Goal: Task Accomplishment & Management: Complete application form

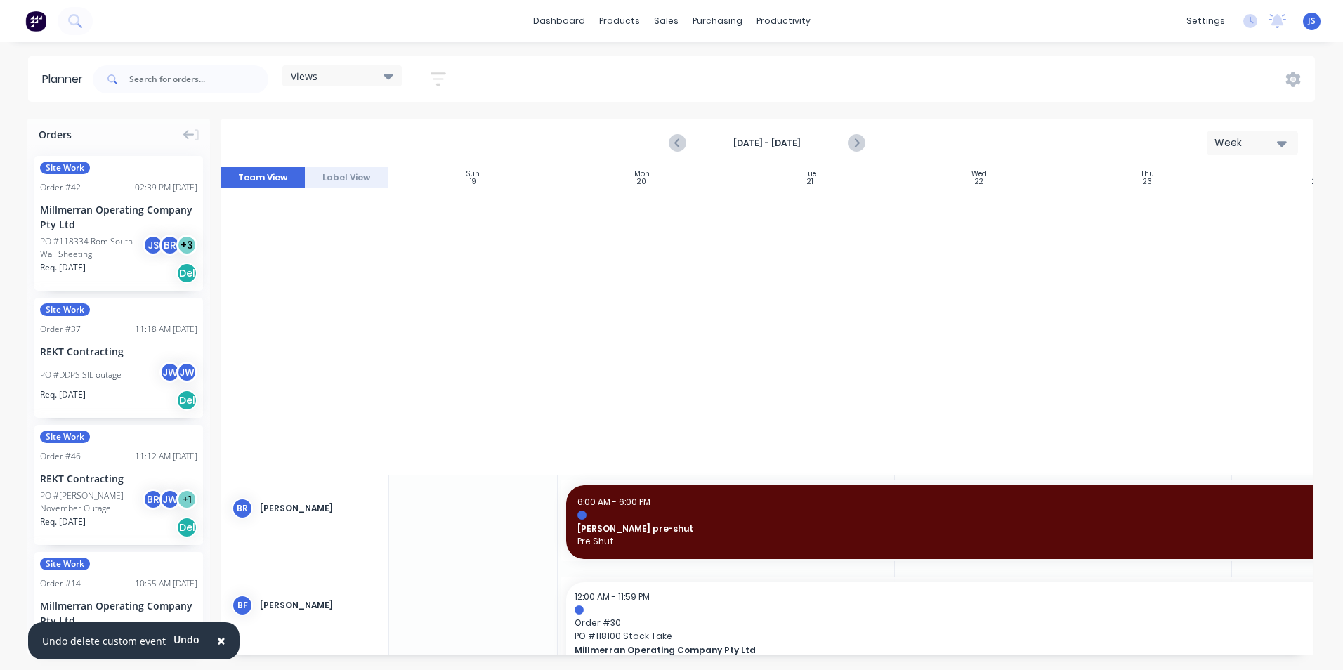
scroll to position [632, 0]
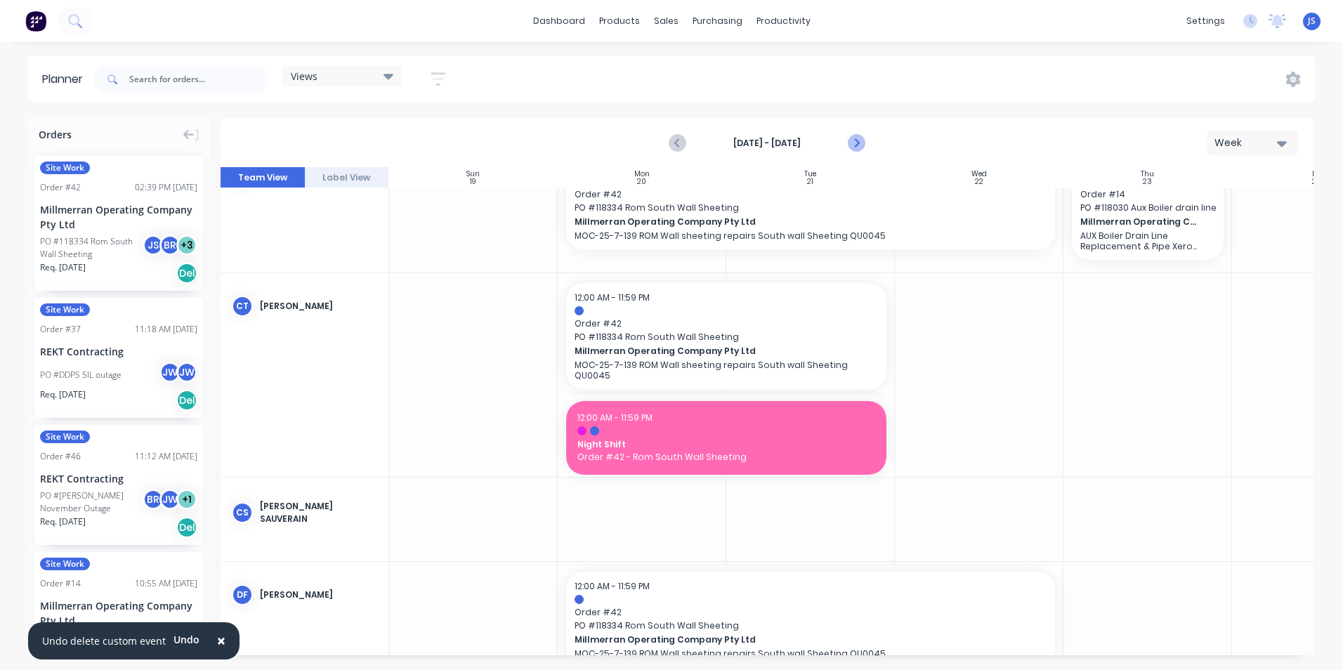
click at [858, 138] on icon "Next page" at bounding box center [856, 143] width 17 height 17
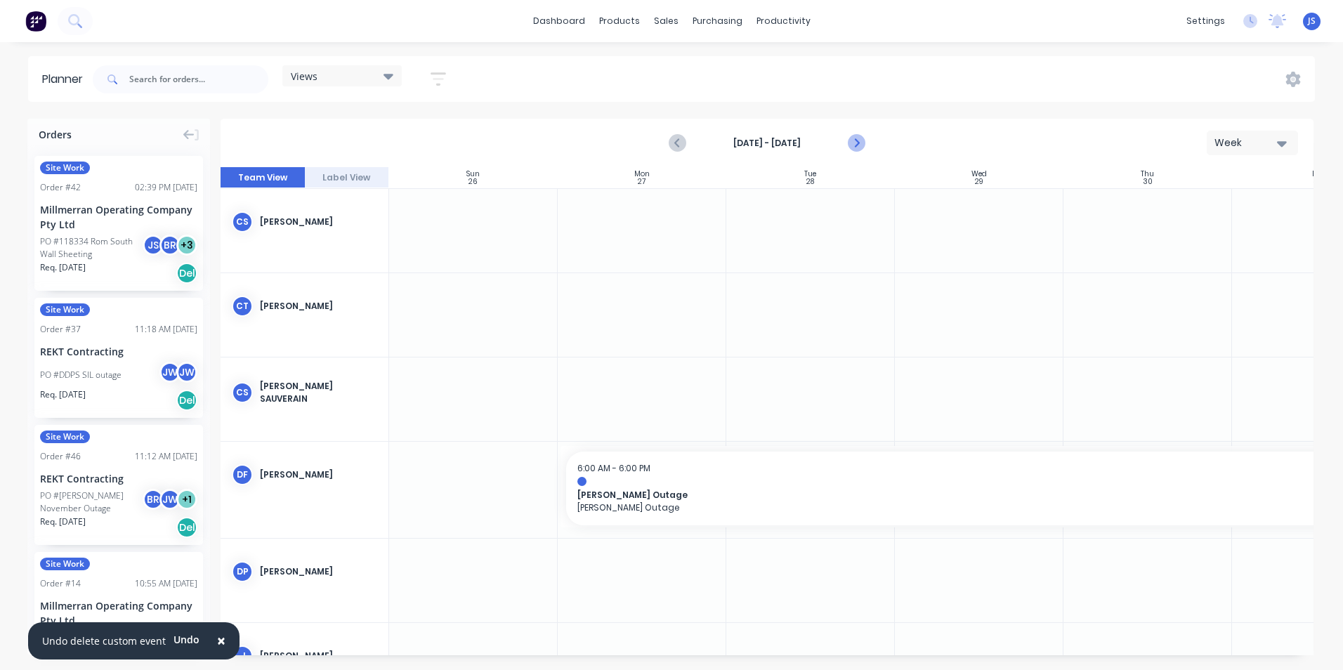
click at [858, 138] on icon "Next page" at bounding box center [856, 143] width 17 height 17
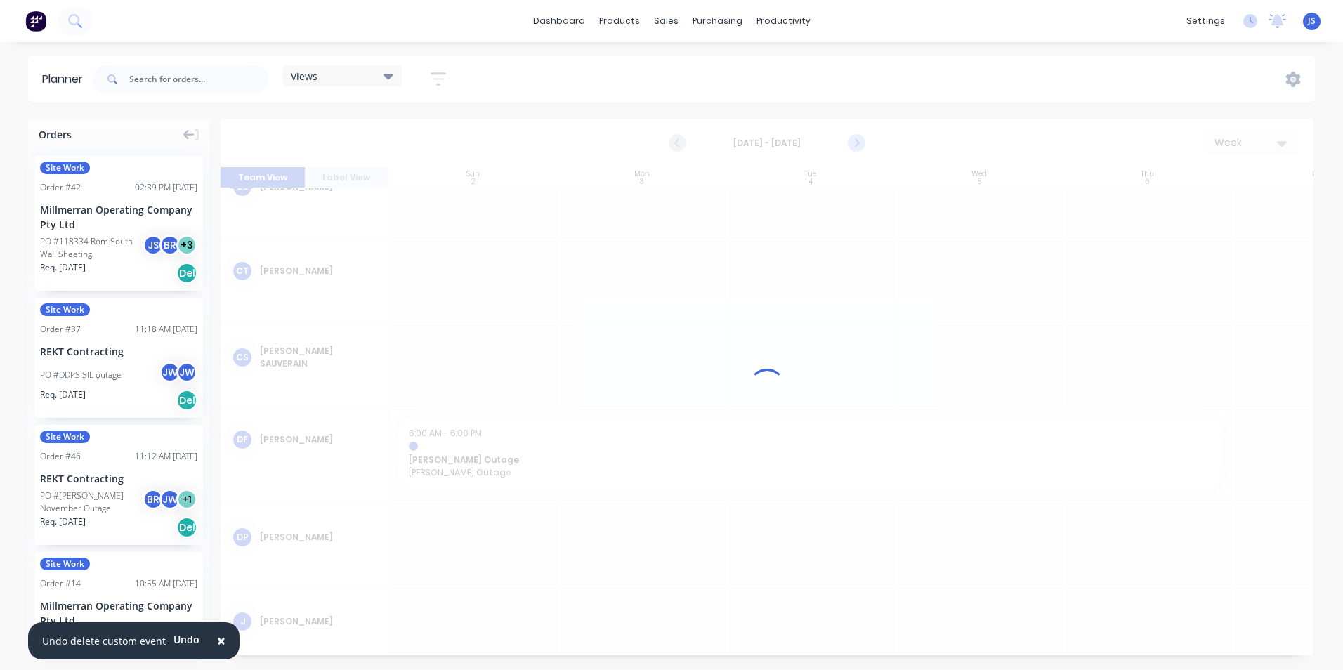
scroll to position [553, 0]
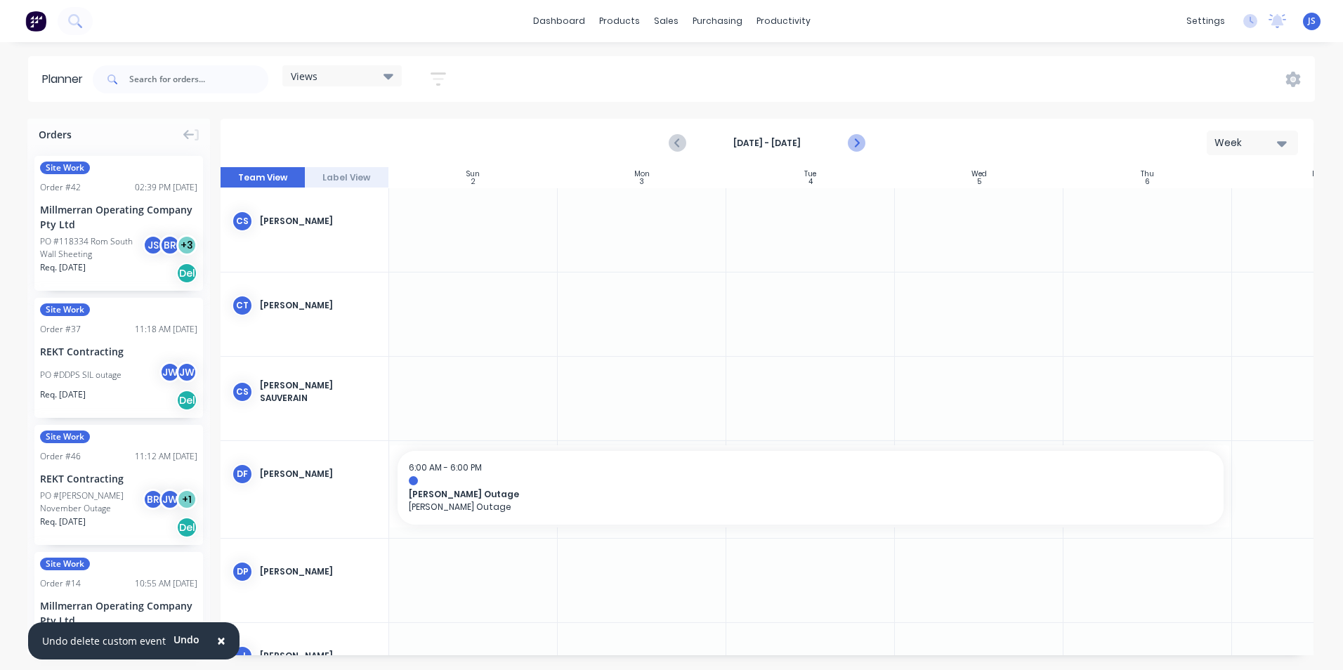
click at [858, 138] on icon "Next page" at bounding box center [856, 143] width 17 height 17
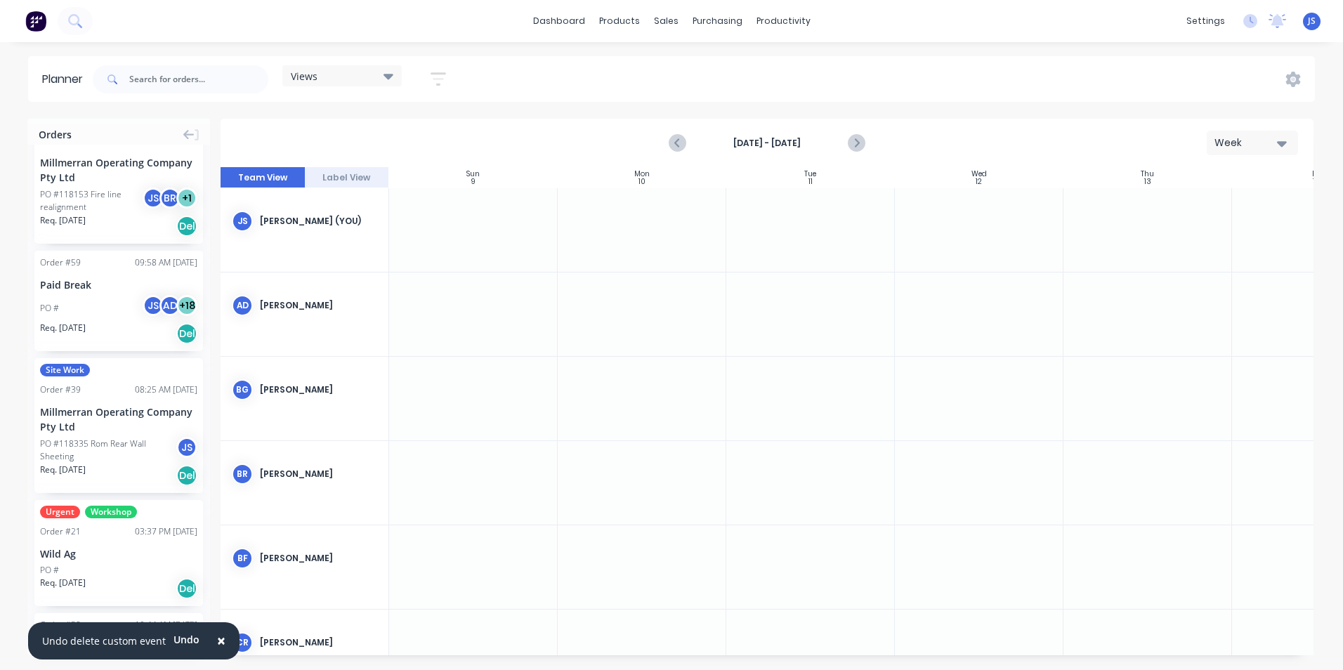
scroll to position [773, 0]
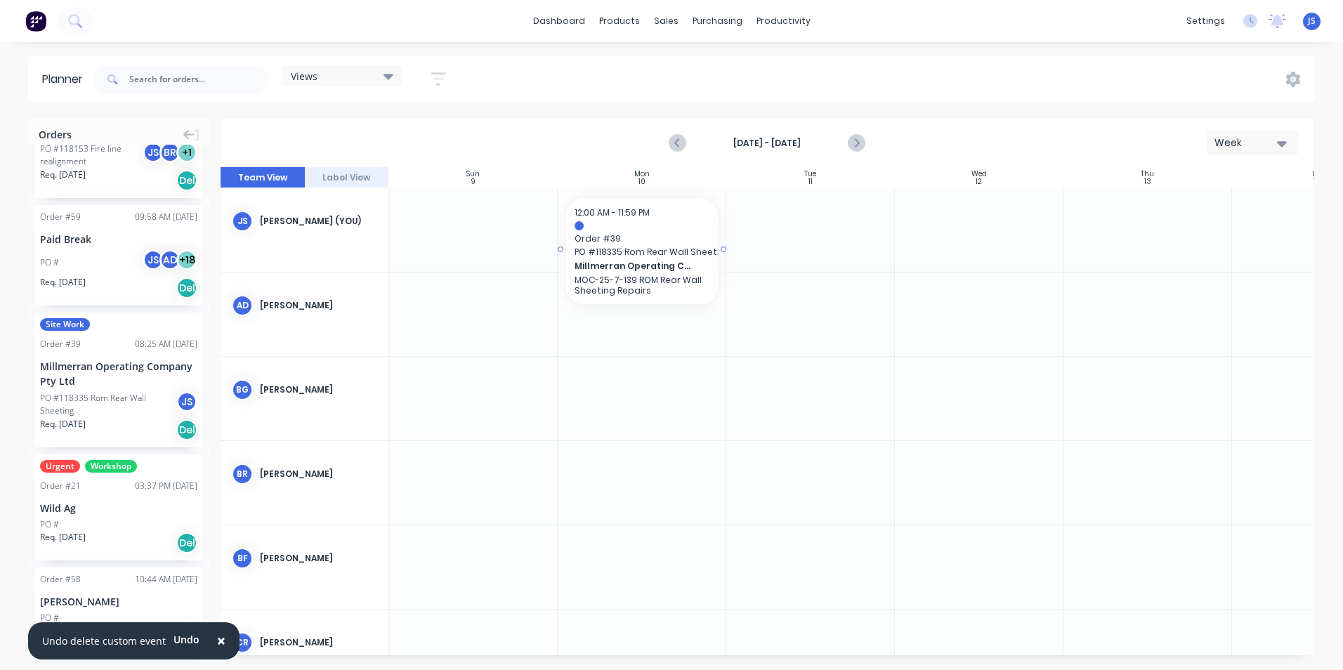
drag, startPoint x: 116, startPoint y: 393, endPoint x: 653, endPoint y: 209, distance: 568.0
click at [653, 209] on div "Orders Site Work Order # 42 02:39 PM [DATE] Millmerran Operating Company Pty Lt…" at bounding box center [671, 394] width 1343 height 551
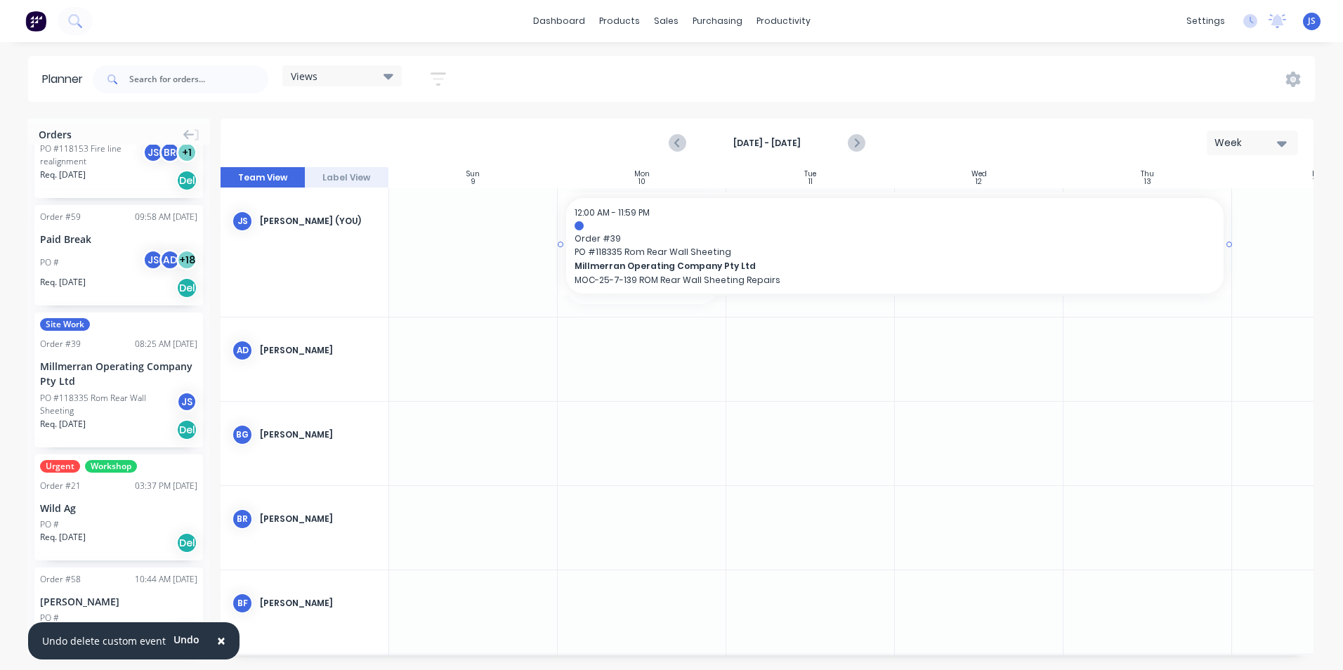
drag, startPoint x: 722, startPoint y: 248, endPoint x: 1129, endPoint y: 249, distance: 406.7
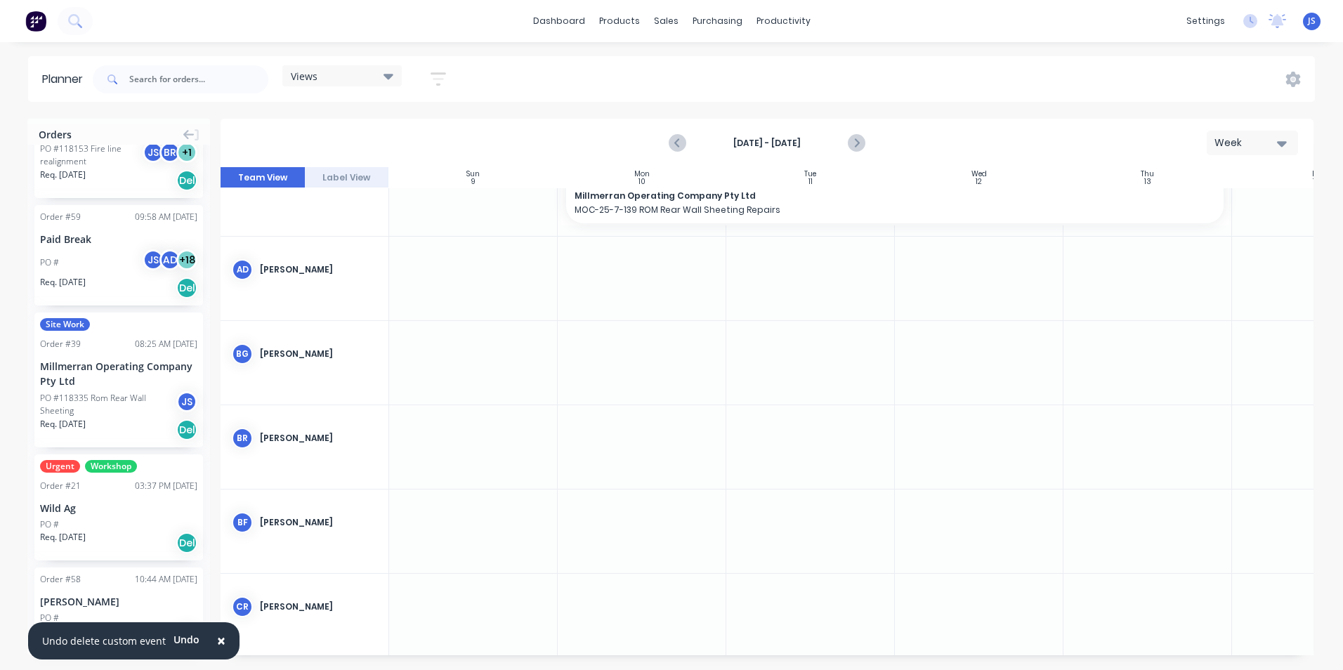
scroll to position [140, 0]
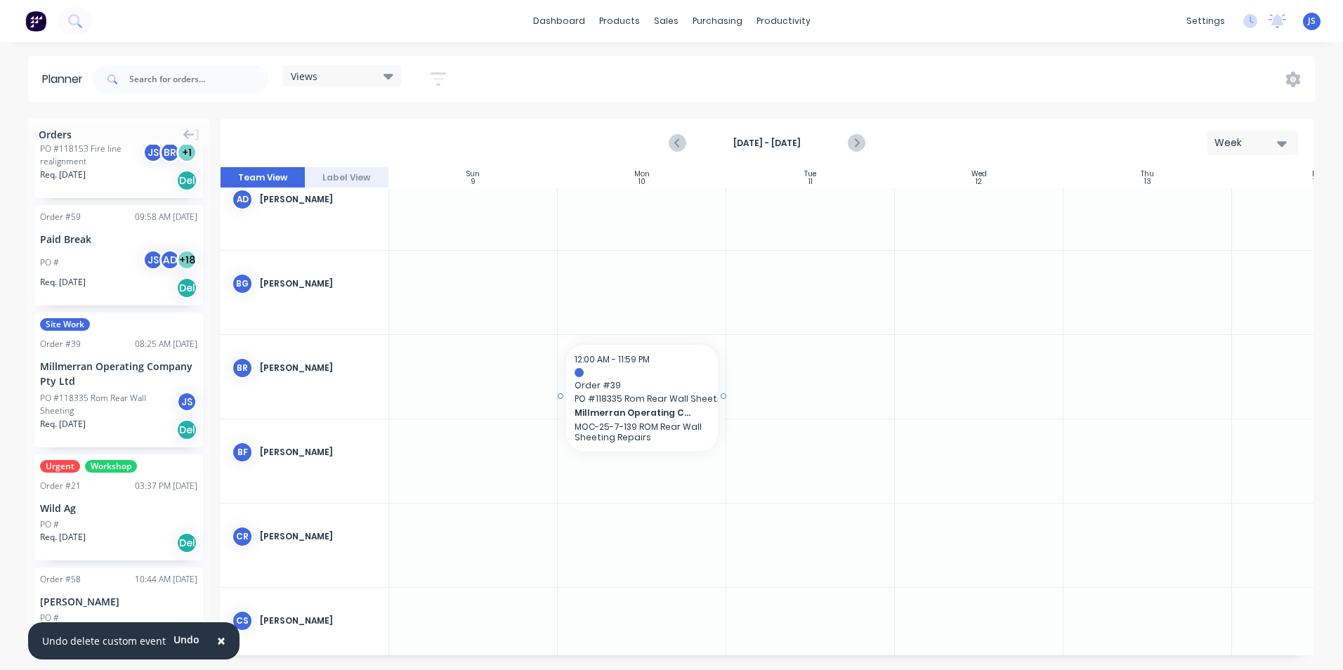
drag, startPoint x: 117, startPoint y: 381, endPoint x: 630, endPoint y: 348, distance: 513.9
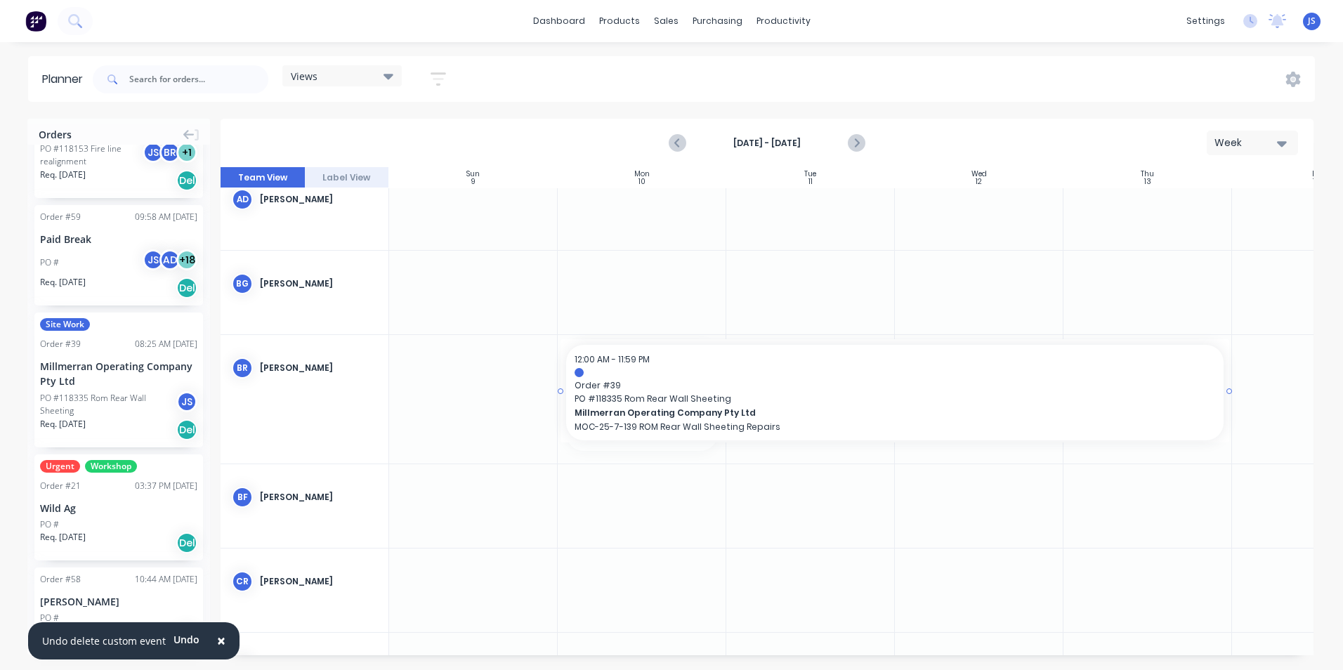
drag, startPoint x: 723, startPoint y: 395, endPoint x: 1130, endPoint y: 394, distance: 407.4
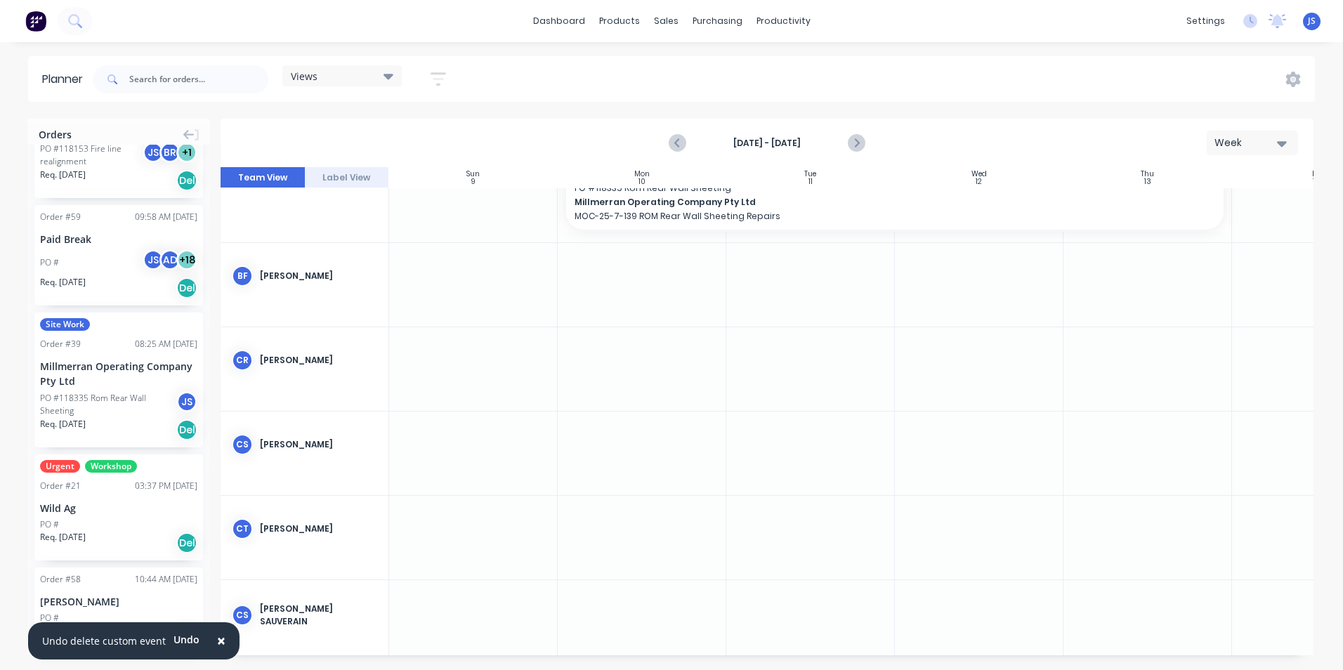
scroll to position [421, 0]
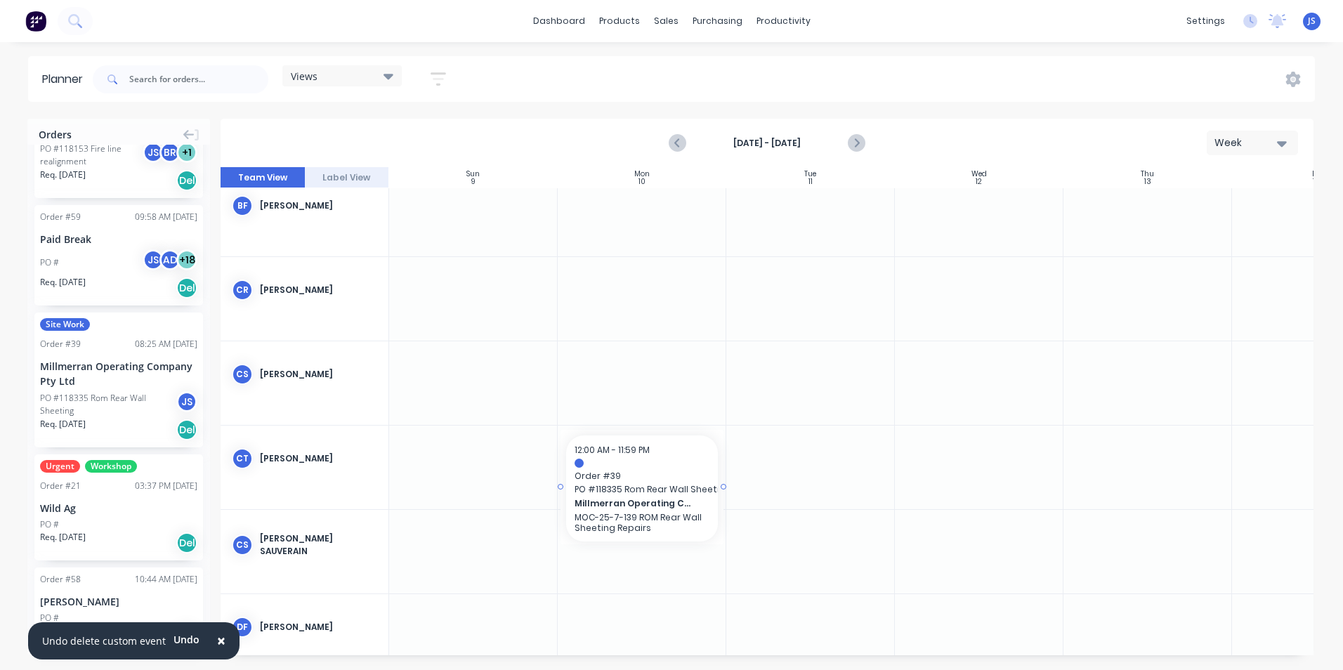
drag, startPoint x: 123, startPoint y: 391, endPoint x: 615, endPoint y: 434, distance: 494.3
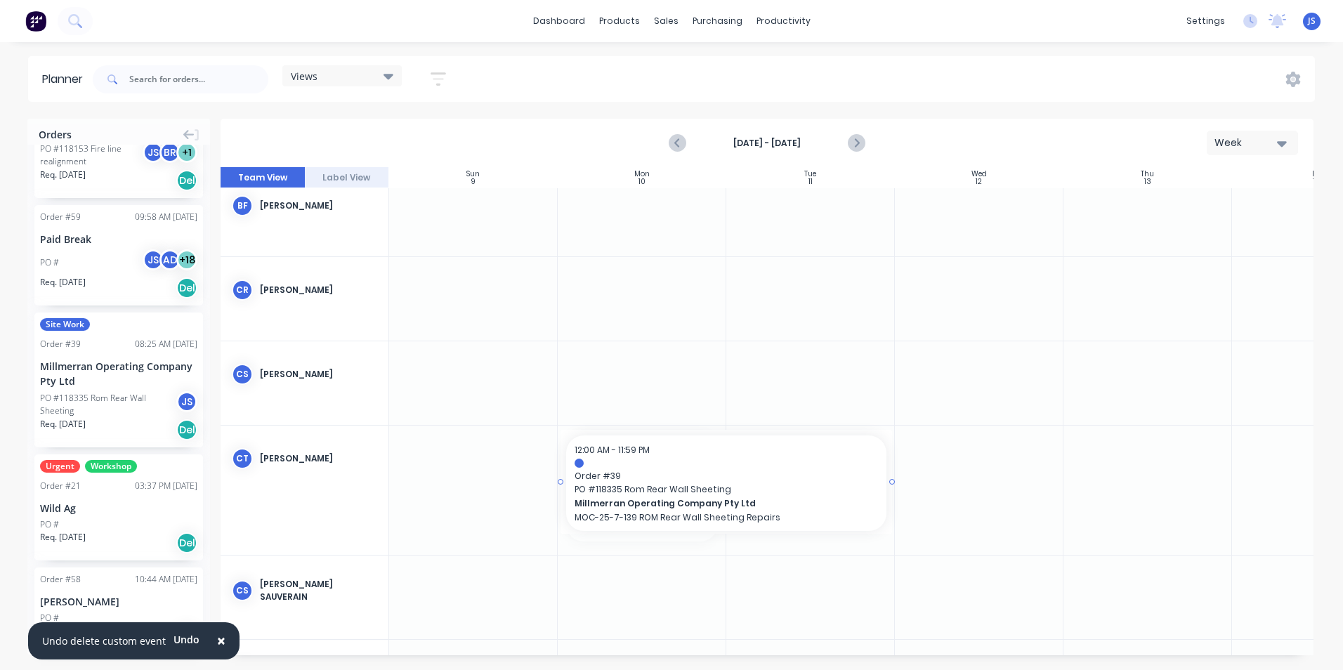
drag, startPoint x: 721, startPoint y: 488, endPoint x: 821, endPoint y: 485, distance: 99.8
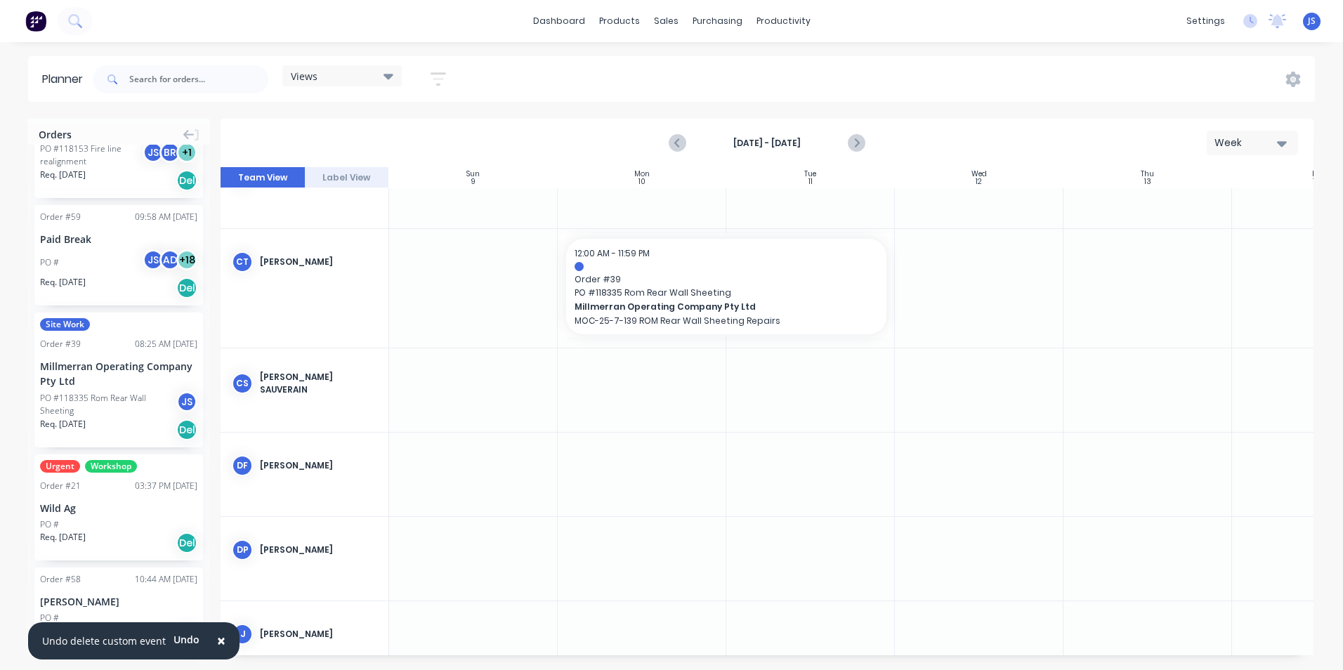
scroll to position [702, 0]
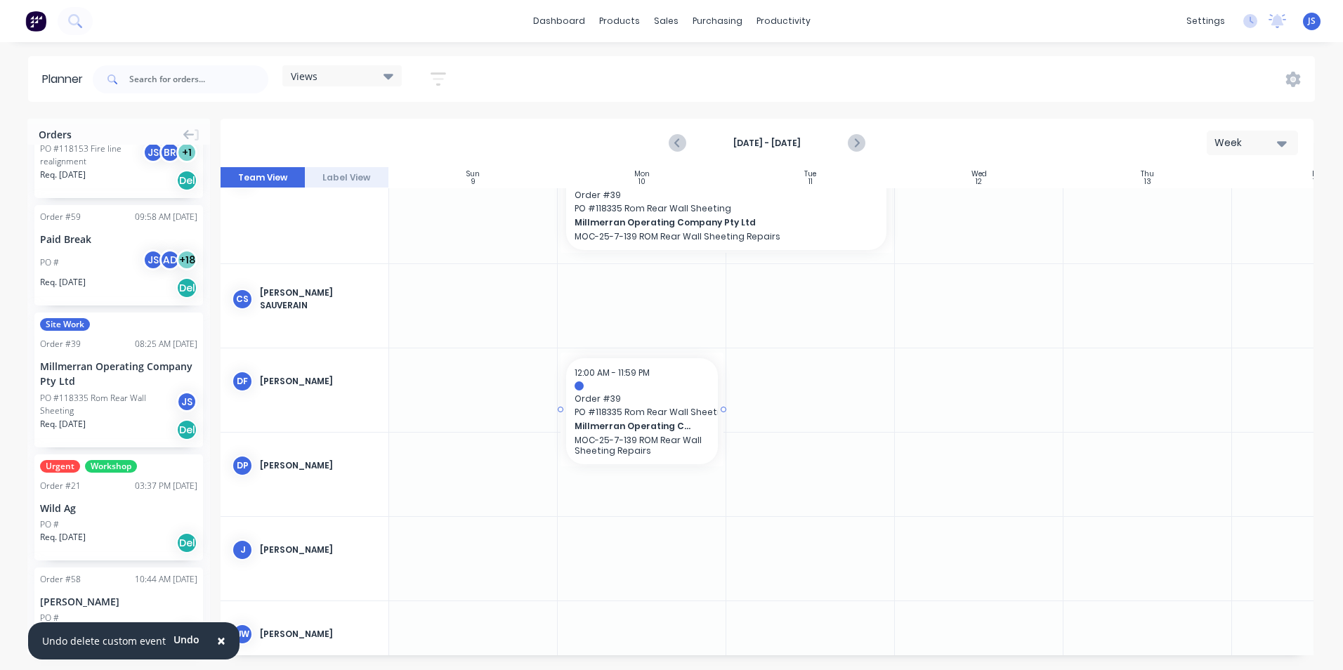
drag, startPoint x: 94, startPoint y: 362, endPoint x: 641, endPoint y: 368, distance: 546.6
drag, startPoint x: 720, startPoint y: 409, endPoint x: 665, endPoint y: 412, distance: 55.6
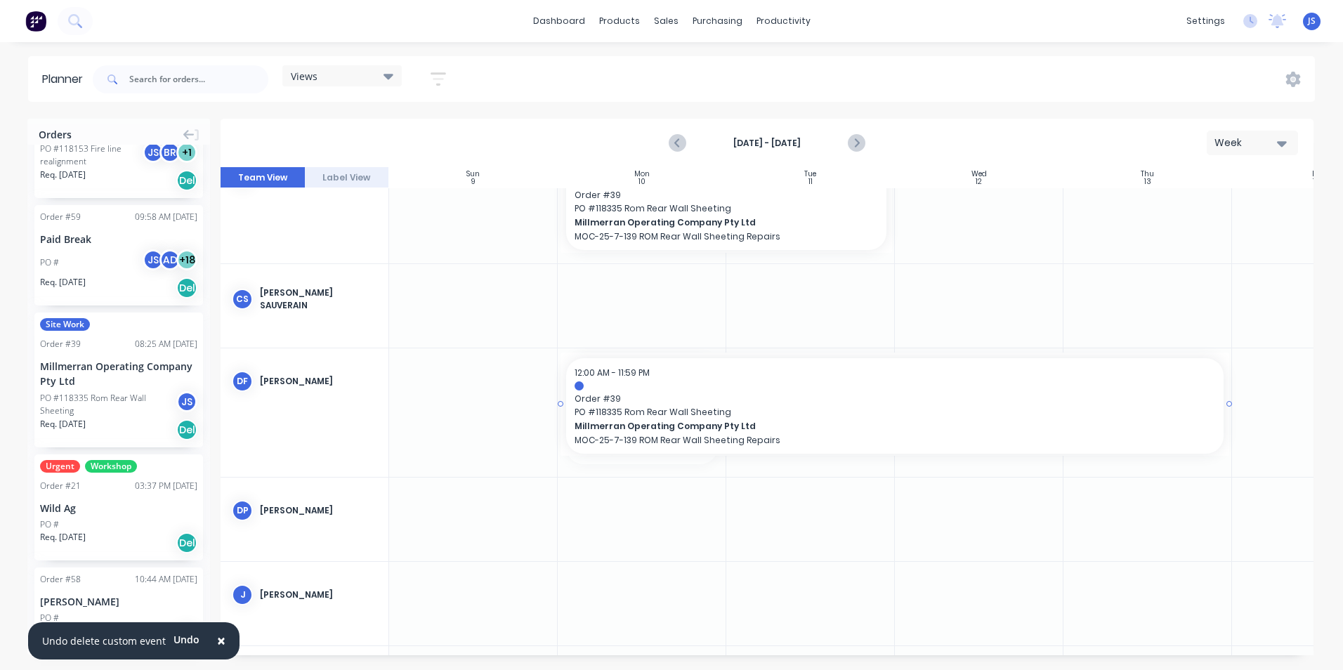
drag, startPoint x: 722, startPoint y: 409, endPoint x: 1112, endPoint y: 395, distance: 390.1
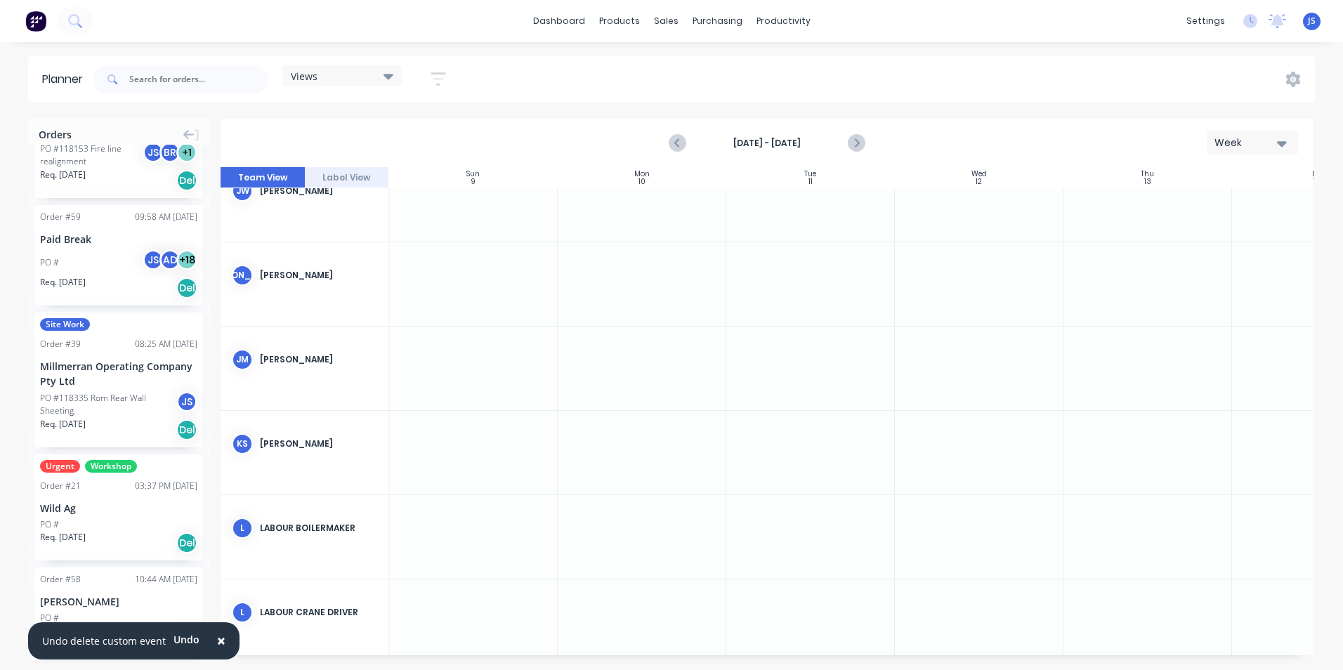
scroll to position [1335, 0]
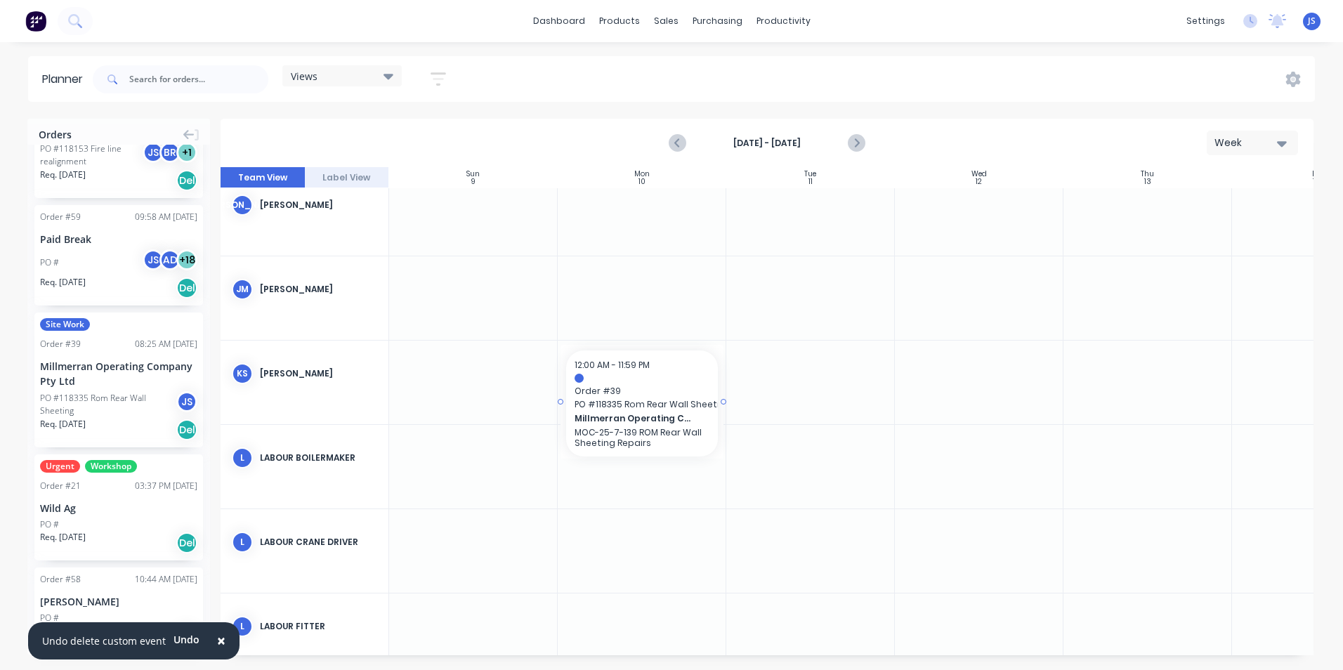
drag, startPoint x: 86, startPoint y: 379, endPoint x: 658, endPoint y: 360, distance: 572.8
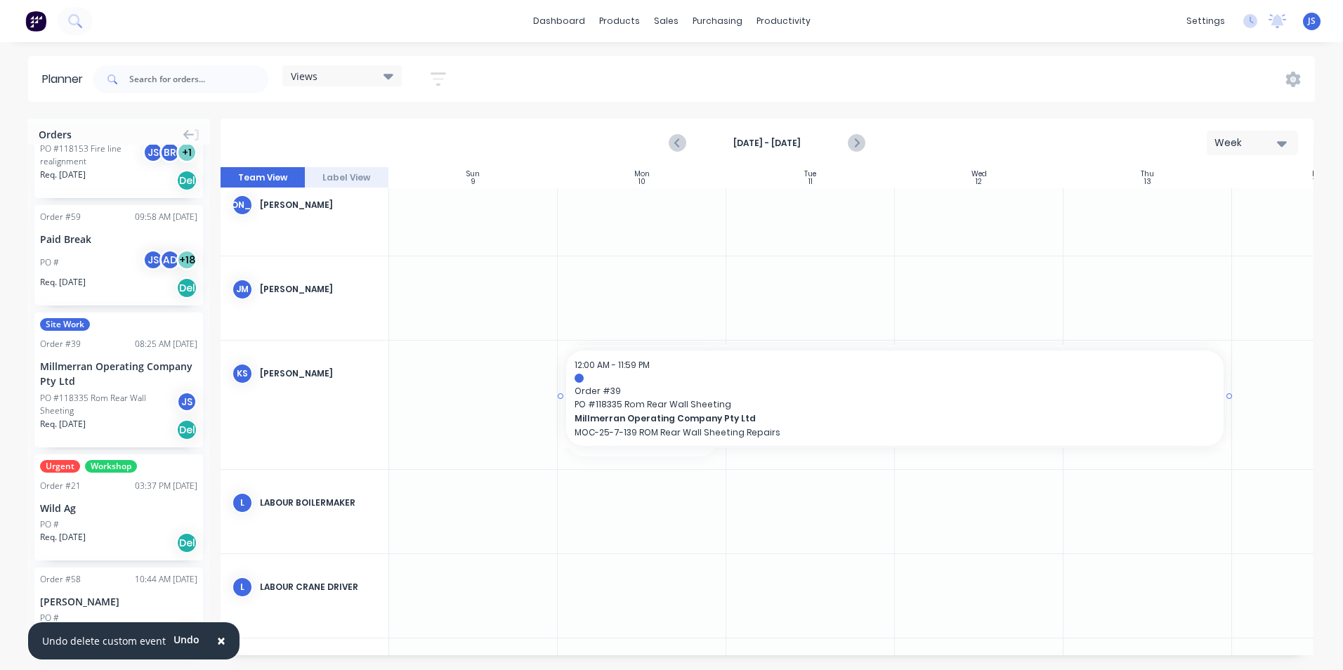
drag, startPoint x: 724, startPoint y: 401, endPoint x: 1101, endPoint y: 380, distance: 378.5
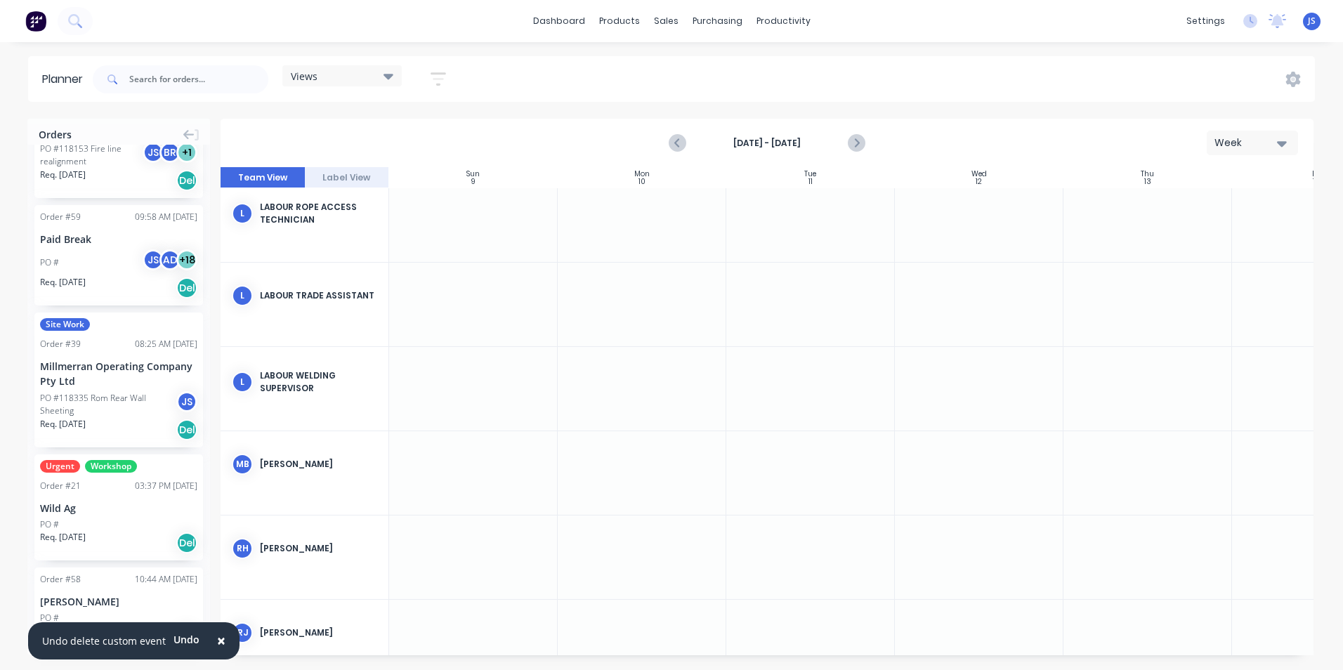
scroll to position [2107, 0]
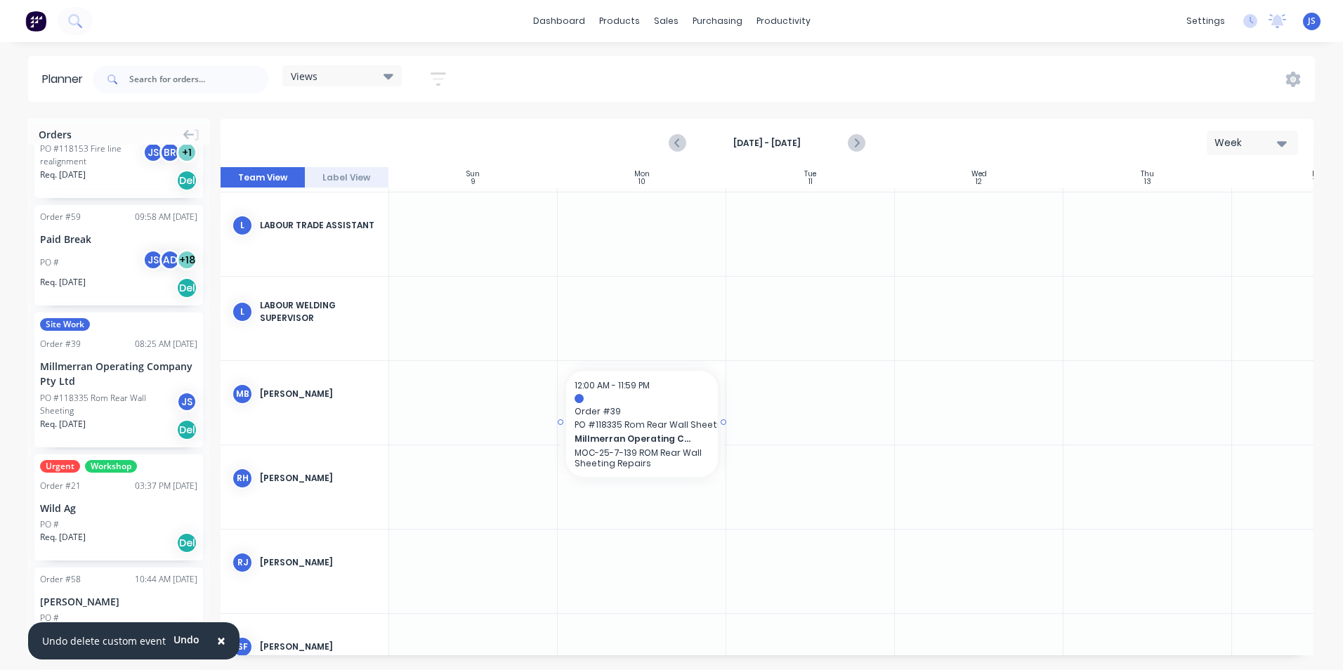
drag, startPoint x: 124, startPoint y: 370, endPoint x: 639, endPoint y: 385, distance: 514.5
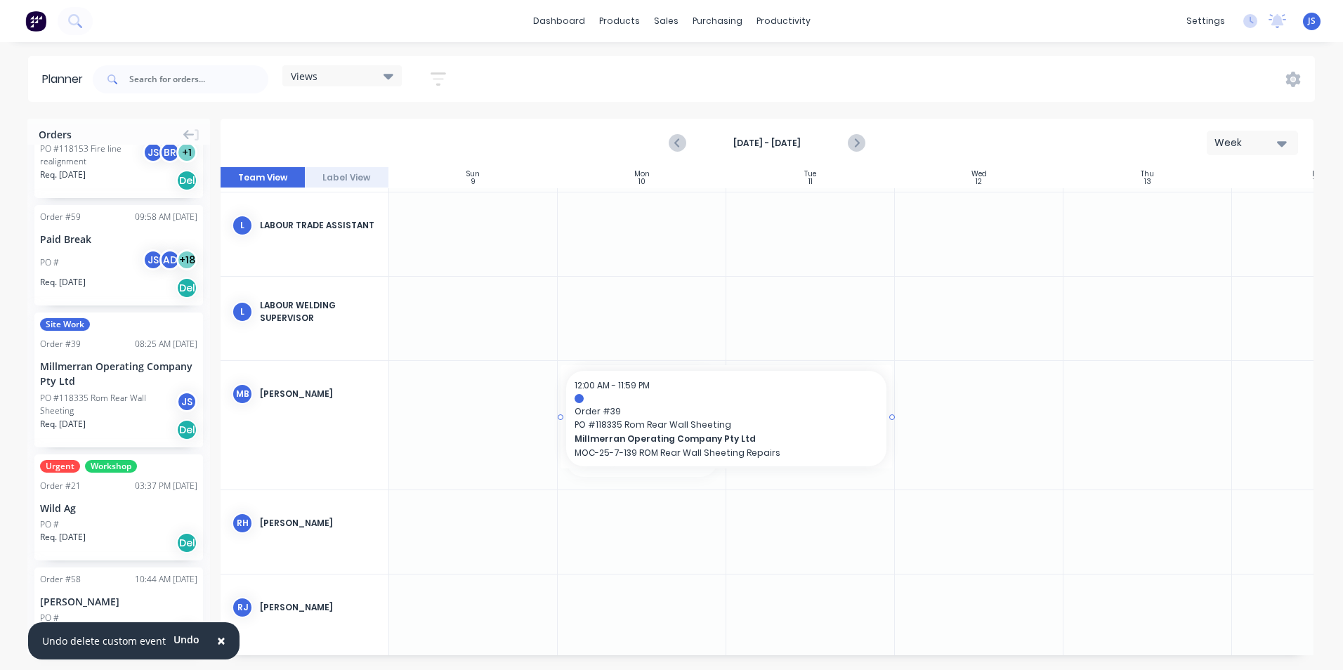
drag, startPoint x: 722, startPoint y: 419, endPoint x: 806, endPoint y: 419, distance: 83.6
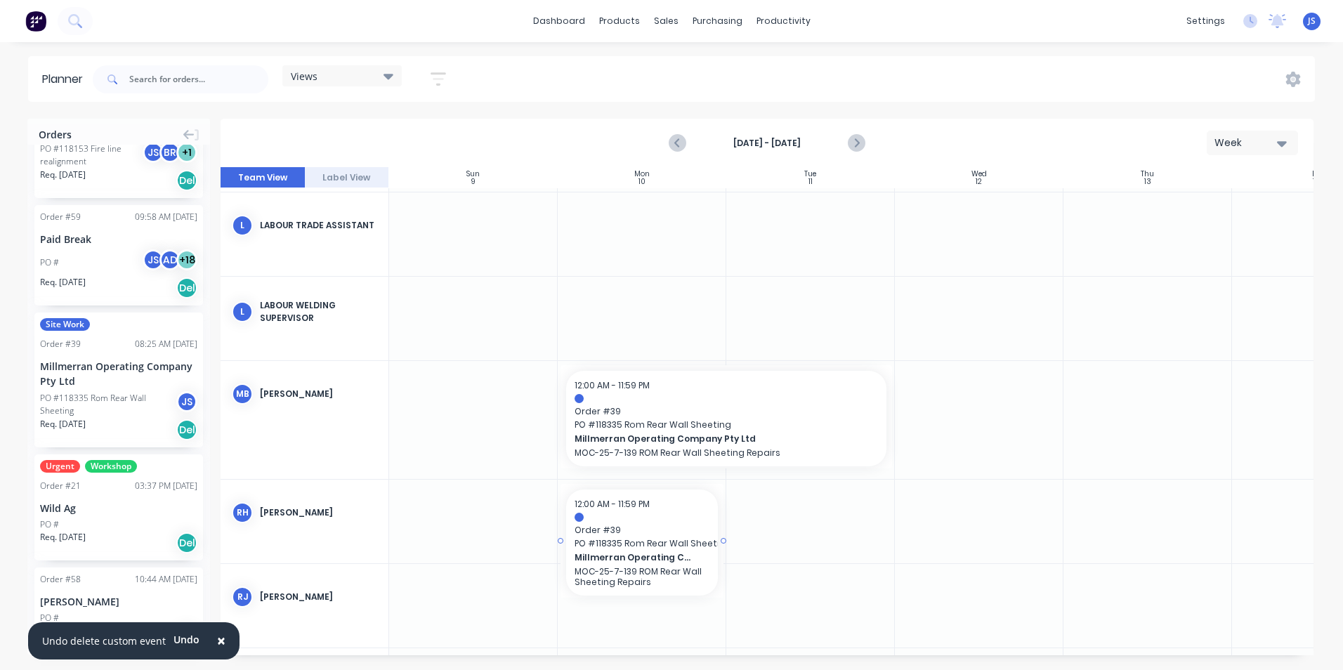
drag, startPoint x: 102, startPoint y: 395, endPoint x: 627, endPoint y: 498, distance: 534.8
drag, startPoint x: 724, startPoint y: 541, endPoint x: 817, endPoint y: 537, distance: 93.5
drag, startPoint x: 663, startPoint y: 591, endPoint x: 644, endPoint y: 594, distance: 19.2
click at [644, 594] on div at bounding box center [642, 539] width 169 height 118
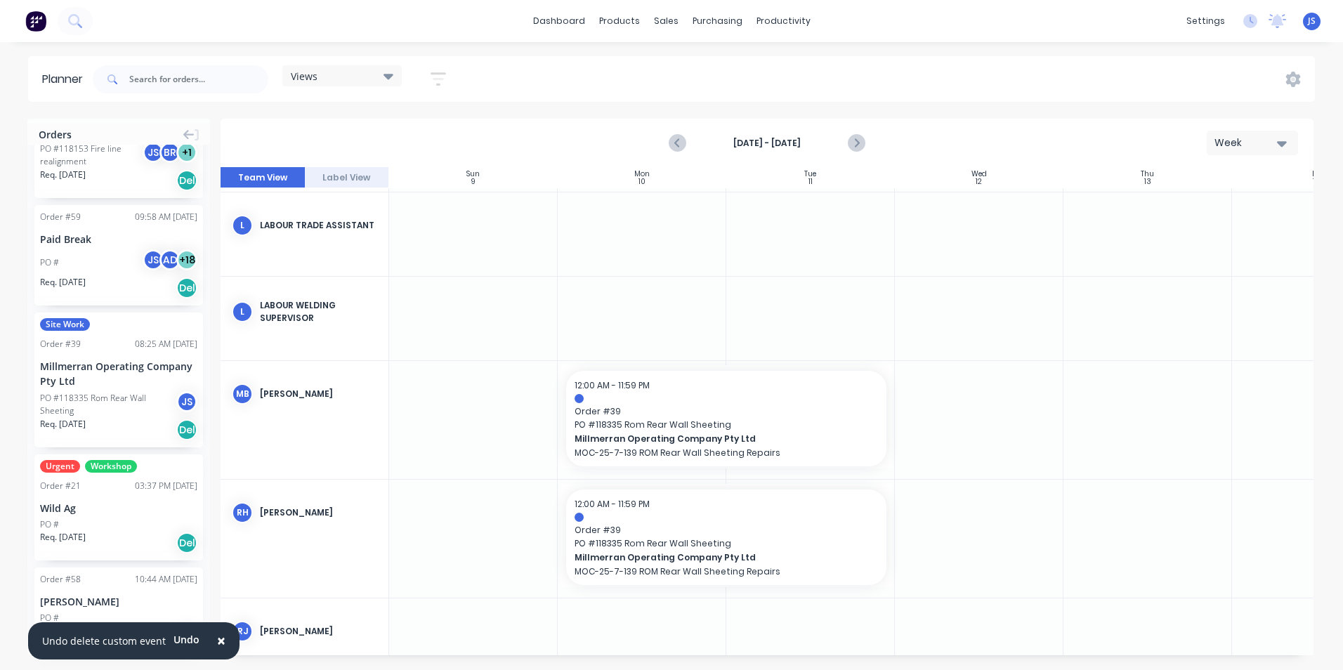
click at [644, 594] on div at bounding box center [642, 539] width 169 height 118
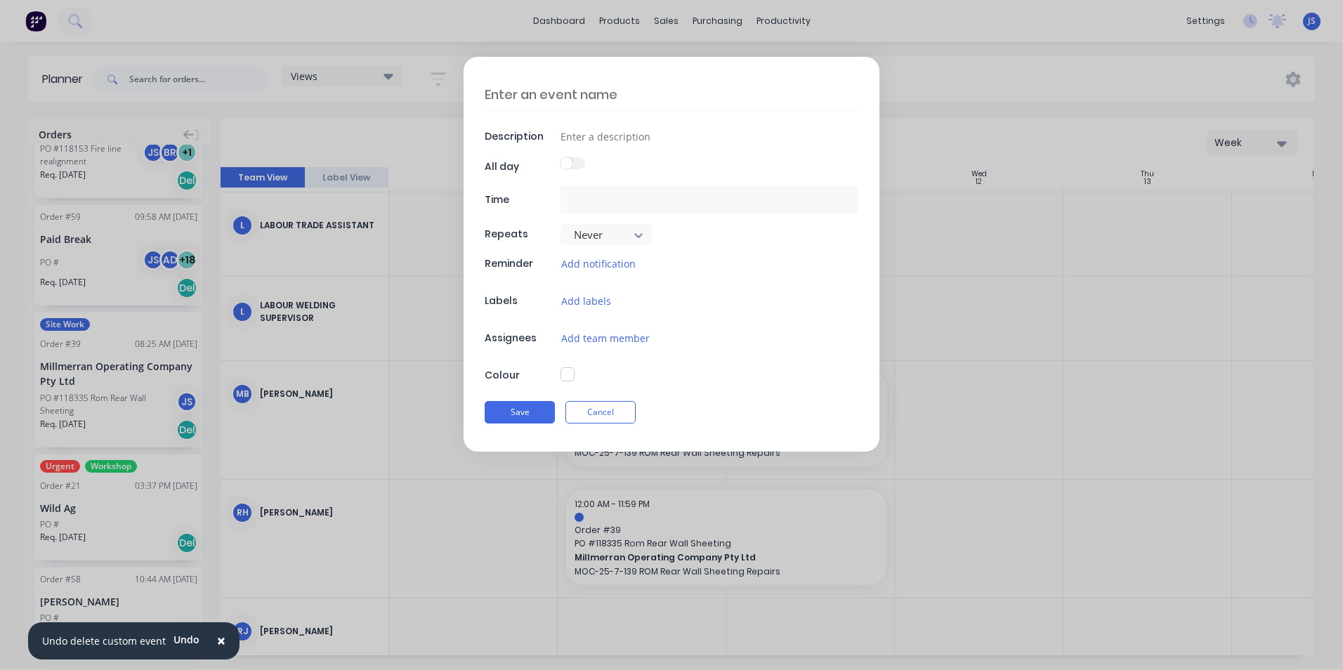
type textarea "x"
type input "[DATE] 12:00 AM - [DATE] 11:59 PM"
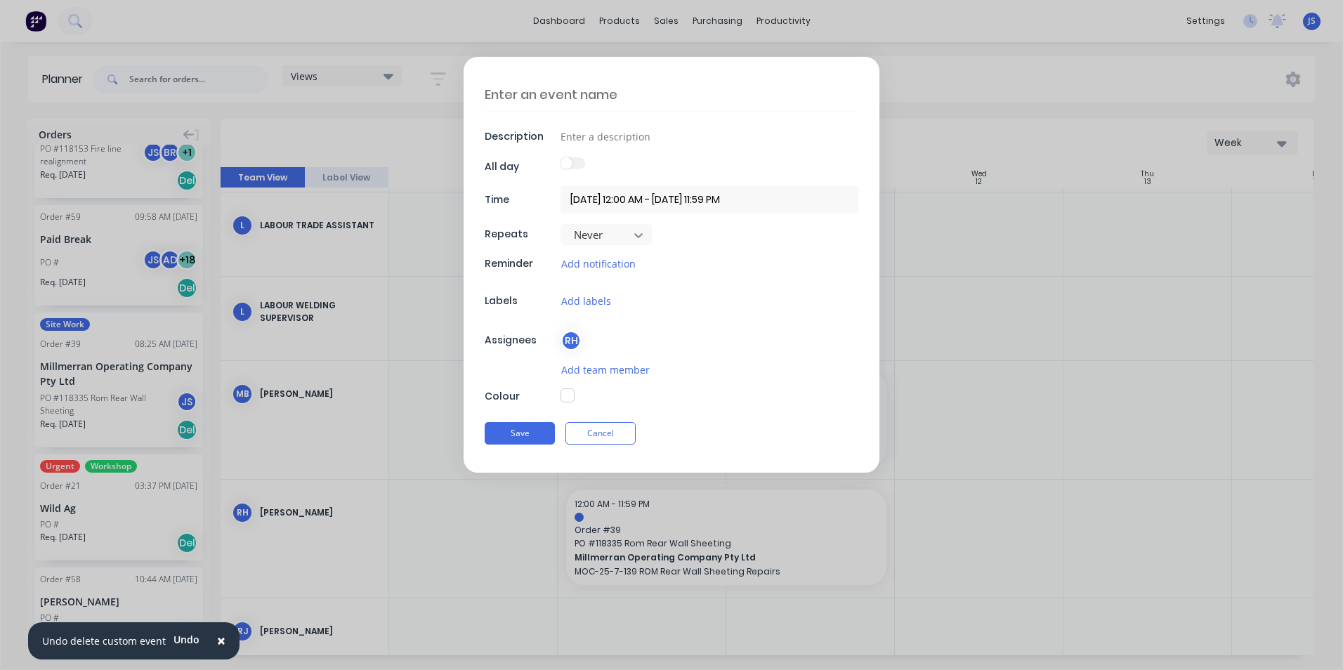
click at [562, 97] on textarea at bounding box center [672, 94] width 374 height 33
type textarea "x"
type textarea "N"
type textarea "x"
type textarea "Ni"
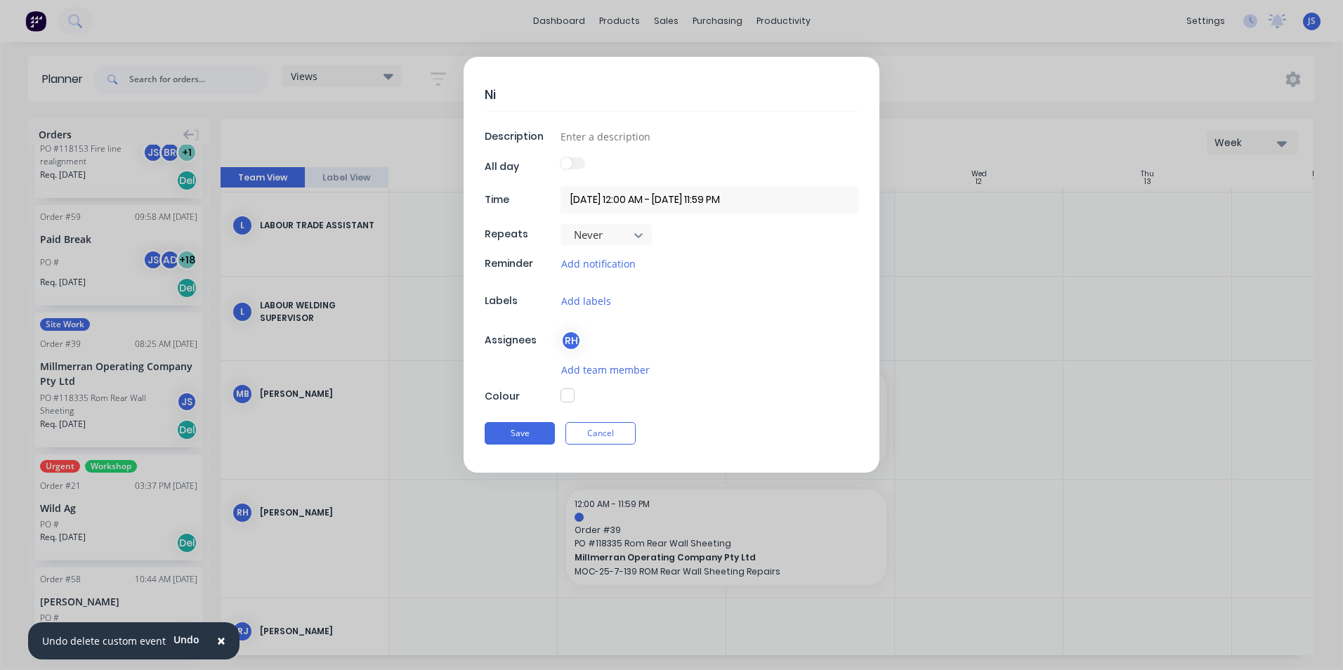
type textarea "x"
type textarea "Nig"
type textarea "x"
type textarea "Nigh"
type textarea "x"
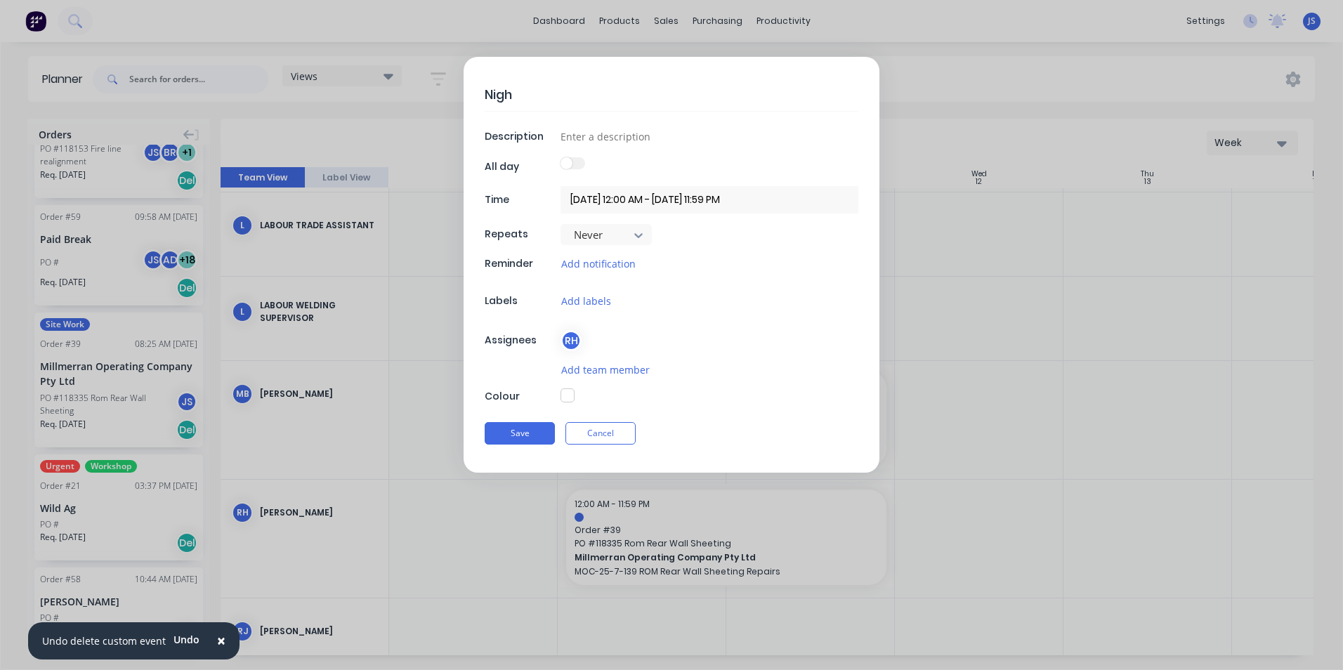
type textarea "Night"
type textarea "x"
type textarea "Night"
type textarea "x"
type textarea "Night S"
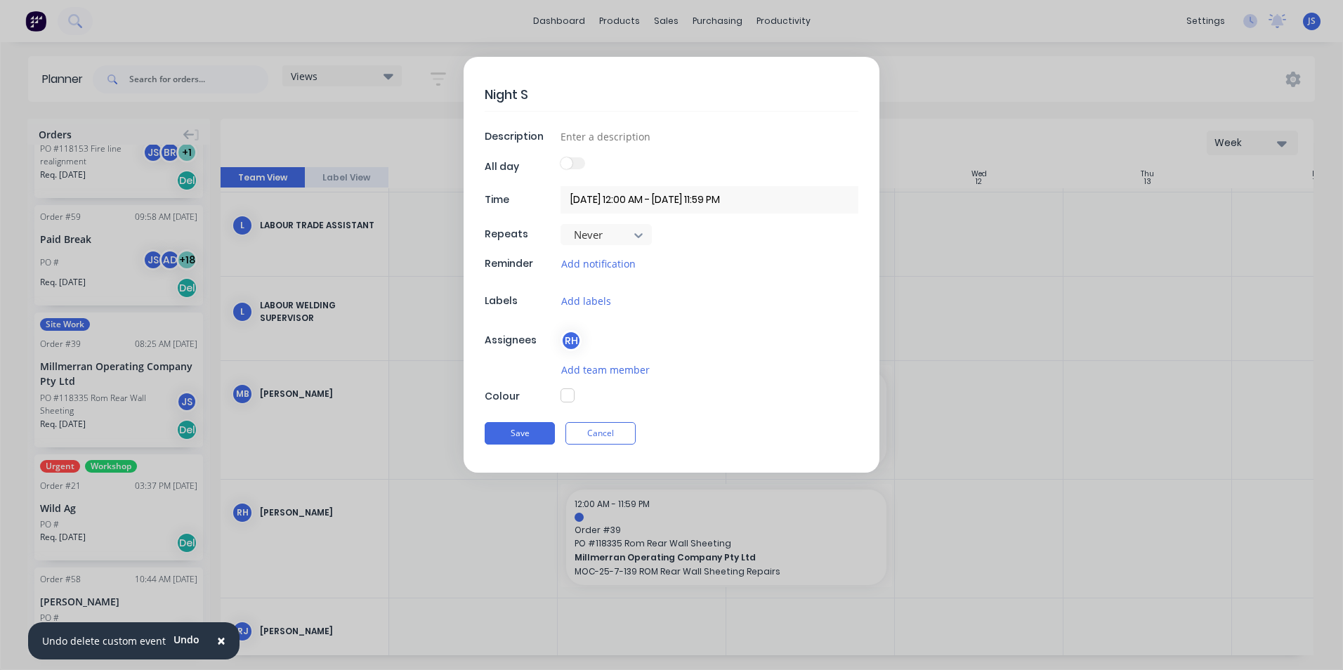
type textarea "x"
type textarea "Night Sh"
type textarea "x"
type textarea "Night Shi"
type textarea "x"
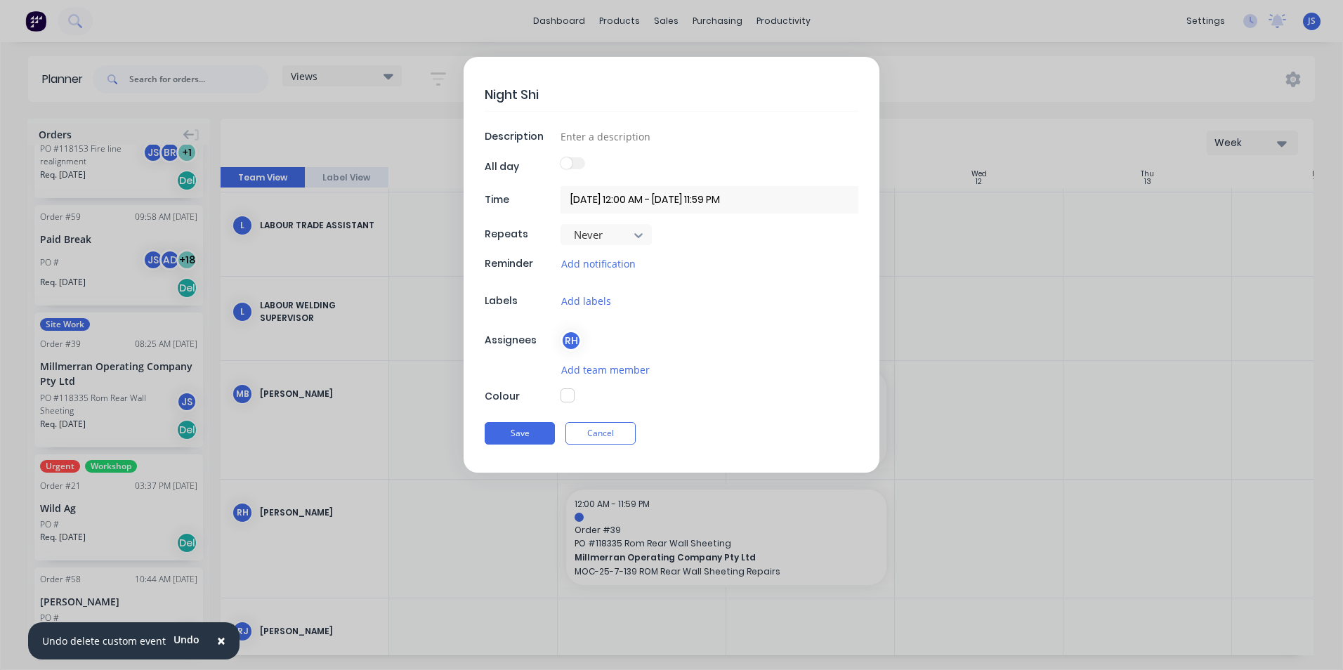
type textarea "Night Shif"
type textarea "x"
type textarea "Night Shift"
type textarea "x"
click at [580, 143] on input at bounding box center [710, 136] width 298 height 21
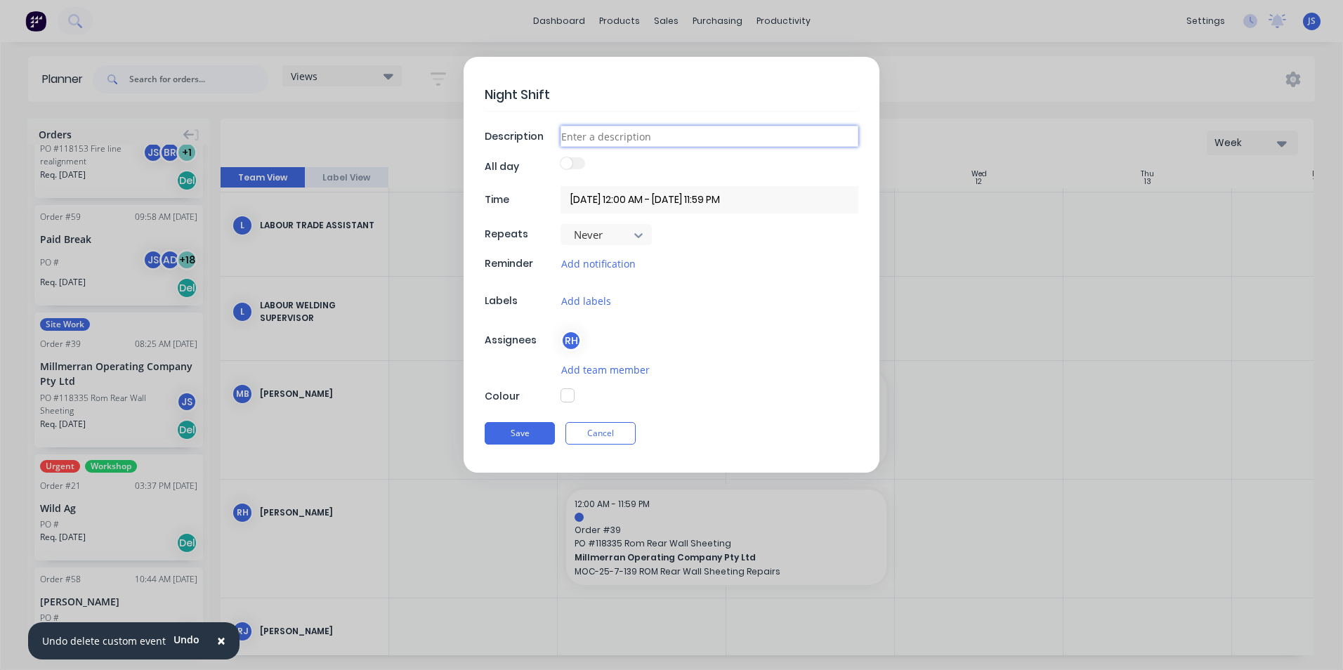
type input "39 Rom Wall Sheeting"
click at [596, 136] on input "39 Rom Wall Sheeting" at bounding box center [710, 136] width 298 height 21
type textarea "x"
type input "39 Rom Wall Sheeting"
type textarea "x"
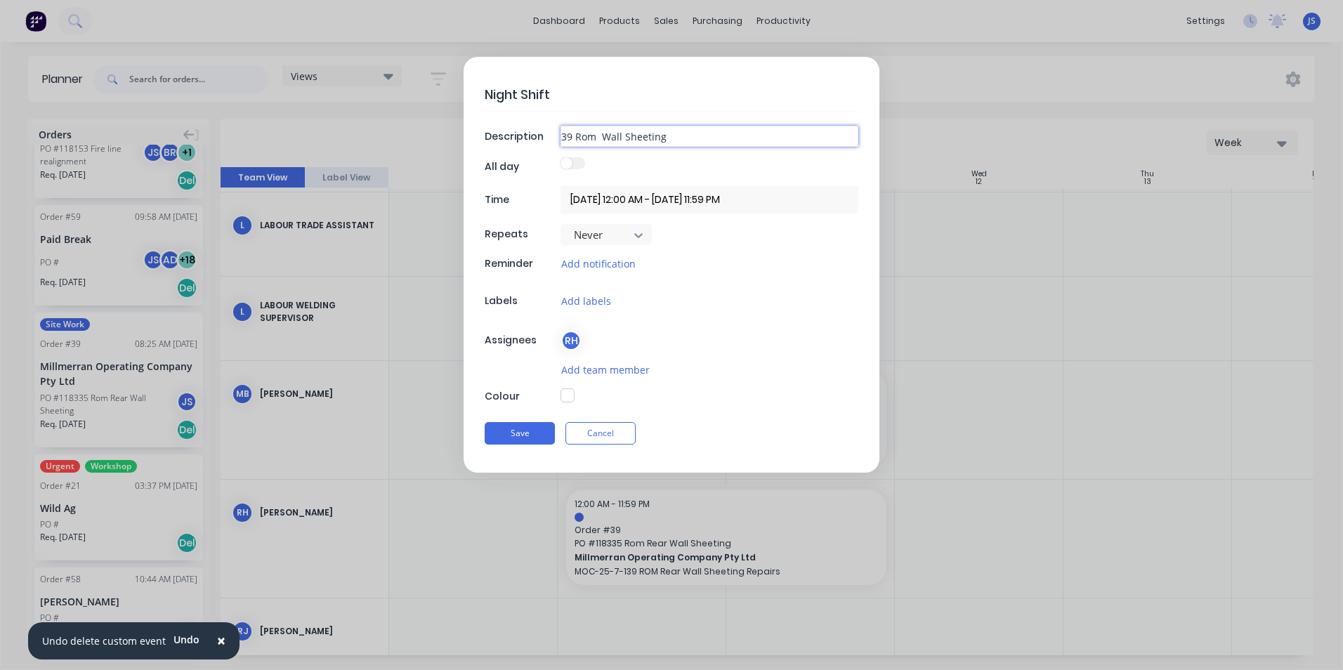
type input "39 Rom R Wall Sheeting"
type textarea "x"
type input "39 Rom Re Wall Sheeting"
type textarea "x"
type input "39 Rom Rea Wall Sheeting"
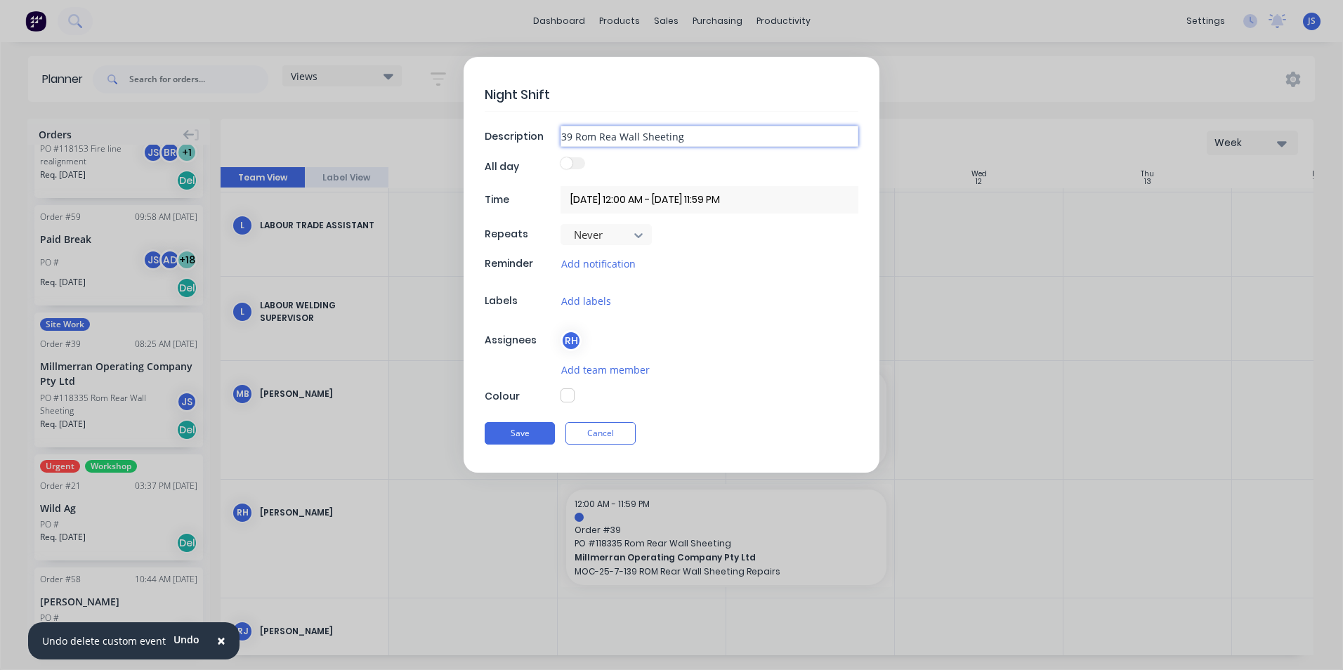
type textarea "x"
type input "39 Rom Rear Wall Sheeting"
click at [570, 163] on span at bounding box center [567, 163] width 12 height 12
click at [561, 157] on input "checkbox" at bounding box center [561, 157] width 0 height 0
type textarea "x"
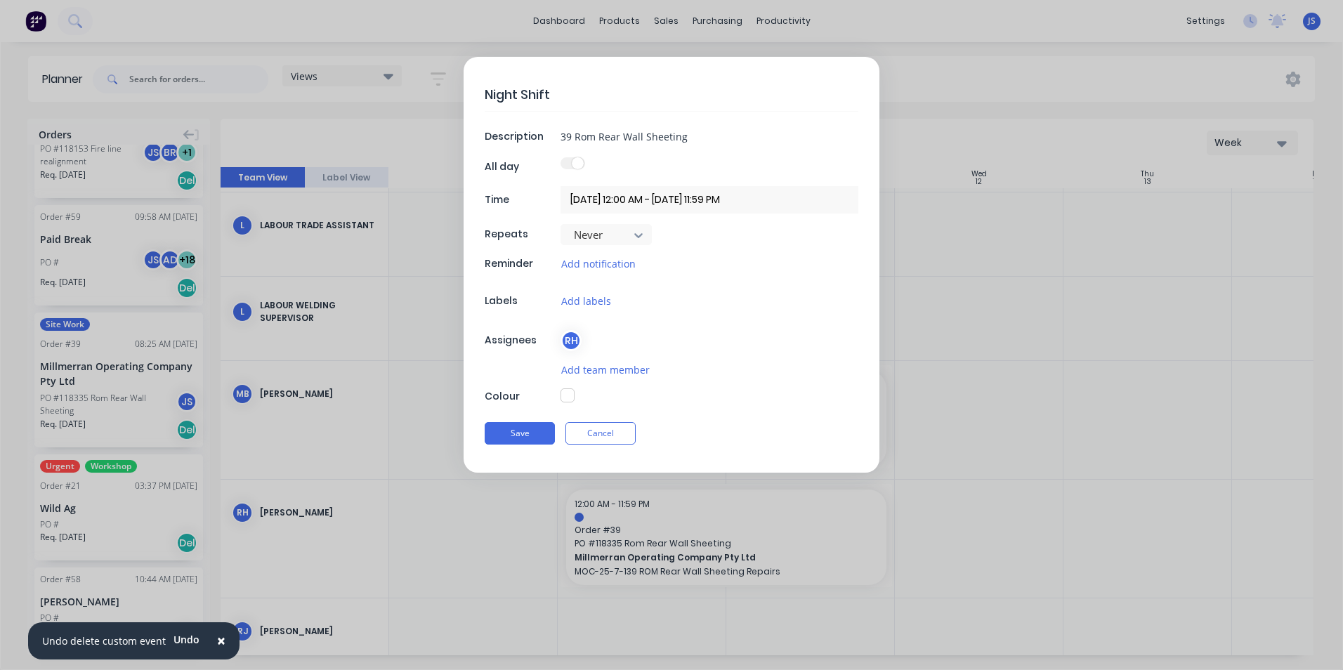
type input "[DATE] - [DATE]"
click at [597, 202] on input "[DATE] - [DATE]" at bounding box center [710, 199] width 298 height 27
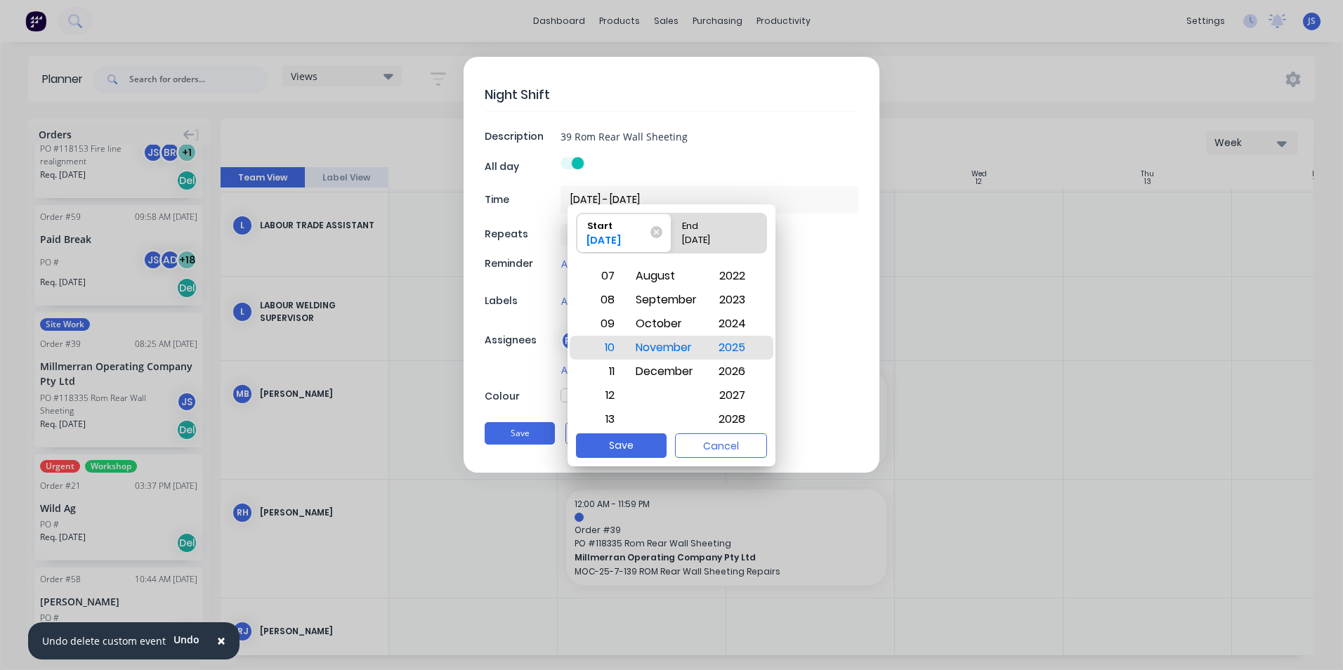
click at [697, 230] on div "End" at bounding box center [712, 224] width 72 height 20
click at [672, 230] on input "End [DATE]" at bounding box center [672, 233] width 1 height 39
radio input "true"
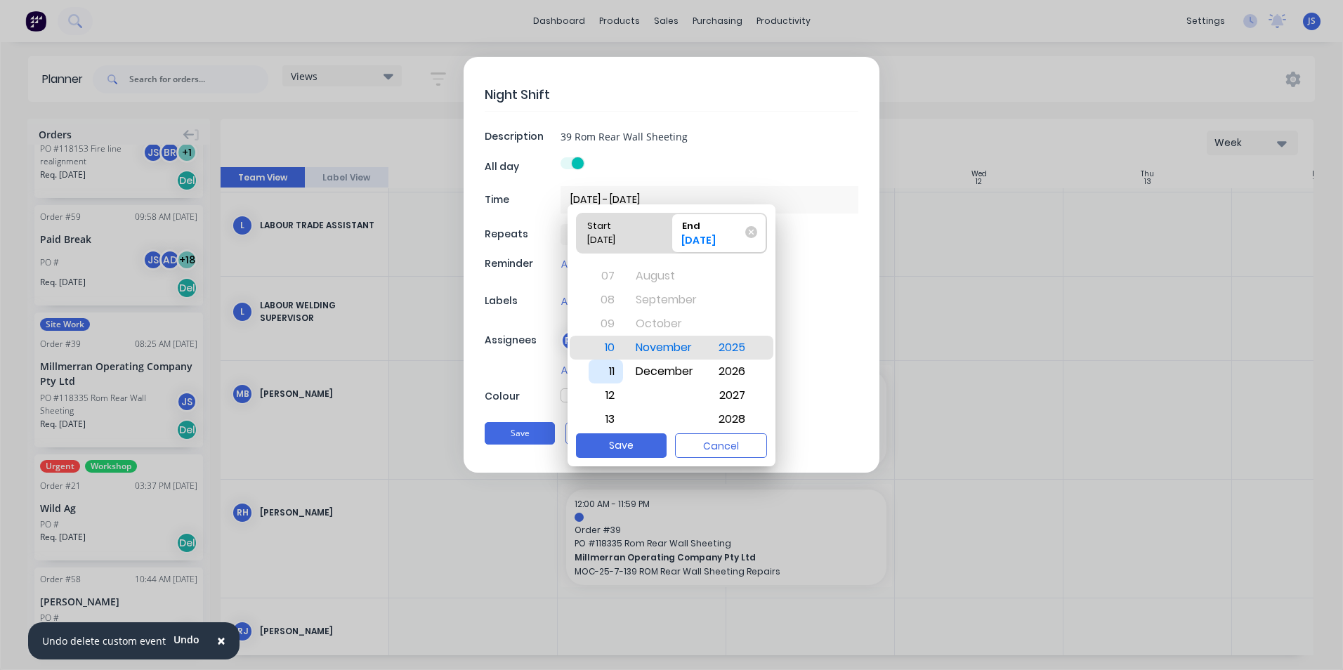
click at [609, 368] on div "11" at bounding box center [606, 372] width 34 height 24
click at [635, 445] on button "Save" at bounding box center [621, 445] width 91 height 25
type textarea "x"
type input "[DATE] - [DATE]"
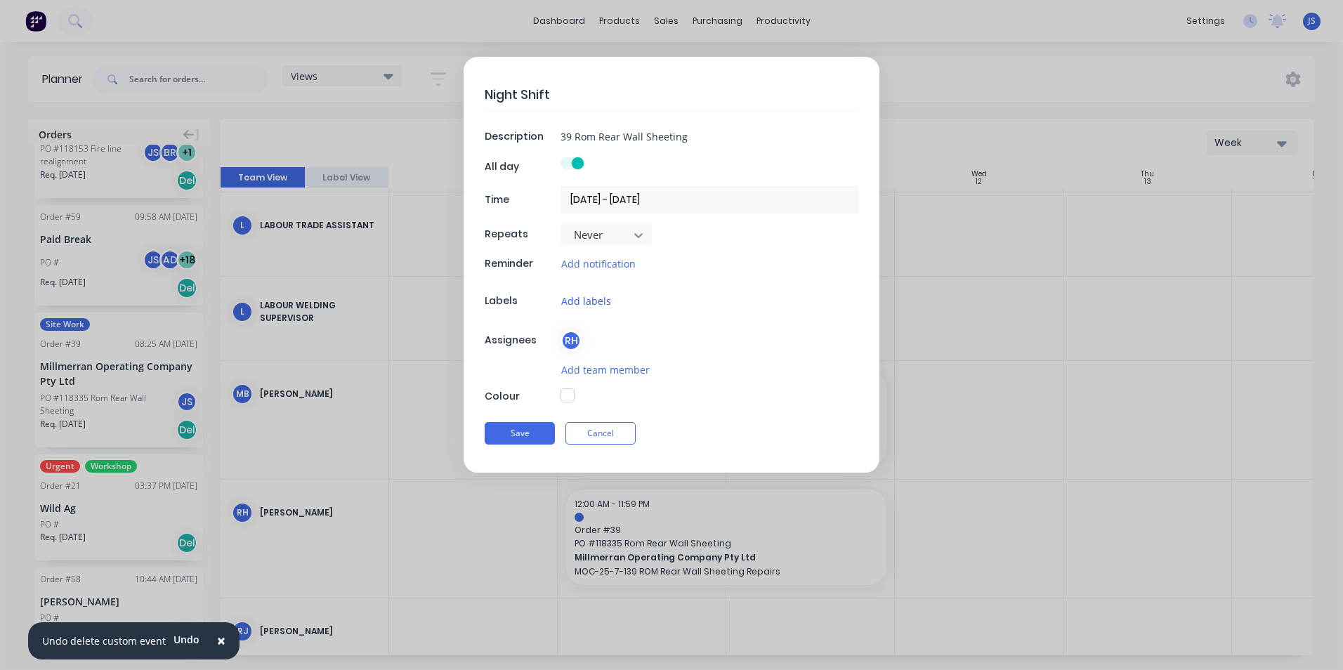
click at [592, 305] on button "Add labels" at bounding box center [586, 301] width 51 height 16
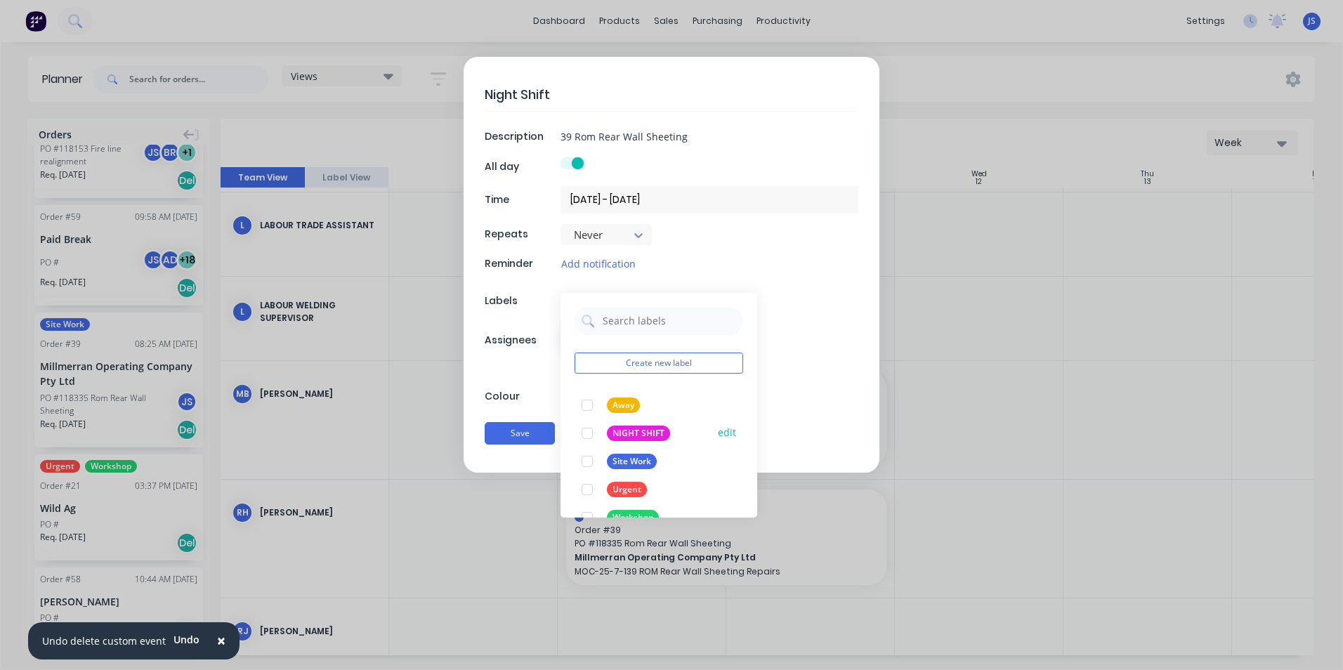
click at [638, 429] on div "NIGHT SHIFT" at bounding box center [638, 433] width 63 height 15
click at [638, 457] on div "Site Work" at bounding box center [632, 461] width 50 height 15
click at [782, 371] on div "Night Shift Description 39 Rom Rear Wall Sheeting All day Time [DATE] - [DATE] …" at bounding box center [672, 265] width 416 height 416
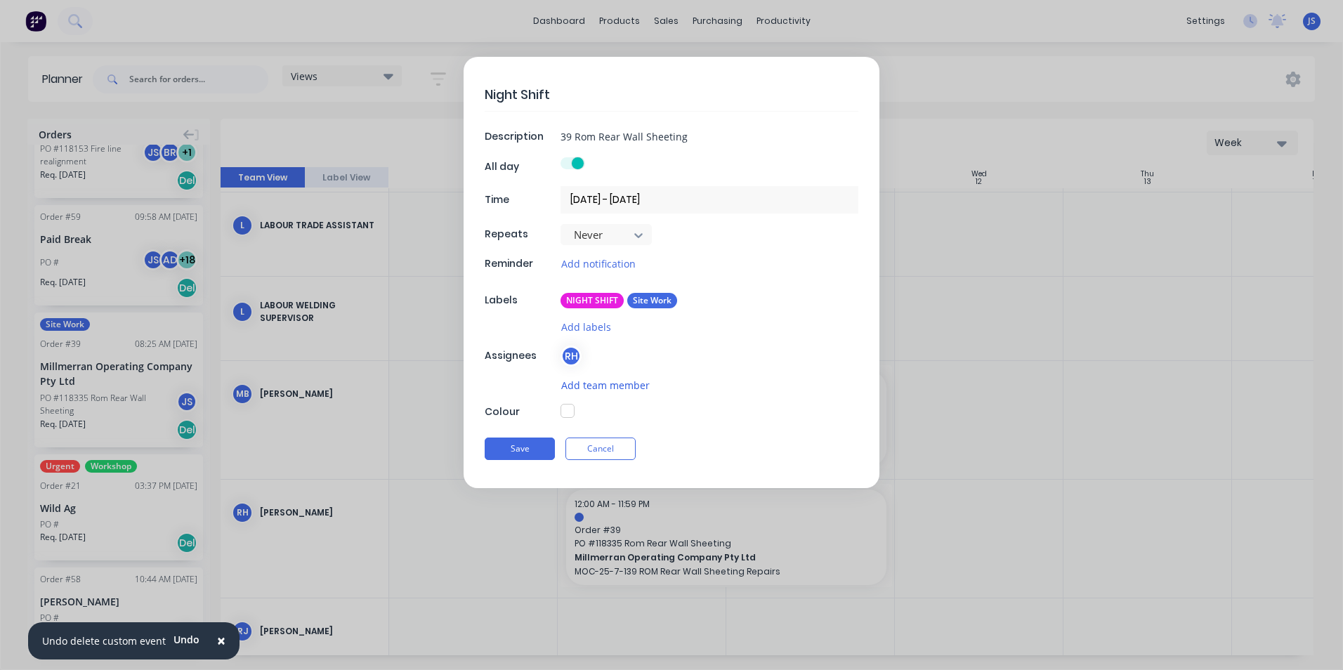
click at [581, 386] on button "Add team member" at bounding box center [606, 385] width 90 height 16
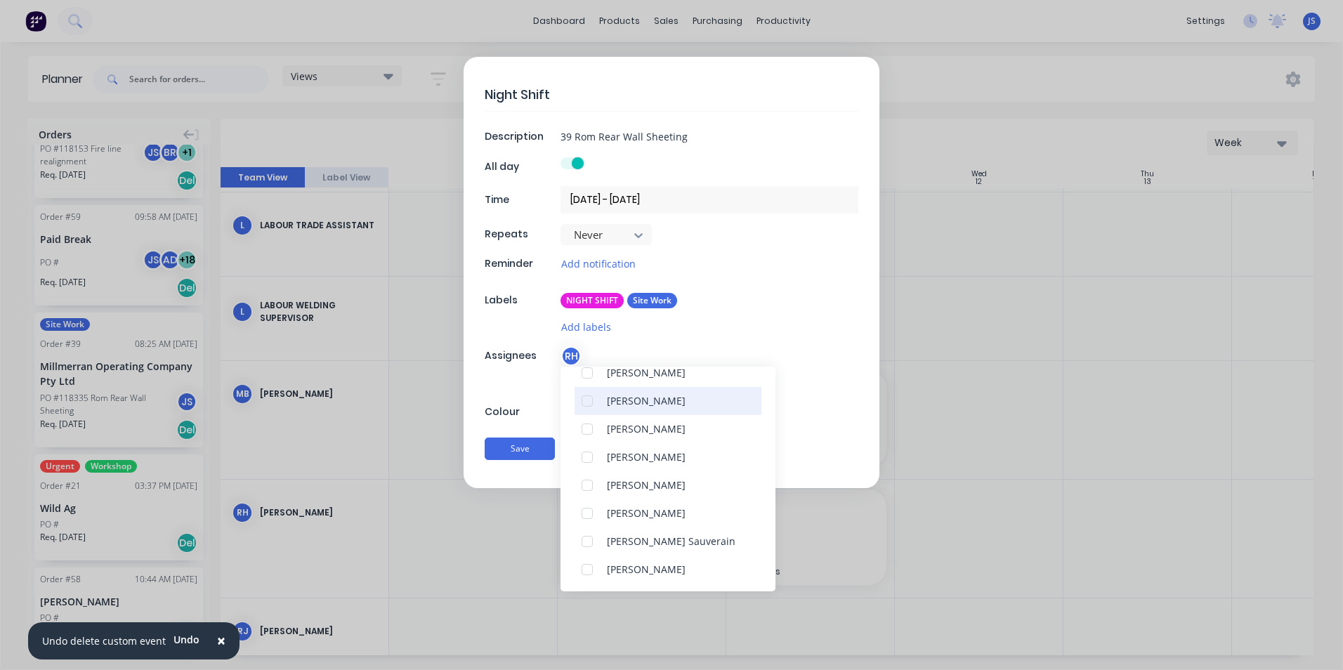
scroll to position [140, 0]
click at [651, 485] on div "[PERSON_NAME]" at bounding box center [646, 485] width 79 height 15
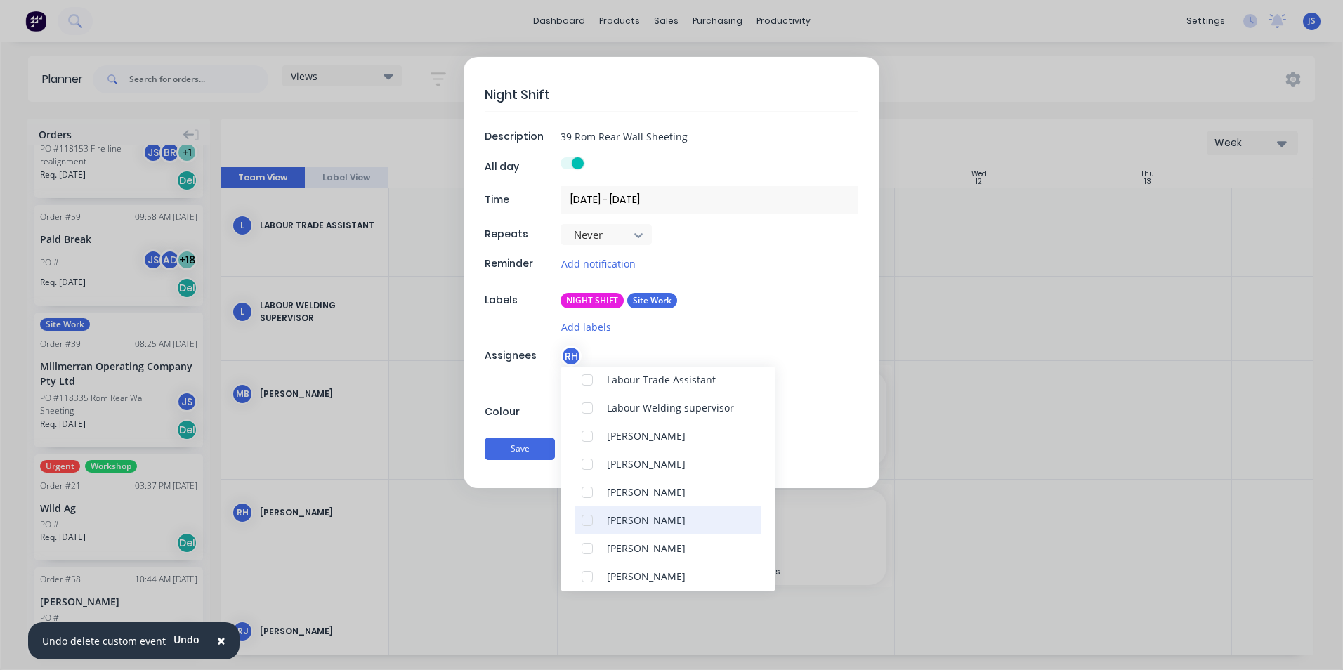
scroll to position [738, 0]
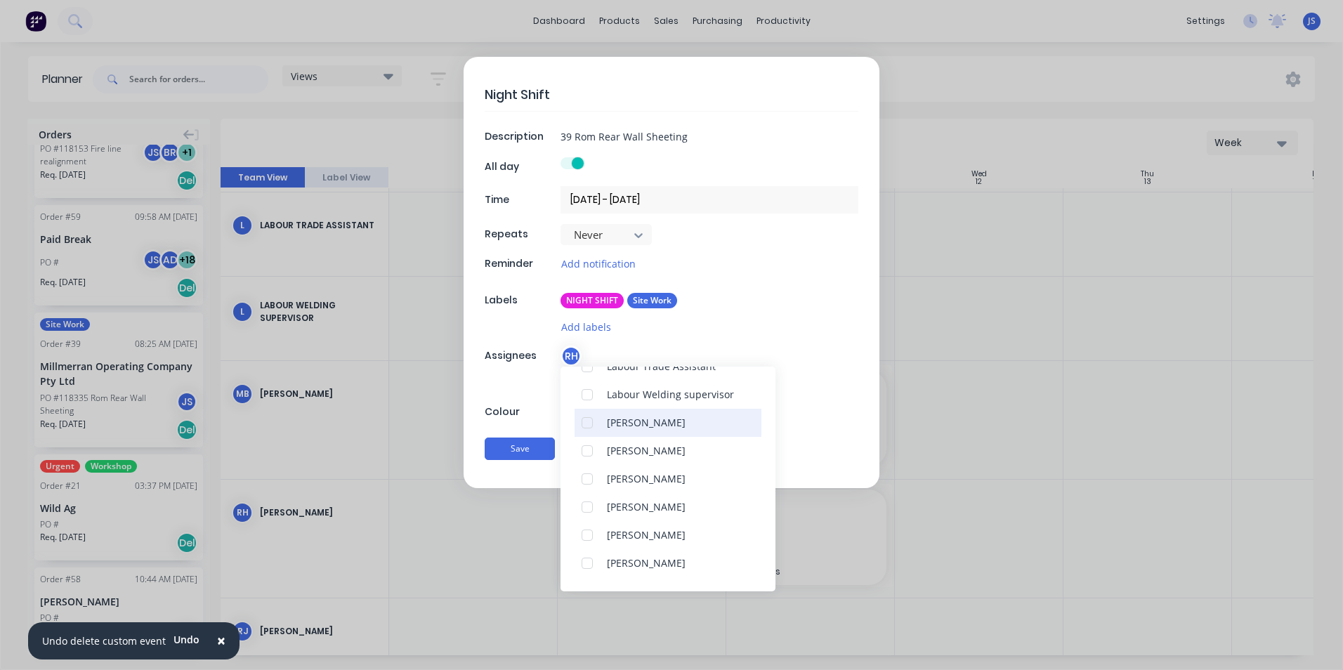
click at [642, 425] on div "[PERSON_NAME]" at bounding box center [646, 422] width 79 height 15
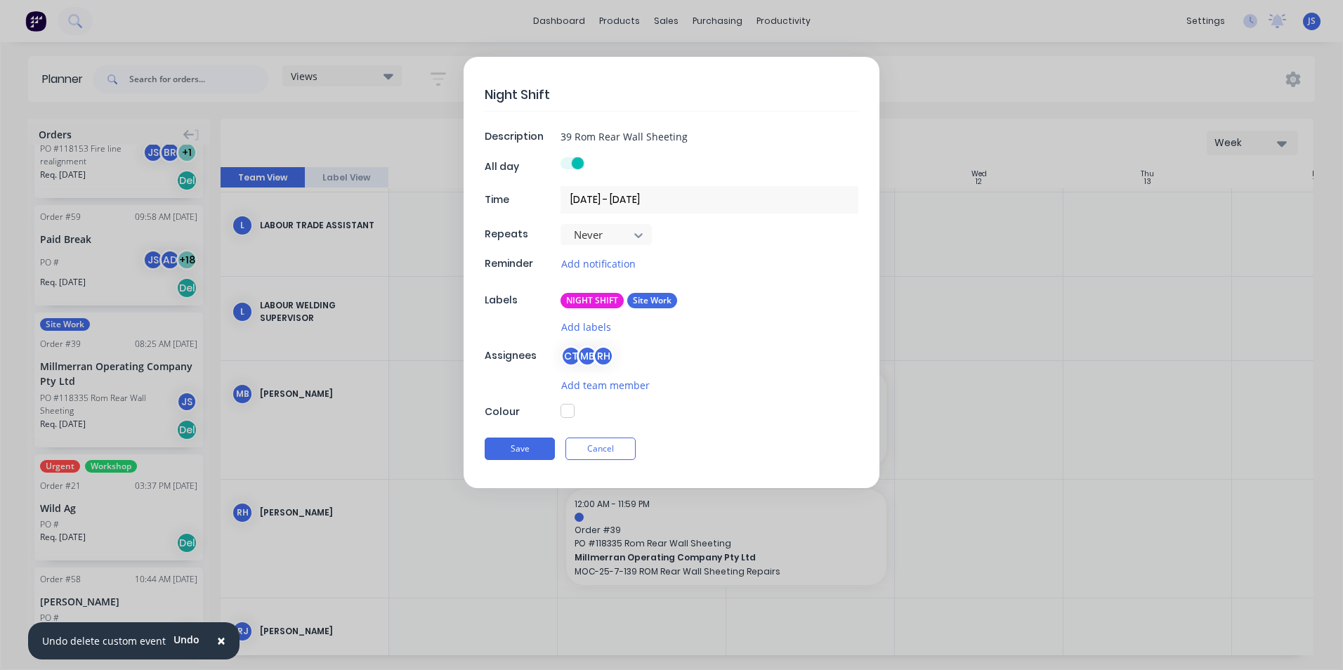
click at [816, 294] on div "NIGHT SHIFT Site Work" at bounding box center [710, 300] width 298 height 15
click at [567, 410] on button "button" at bounding box center [568, 411] width 14 height 14
type textarea "x"
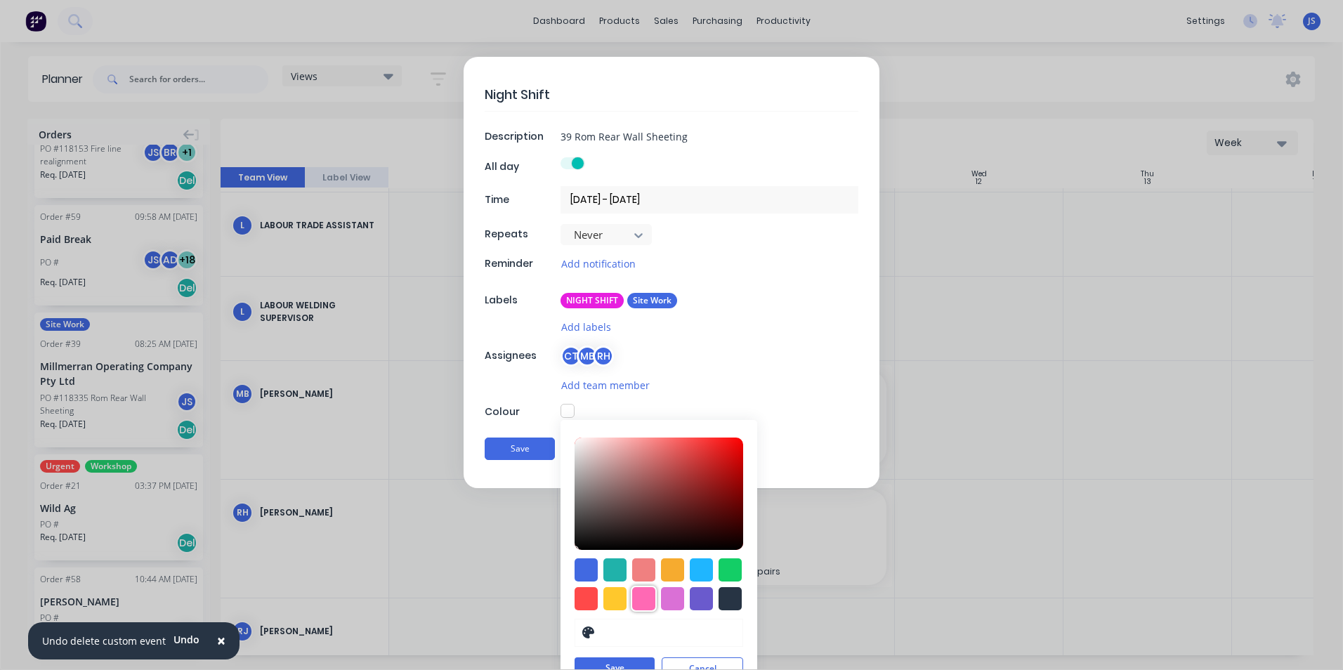
click at [639, 597] on div at bounding box center [643, 598] width 23 height 23
type input "#FF69B4"
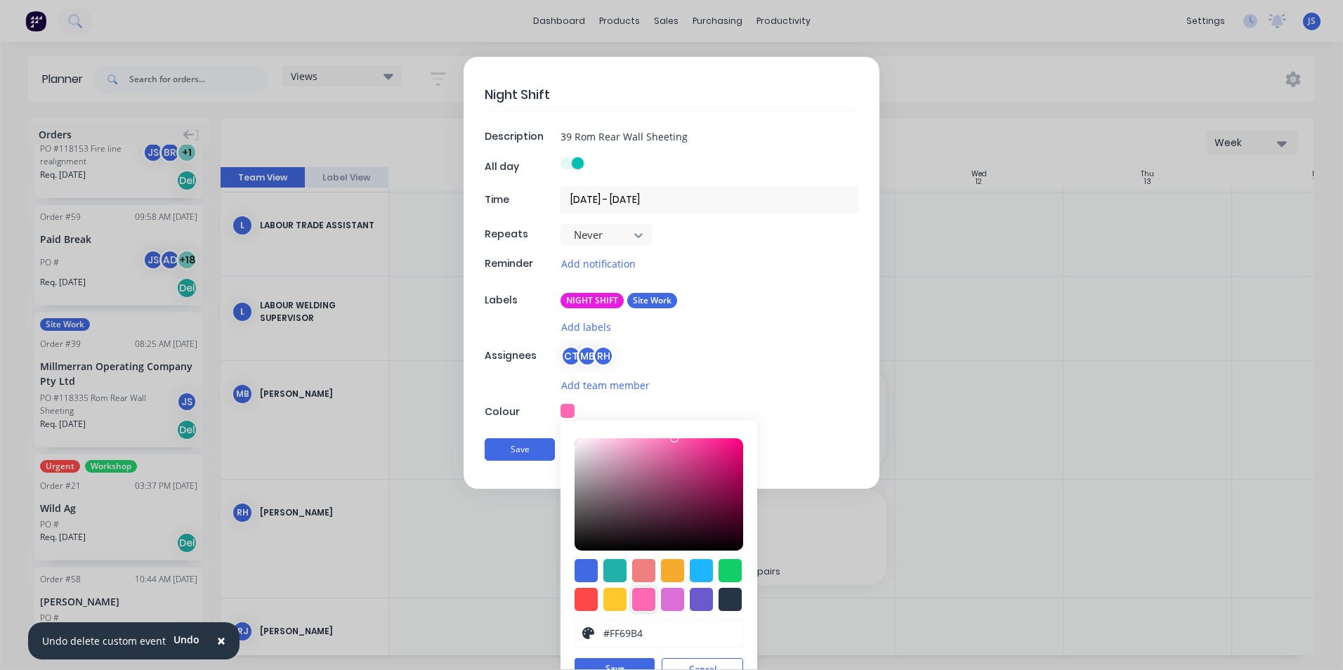
scroll to position [24, 0]
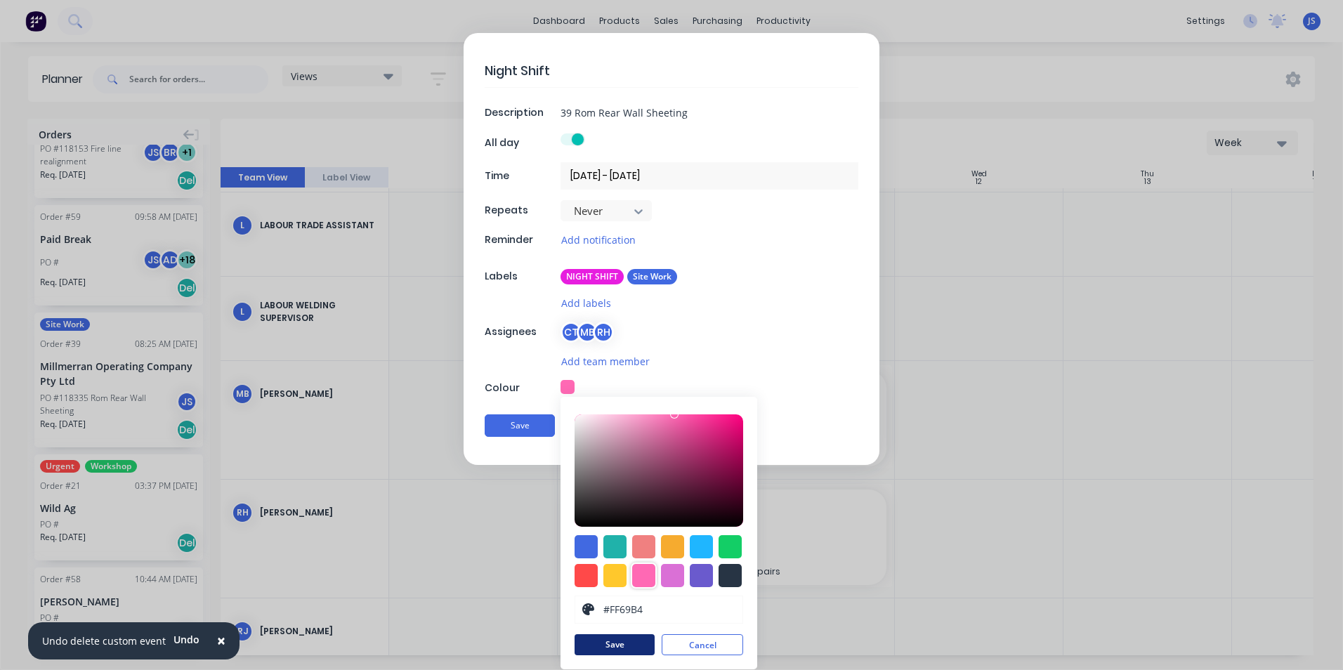
click at [627, 642] on button "Save" at bounding box center [615, 644] width 80 height 21
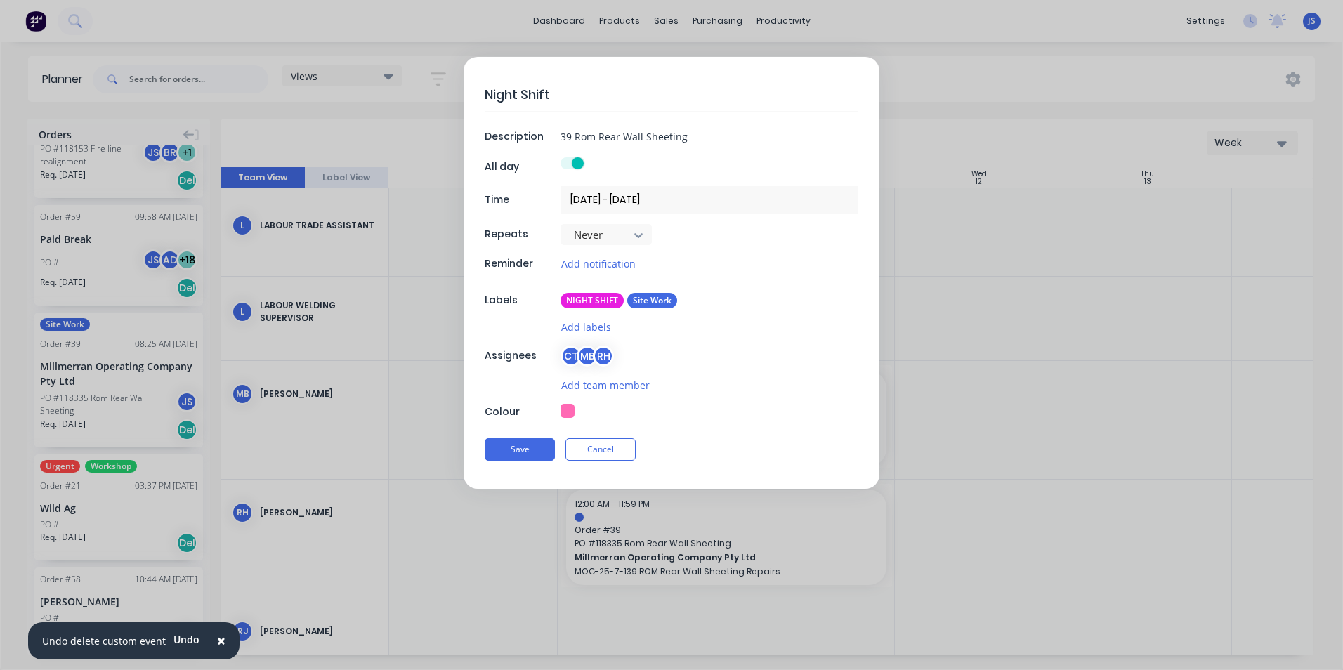
scroll to position [0, 0]
click at [535, 454] on button "Save" at bounding box center [520, 449] width 70 height 22
type textarea "x"
type input "[DATE] 12:00 AM - [DATE] 11:59 PM"
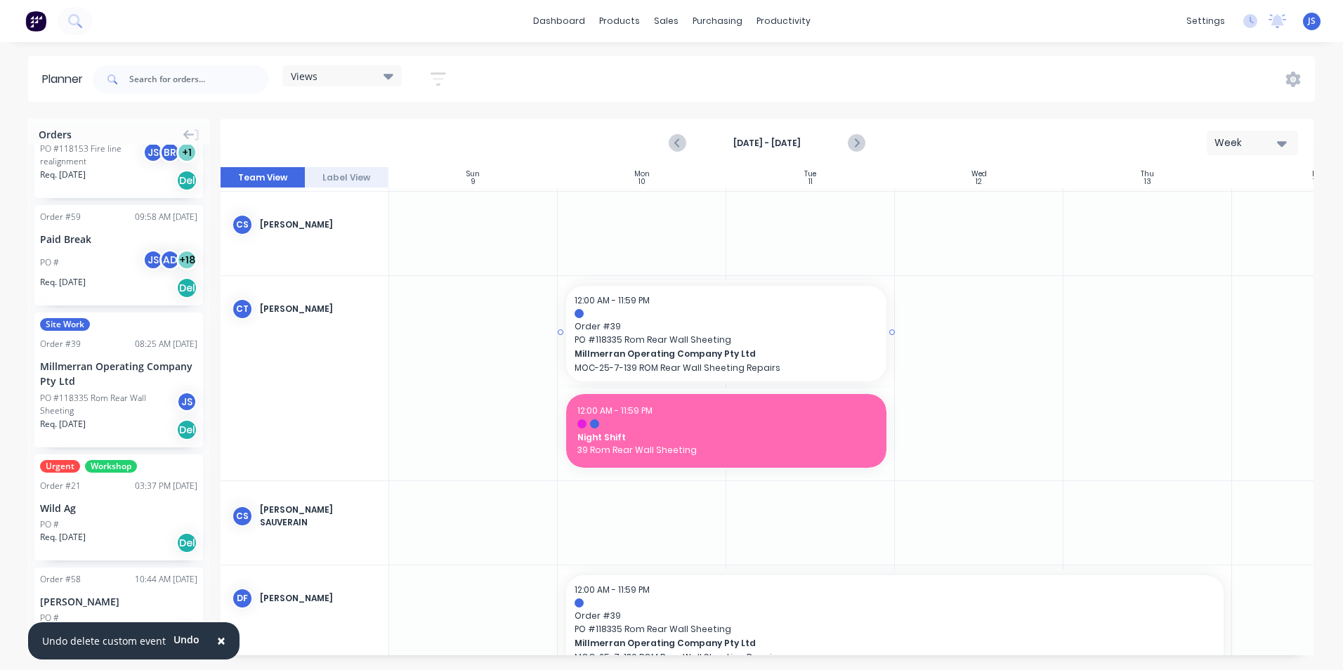
scroll to position [568, 0]
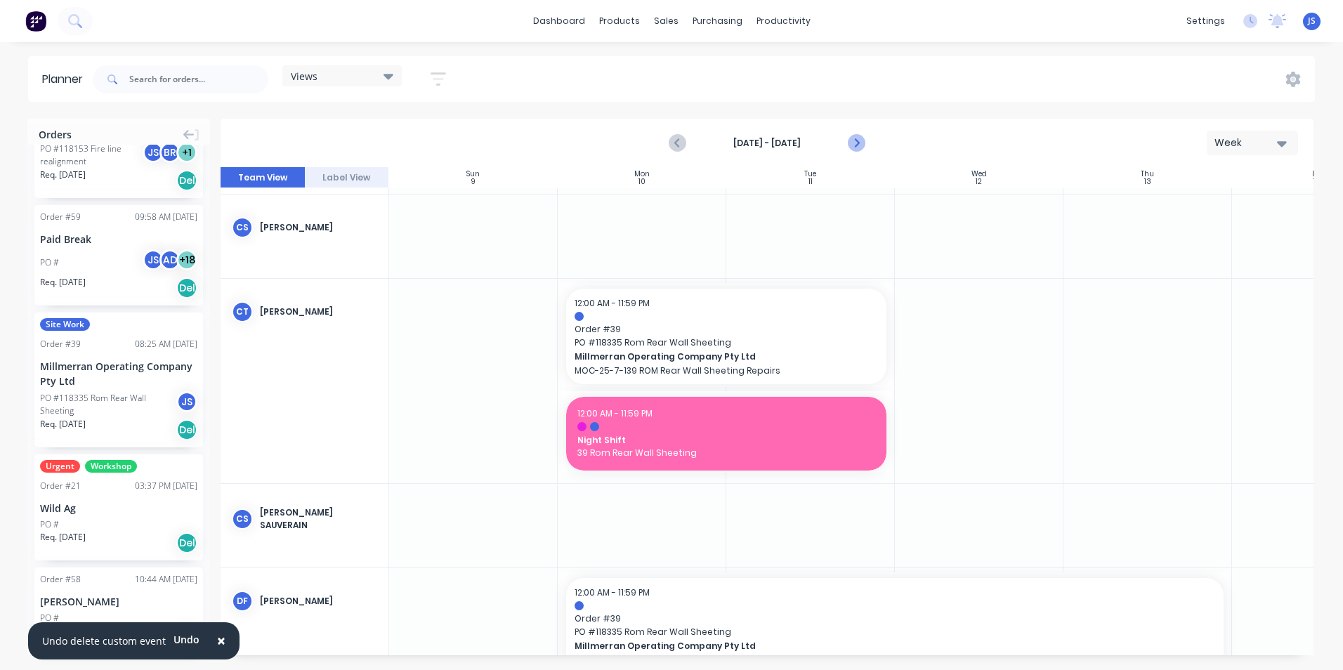
click at [855, 144] on icon "Next page" at bounding box center [856, 143] width 17 height 17
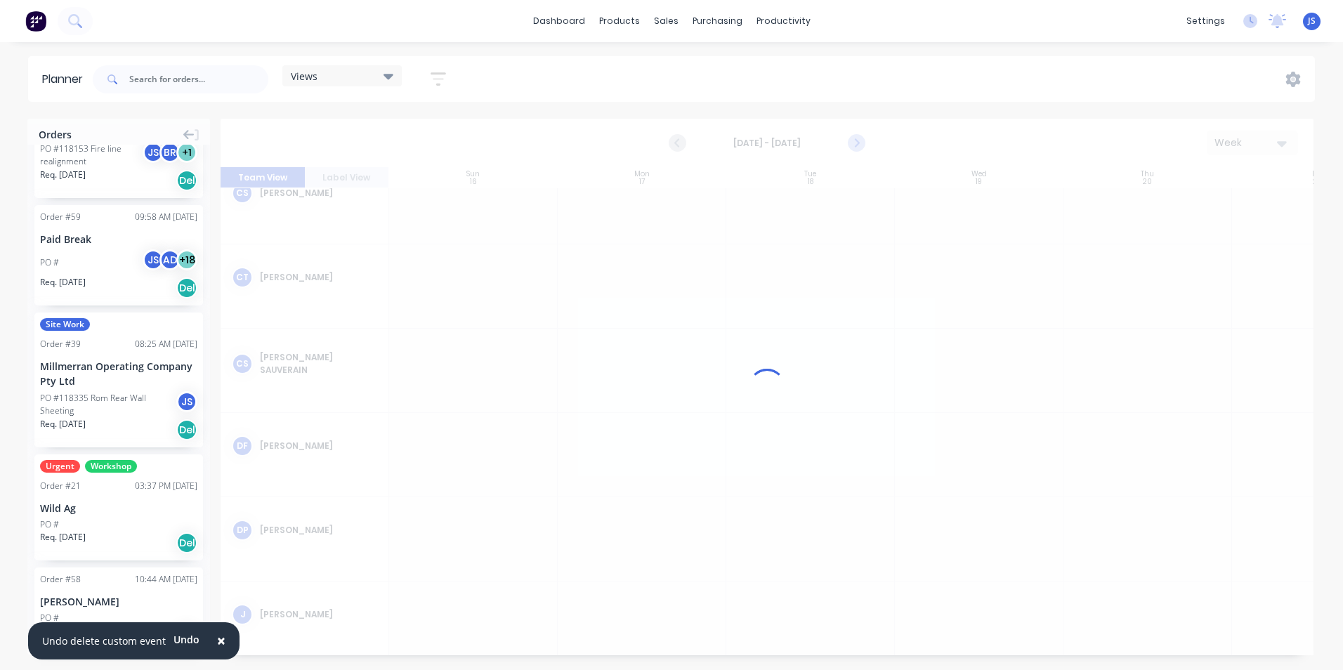
scroll to position [534, 0]
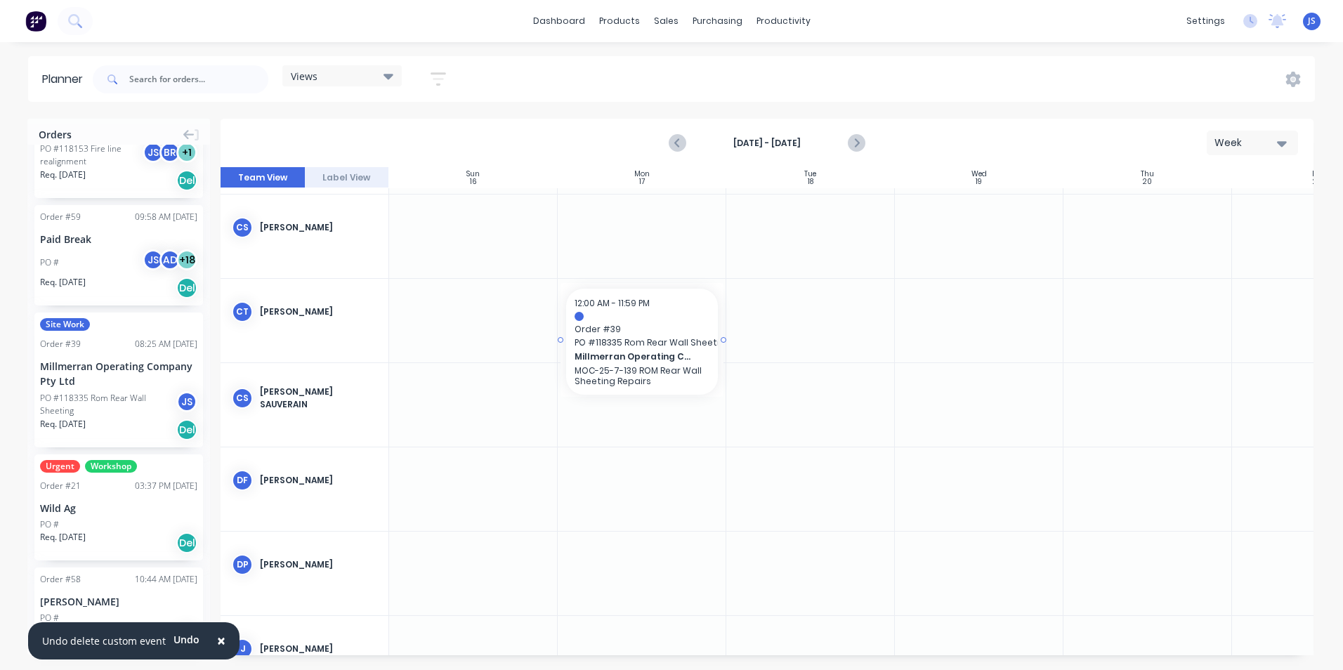
drag, startPoint x: 122, startPoint y: 384, endPoint x: 620, endPoint y: 295, distance: 506.6
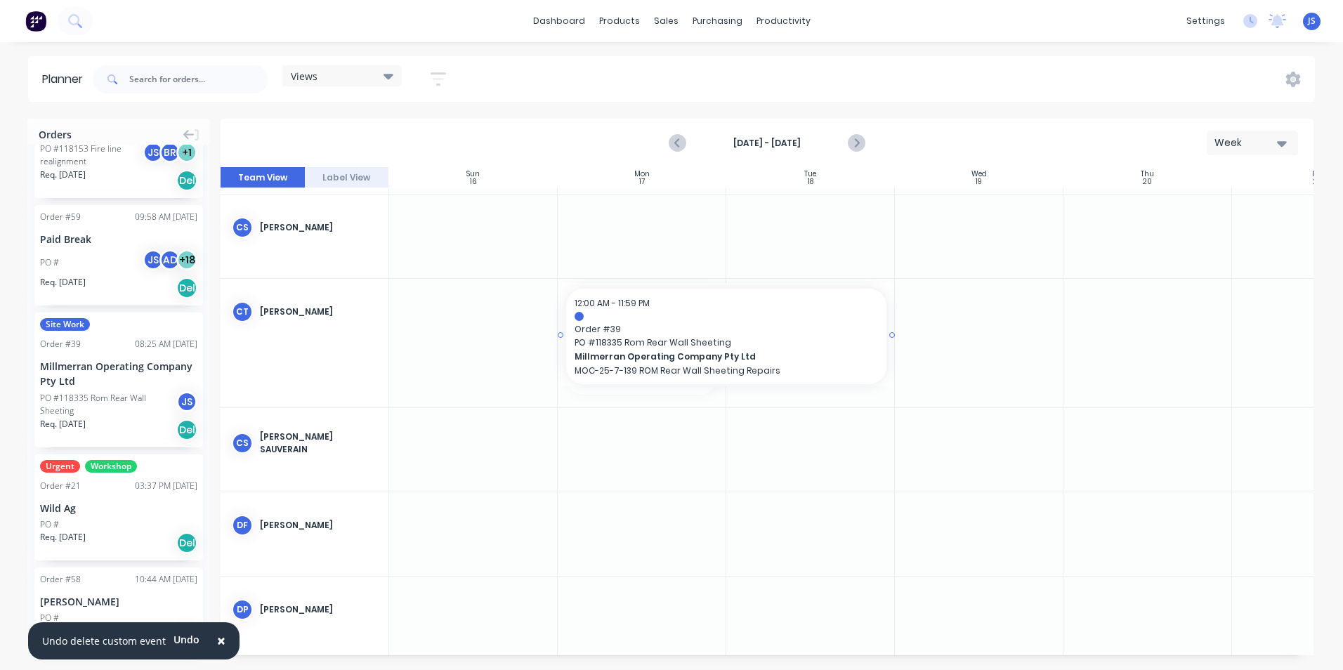
drag, startPoint x: 724, startPoint y: 341, endPoint x: 829, endPoint y: 341, distance: 105.4
click at [680, 393] on div at bounding box center [642, 338] width 169 height 118
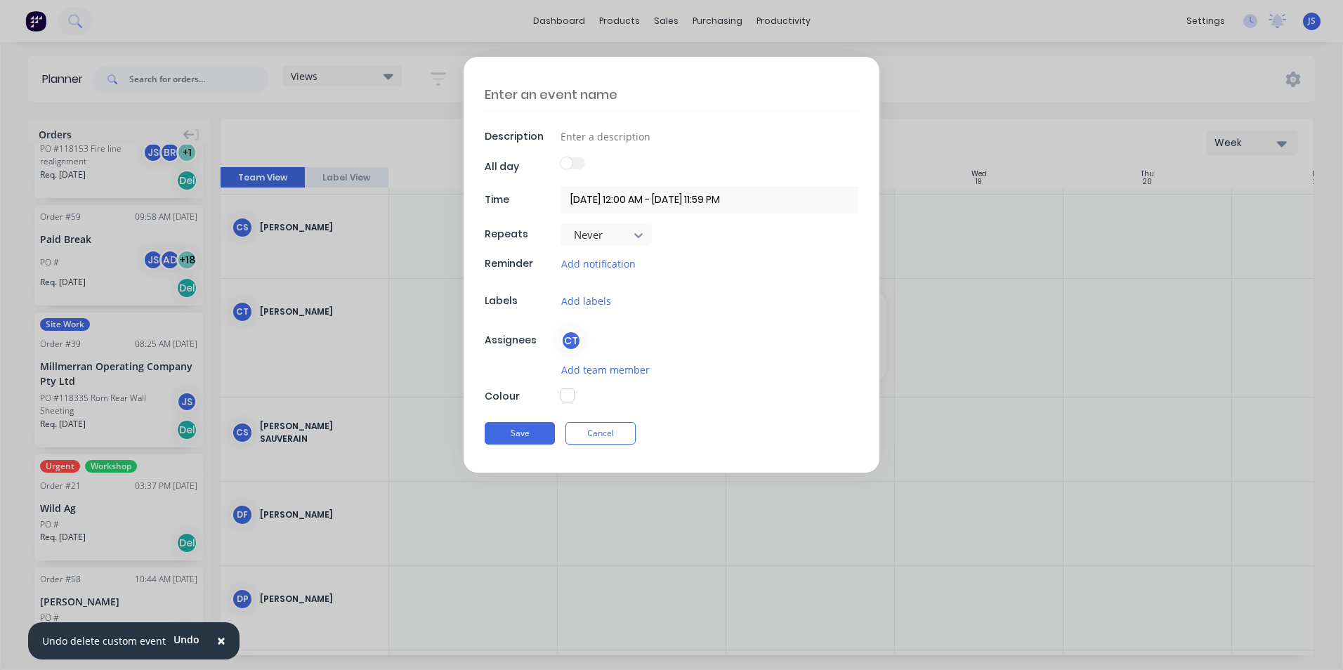
click at [565, 96] on textarea at bounding box center [672, 94] width 374 height 33
type textarea "x"
type textarea "N"
type textarea "x"
type textarea "Ni"
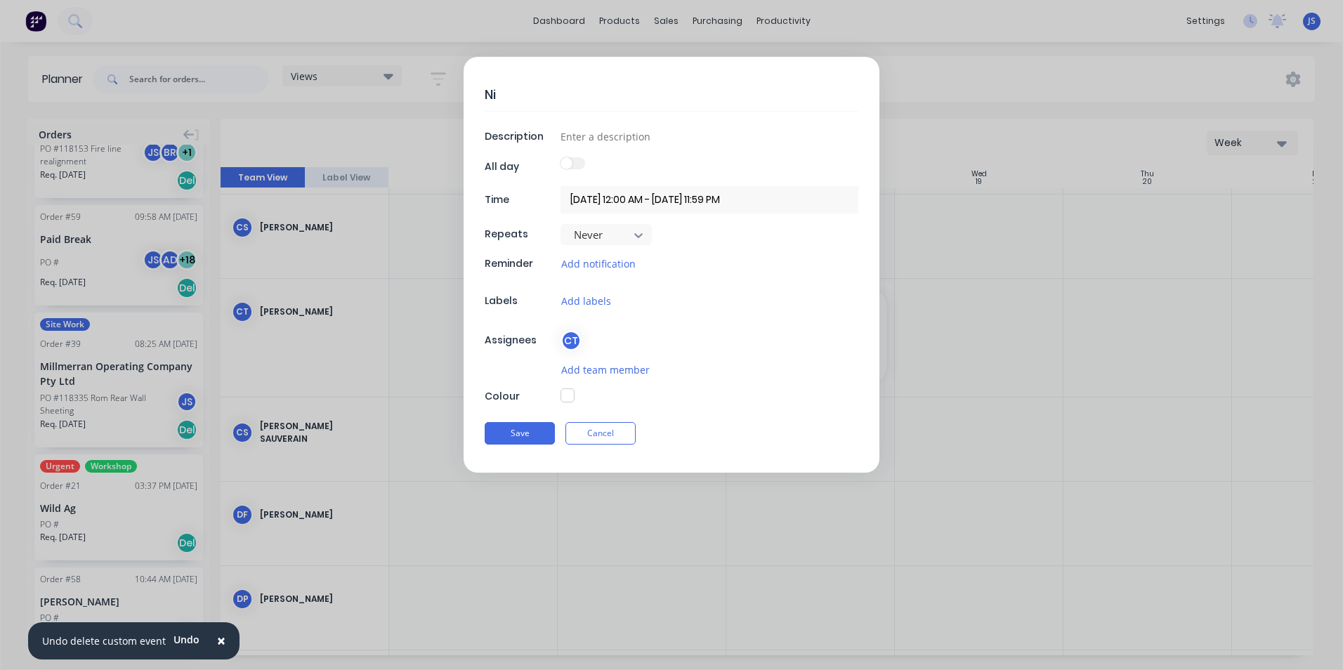
type textarea "x"
type textarea "Nig"
type textarea "x"
type textarea "Nigh"
type textarea "x"
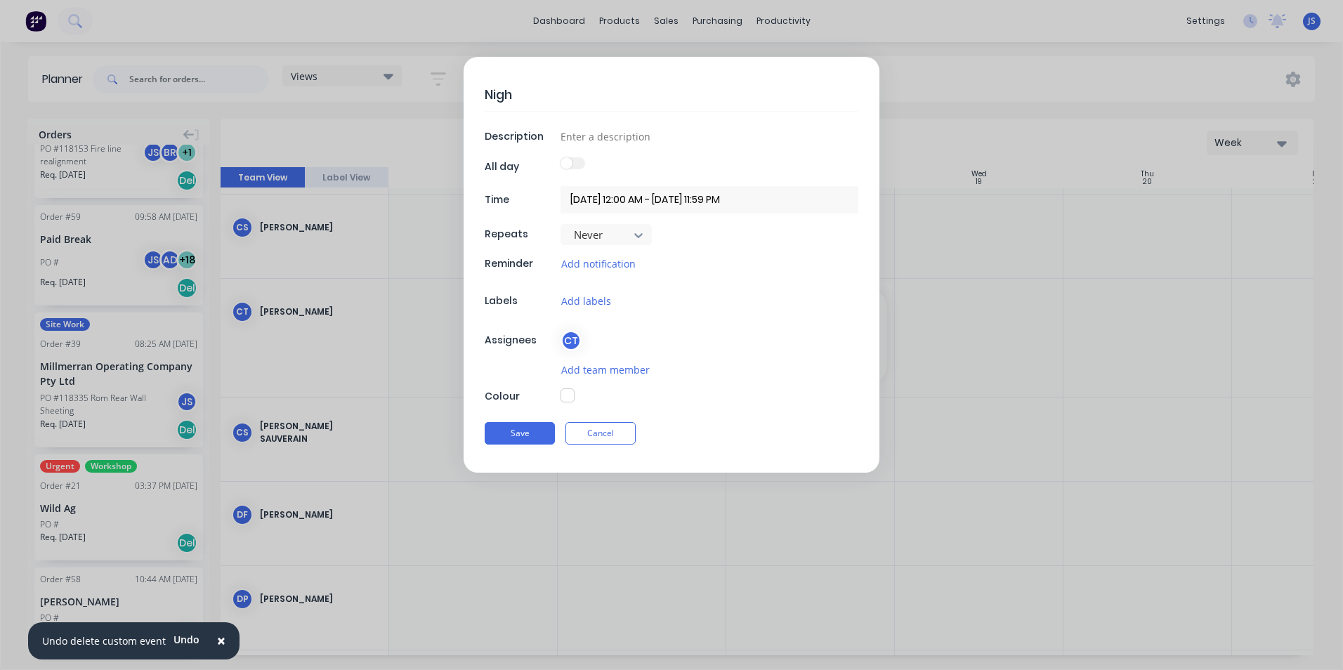
type textarea "Night"
type textarea "x"
type textarea "Night"
type textarea "x"
type textarea "Night S"
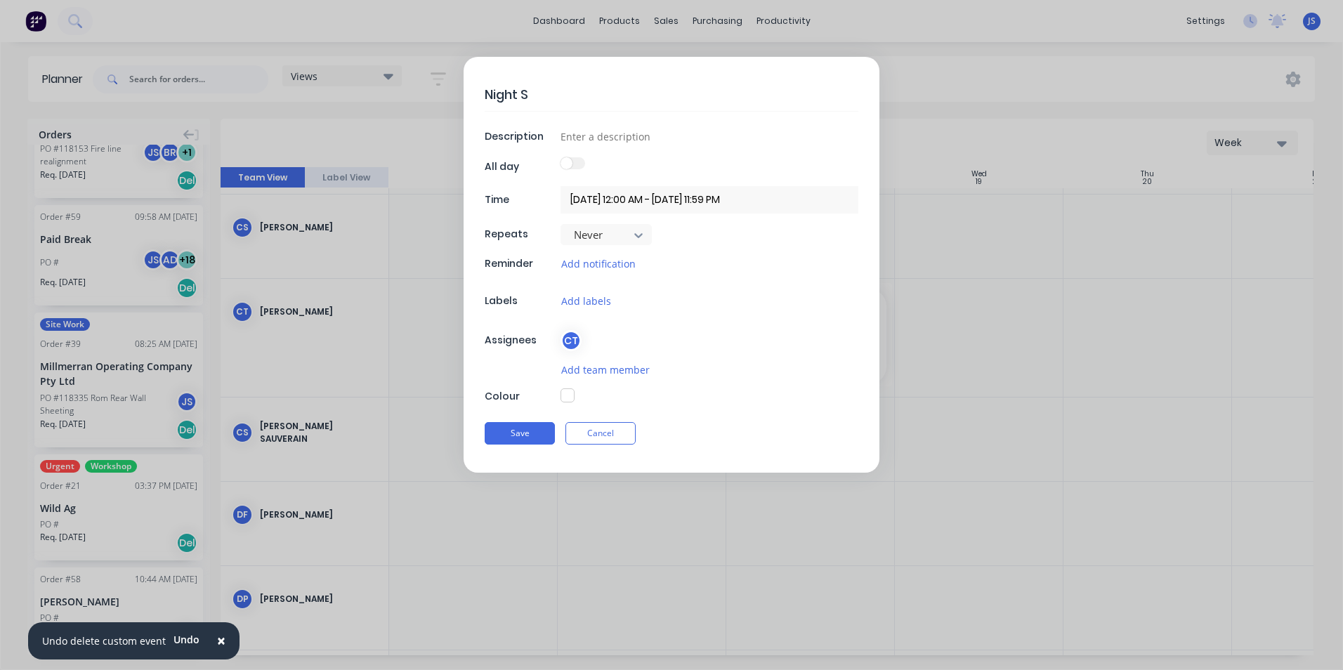
type textarea "x"
type textarea "Night Sh"
type textarea "x"
type textarea "Night Shi"
type textarea "x"
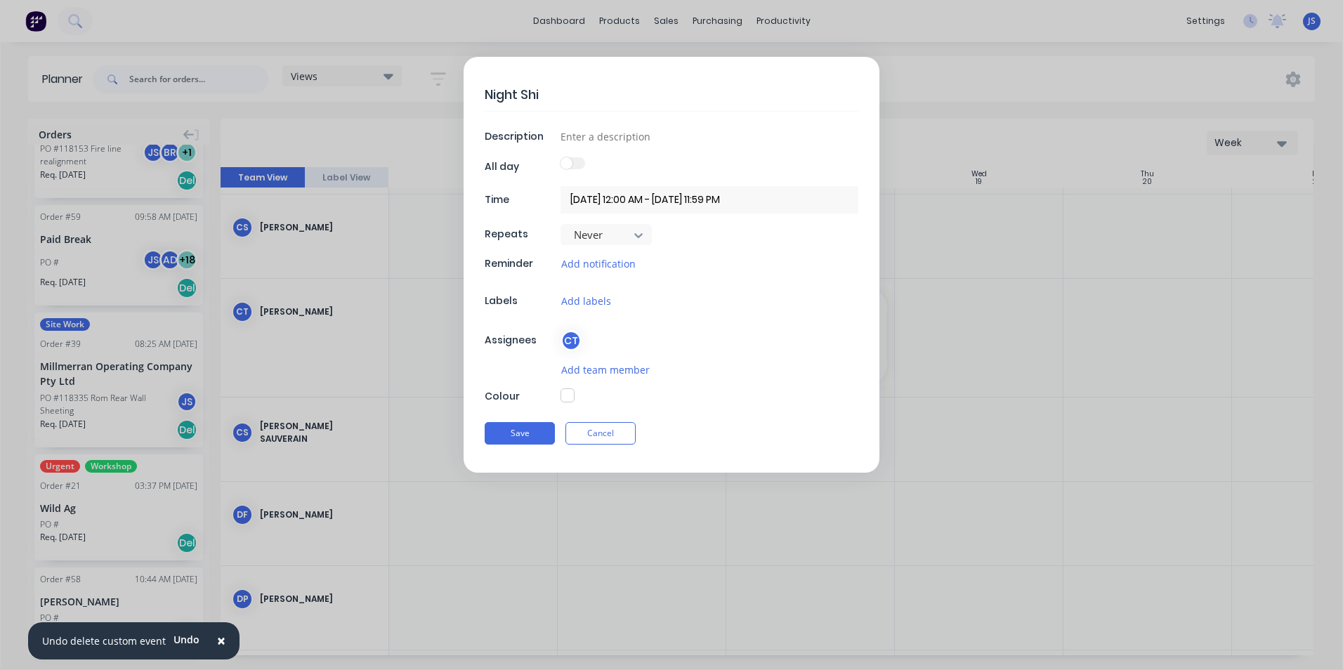
type textarea "Night Shif"
type textarea "x"
type textarea "Night Shift"
type textarea "x"
click at [589, 136] on input at bounding box center [710, 136] width 298 height 21
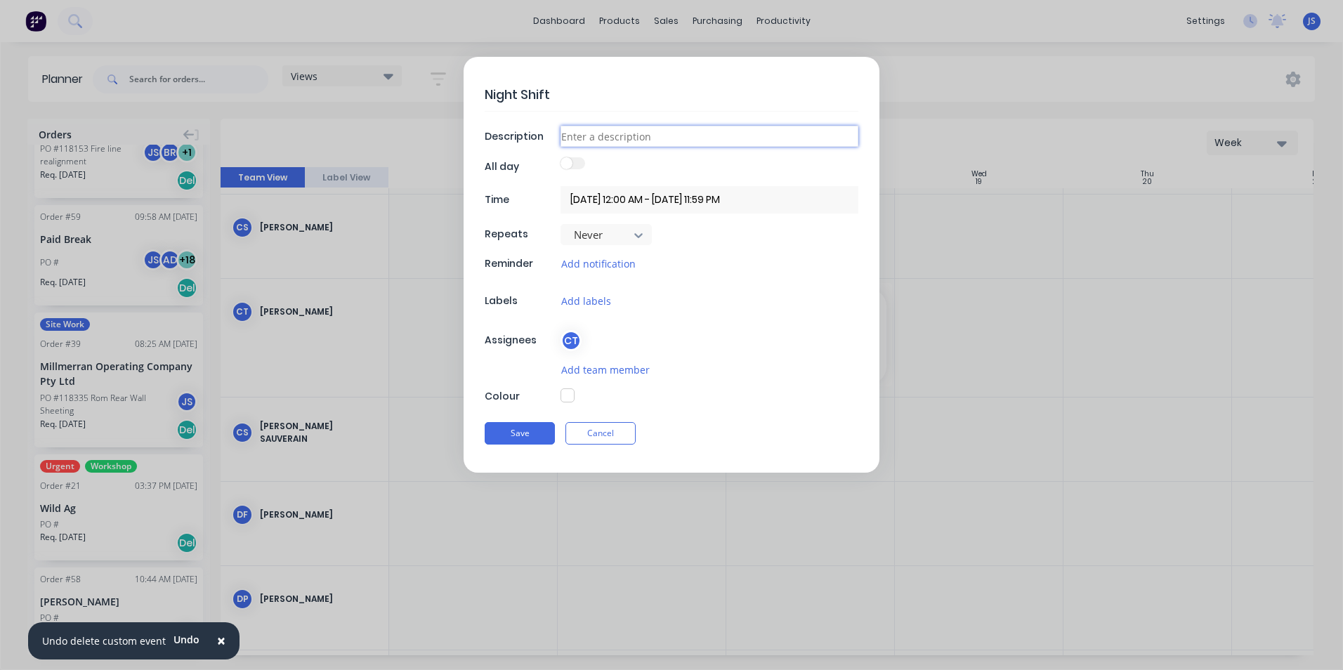
type input "39 Rom Rear Wall Sheeting"
click at [575, 161] on label at bounding box center [573, 163] width 25 height 12
click at [561, 157] on input "checkbox" at bounding box center [561, 157] width 0 height 0
type textarea "x"
type input "[DATE] - [DATE]"
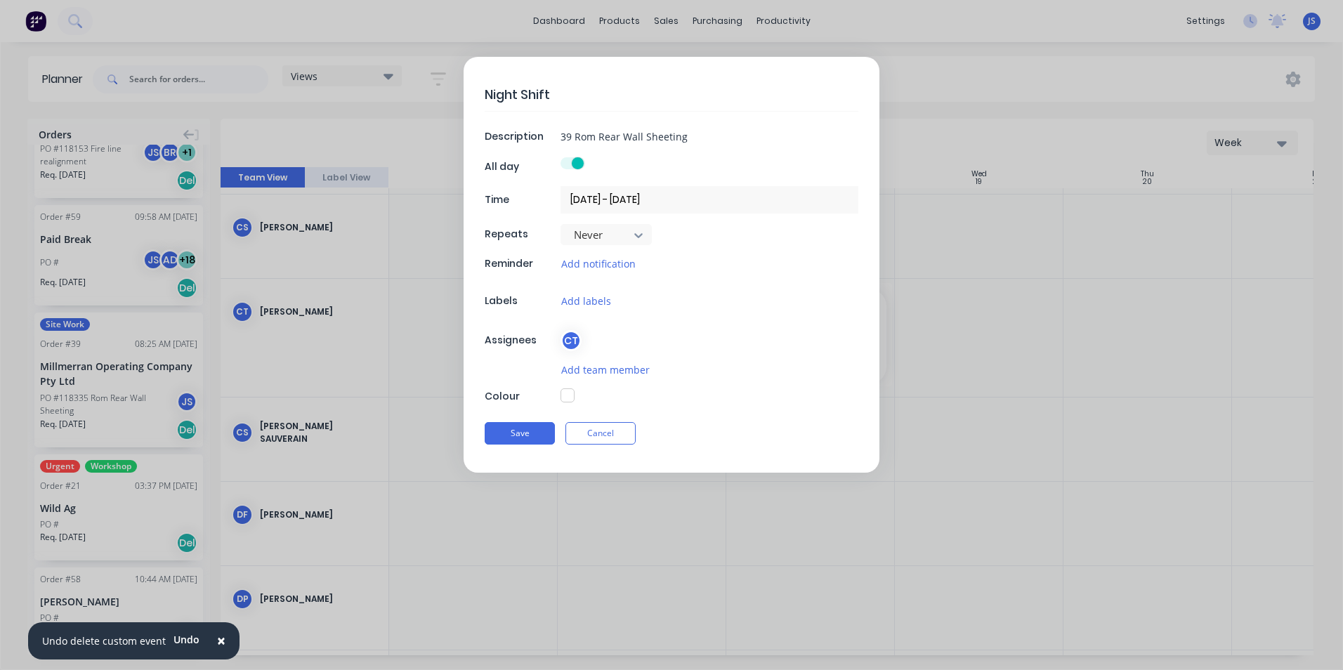
click at [589, 198] on input "[DATE] - [DATE]" at bounding box center [710, 199] width 298 height 27
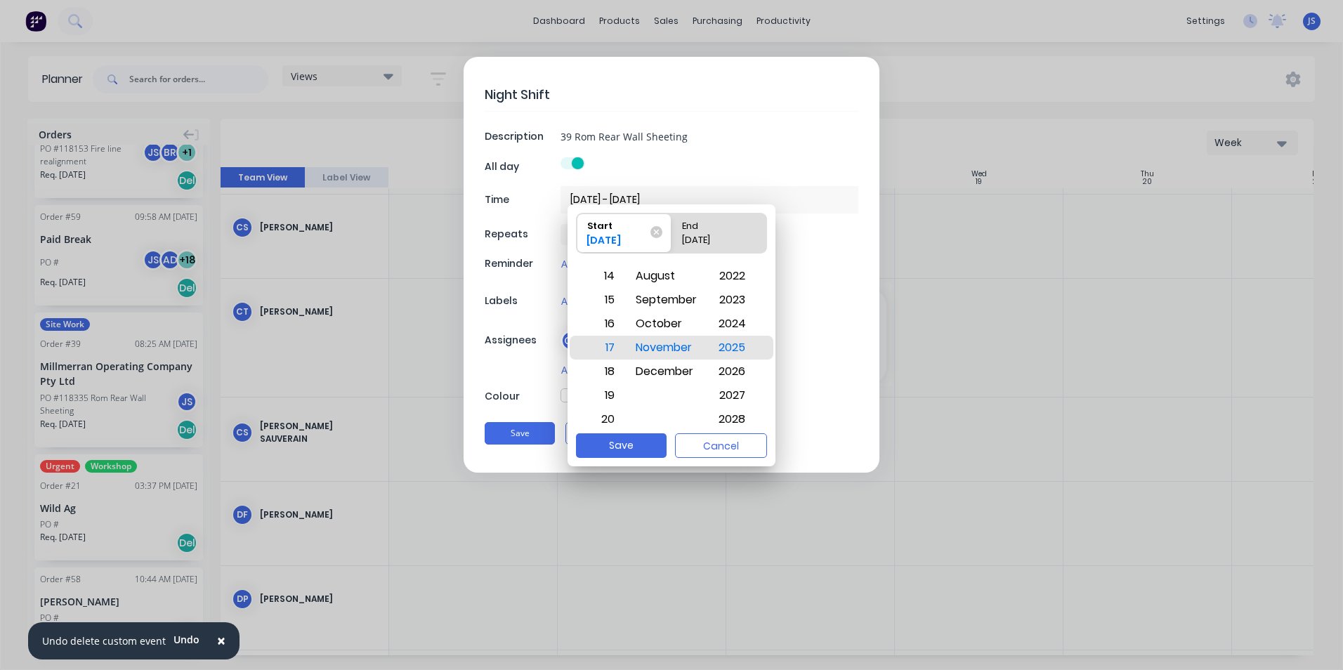
click at [691, 230] on div "End" at bounding box center [712, 224] width 72 height 20
click at [672, 230] on input "End [DATE]" at bounding box center [672, 233] width 1 height 39
radio input "true"
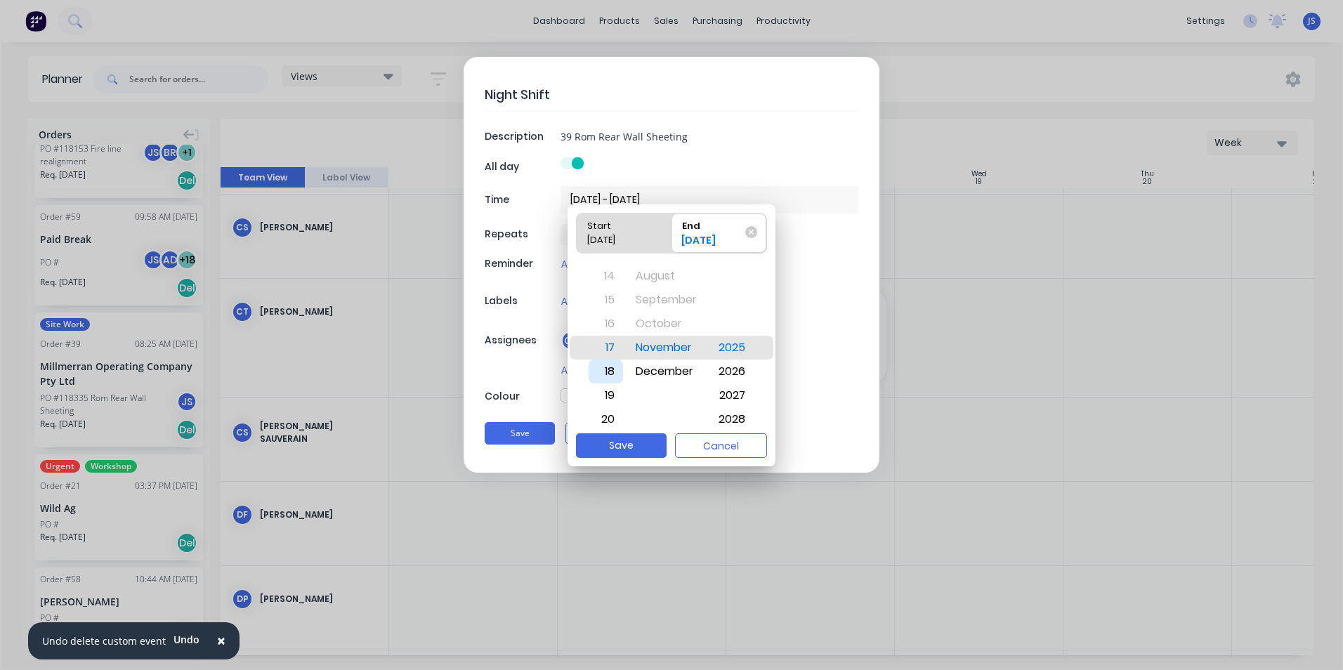
click at [601, 374] on div "18" at bounding box center [606, 372] width 34 height 24
click at [625, 447] on button "Save" at bounding box center [621, 445] width 91 height 25
type textarea "x"
type input "[DATE] - [DATE]"
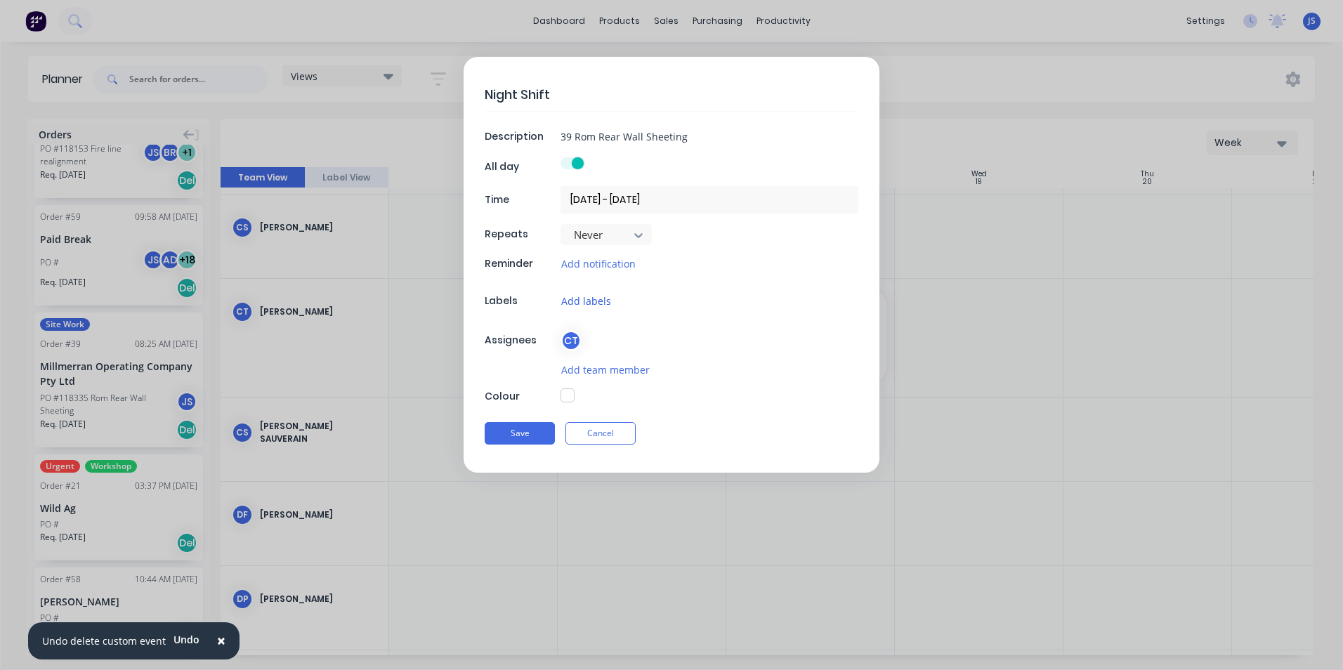
click at [581, 299] on button "Add labels" at bounding box center [586, 301] width 51 height 16
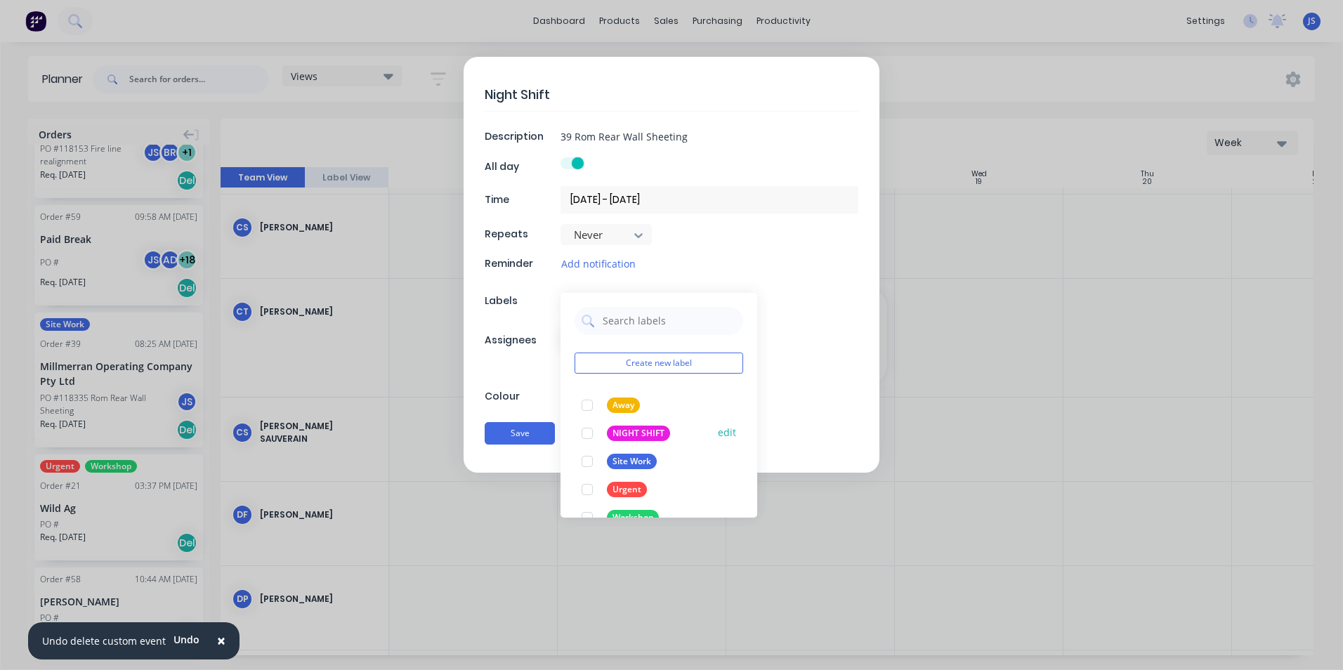
drag, startPoint x: 622, startPoint y: 424, endPoint x: 622, endPoint y: 440, distance: 15.5
click at [621, 425] on div "NIGHT SHIFT edit" at bounding box center [659, 433] width 169 height 28
click at [611, 432] on div "NIGHT SHIFT" at bounding box center [638, 433] width 63 height 15
click at [617, 462] on div "Site Work" at bounding box center [632, 461] width 50 height 15
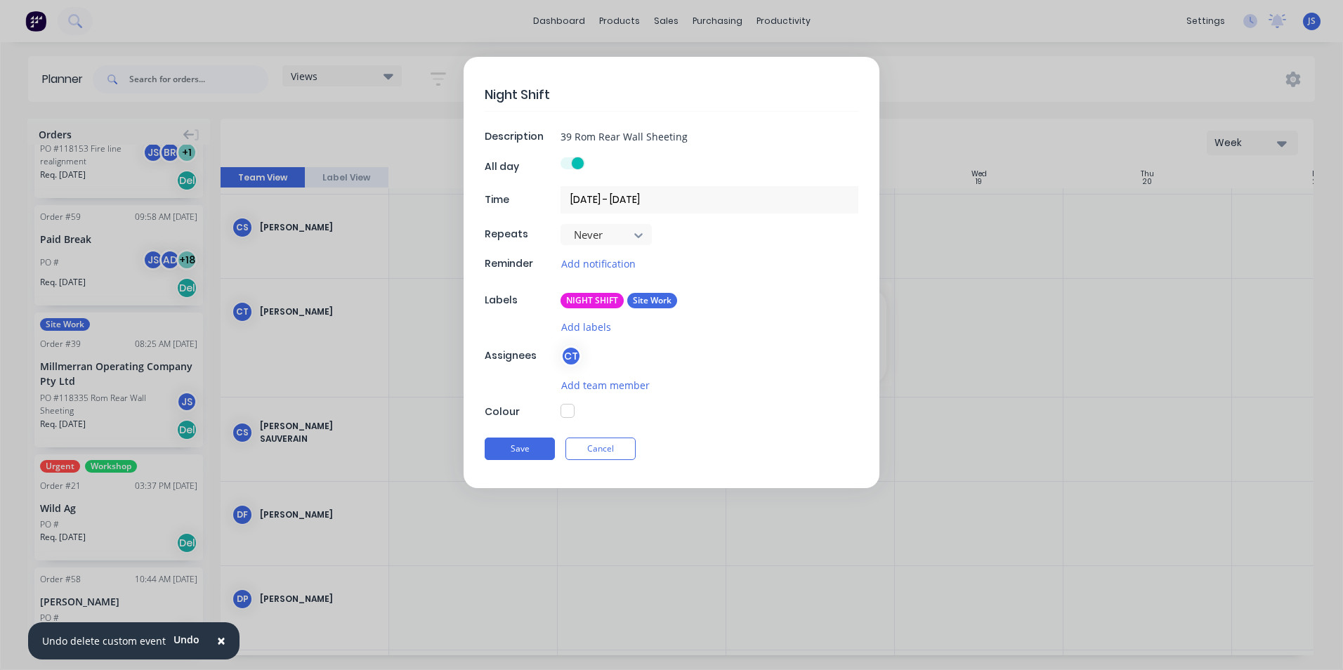
click at [802, 372] on div "Night Shift Description 39 Rom Rear Wall Sheeting All day Time [DATE] - [DATE] …" at bounding box center [672, 272] width 416 height 431
click at [595, 384] on button "Add team member" at bounding box center [606, 385] width 90 height 16
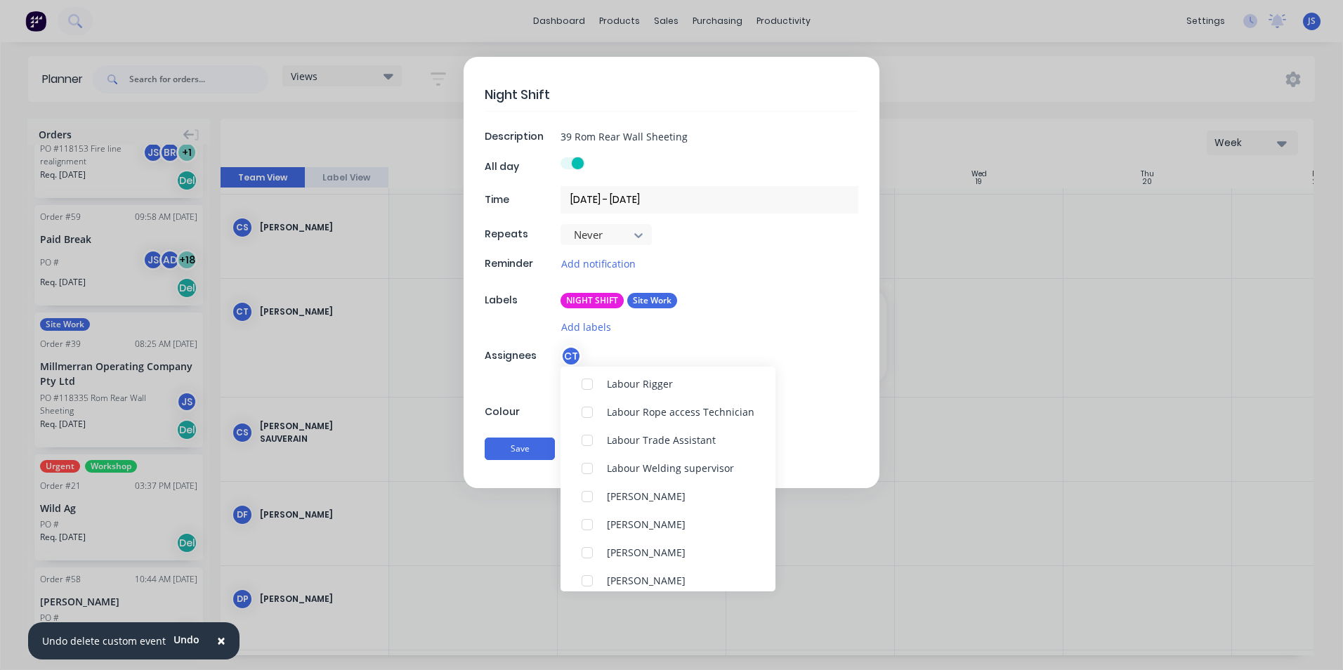
scroll to position [702, 0]
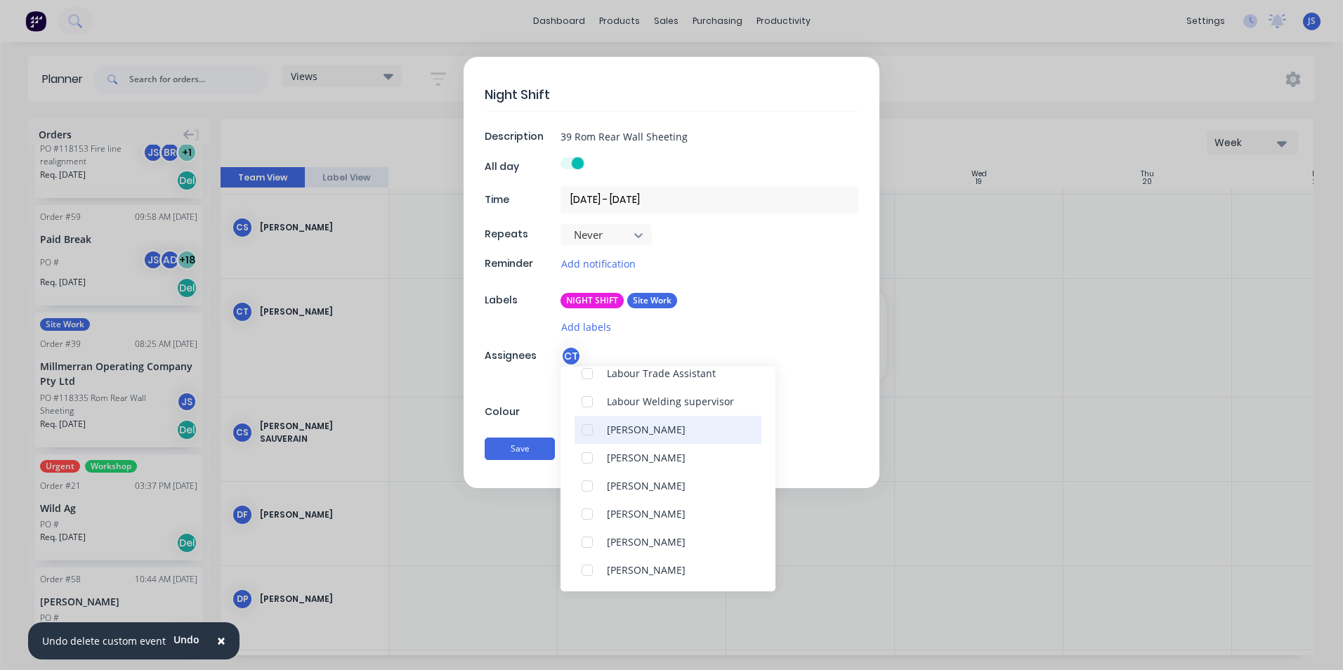
click at [648, 424] on div "[PERSON_NAME]" at bounding box center [646, 429] width 79 height 15
click at [653, 422] on div "[PERSON_NAME]" at bounding box center [646, 422] width 79 height 15
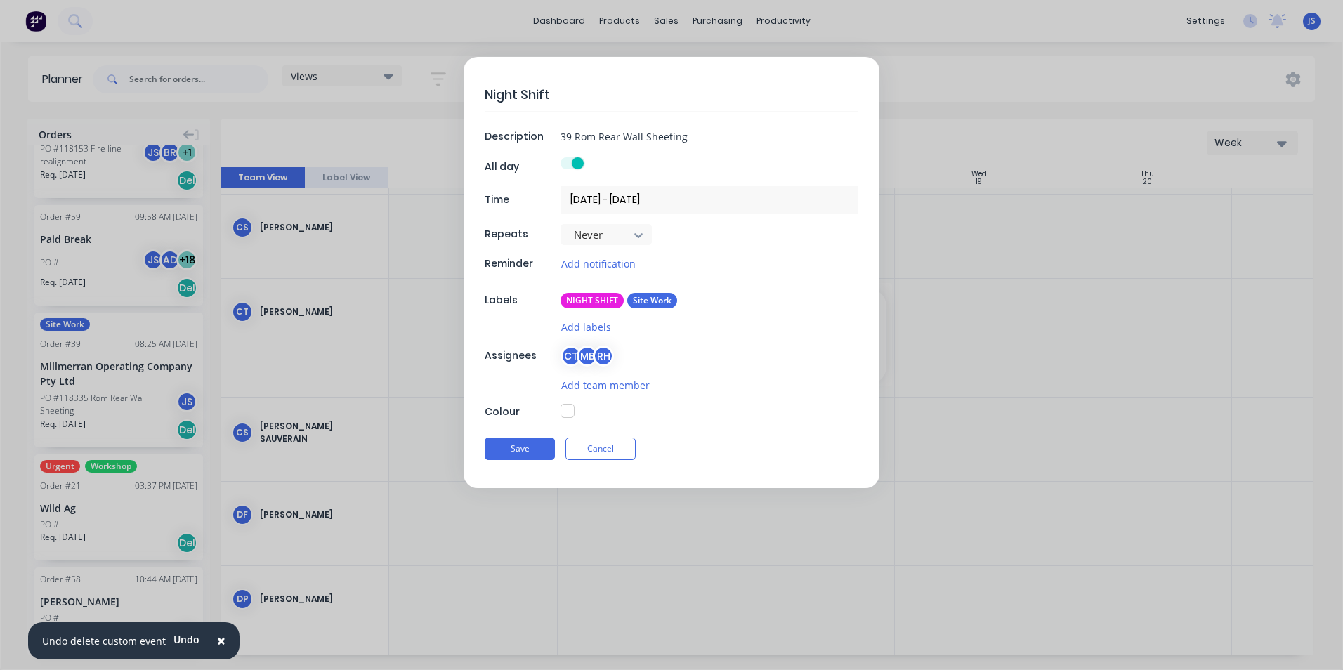
click at [844, 377] on div "Add team member" at bounding box center [710, 385] width 298 height 16
click at [566, 406] on button "button" at bounding box center [568, 411] width 14 height 14
type textarea "x"
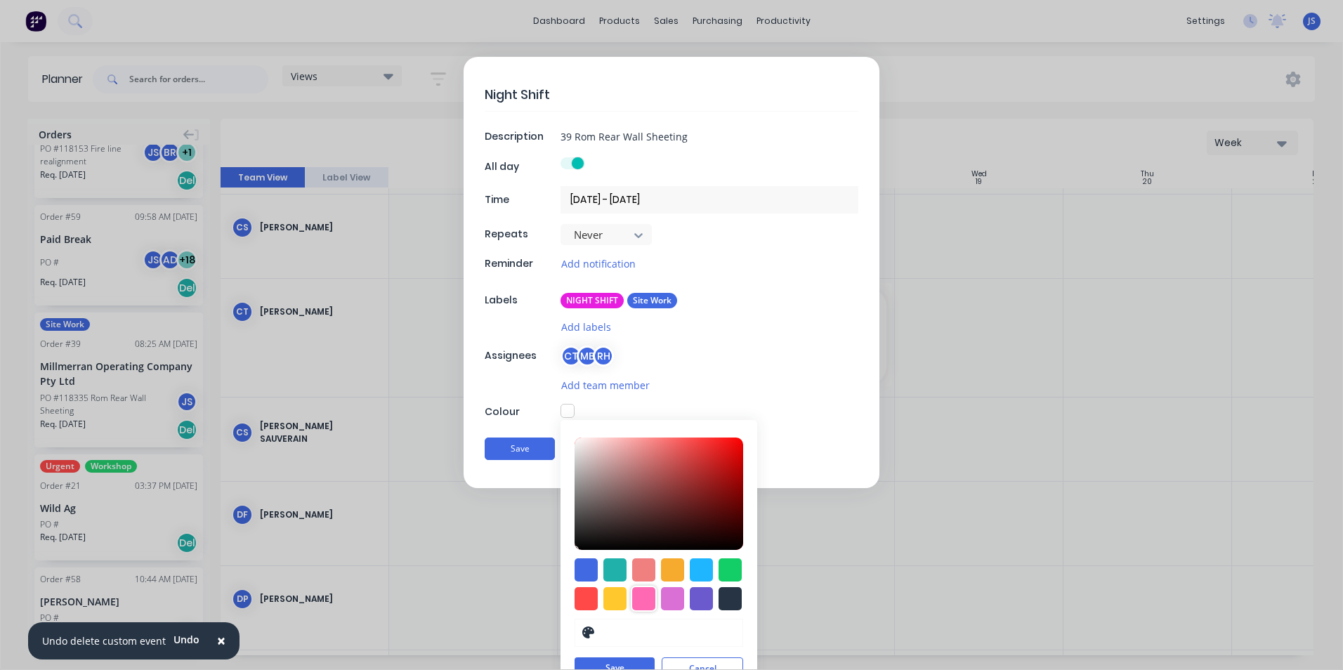
click at [646, 596] on div at bounding box center [643, 598] width 23 height 23
type input "#FF69B4"
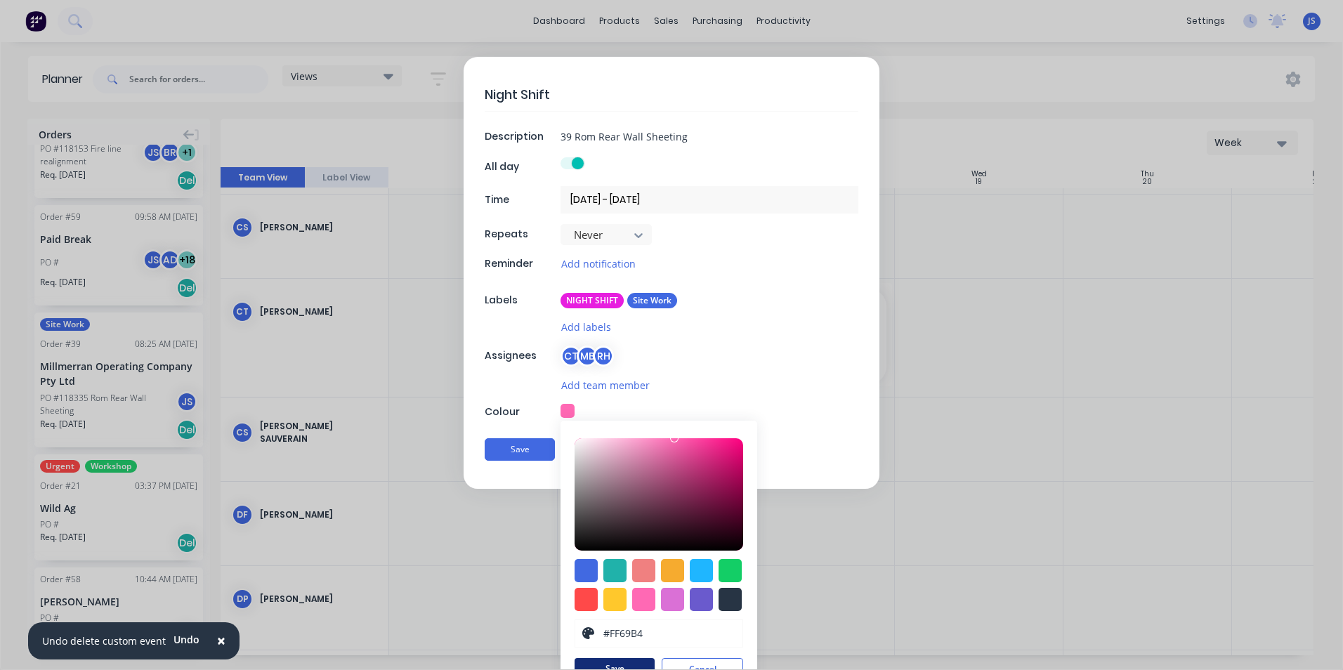
click at [620, 660] on button "Save" at bounding box center [615, 668] width 80 height 21
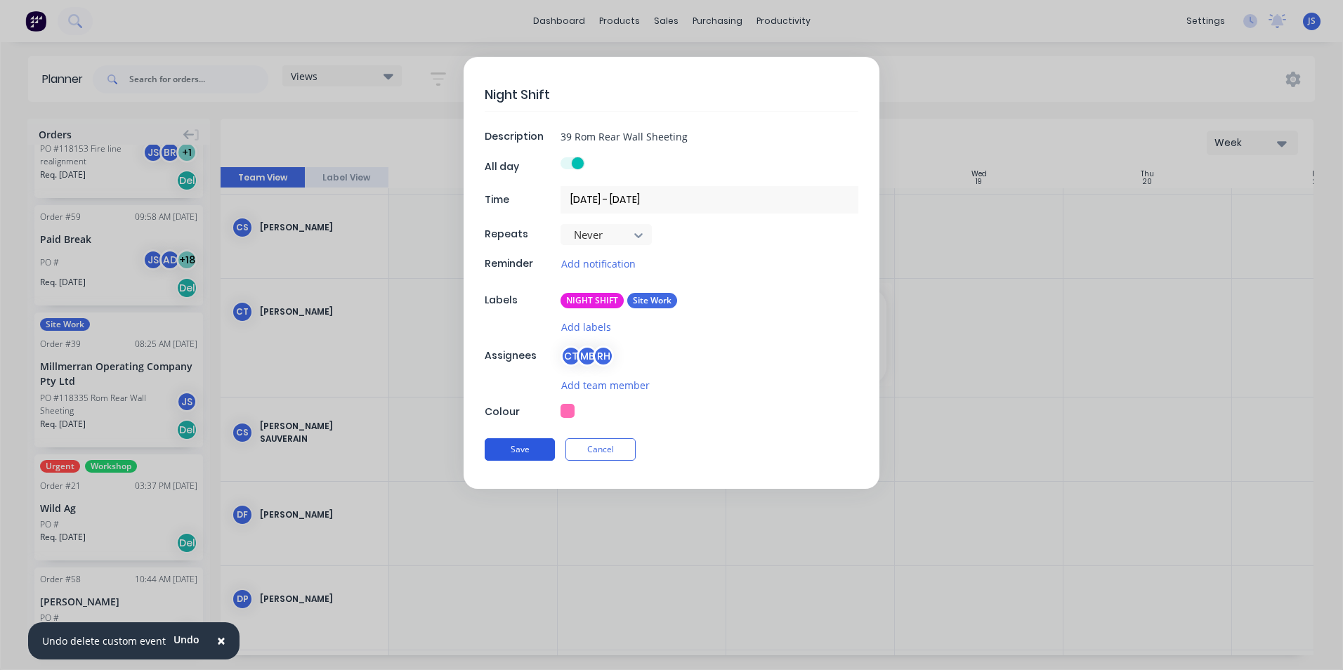
click at [515, 445] on button "Save" at bounding box center [520, 449] width 70 height 22
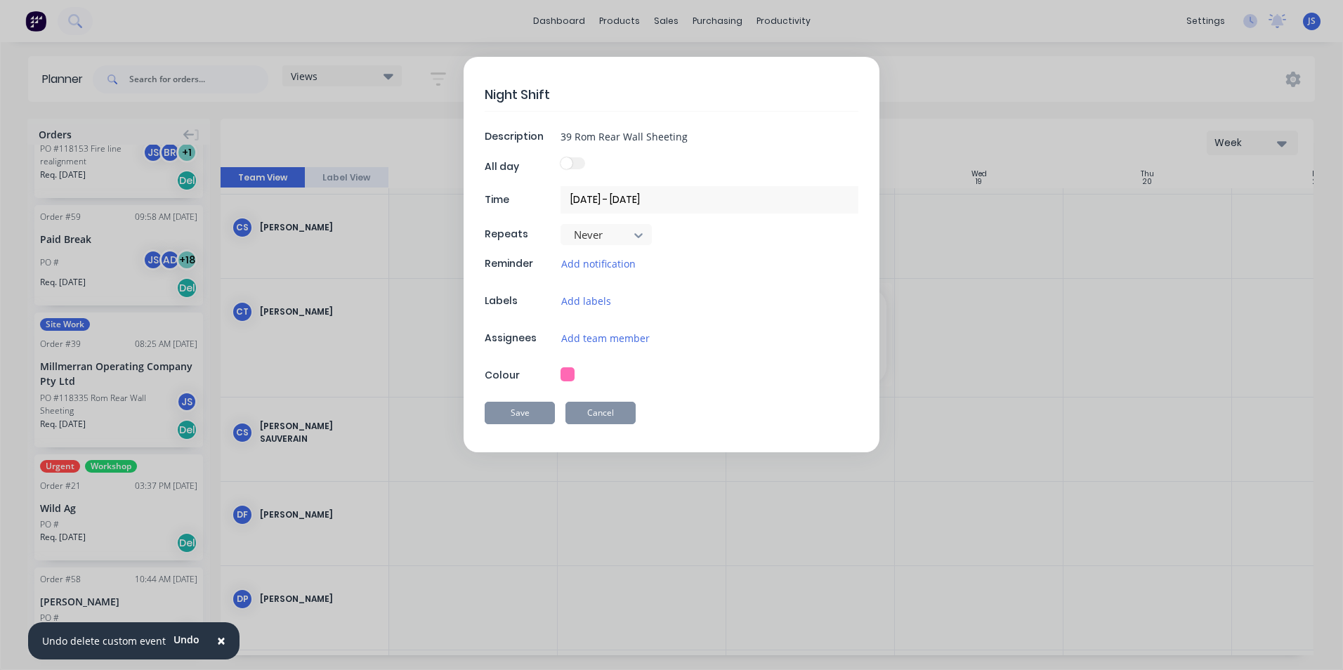
type textarea "x"
type input "[DATE] 12:00 AM - [DATE] 11:59 PM"
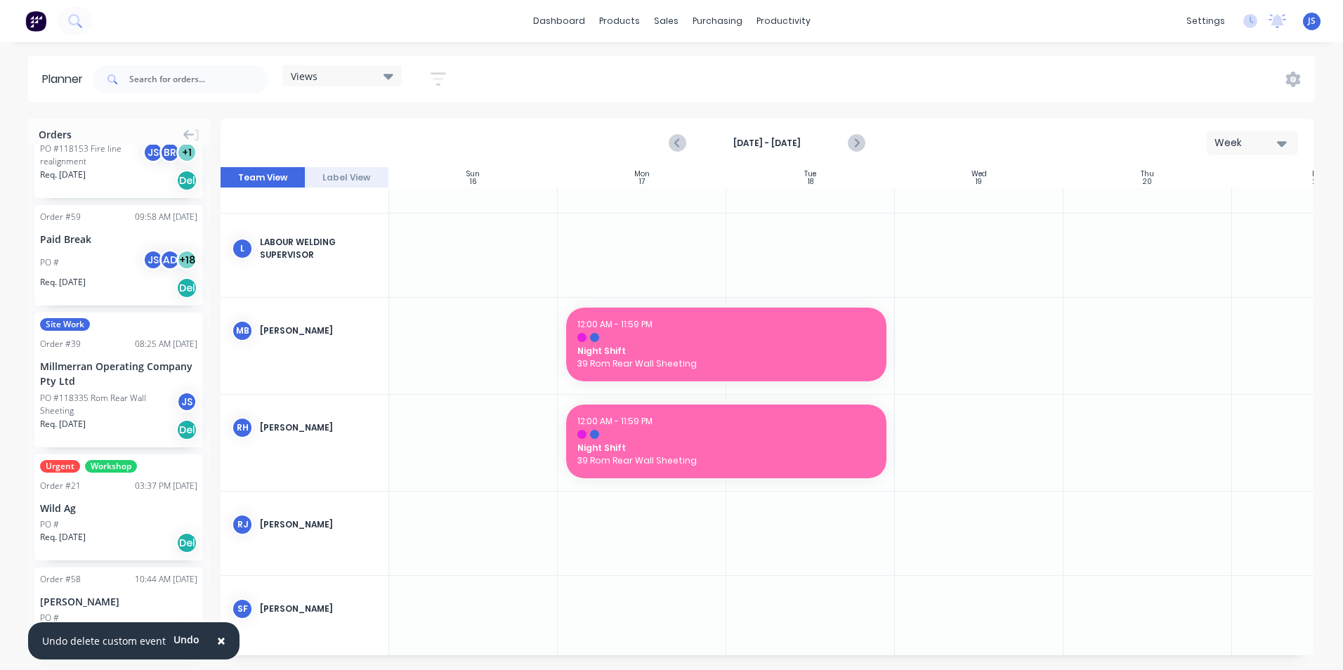
scroll to position [2150, 0]
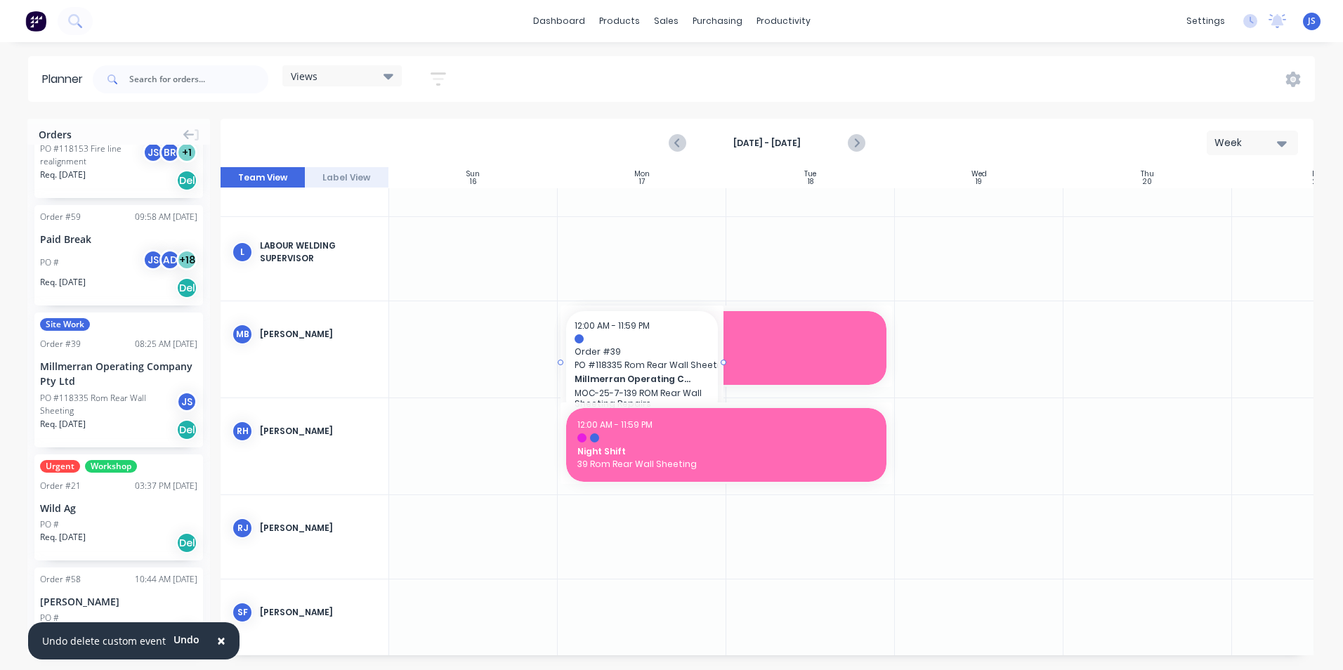
drag, startPoint x: 77, startPoint y: 364, endPoint x: 630, endPoint y: 325, distance: 554.9
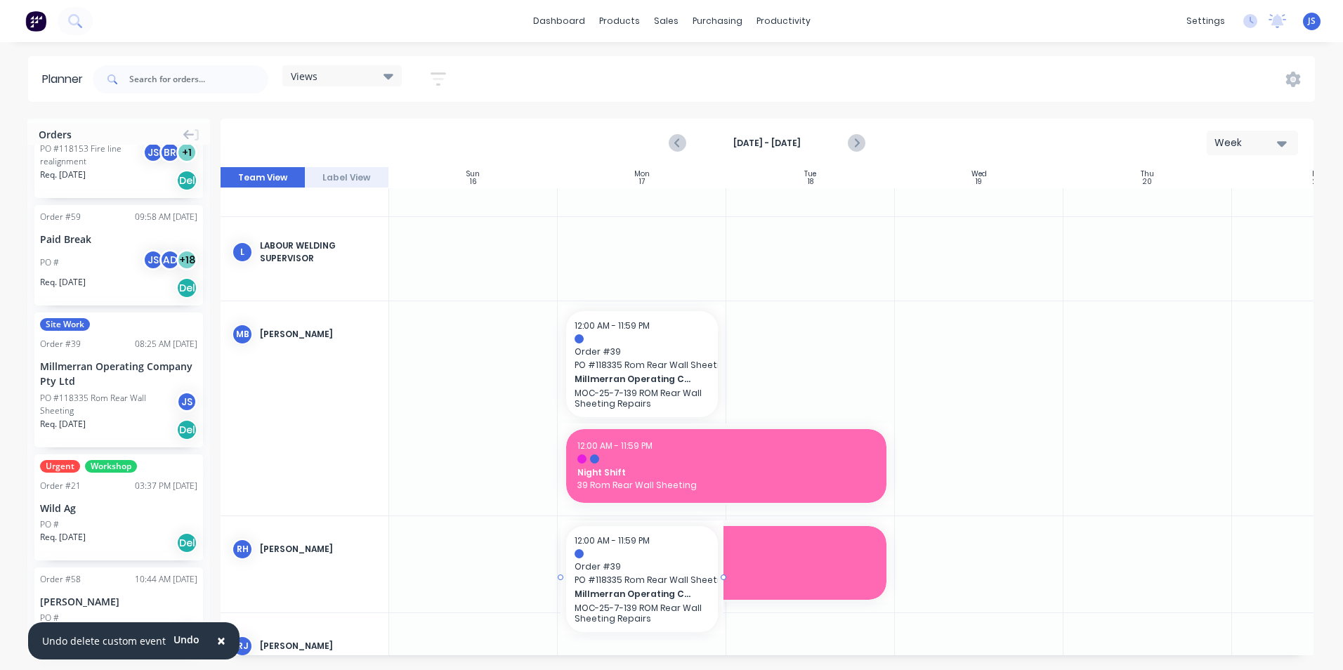
drag, startPoint x: 105, startPoint y: 391, endPoint x: 644, endPoint y: 551, distance: 562.8
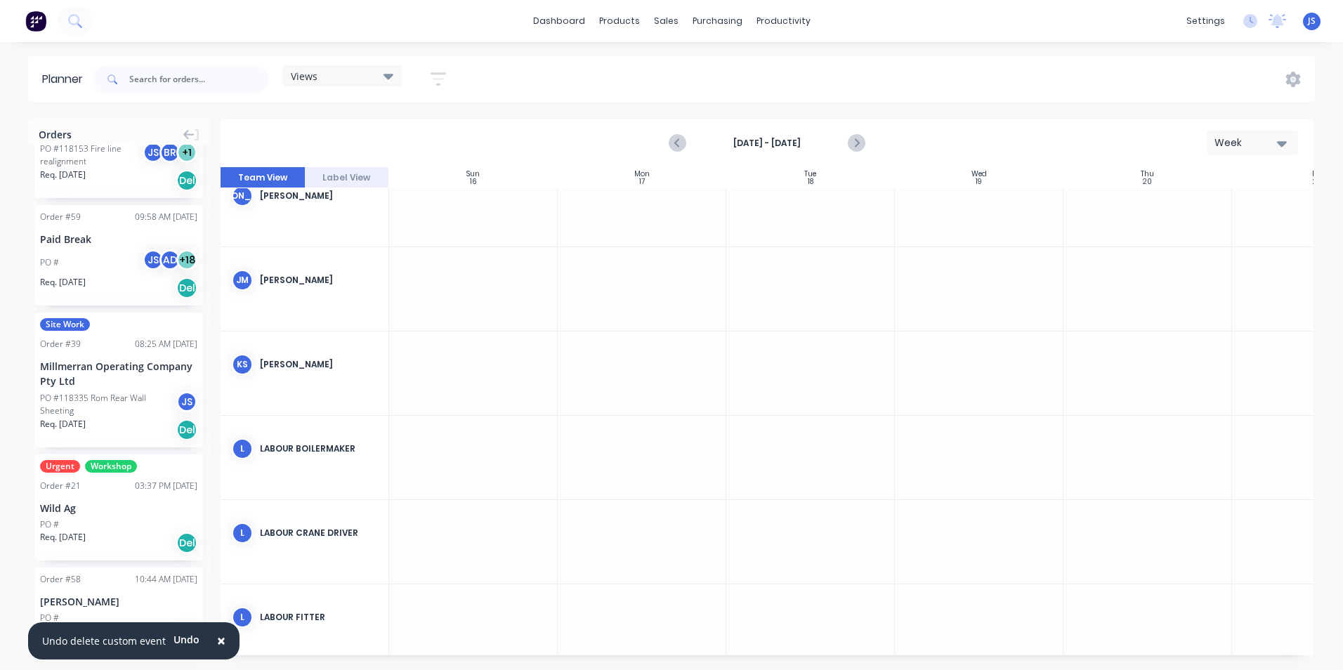
scroll to position [1328, 0]
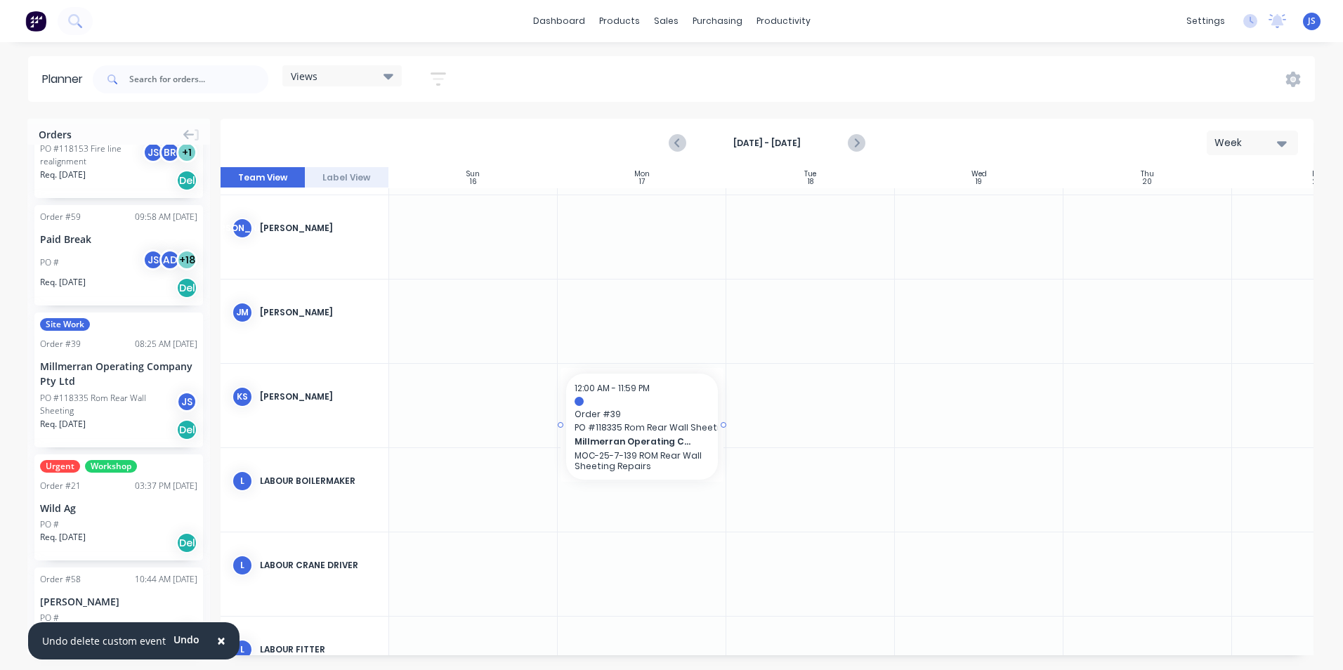
drag, startPoint x: 115, startPoint y: 372, endPoint x: 623, endPoint y: 400, distance: 509.4
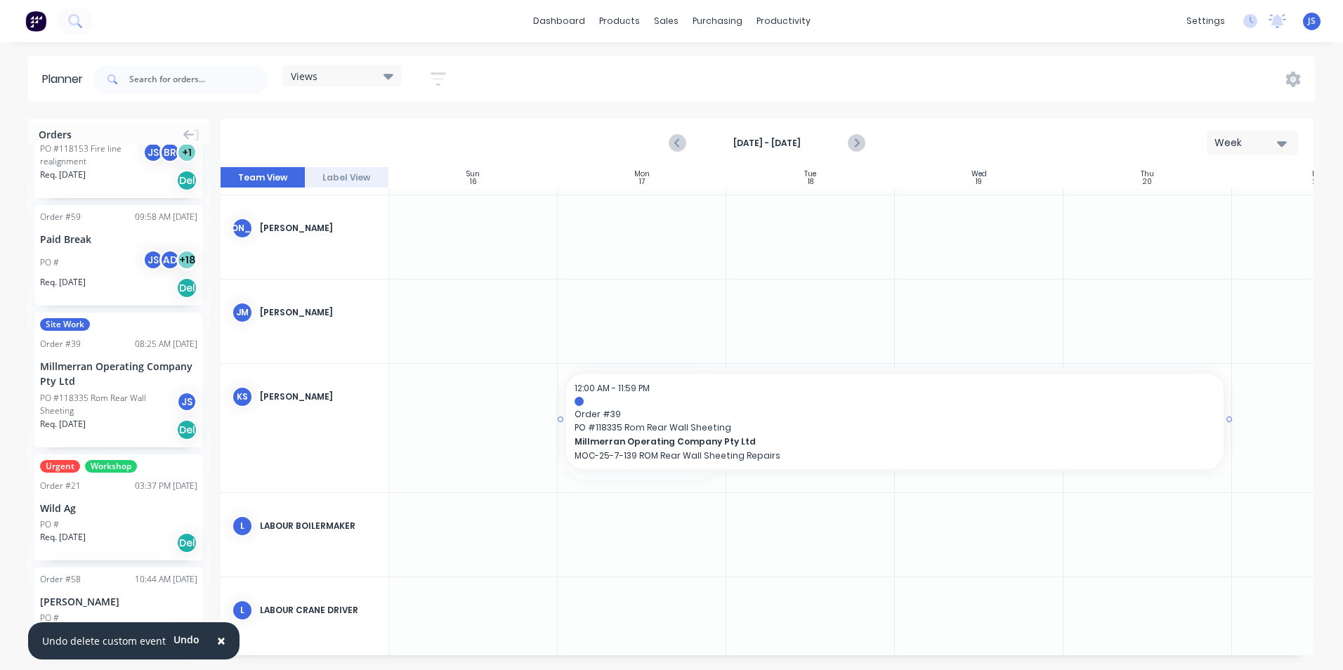
drag, startPoint x: 722, startPoint y: 424, endPoint x: 1068, endPoint y: 419, distance: 345.6
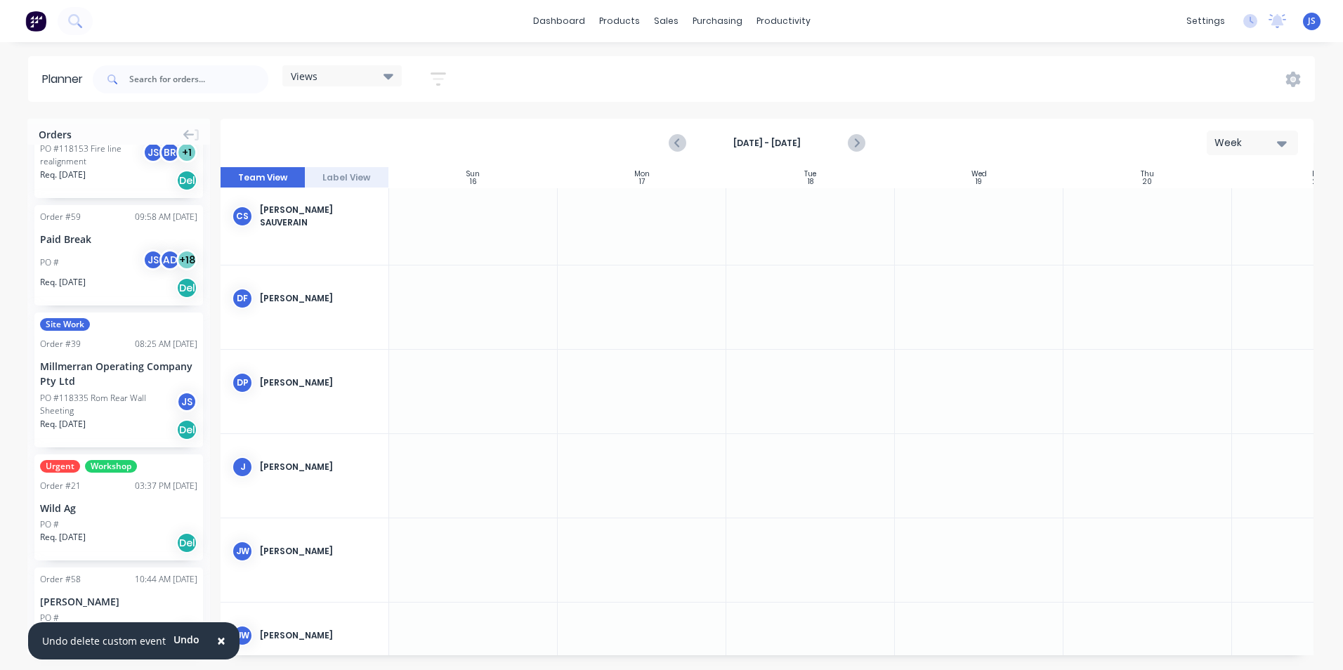
scroll to position [766, 0]
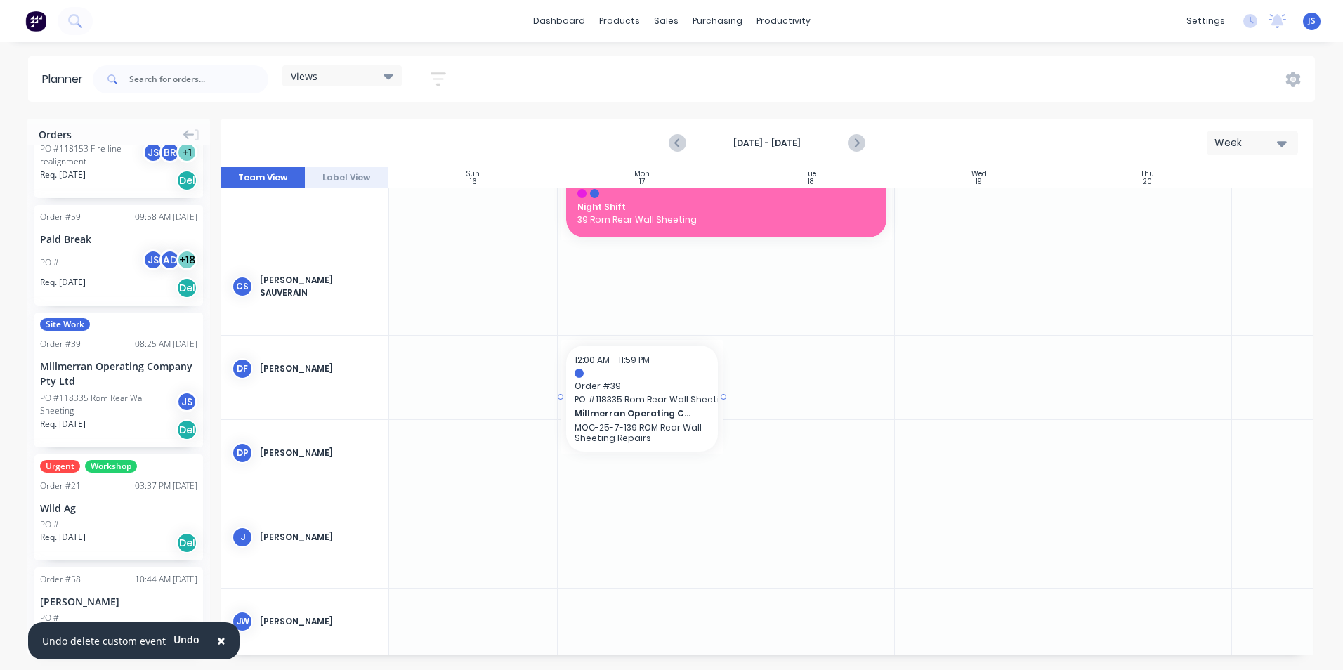
drag, startPoint x: 89, startPoint y: 377, endPoint x: 635, endPoint y: 368, distance: 545.9
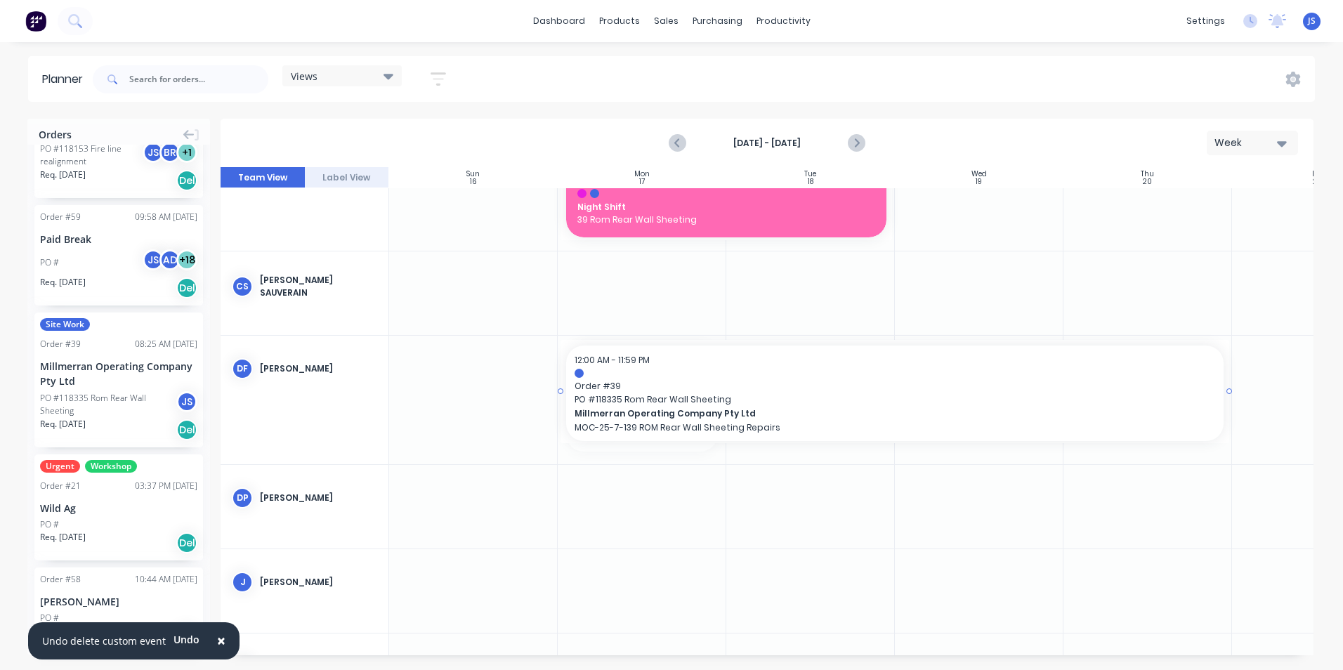
drag, startPoint x: 723, startPoint y: 396, endPoint x: 1064, endPoint y: 384, distance: 341.6
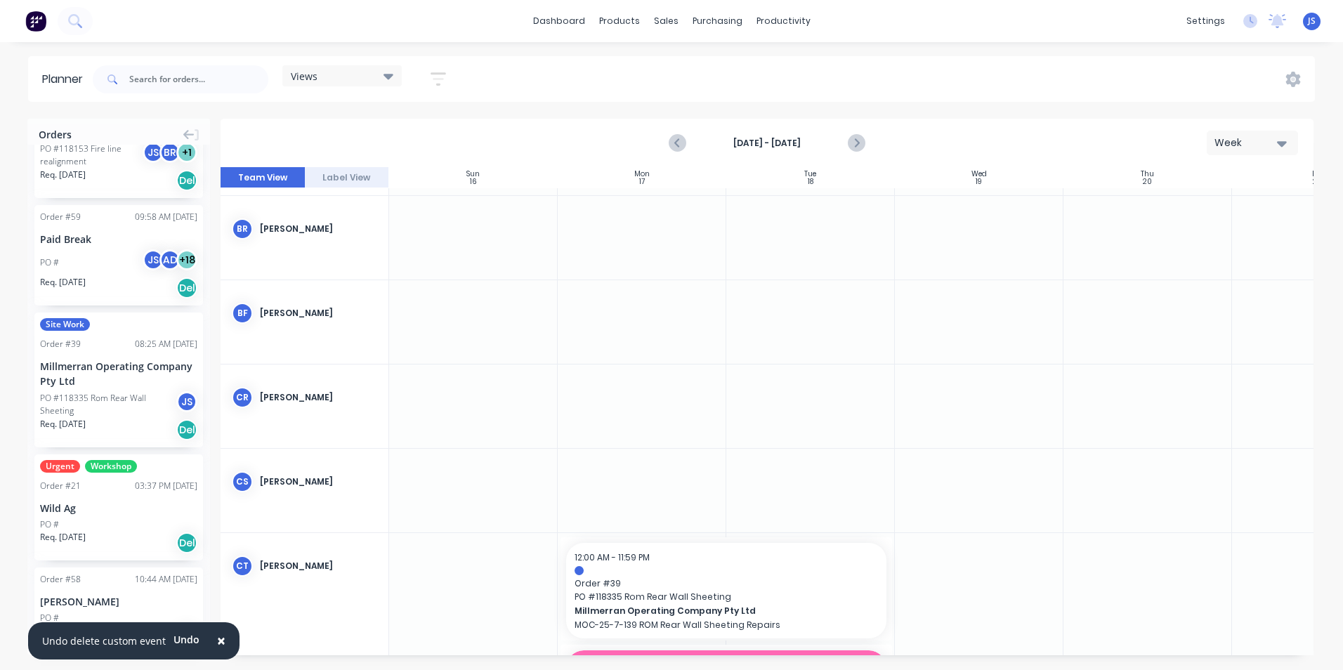
scroll to position [170, 0]
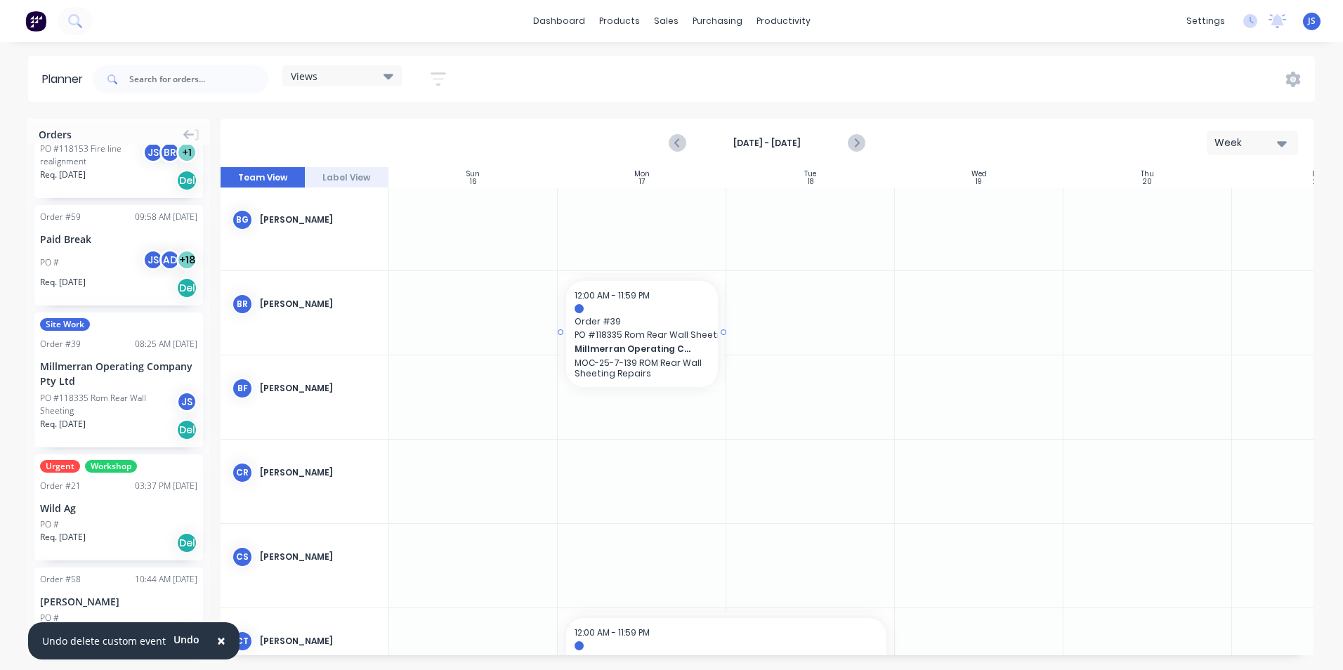
drag, startPoint x: 105, startPoint y: 373, endPoint x: 661, endPoint y: 286, distance: 563.1
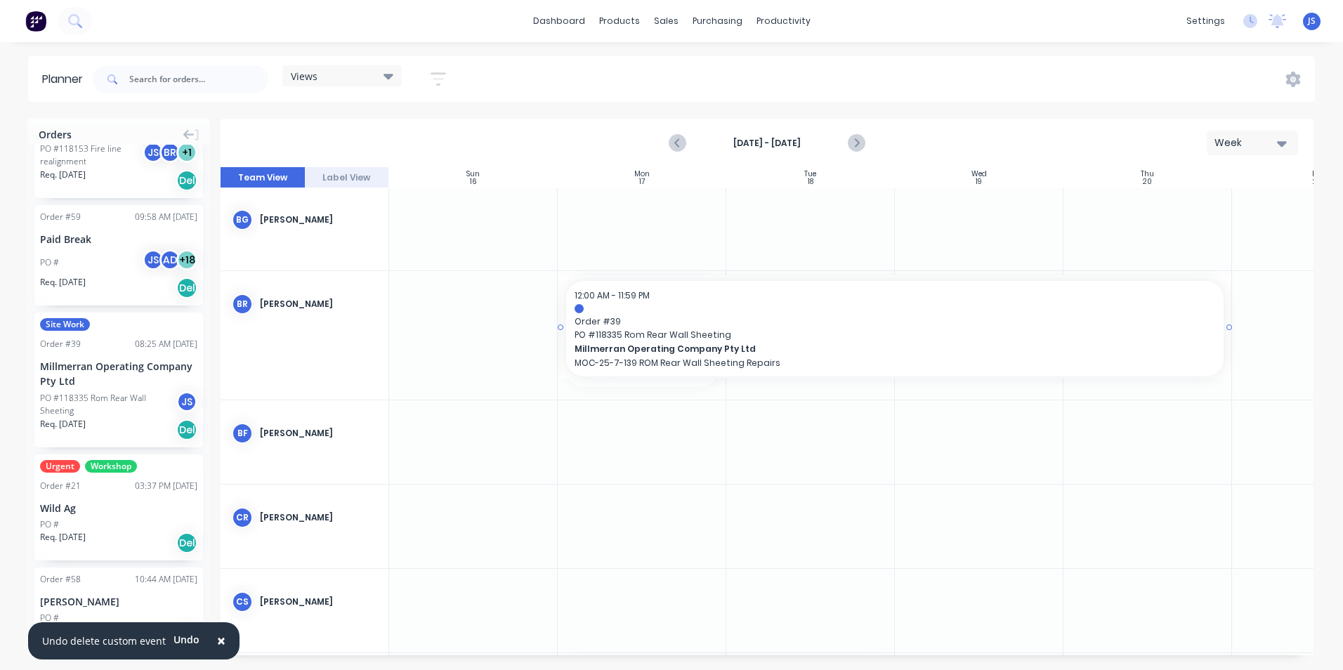
drag, startPoint x: 723, startPoint y: 332, endPoint x: 1123, endPoint y: 308, distance: 400.5
click at [773, 497] on div at bounding box center [810, 516] width 169 height 84
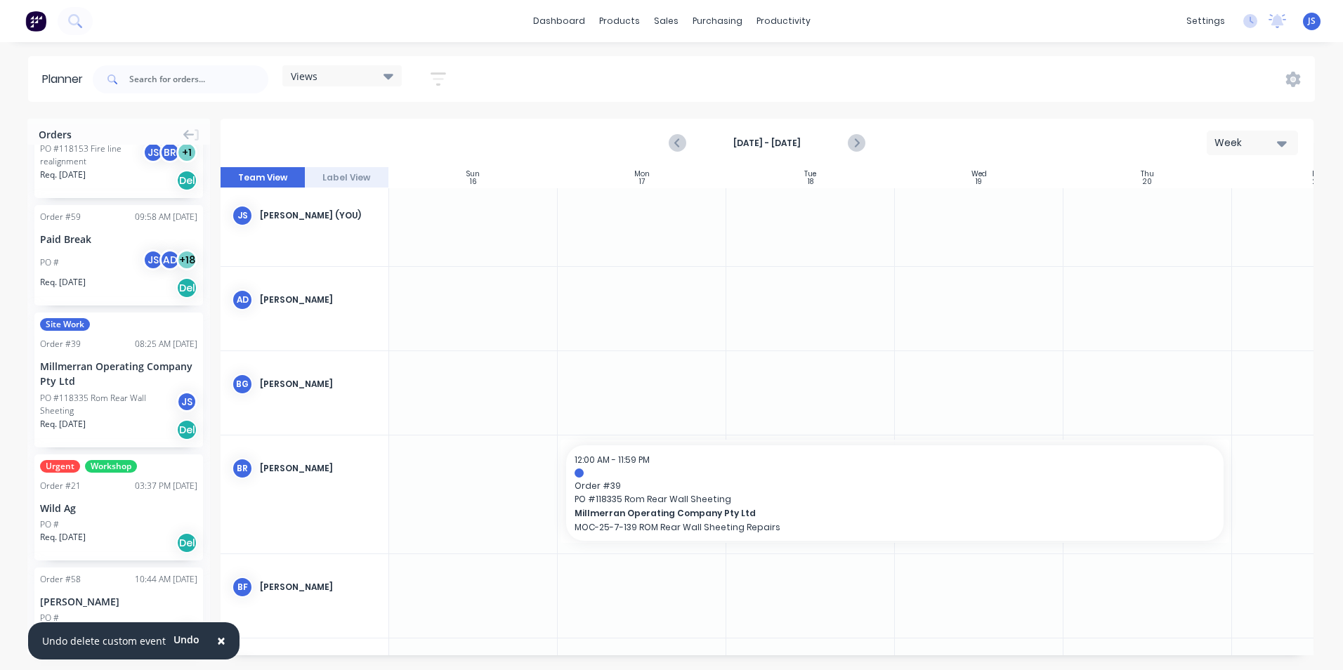
scroll to position [0, 0]
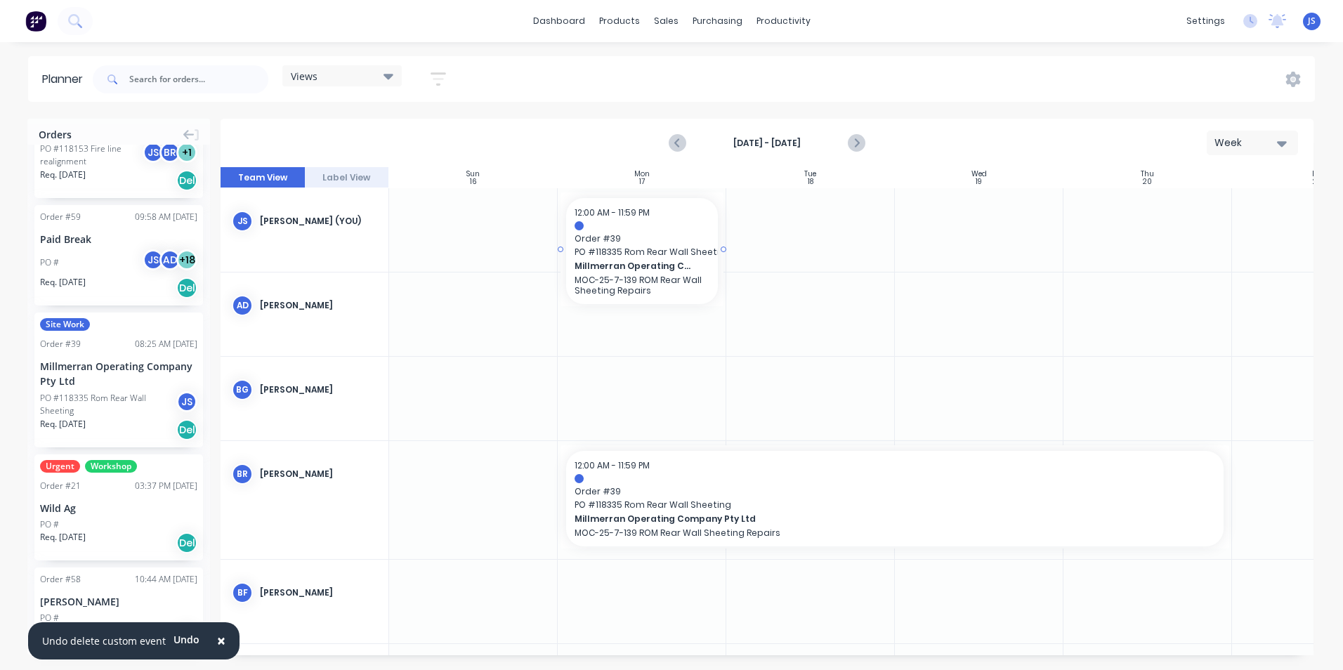
drag, startPoint x: 98, startPoint y: 399, endPoint x: 653, endPoint y: 207, distance: 586.7
click at [653, 207] on div "Orders Site Work Order # 42 02:39 PM [DATE] Millmerran Operating Company Pty Lt…" at bounding box center [671, 394] width 1343 height 551
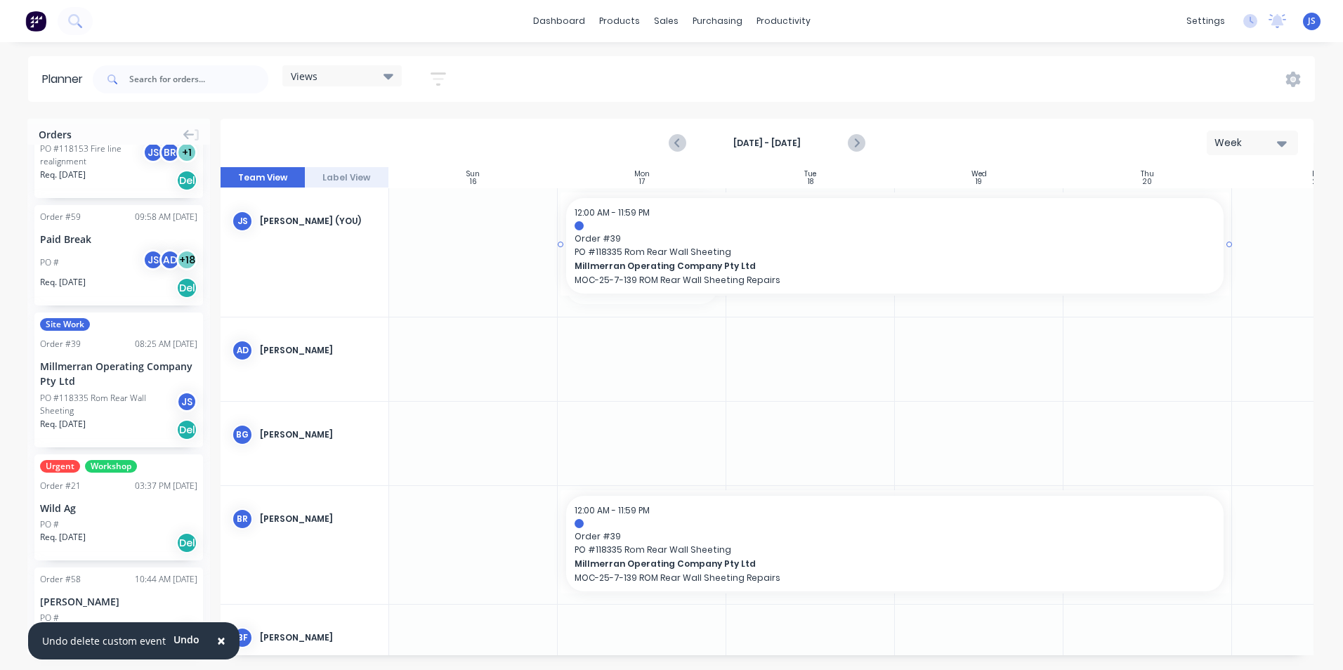
drag, startPoint x: 724, startPoint y: 249, endPoint x: 1109, endPoint y: 254, distance: 385.0
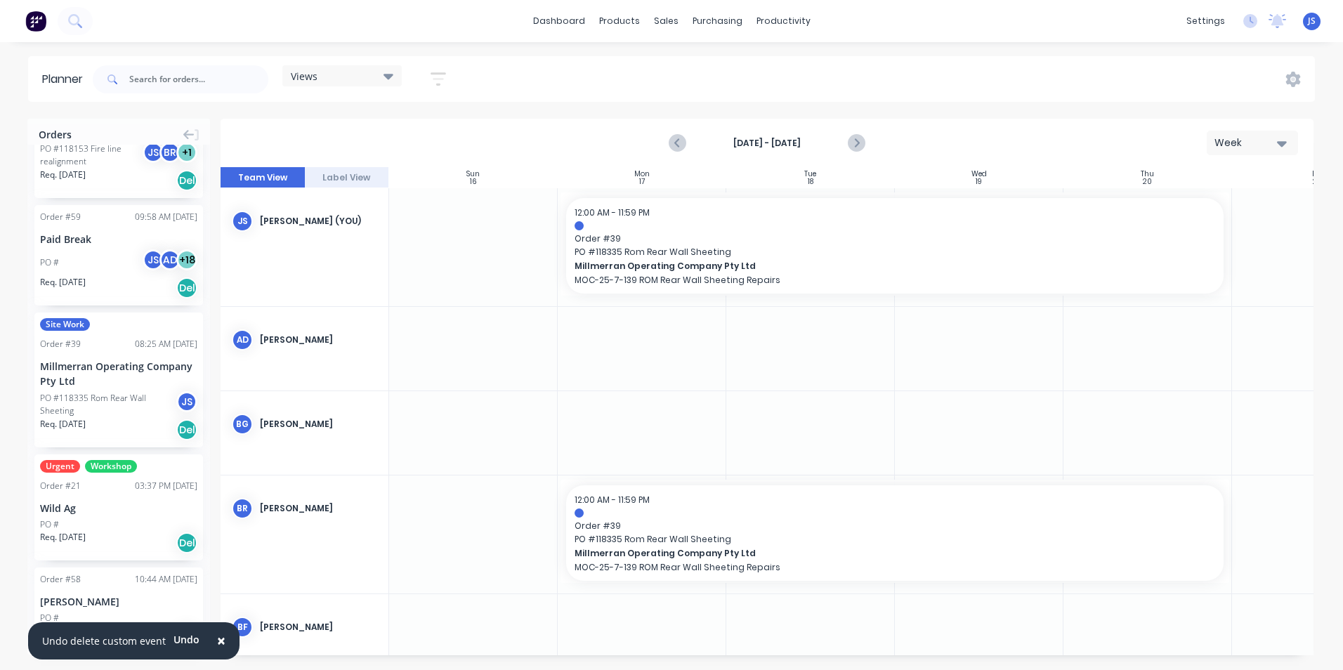
click at [1029, 377] on div at bounding box center [979, 349] width 169 height 84
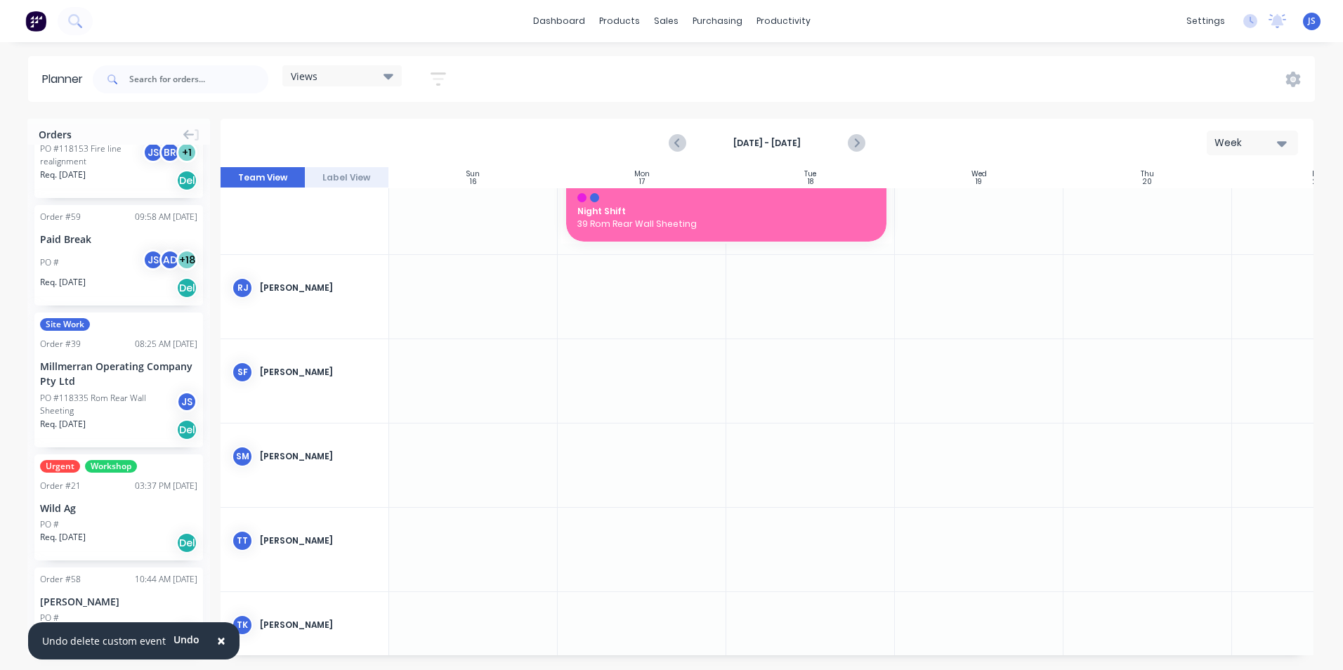
scroll to position [2767, 0]
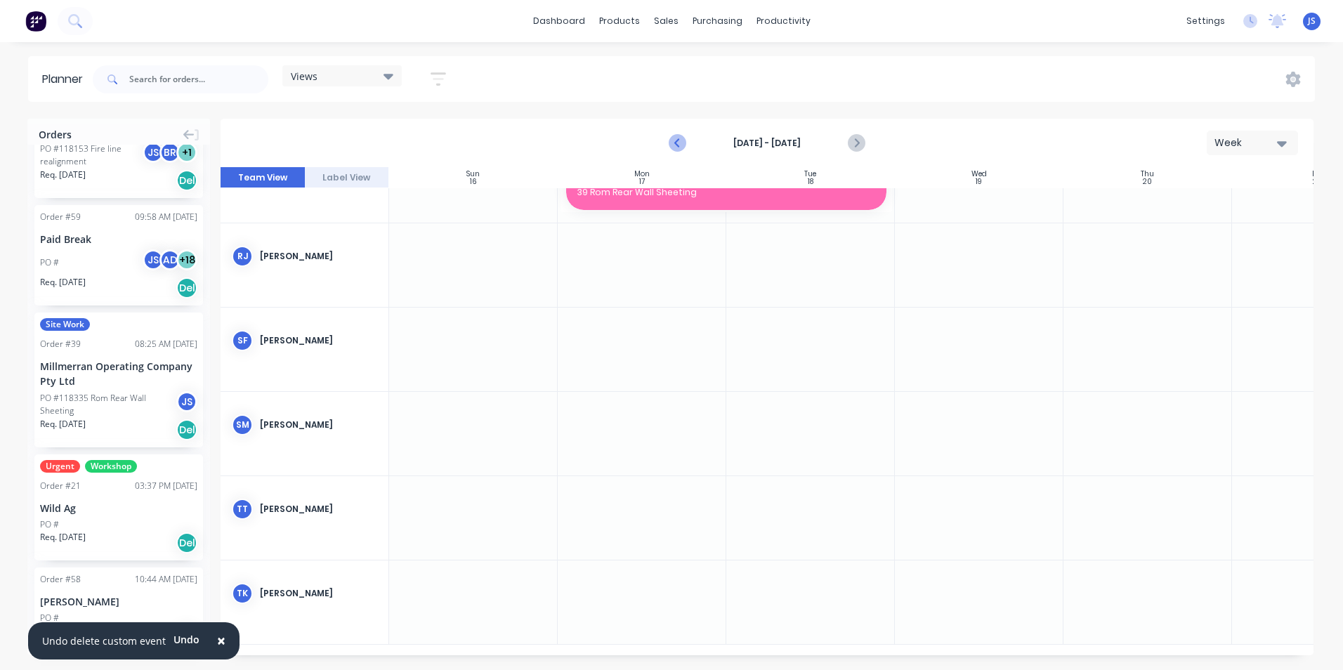
click at [674, 143] on icon "Previous page" at bounding box center [678, 143] width 17 height 17
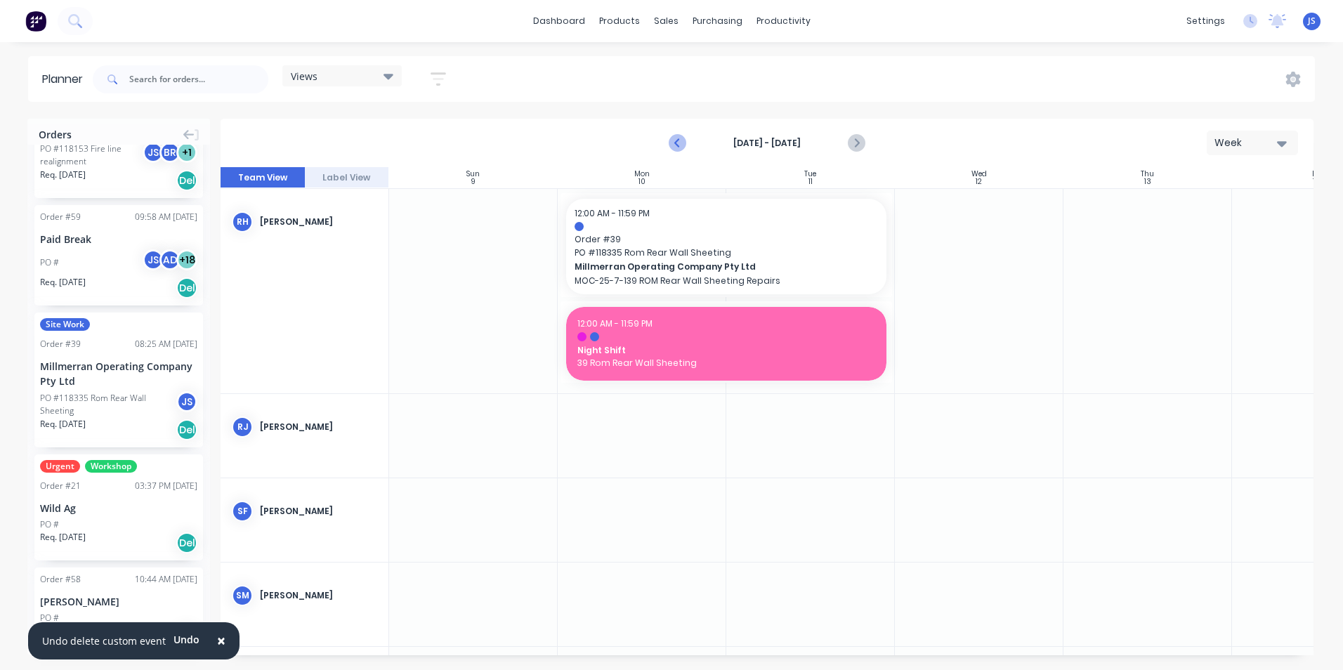
click at [674, 143] on icon "Previous page" at bounding box center [678, 143] width 17 height 17
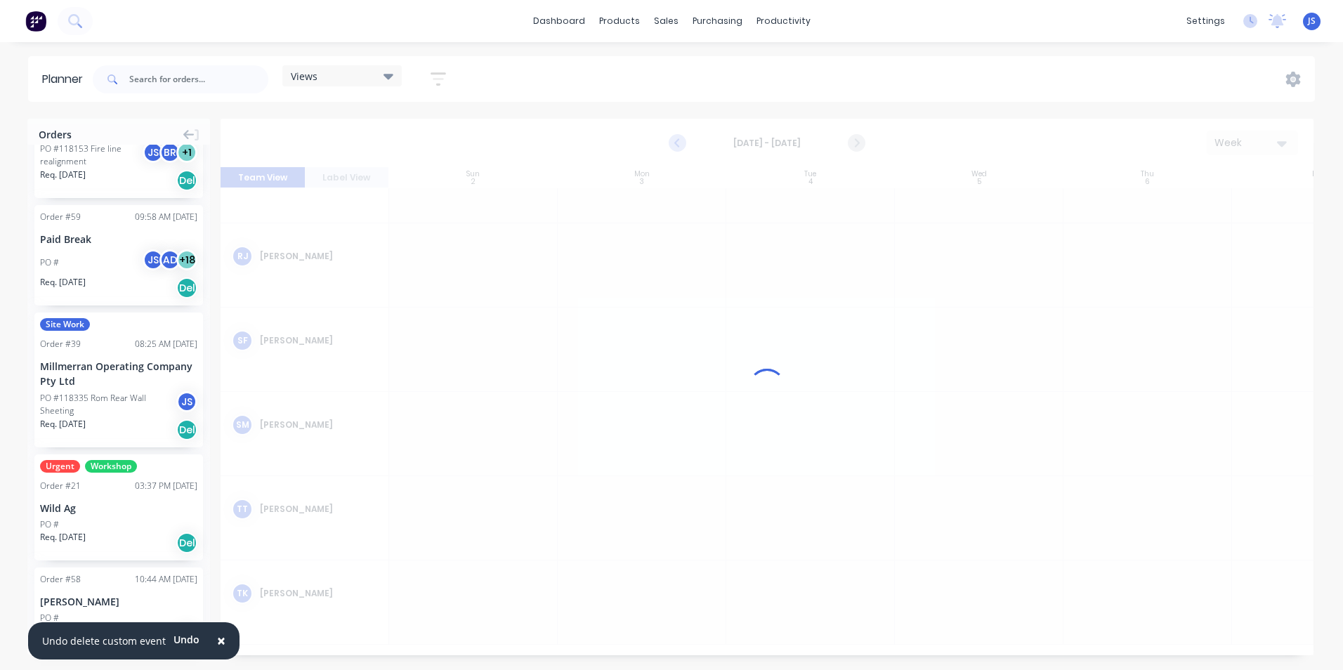
scroll to position [2273, 0]
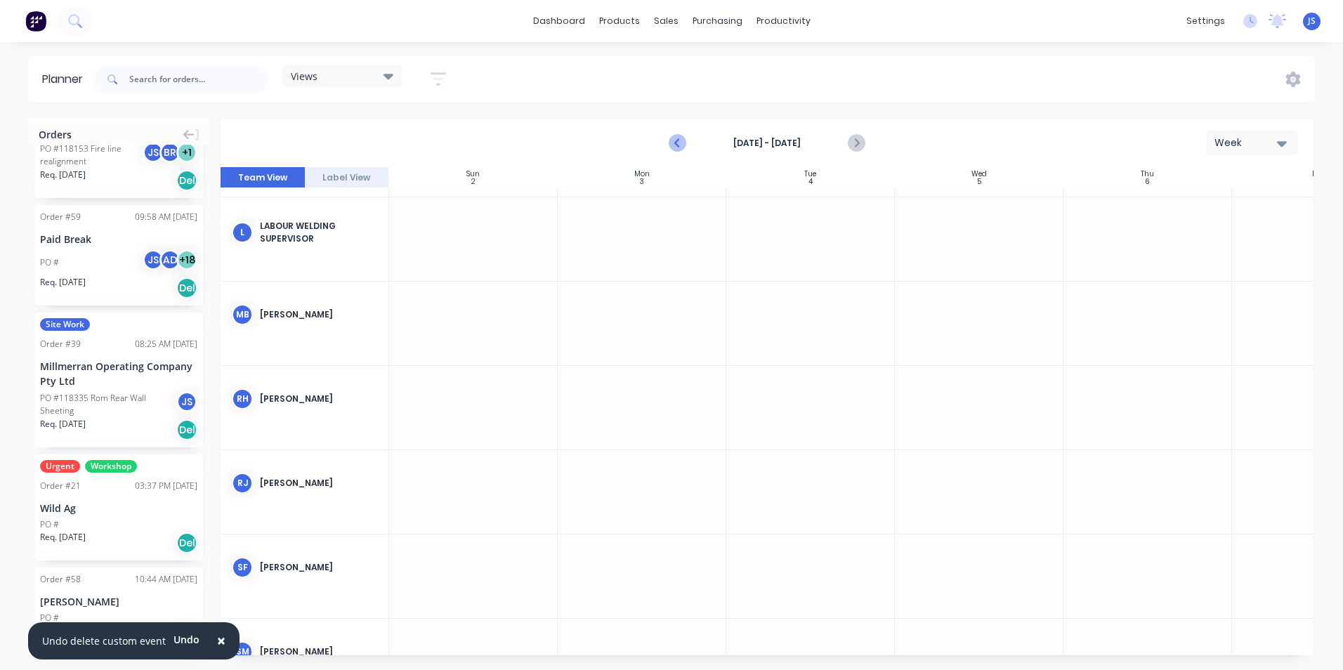
click at [674, 143] on icon "Previous page" at bounding box center [678, 143] width 17 height 17
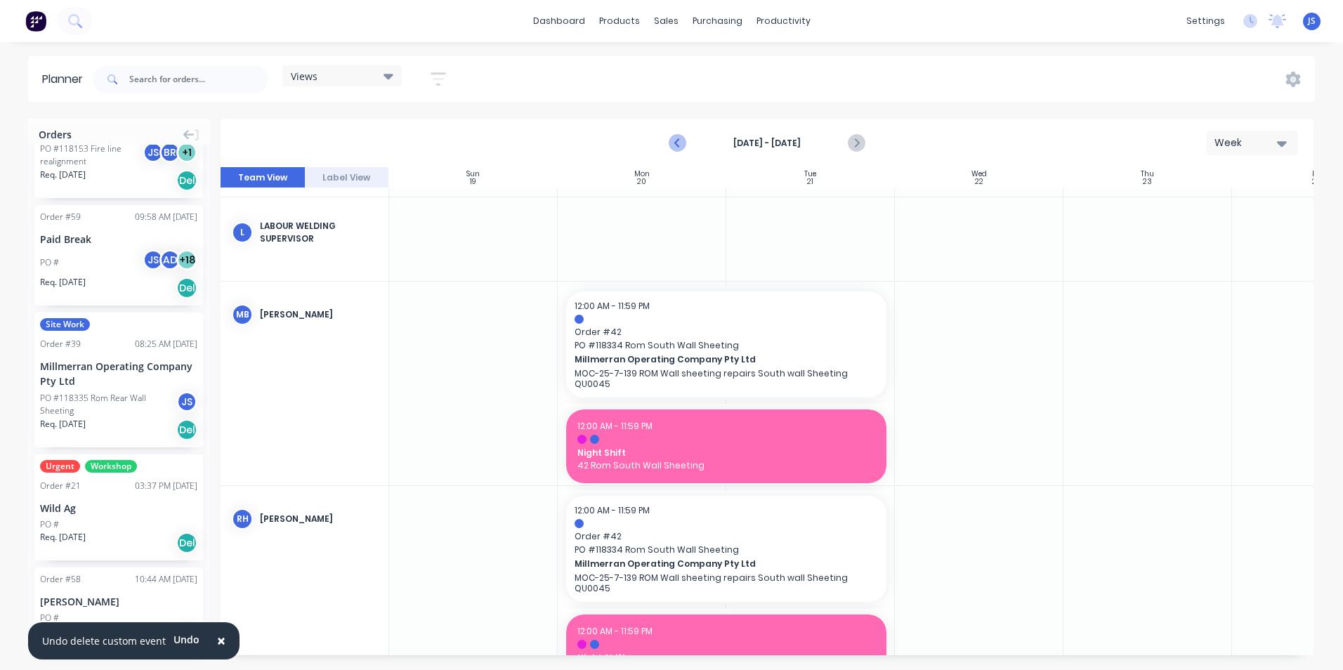
click at [674, 143] on icon "Previous page" at bounding box center [678, 143] width 17 height 17
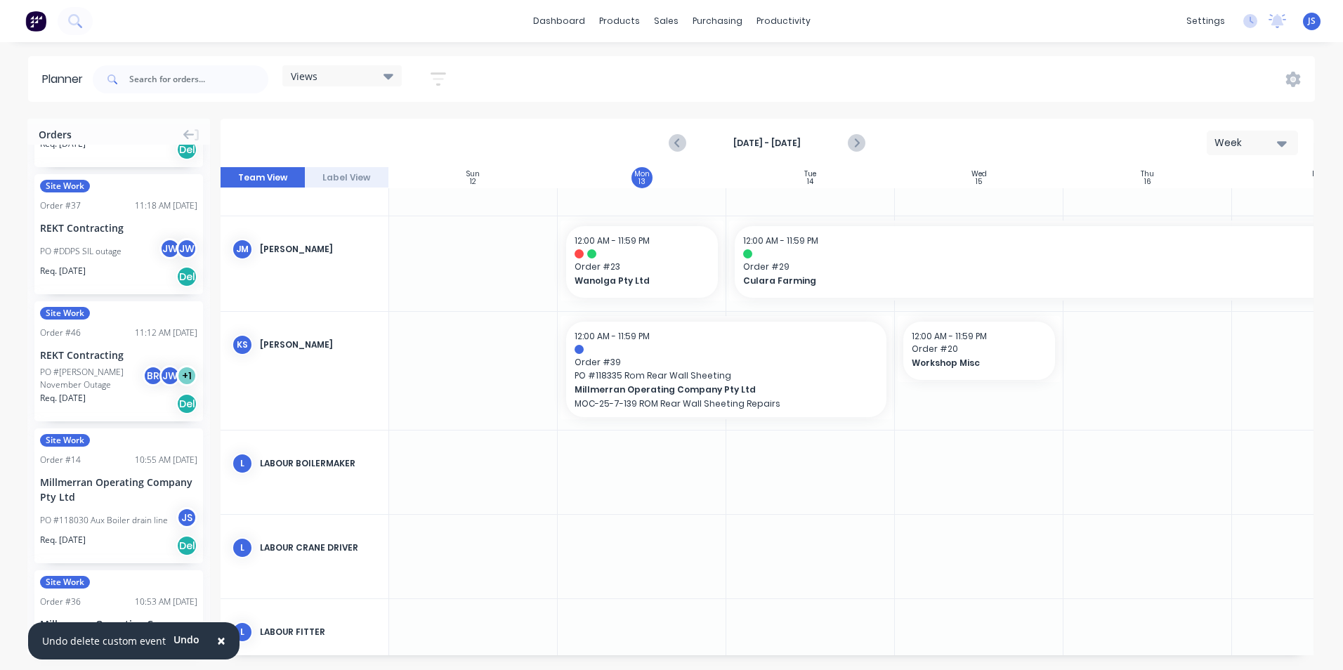
scroll to position [70, 0]
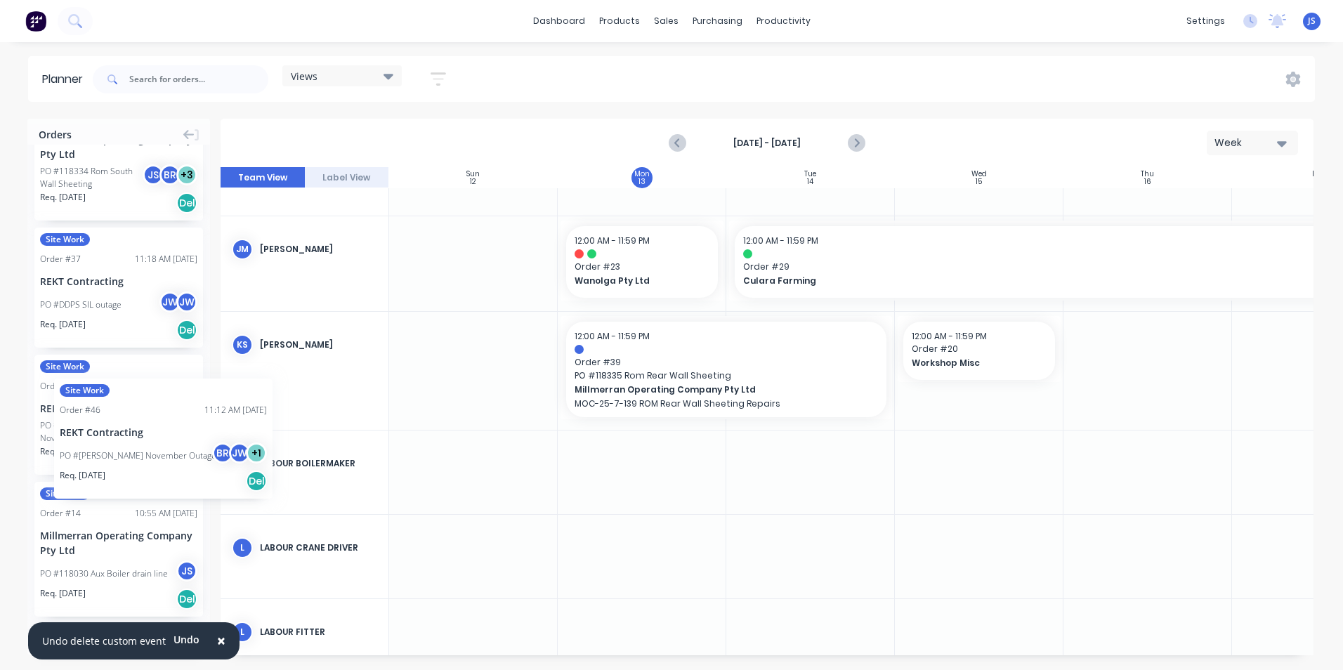
drag, startPoint x: 99, startPoint y: 399, endPoint x: 54, endPoint y: 368, distance: 54.6
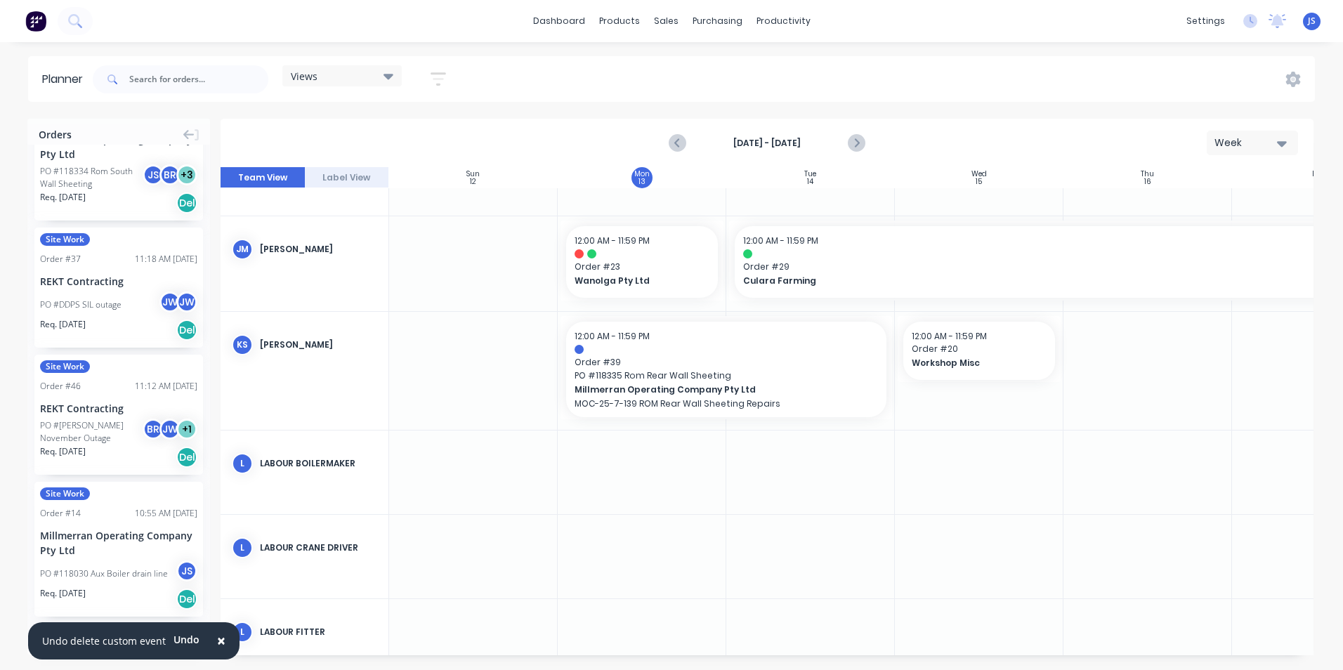
click at [962, 407] on div at bounding box center [979, 371] width 169 height 118
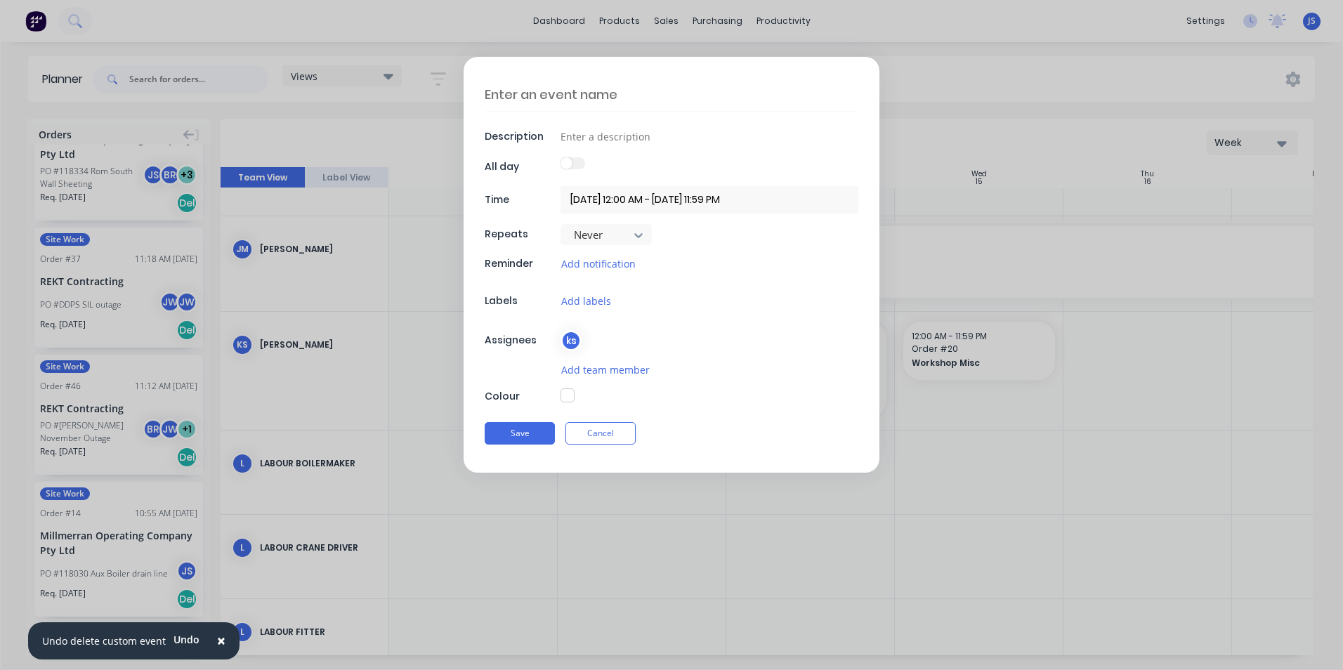
click at [558, 94] on textarea at bounding box center [672, 94] width 374 height 33
type textarea "x"
type textarea "L"
type textarea "x"
type textarea "Lo"
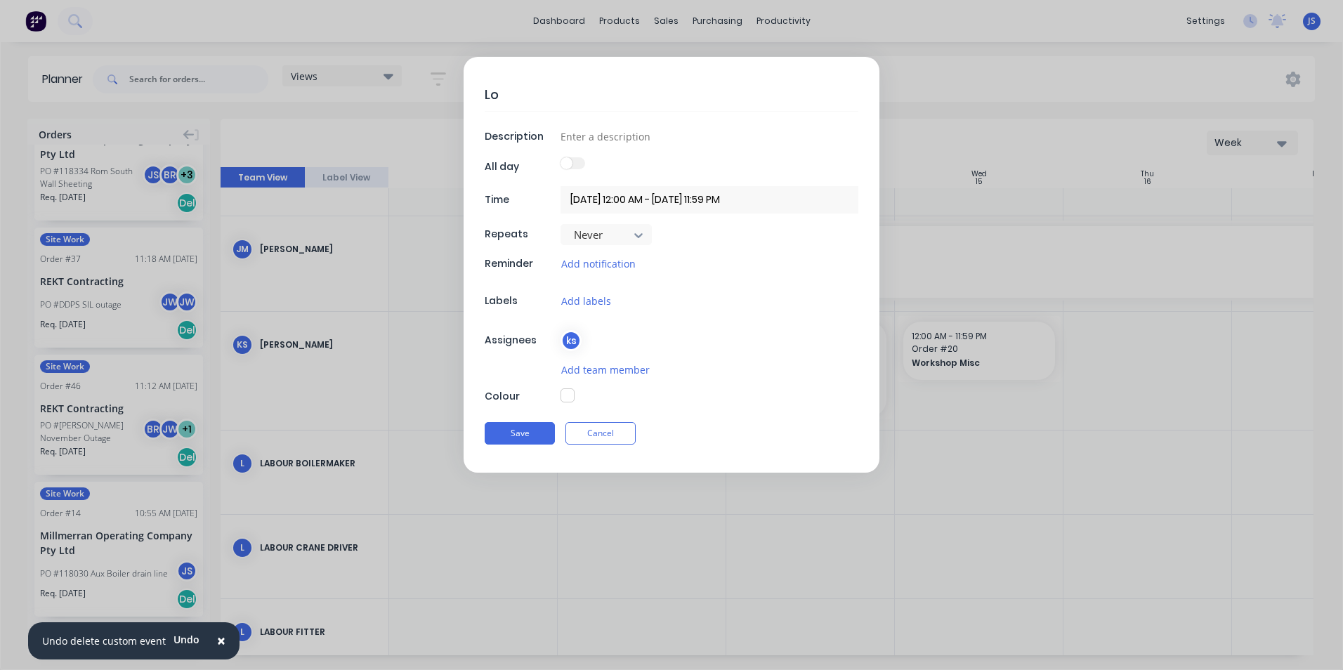
type textarea "x"
type textarea "Loa"
type textarea "x"
type textarea "Load"
type textarea "x"
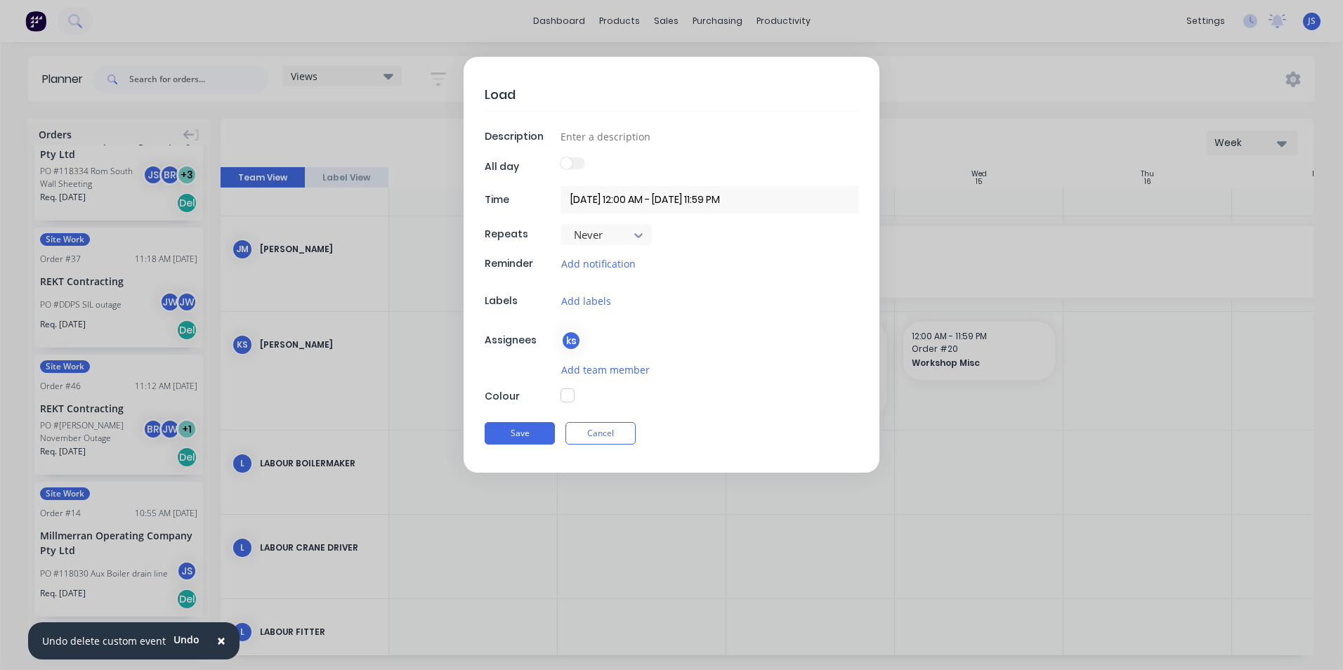
type textarea "Load"
type textarea "x"
type textarea "Load K"
type textarea "x"
type textarea "Load Ko"
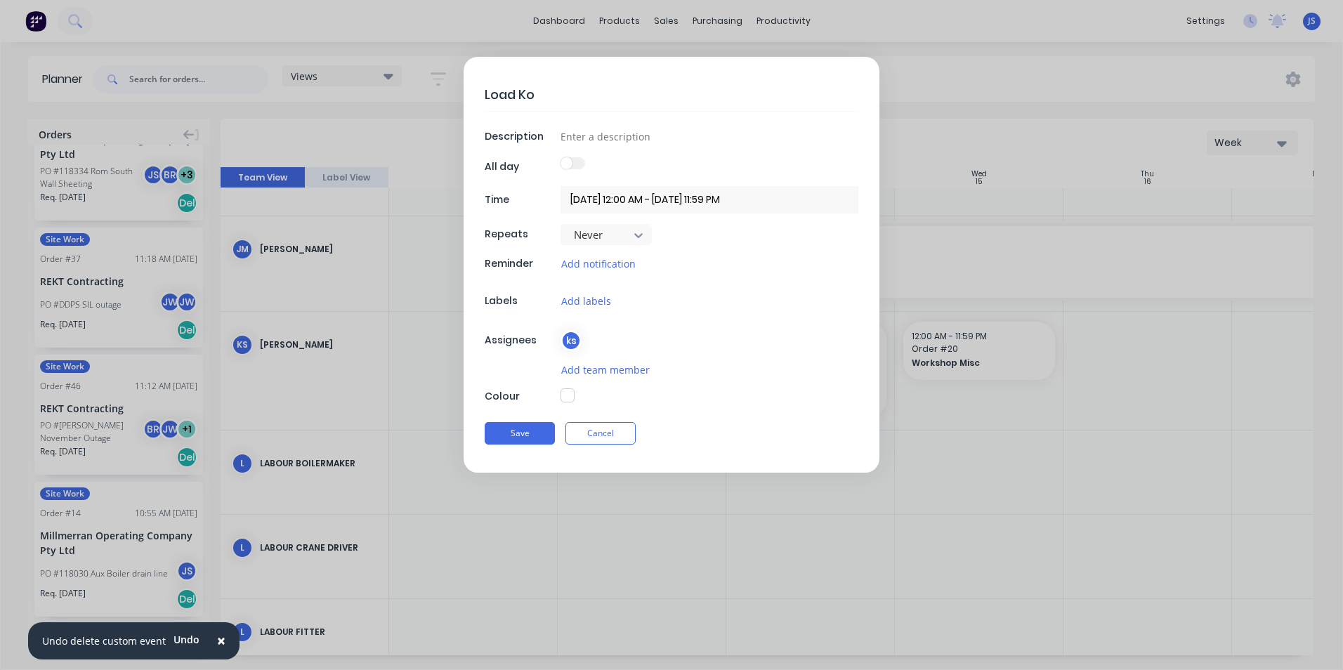
type textarea "x"
type textarea "Load Kog"
type textarea "x"
type textarea "Load Koga"
type textarea "x"
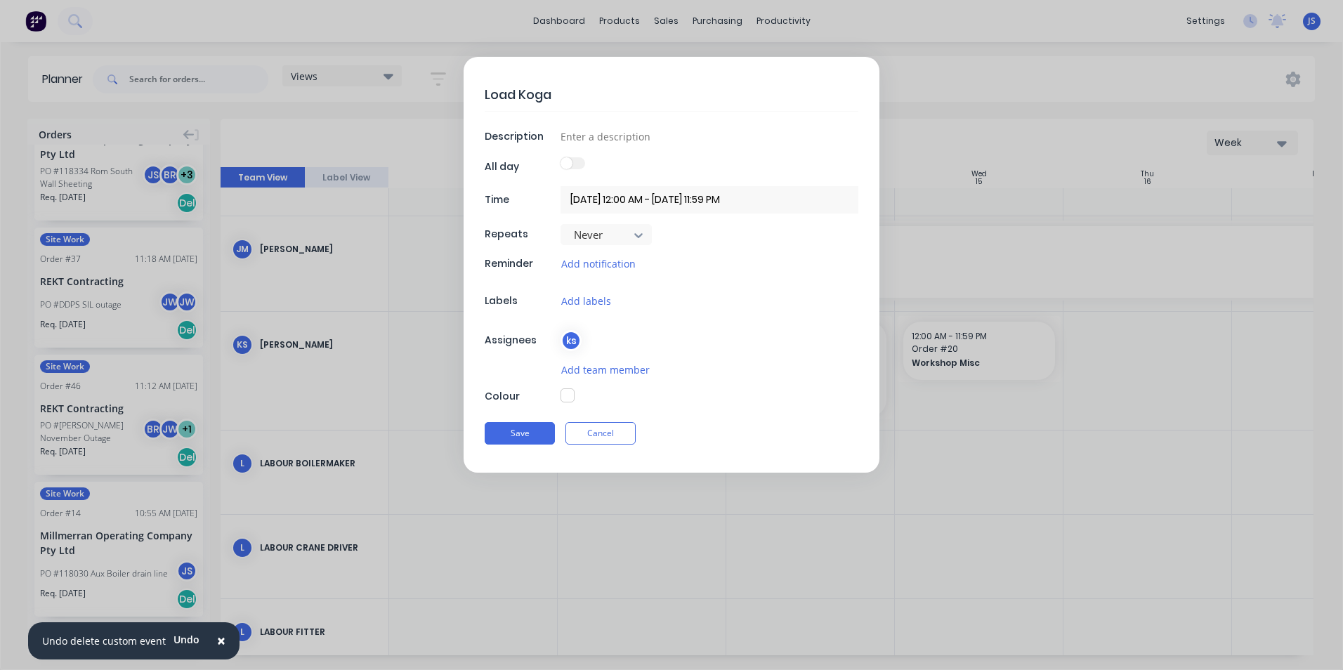
type textarea "[PERSON_NAME]"
type textarea "x"
type textarea "[PERSON_NAME]"
type textarea "x"
type textarea "Load [PERSON_NAME] C"
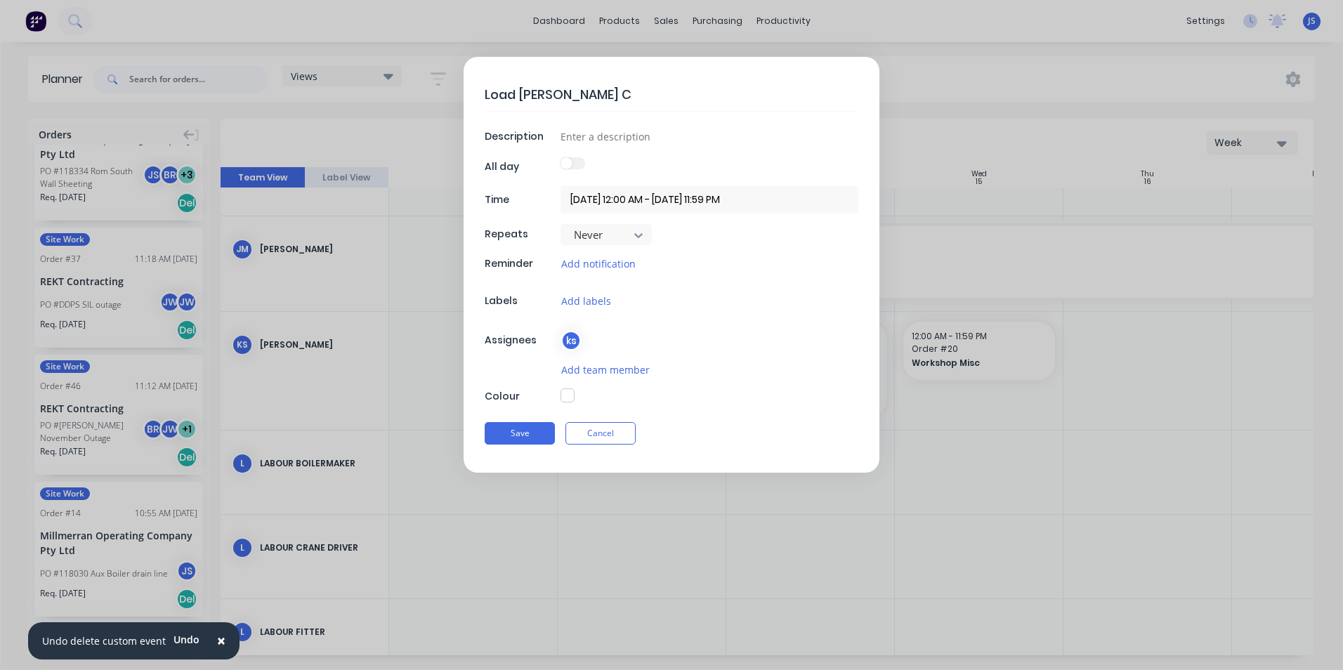
type textarea "x"
type textarea "Load [PERSON_NAME] Co"
type textarea "x"
type textarea "Load [PERSON_NAME] Con"
type textarea "x"
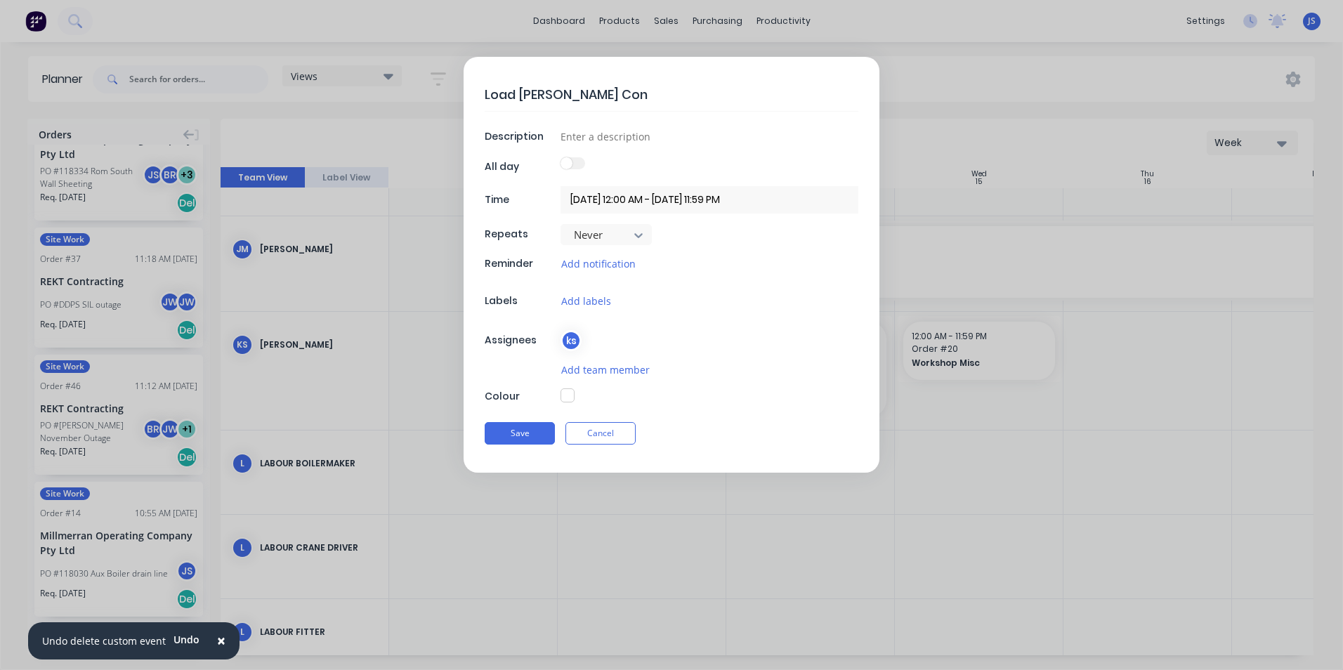
type textarea "Load [PERSON_NAME] Cont"
type textarea "x"
type textarea "Load [PERSON_NAME] Conta"
type textarea "x"
type textarea "Load [PERSON_NAME] Contai"
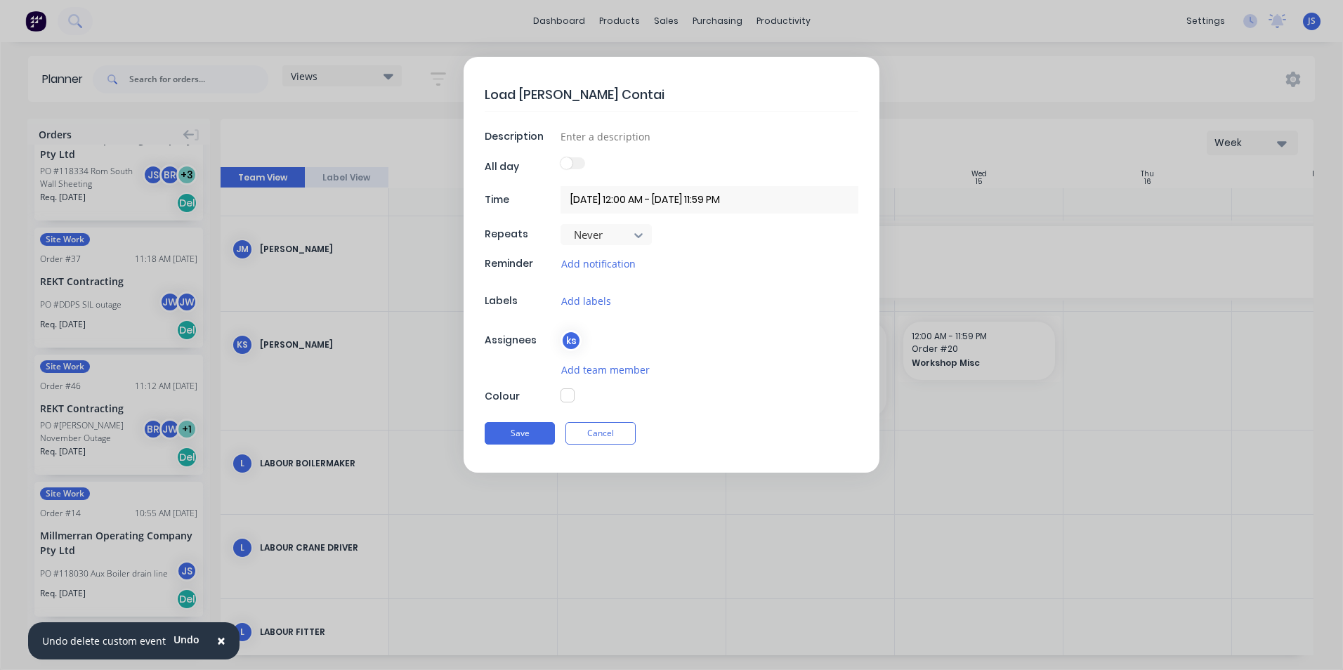
type textarea "x"
type textarea "Load [PERSON_NAME] Contain"
type textarea "x"
type textarea "[PERSON_NAME] Containe"
type textarea "x"
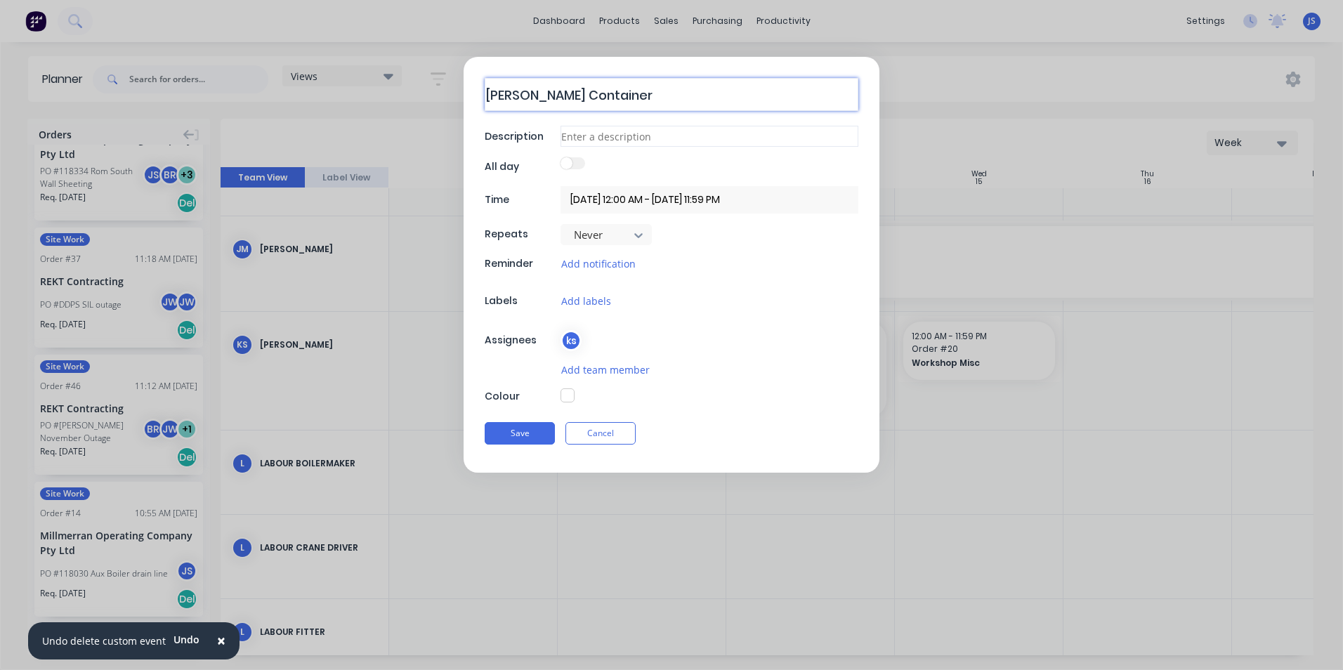
type textarea "[PERSON_NAME] Container"
click at [574, 139] on input at bounding box center [710, 136] width 298 height 21
type textarea "x"
type input "K"
type textarea "x"
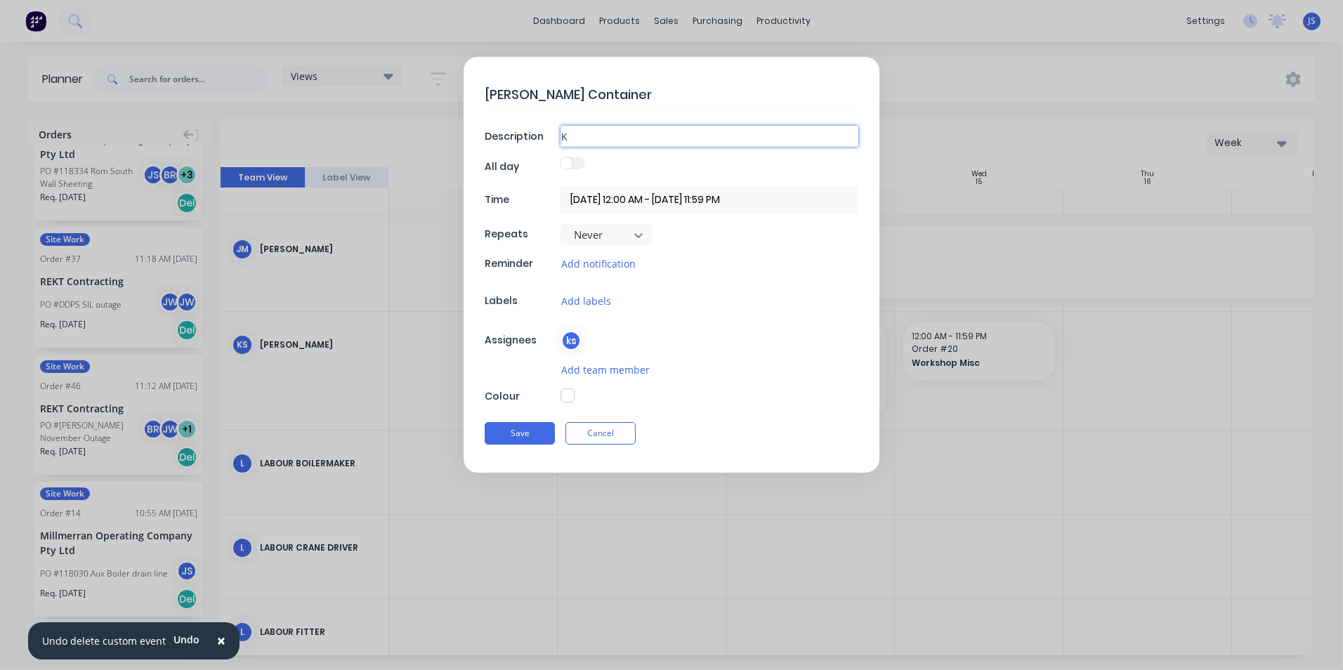
type input "Ko"
type textarea "x"
type input "Kog"
type textarea "x"
type input "Koga"
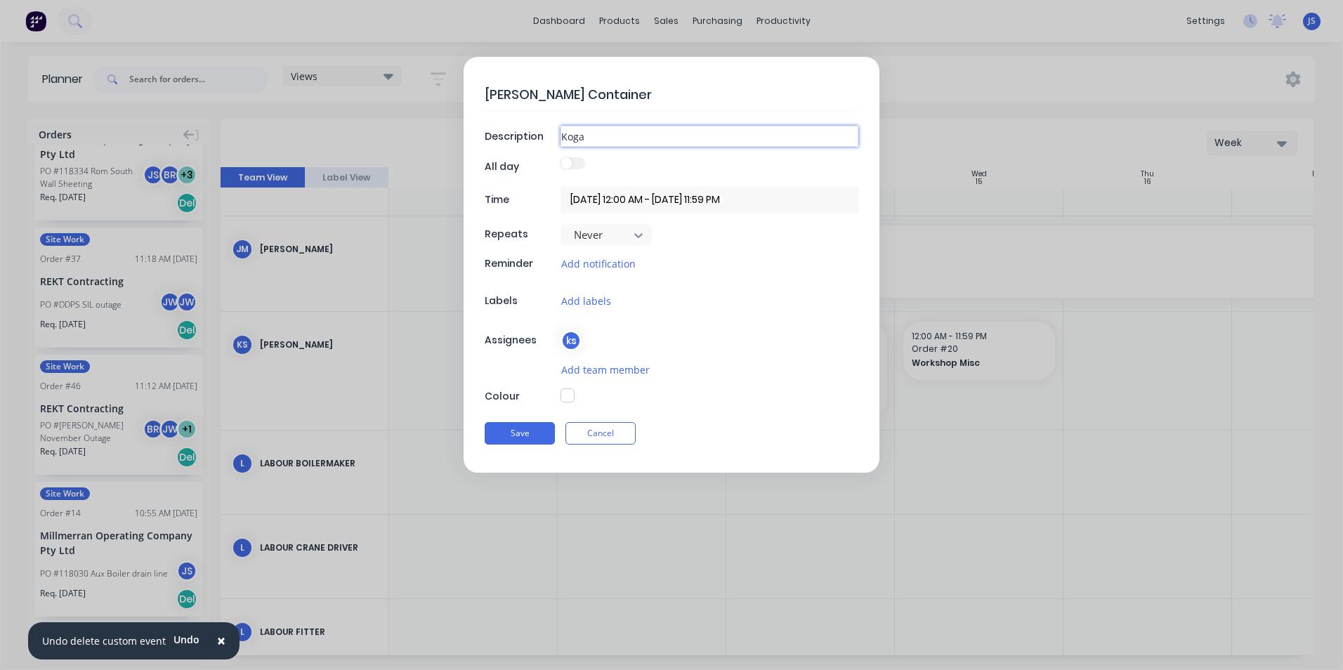
type textarea "x"
type input "[PERSON_NAME]"
type textarea "x"
type input "[PERSON_NAME]"
type textarea "x"
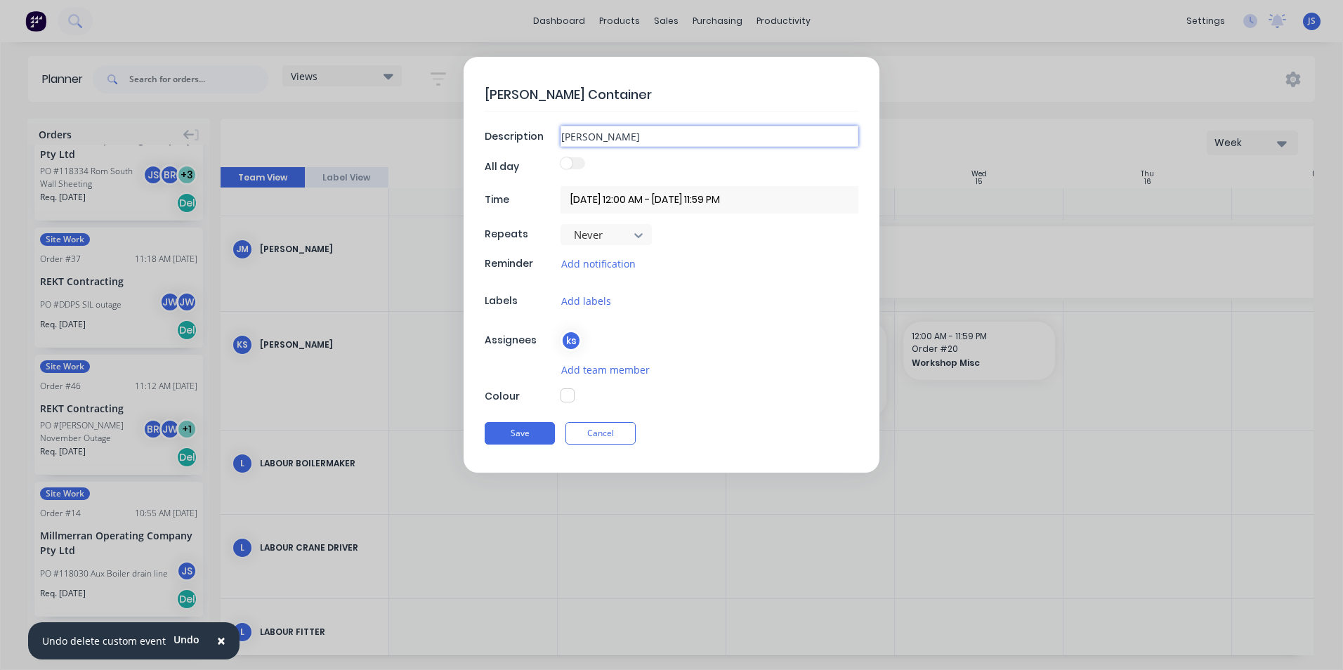
type input "[PERSON_NAME] C"
type textarea "x"
type input "[PERSON_NAME] Co"
type textarea "x"
type input "[PERSON_NAME] Con"
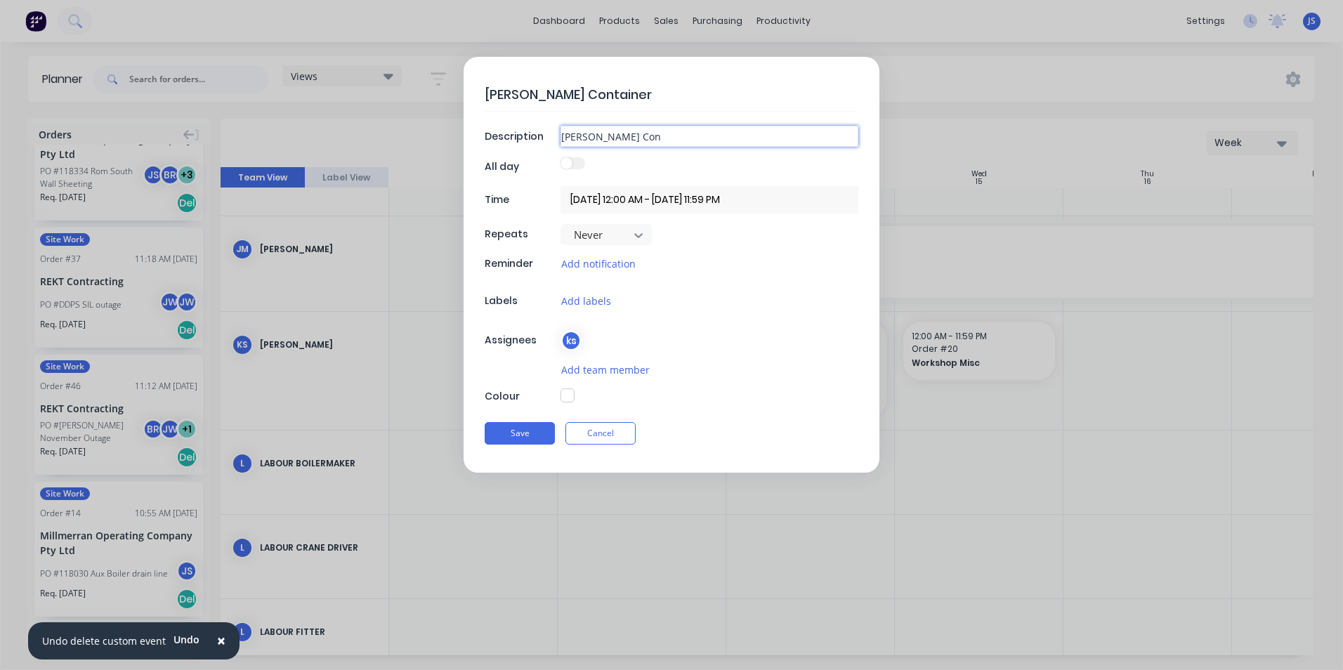
type textarea "x"
type input "[PERSON_NAME] Cont"
type textarea "x"
type input "[PERSON_NAME] Conta"
type textarea "x"
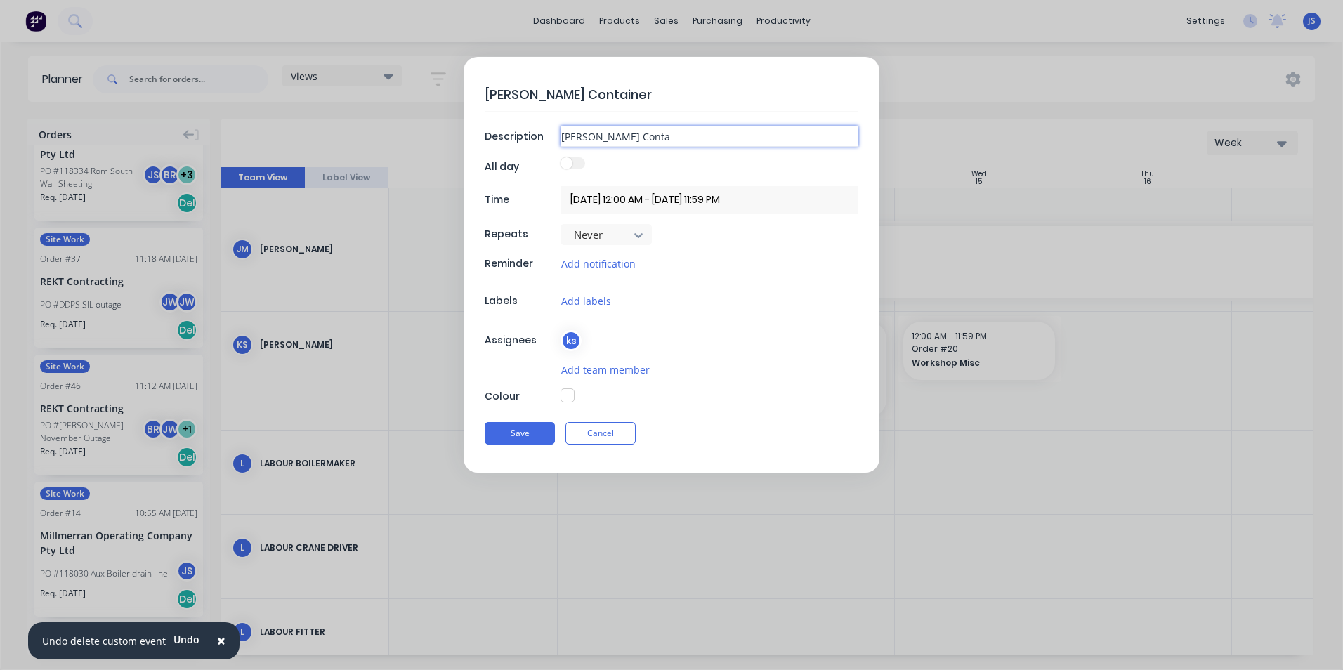
type input "[PERSON_NAME] Contai"
type textarea "x"
type input "[PERSON_NAME] Contain"
type textarea "x"
type input "[PERSON_NAME] Containe"
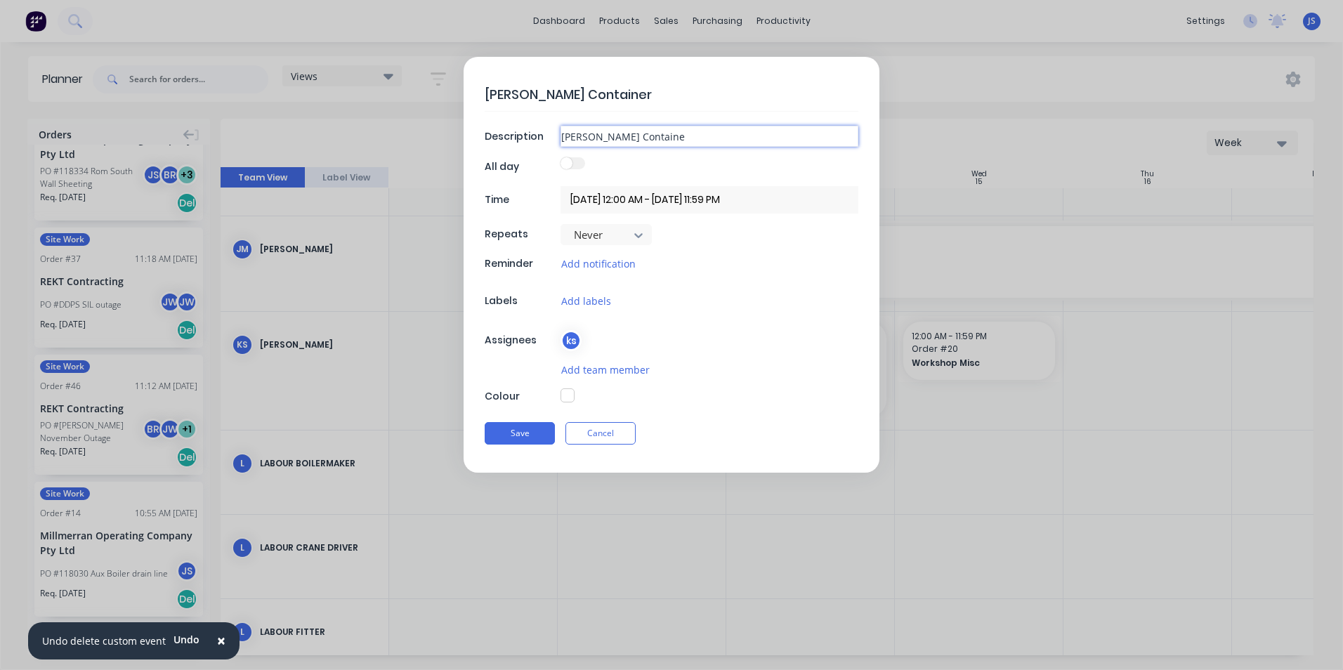
type textarea "x"
type input "[PERSON_NAME] Container"
type textarea "x"
type input "#[PERSON_NAME] Container"
type textarea "x"
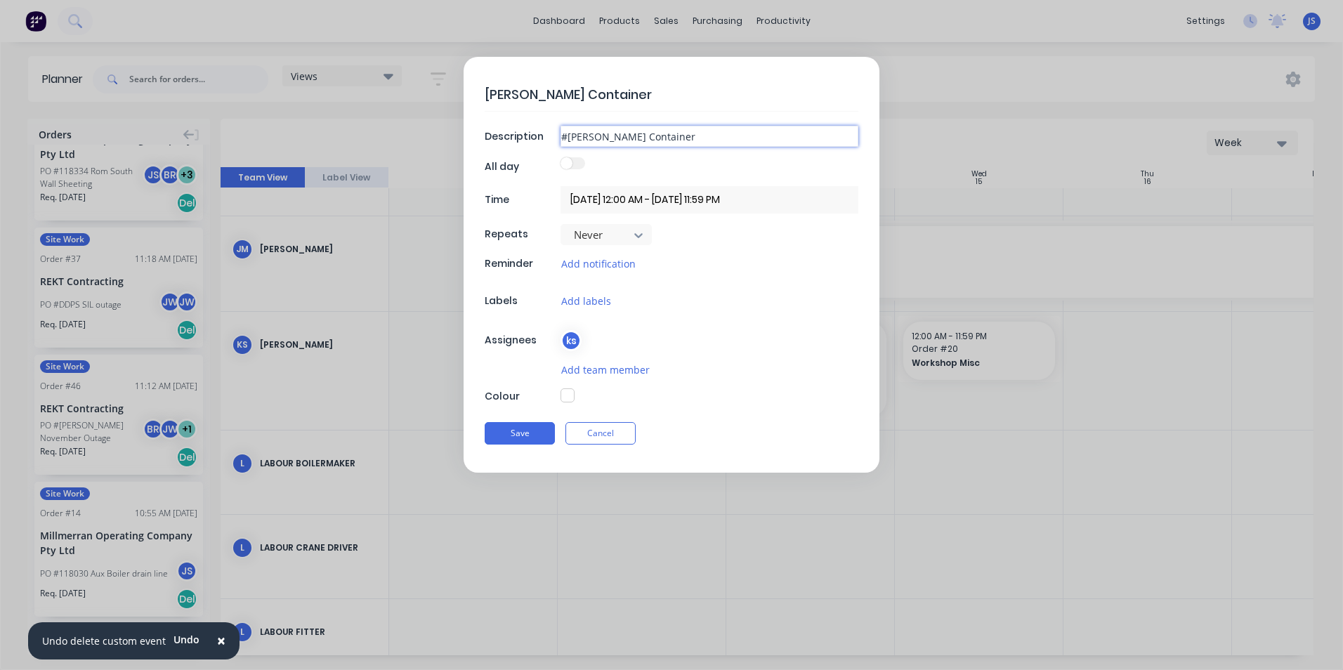
type input "# [PERSON_NAME] Container"
type textarea "x"
type input "# 4Kogan Container"
type textarea "x"
type input "# 46Kogan Container"
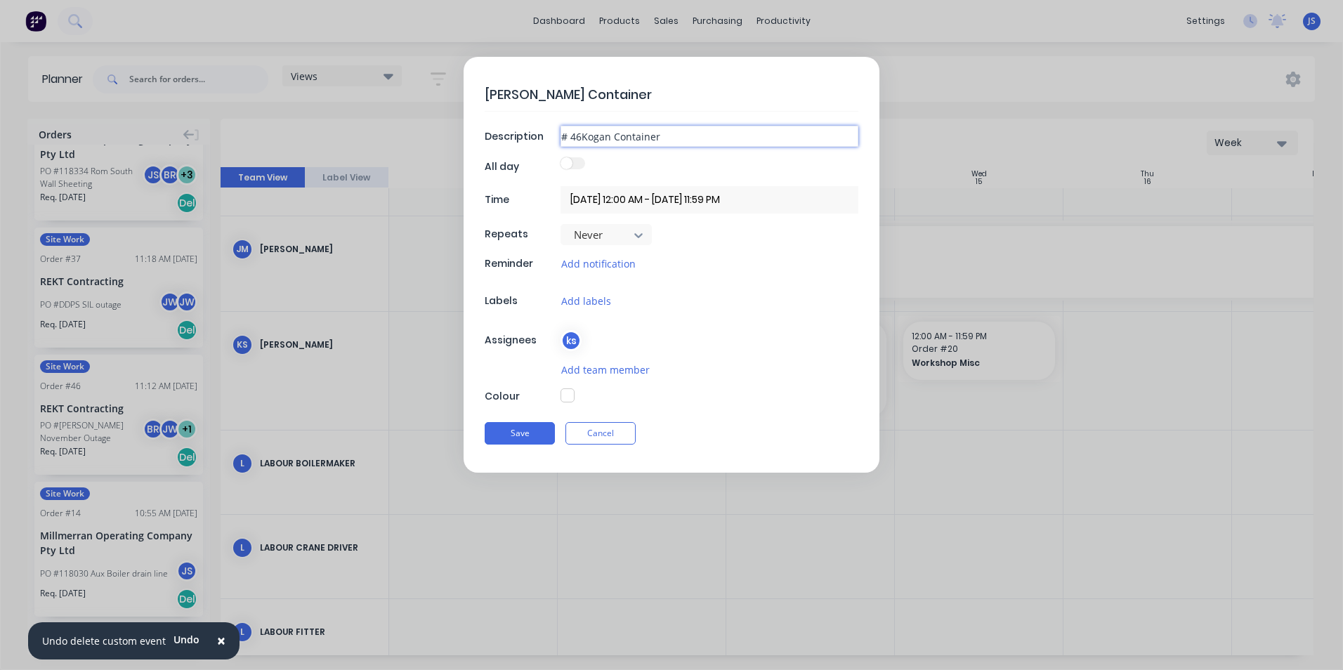
type textarea "x"
type input "# 46 [PERSON_NAME] Container"
click at [570, 164] on span at bounding box center [567, 163] width 12 height 12
click at [561, 157] on input "checkbox" at bounding box center [561, 157] width 0 height 0
type textarea "x"
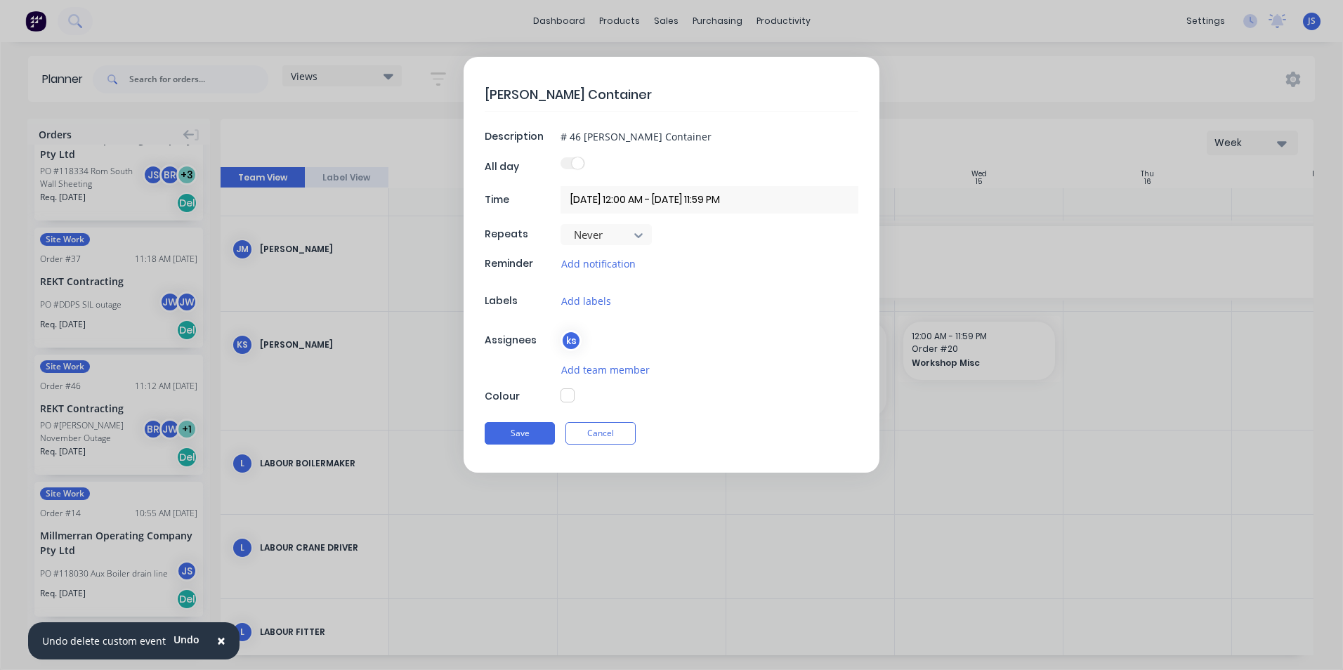
type input "[DATE] - [DATE]"
click at [610, 199] on input "[DATE] - [DATE]" at bounding box center [710, 199] width 298 height 27
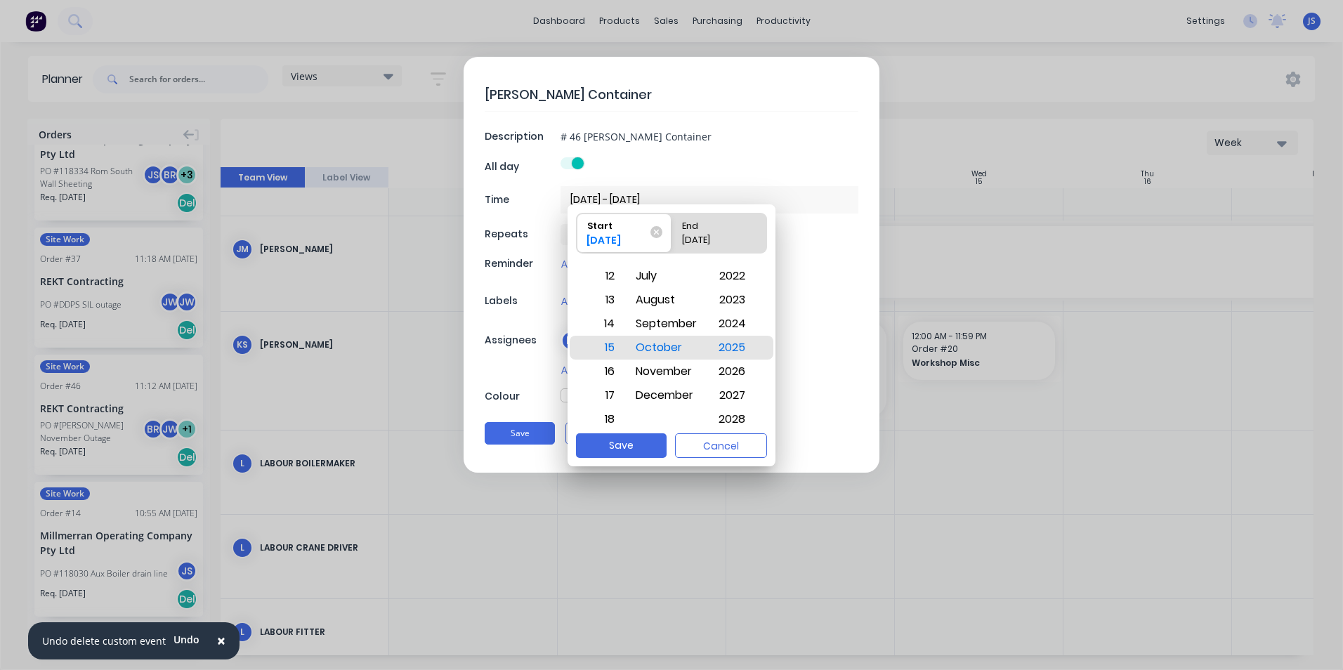
click at [705, 225] on div "End" at bounding box center [712, 224] width 72 height 20
click at [672, 225] on input "End [DATE]" at bounding box center [672, 233] width 1 height 39
radio input "true"
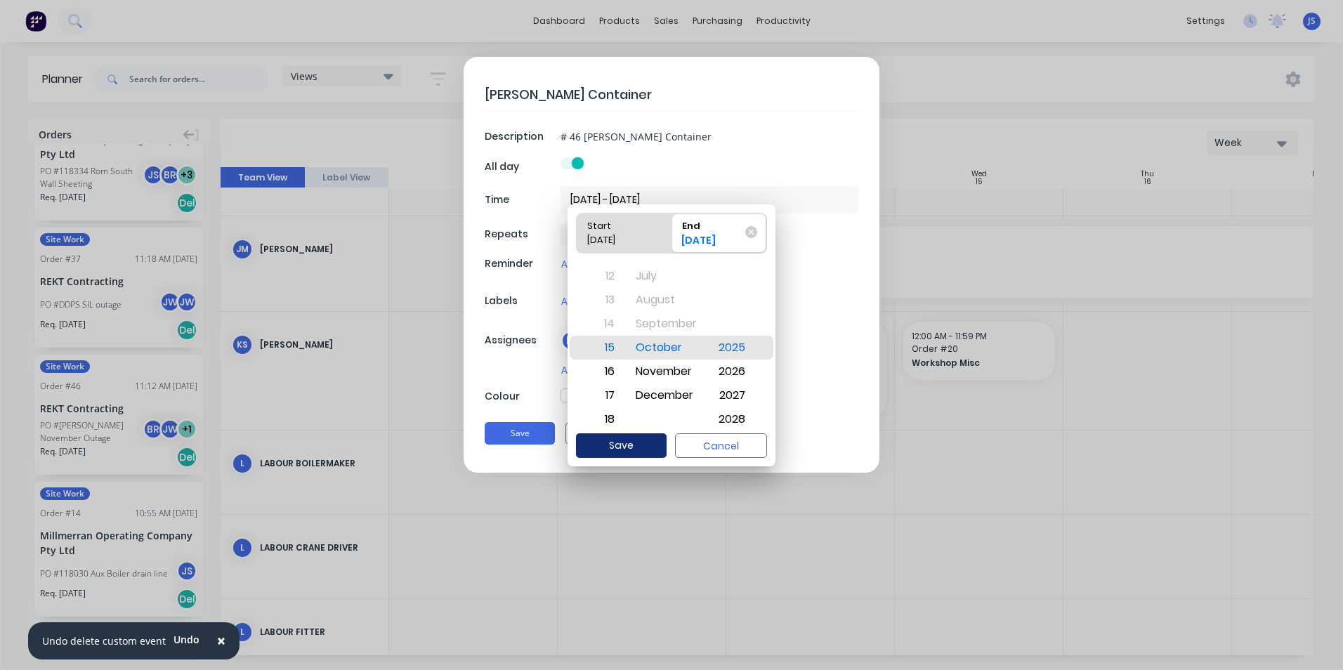
click at [608, 443] on button "Save" at bounding box center [621, 445] width 91 height 25
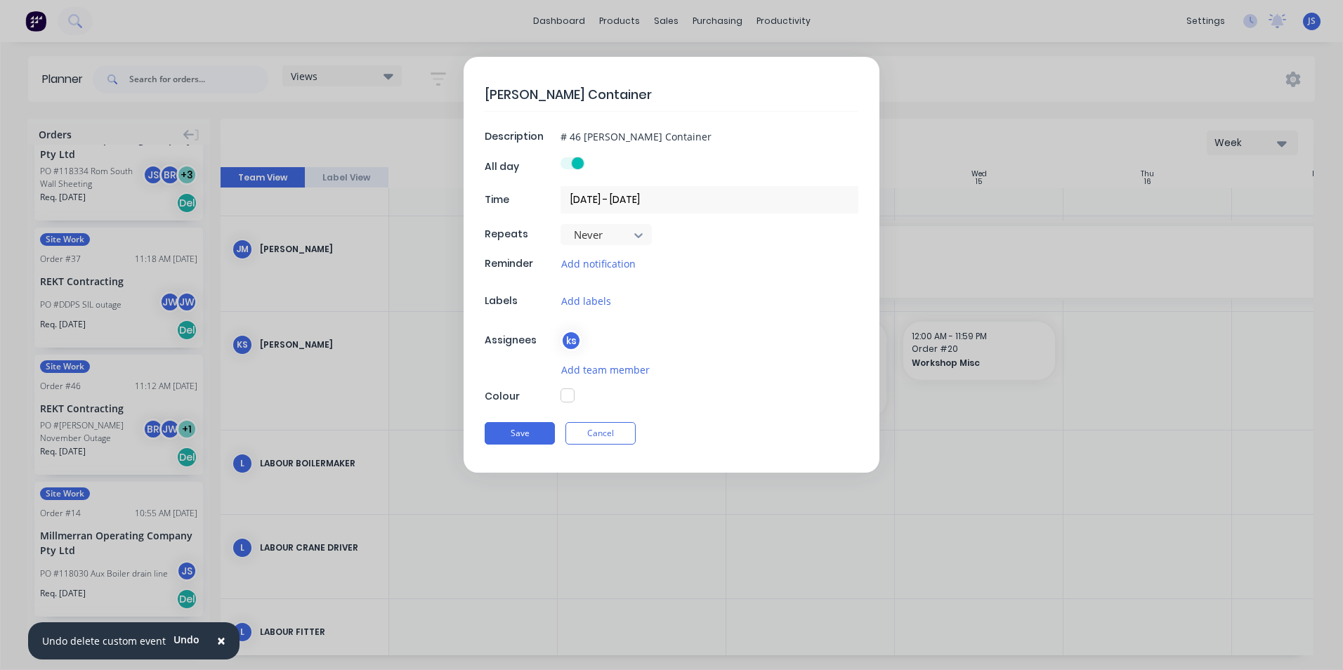
click at [575, 162] on span at bounding box center [578, 163] width 12 height 12
click at [561, 157] on input "checkbox" at bounding box center [561, 157] width 0 height 0
type textarea "x"
type input "[DATE] 12:00 AM - [DATE] 11:59 PM"
click at [627, 200] on input "[DATE] 12:00 AM - [DATE] 11:59 PM" at bounding box center [710, 199] width 298 height 27
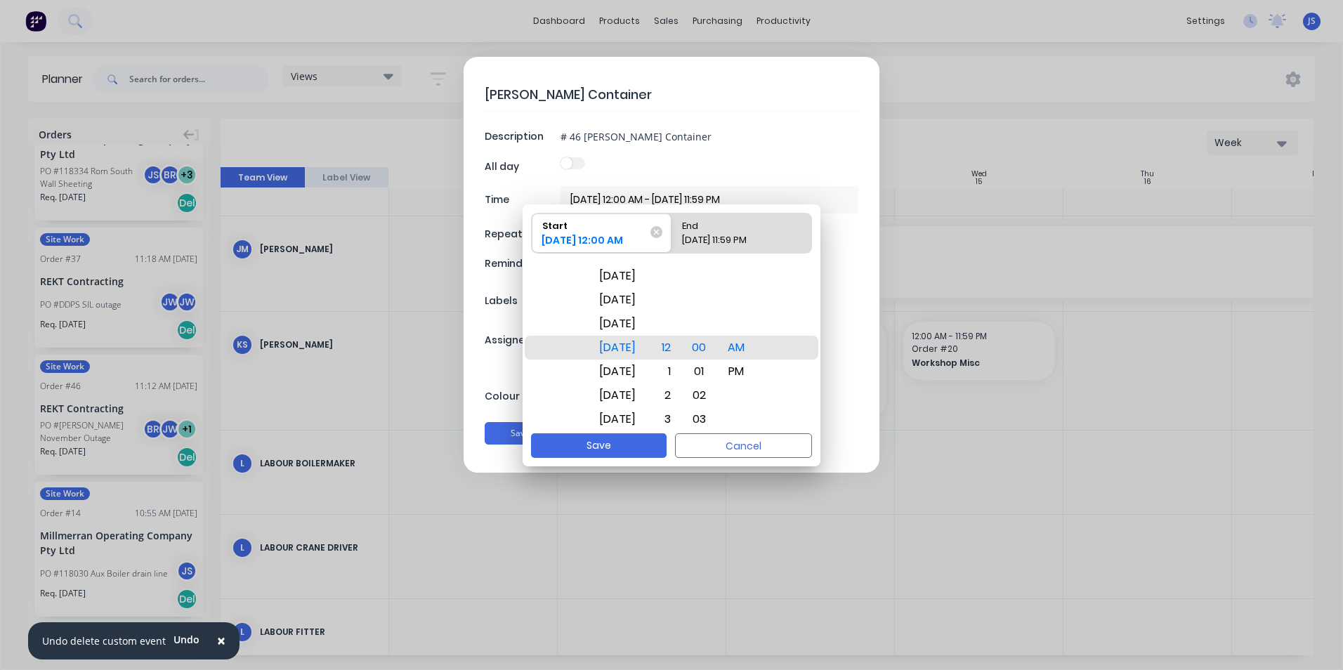
click at [714, 231] on div "End" at bounding box center [734, 224] width 117 height 20
click at [672, 231] on input "End [DATE] 11:59 PM" at bounding box center [672, 233] width 1 height 39
radio input "true"
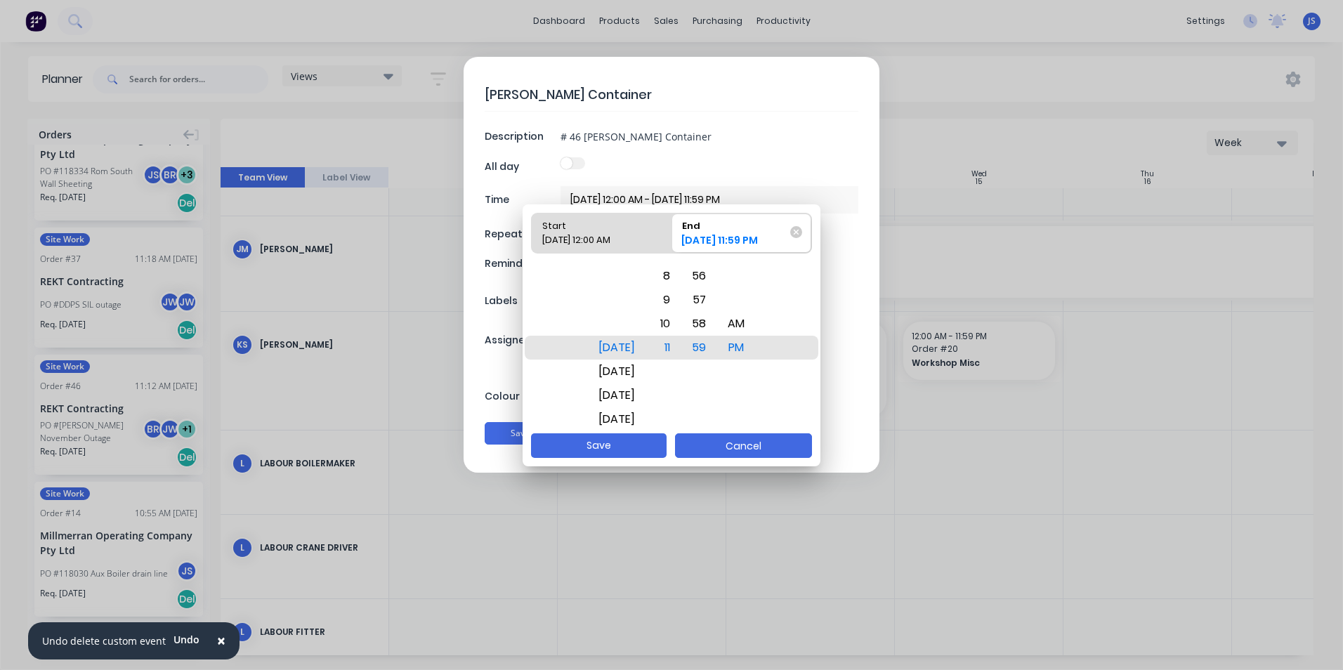
click at [734, 447] on button "Cancel" at bounding box center [743, 445] width 137 height 25
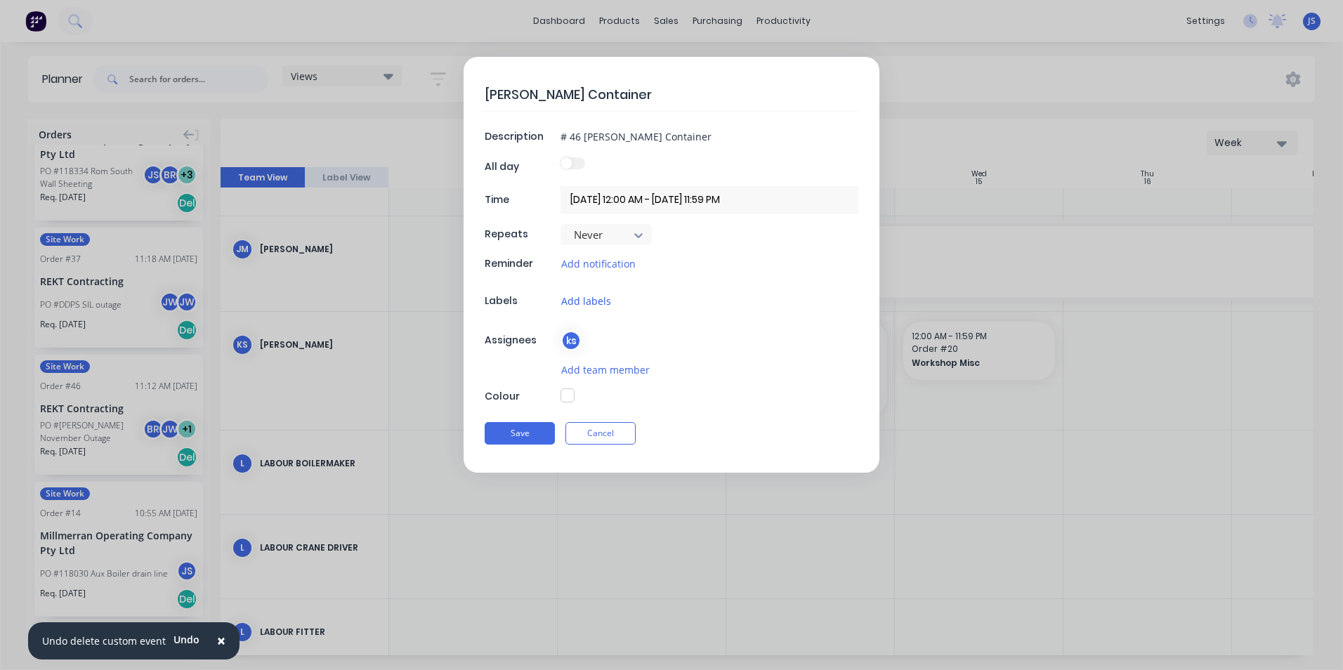
click at [601, 297] on button "Add labels" at bounding box center [586, 301] width 51 height 16
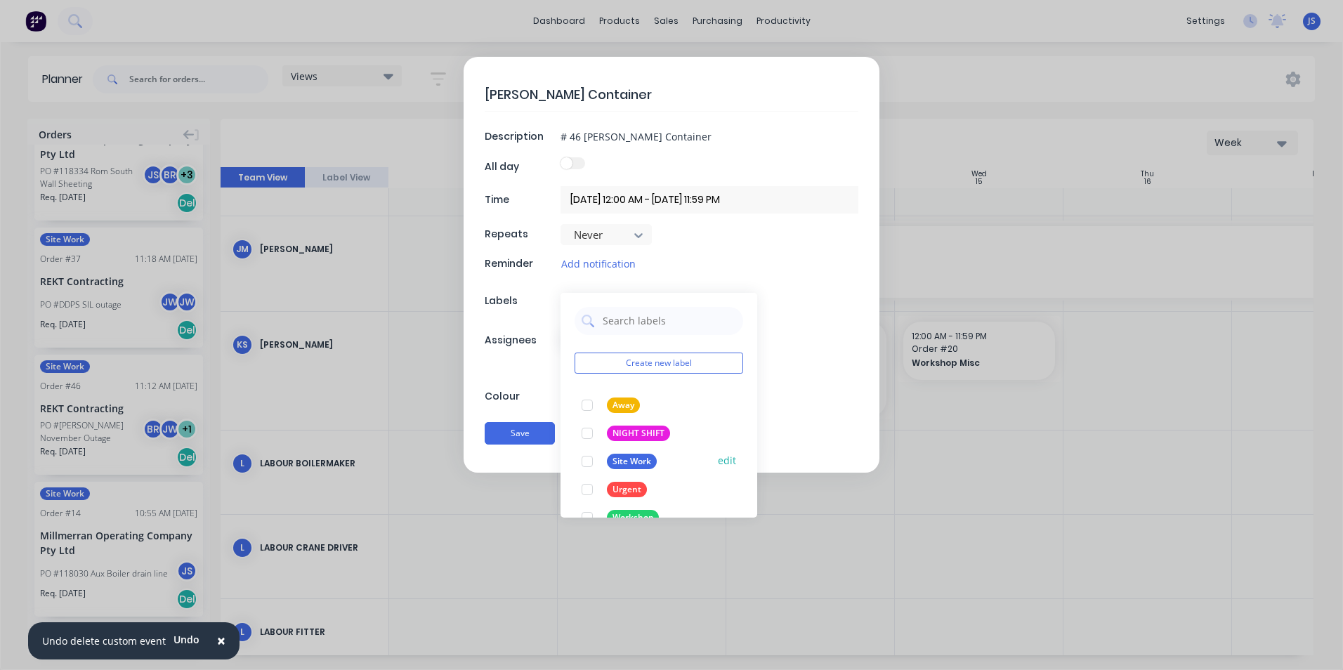
click at [636, 461] on div "Site Work" at bounding box center [632, 461] width 50 height 15
click at [806, 381] on div "[PERSON_NAME] Container Description # 46 [PERSON_NAME] Container All day Time […" at bounding box center [672, 265] width 416 height 416
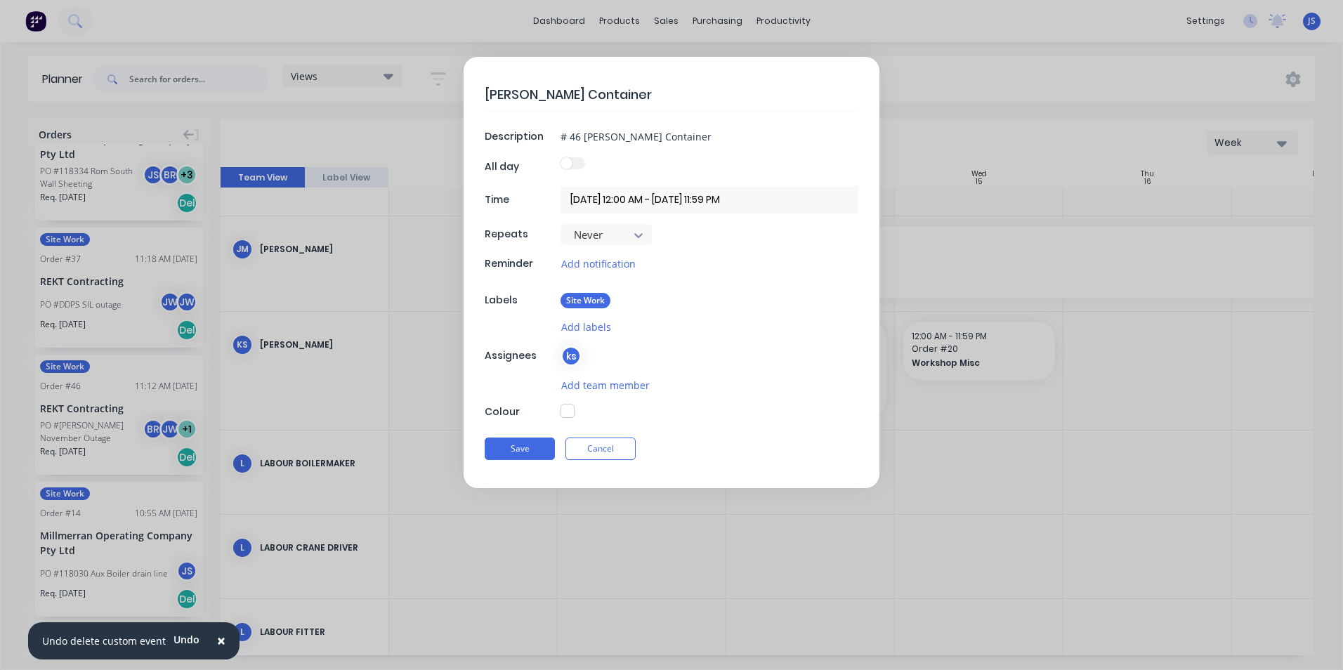
click at [567, 410] on button "button" at bounding box center [568, 411] width 14 height 14
type textarea "x"
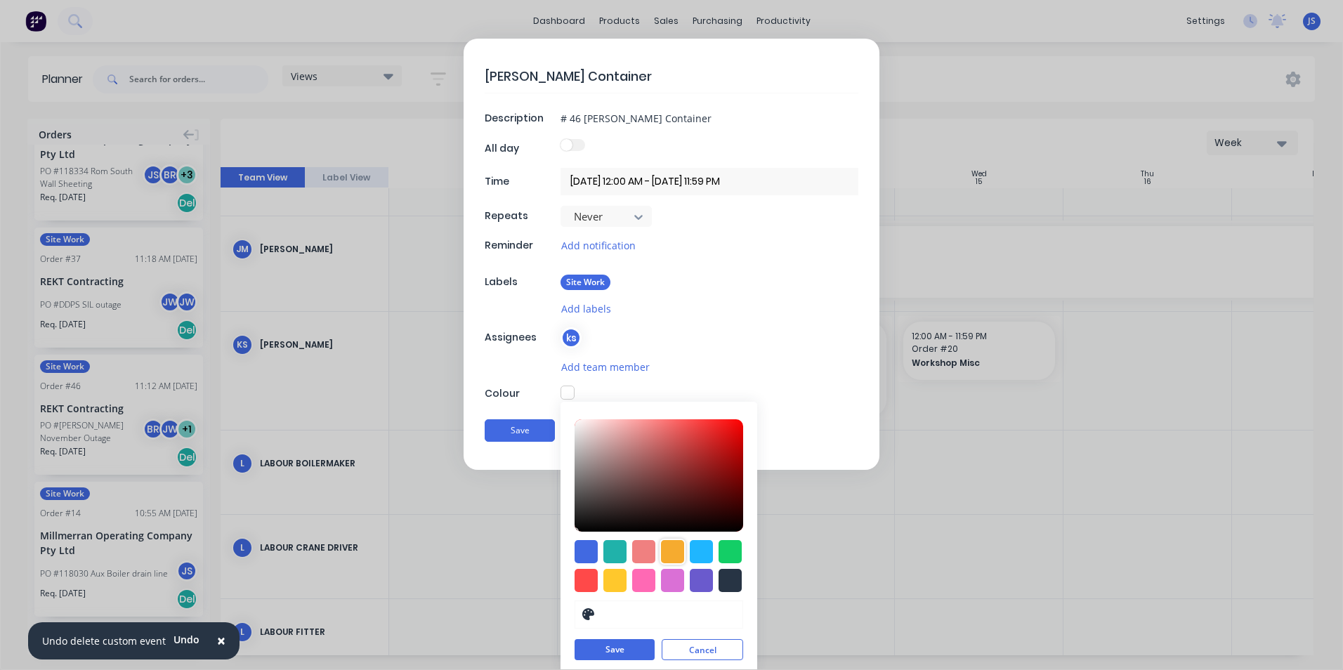
scroll to position [23, 0]
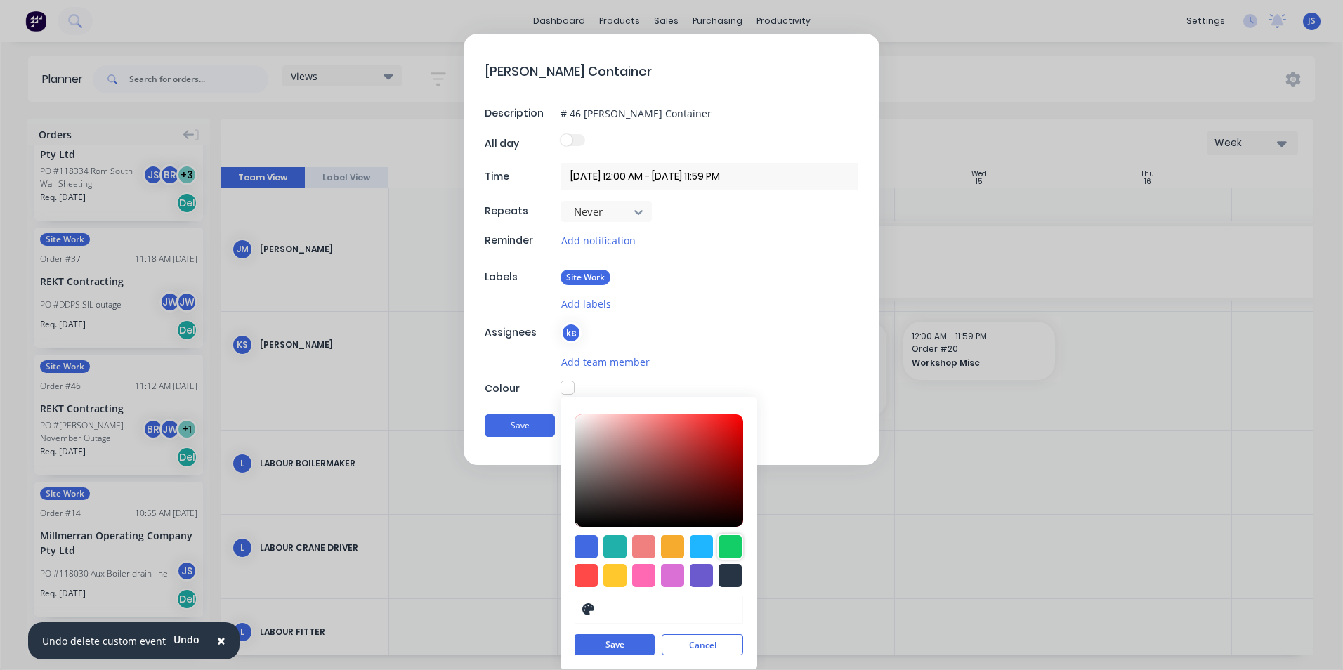
click at [724, 549] on div at bounding box center [730, 546] width 23 height 23
type input "#13CE66"
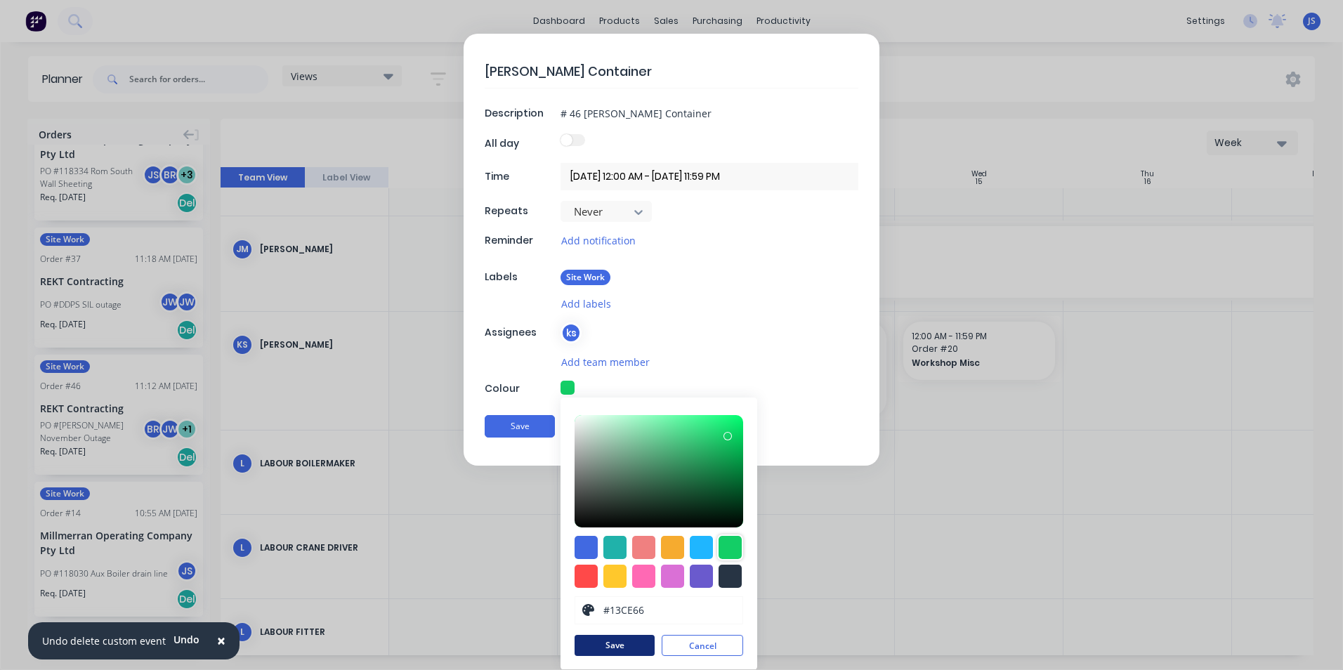
click at [594, 647] on button "Save" at bounding box center [615, 645] width 80 height 21
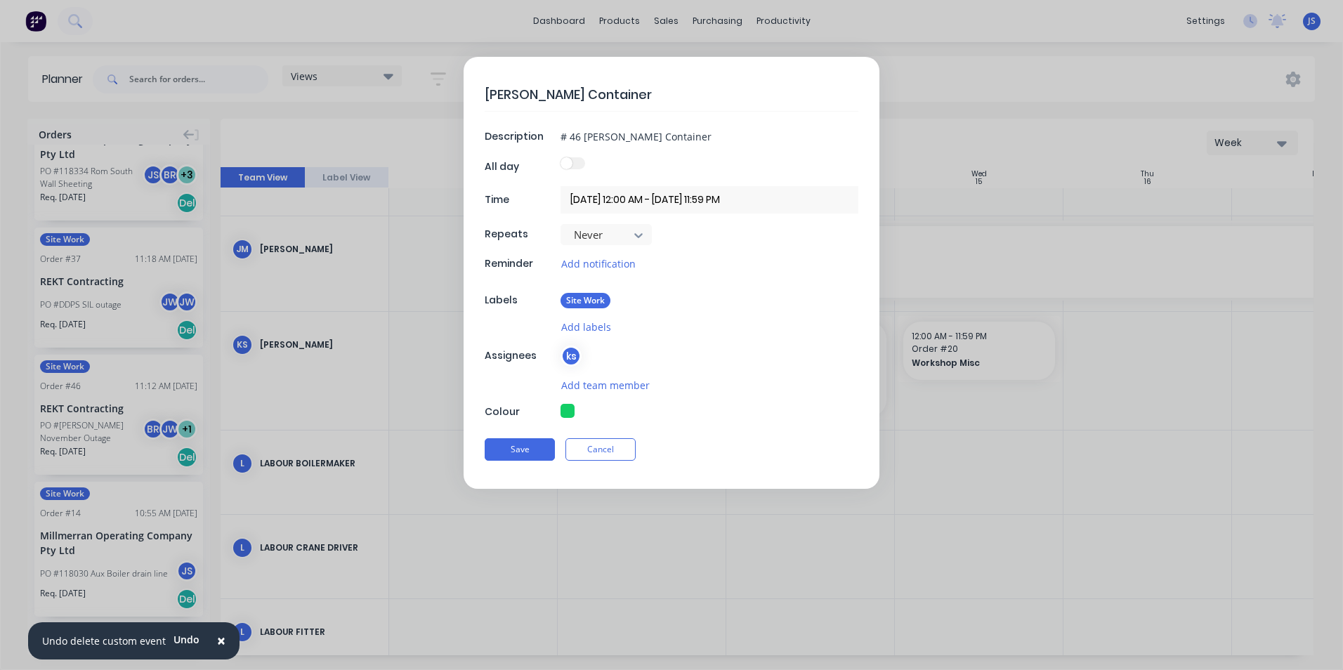
scroll to position [0, 0]
click at [526, 447] on button "Save" at bounding box center [520, 449] width 70 height 22
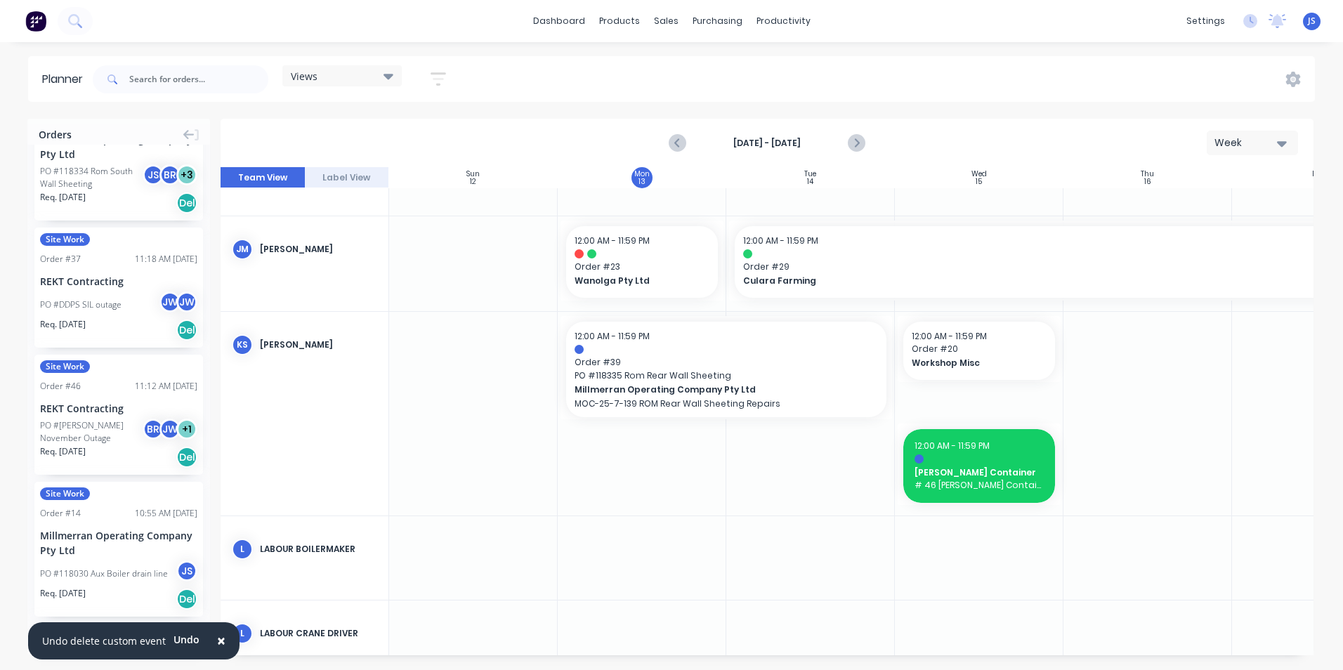
click at [783, 460] on div at bounding box center [810, 414] width 169 height 204
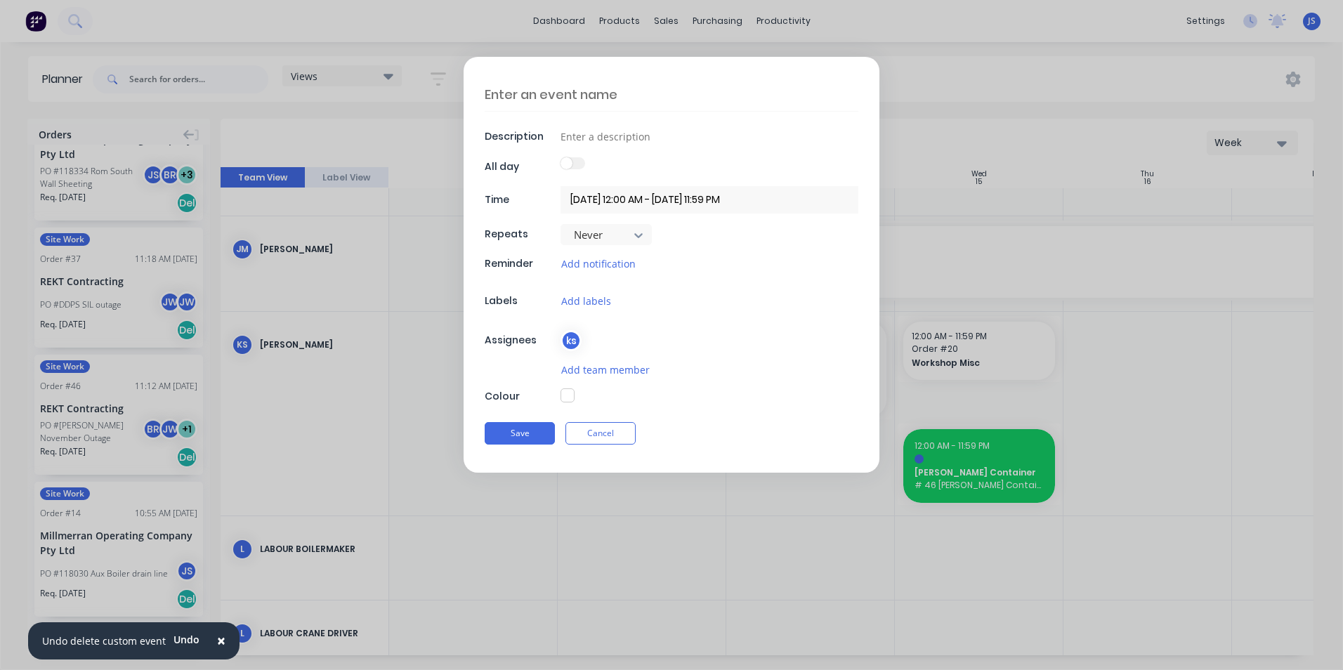
click at [537, 93] on textarea at bounding box center [672, 94] width 374 height 33
type textarea "x"
type textarea "U"
type textarea "x"
type textarea "Un"
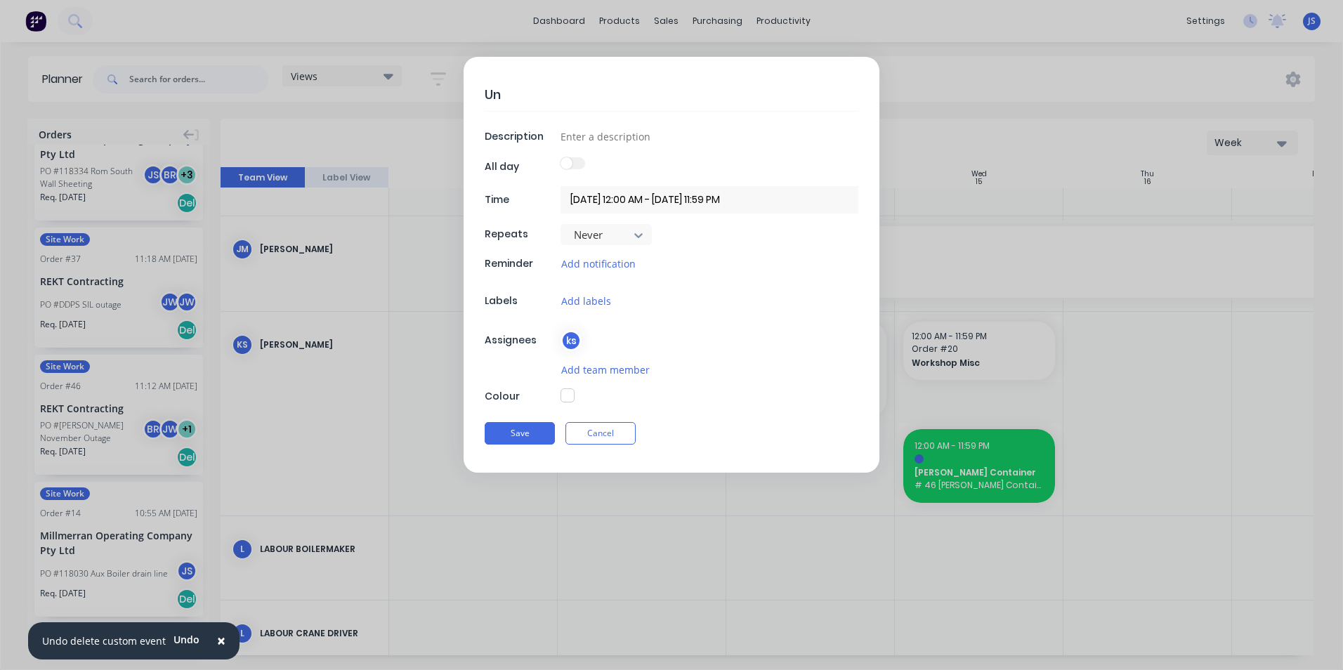
type textarea "x"
type textarea "Unl"
type textarea "x"
type textarea "Unlo"
type textarea "x"
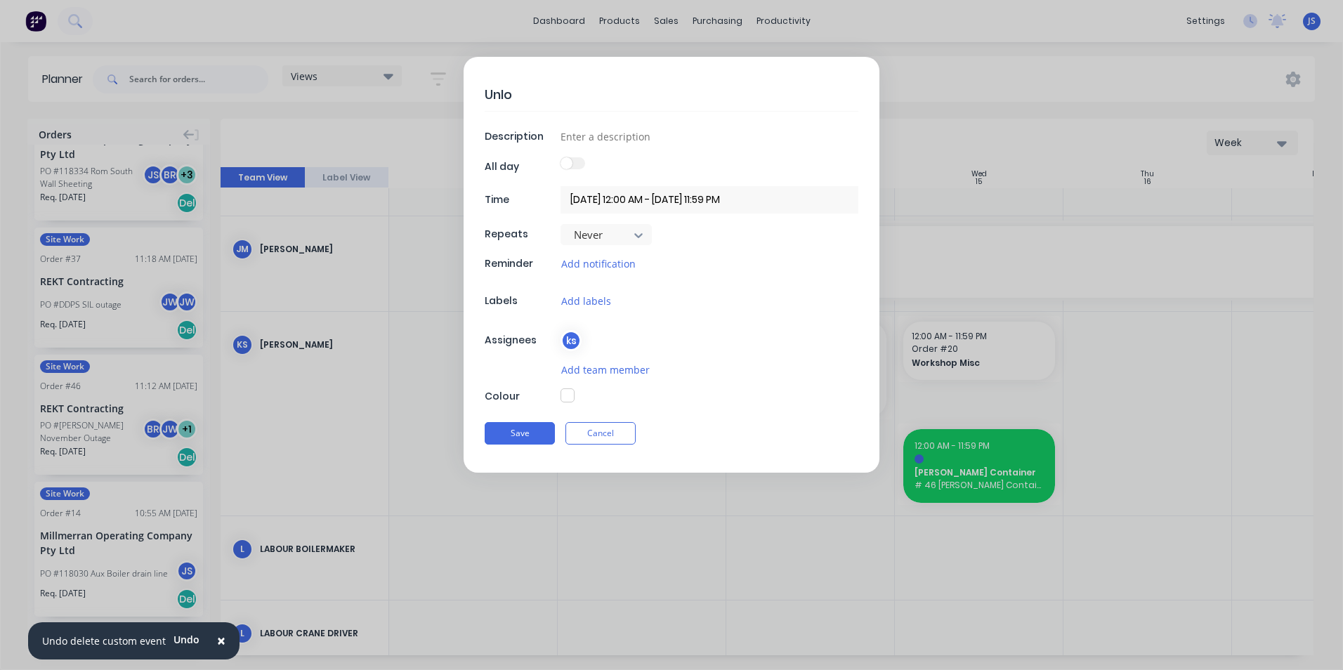
type textarea "Unloa"
type textarea "x"
type textarea "Unload"
type textarea "x"
type textarea "Unload"
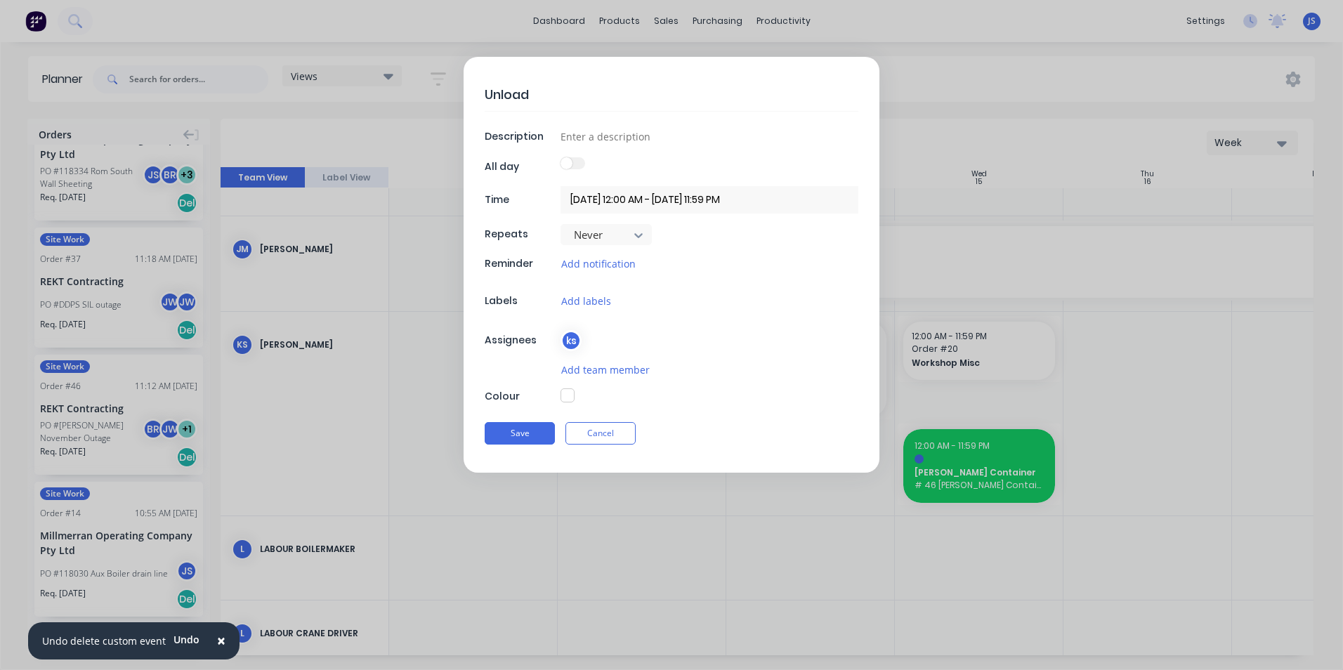
type textarea "x"
type textarea "Unload R"
type textarea "x"
type textarea "Unload RO"
type textarea "x"
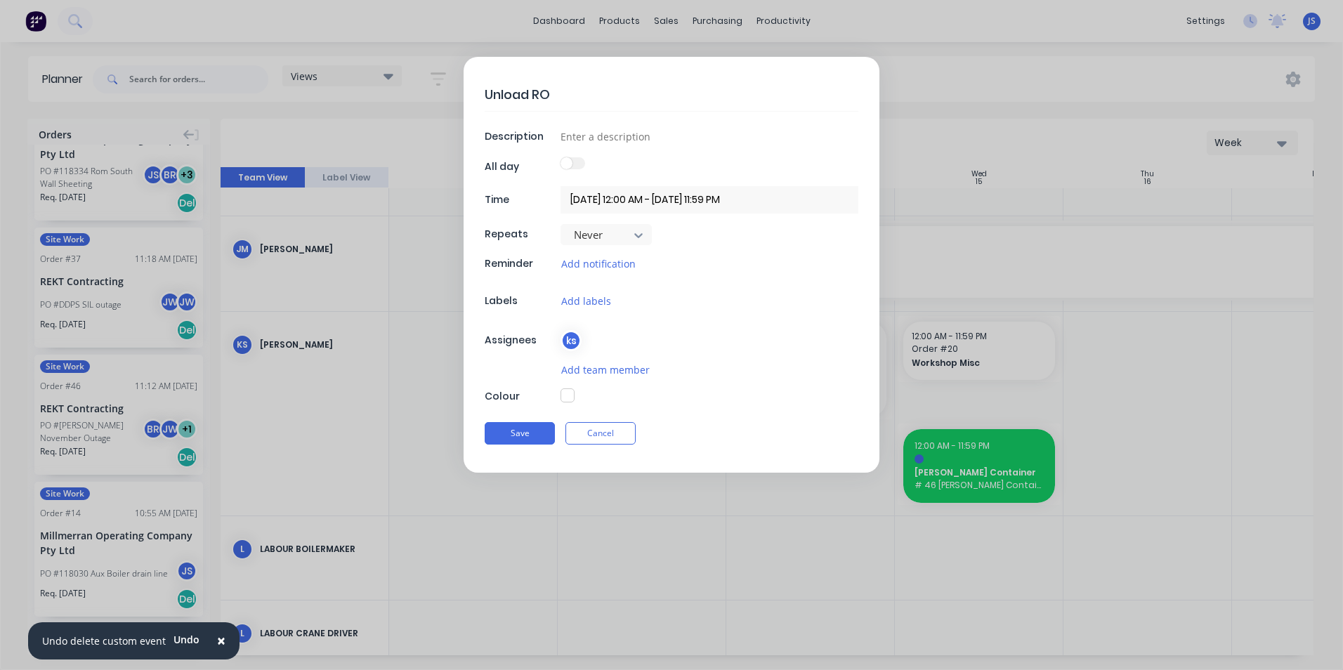
type textarea "Unload ROM"
type textarea "x"
type textarea "Unload ROM"
type textarea "x"
type textarea "Unload ROM M"
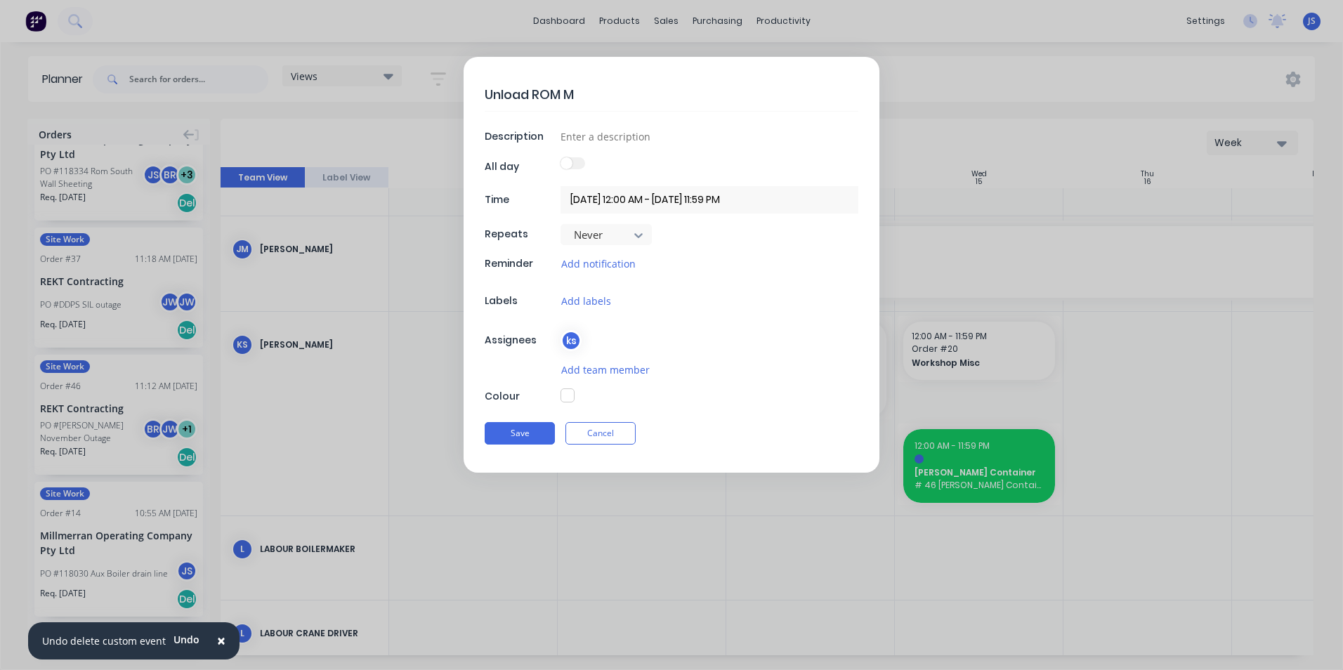
type textarea "x"
type textarea "Unload ROM Ma"
type textarea "x"
type textarea "Unload ROM Mat"
type textarea "x"
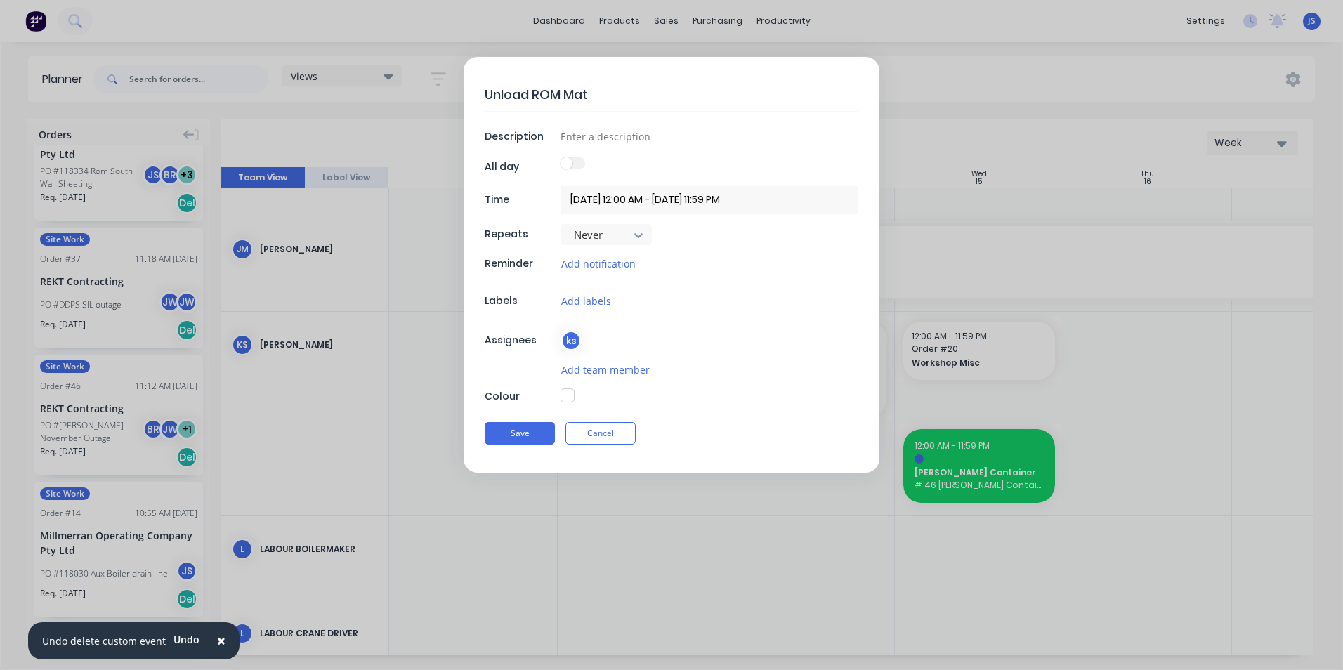
type textarea "Unload ROM Mate"
type textarea "x"
type textarea "Unload ROM Mater"
type textarea "x"
type textarea "Unload ROM Materi"
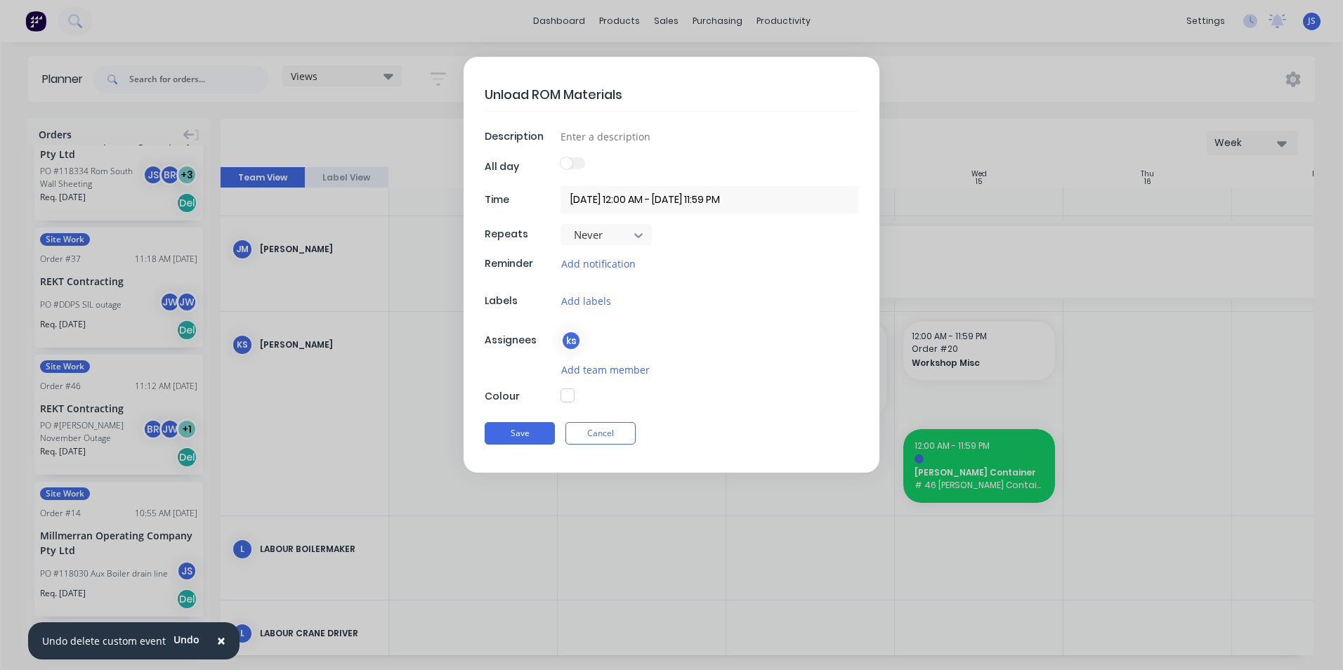
drag, startPoint x: 640, startPoint y: 91, endPoint x: 485, endPoint y: 95, distance: 155.3
click at [485, 95] on textarea "Unload ROM Materials" at bounding box center [672, 94] width 374 height 33
click at [606, 133] on input at bounding box center [710, 136] width 298 height 21
paste input "Unload ROM Materials"
click at [584, 298] on button "Add labels" at bounding box center [586, 301] width 51 height 16
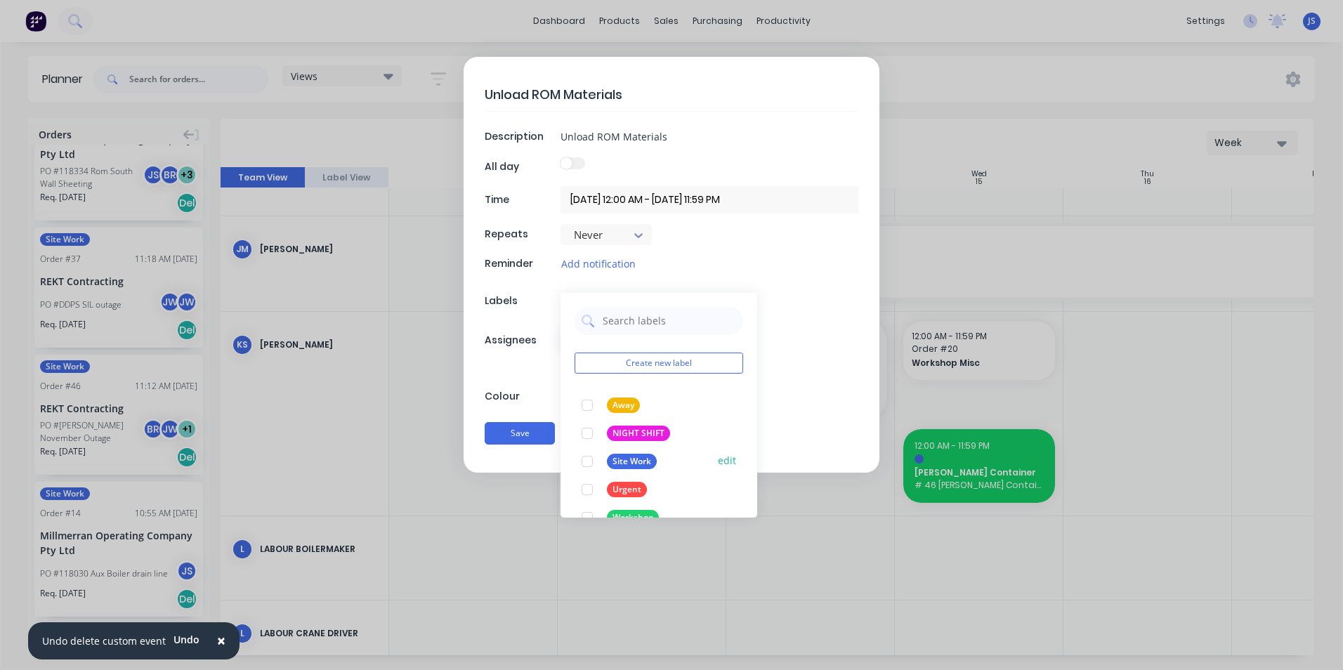
click at [649, 457] on div "Site Work" at bounding box center [632, 461] width 50 height 15
click at [674, 135] on input "Unload ROM Materials" at bounding box center [710, 136] width 298 height 21
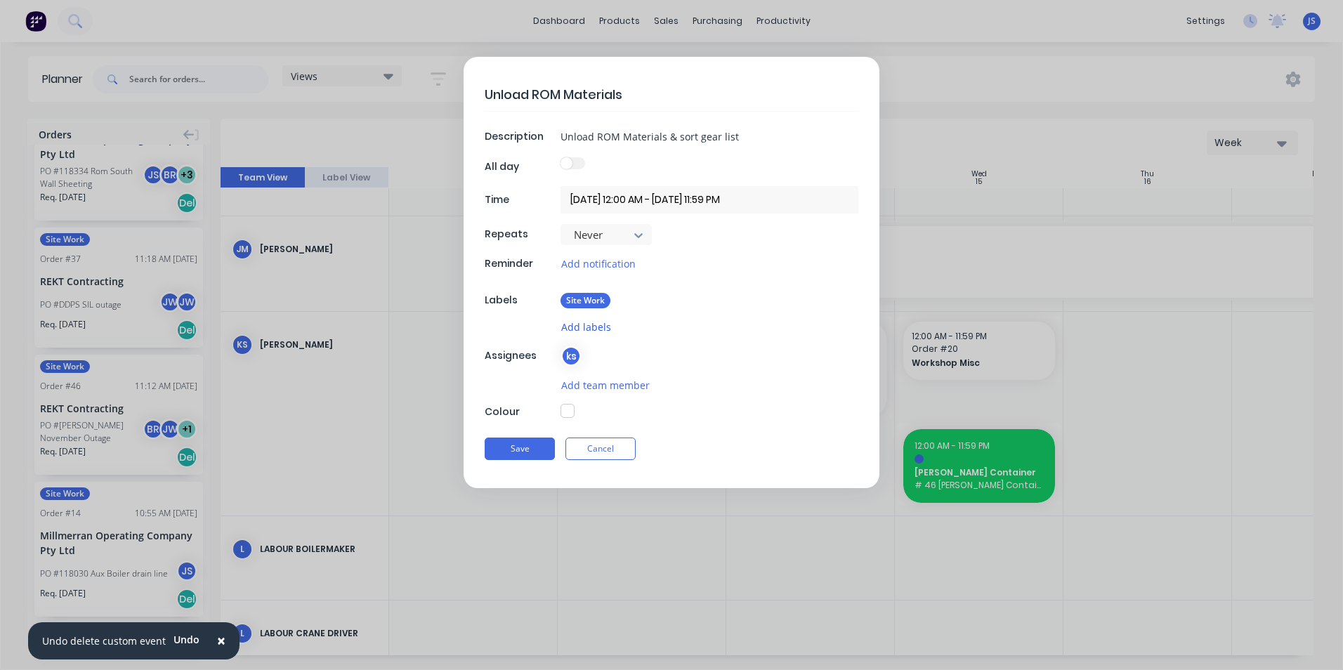
click at [585, 327] on button "Add labels" at bounding box center [586, 327] width 51 height 16
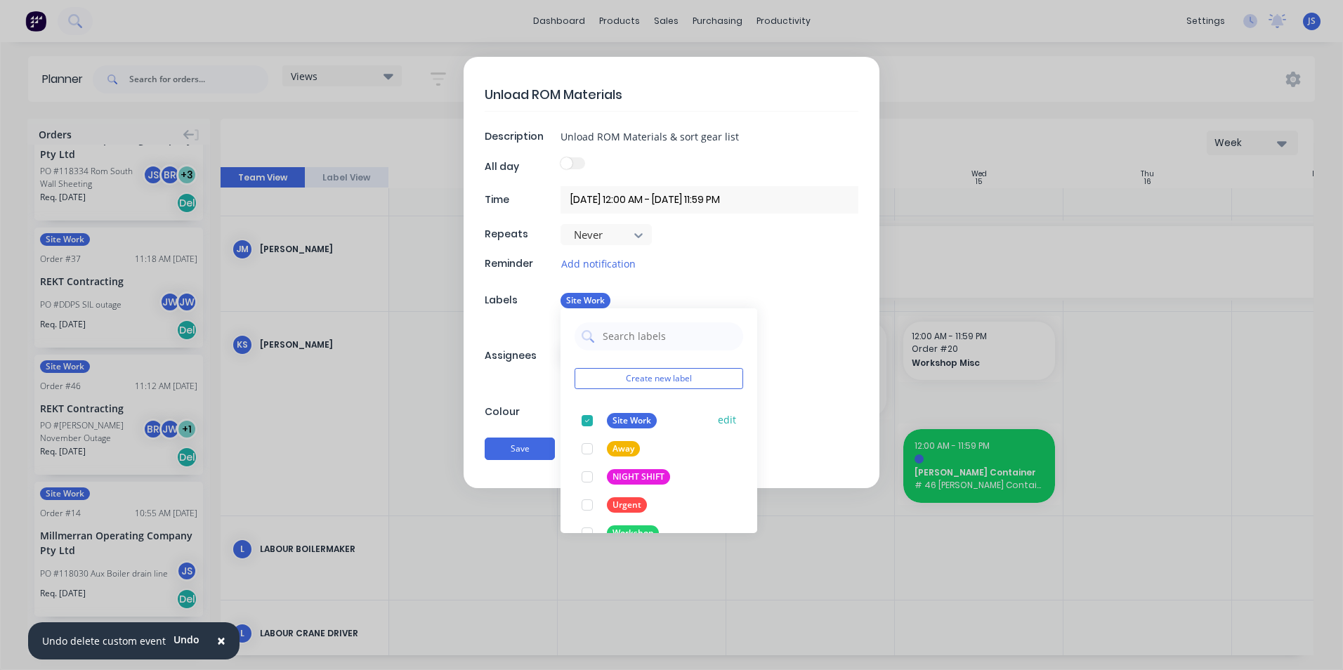
click at [632, 420] on div "Site Work" at bounding box center [632, 420] width 50 height 15
click at [819, 362] on div "Unload ROM Materials Description Unload ROM Materials & sort gear list All day …" at bounding box center [672, 272] width 416 height 431
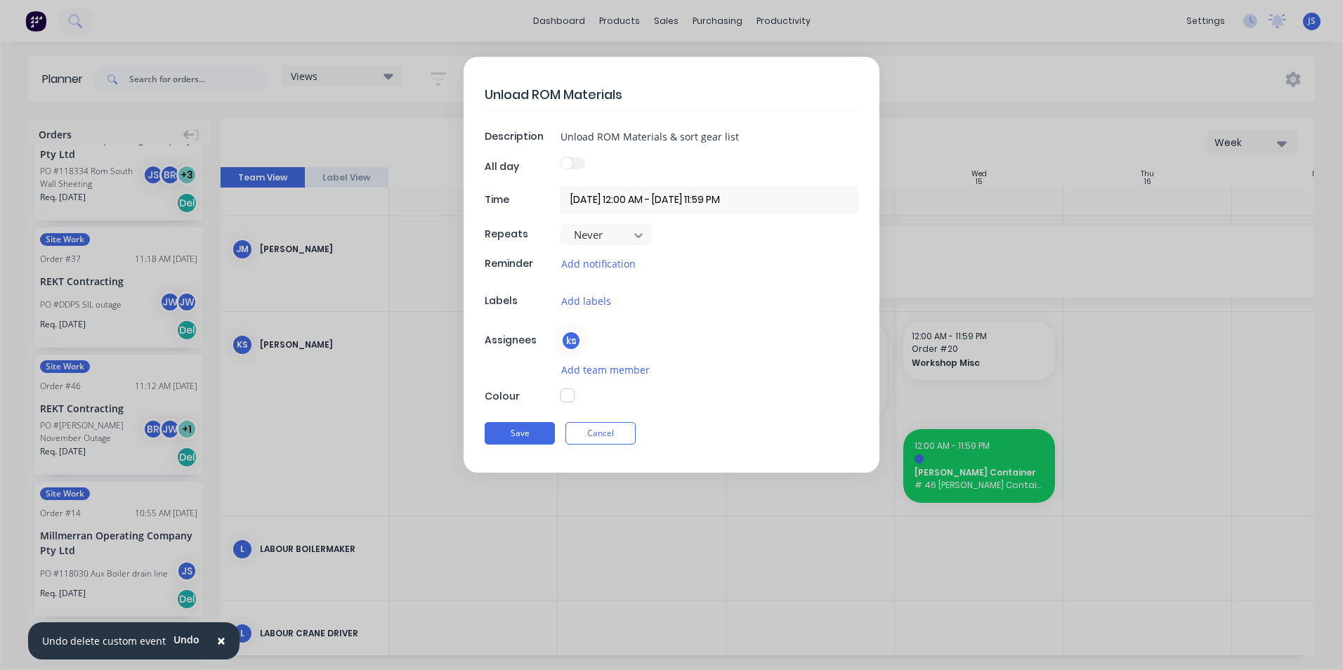
click at [567, 393] on button "button" at bounding box center [568, 395] width 14 height 14
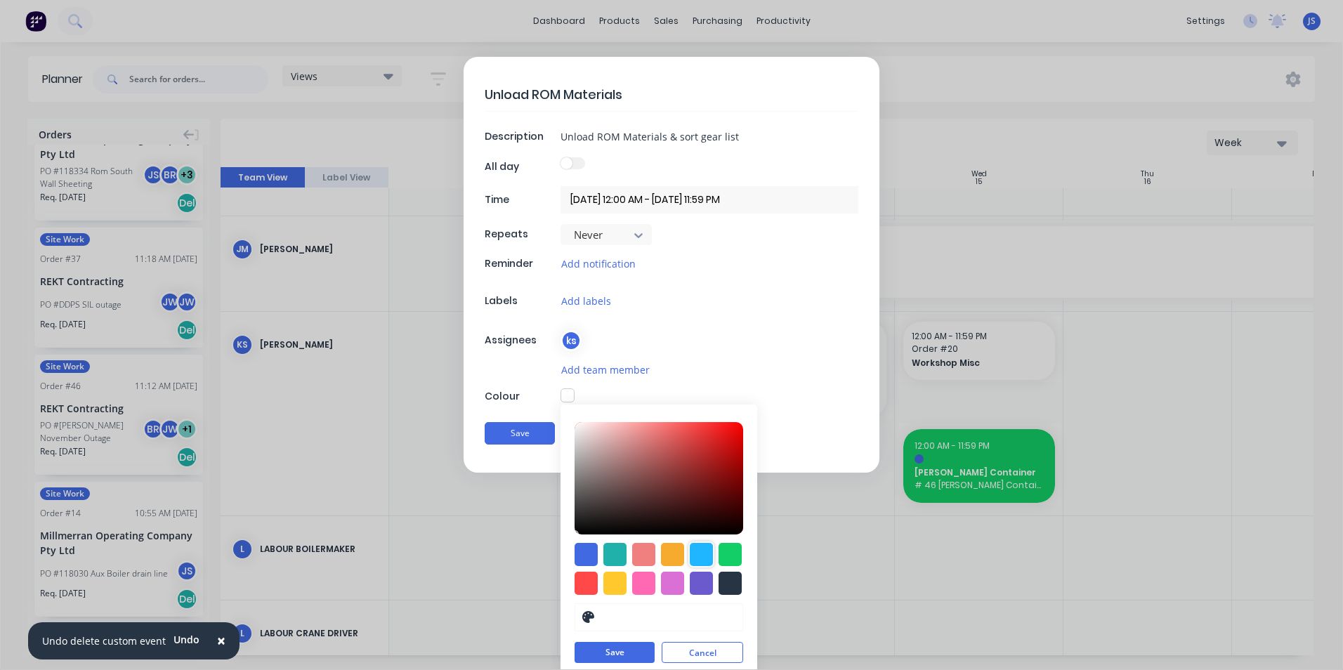
click at [695, 556] on div at bounding box center [701, 554] width 23 height 23
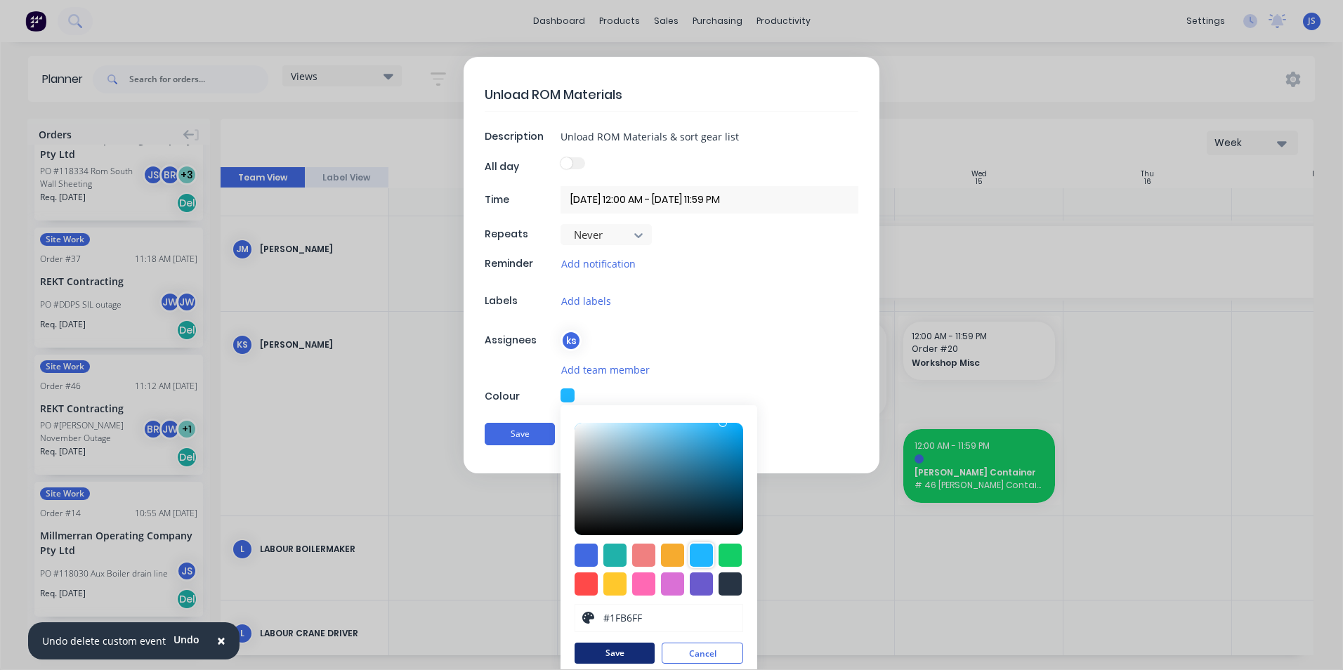
click at [608, 655] on button "Save" at bounding box center [615, 653] width 80 height 21
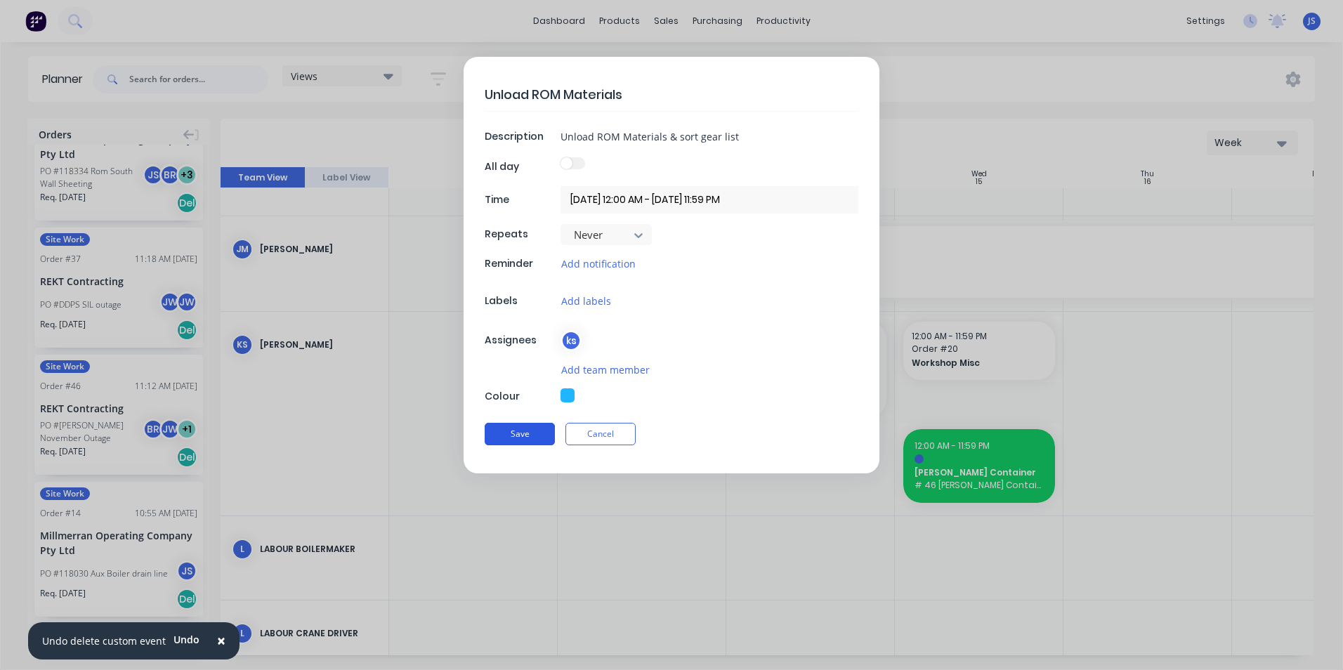
click at [520, 432] on button "Save" at bounding box center [520, 434] width 70 height 22
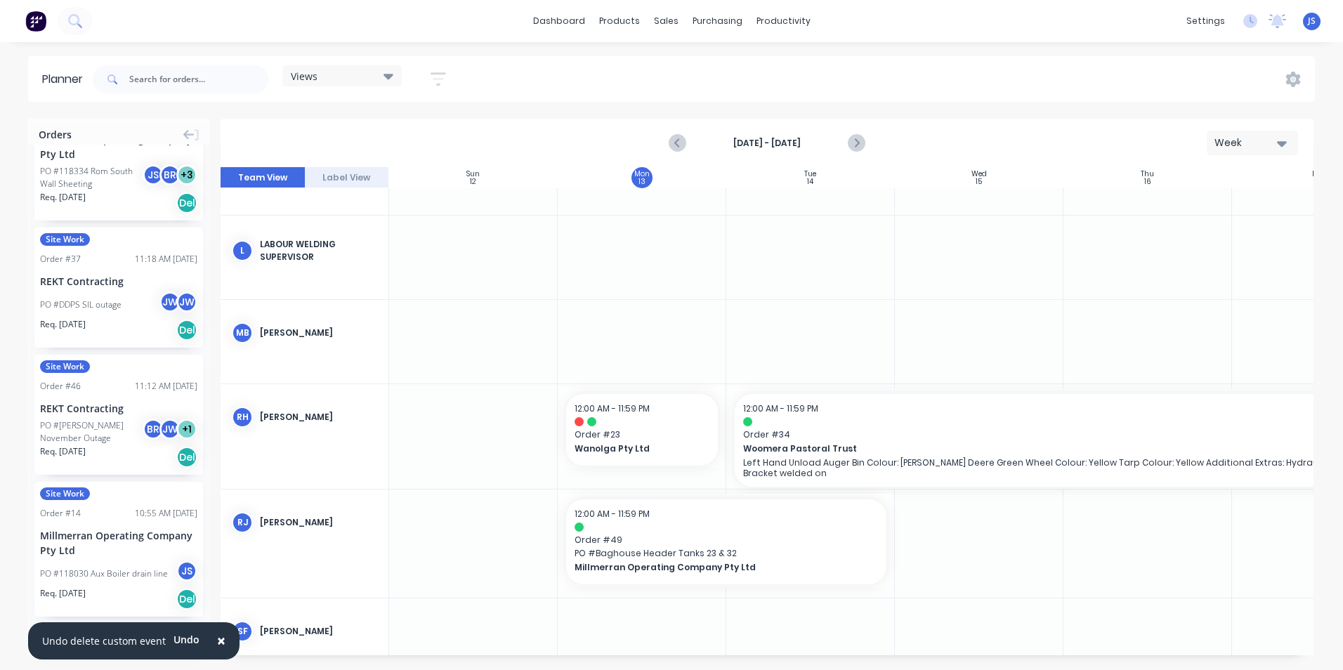
scroll to position [2466, 0]
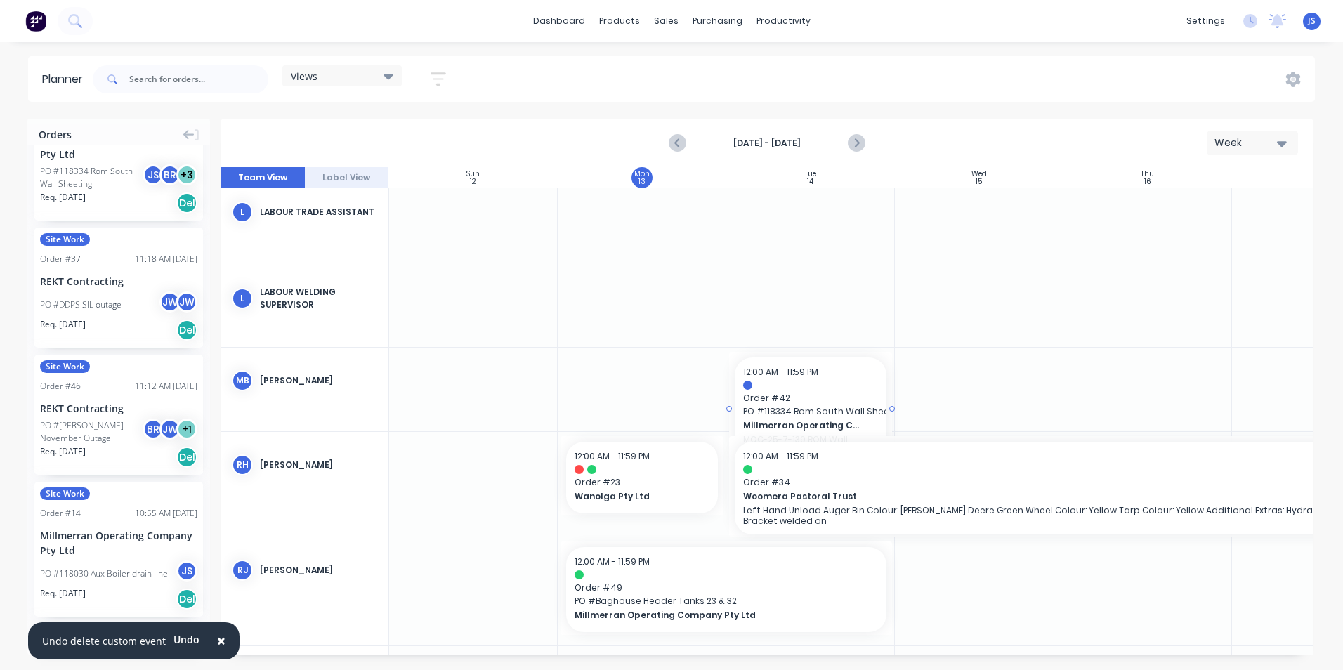
drag, startPoint x: 121, startPoint y: 184, endPoint x: 790, endPoint y: 375, distance: 696.2
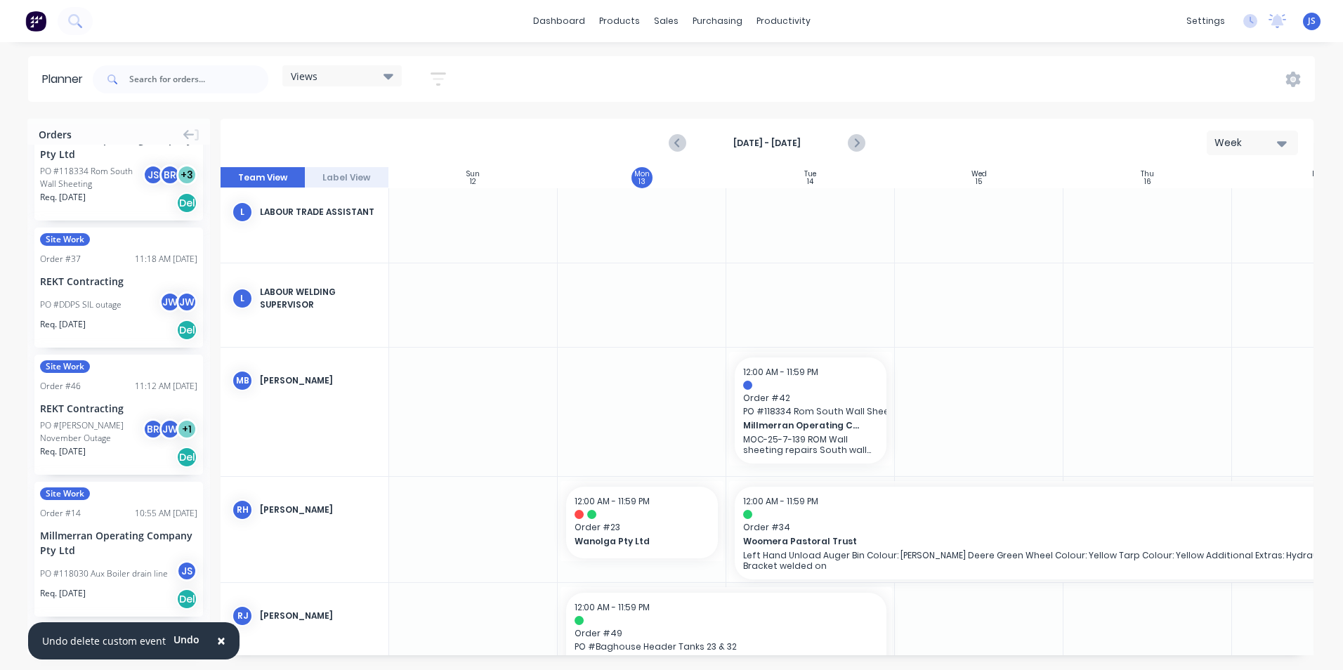
click at [785, 471] on div at bounding box center [810, 412] width 169 height 129
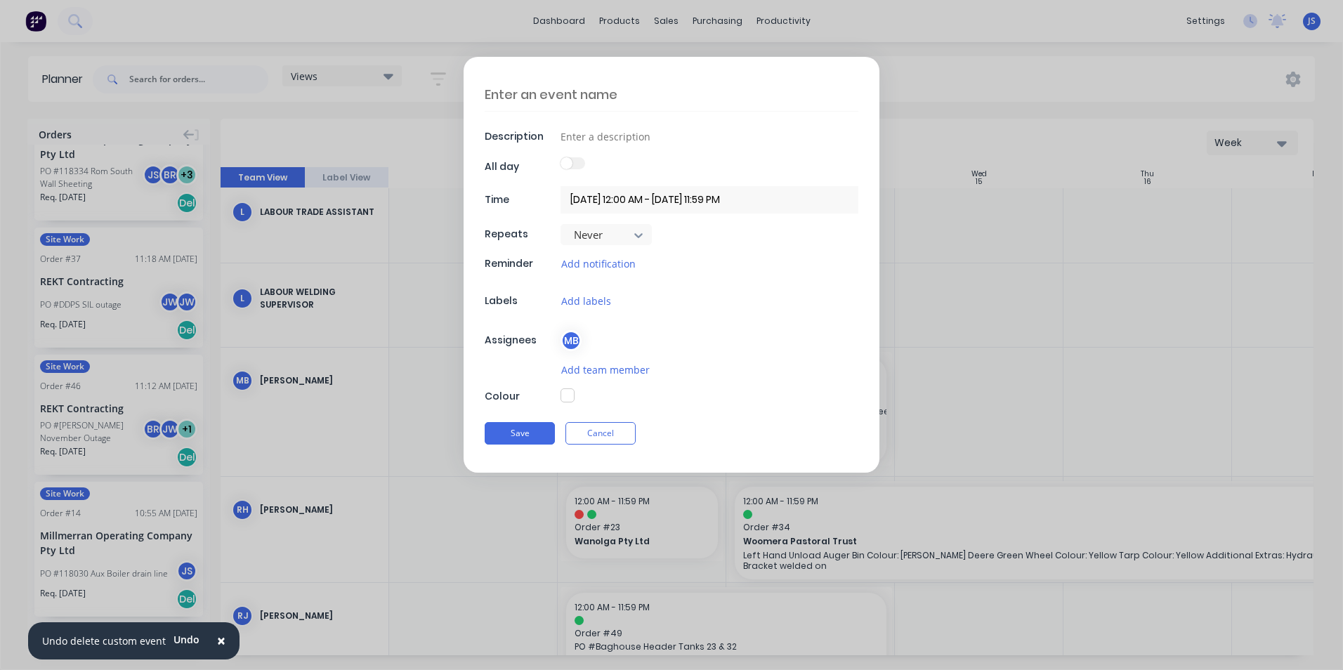
click at [563, 98] on textarea at bounding box center [672, 94] width 374 height 33
click at [599, 136] on input at bounding box center [710, 136] width 298 height 21
click at [963, 319] on form "Pick up deliver Rom Materials Description # All day Time [DATE] 12:00 AM - [DAT…" at bounding box center [672, 265] width 1314 height 416
click at [583, 430] on button "Cancel" at bounding box center [601, 433] width 70 height 22
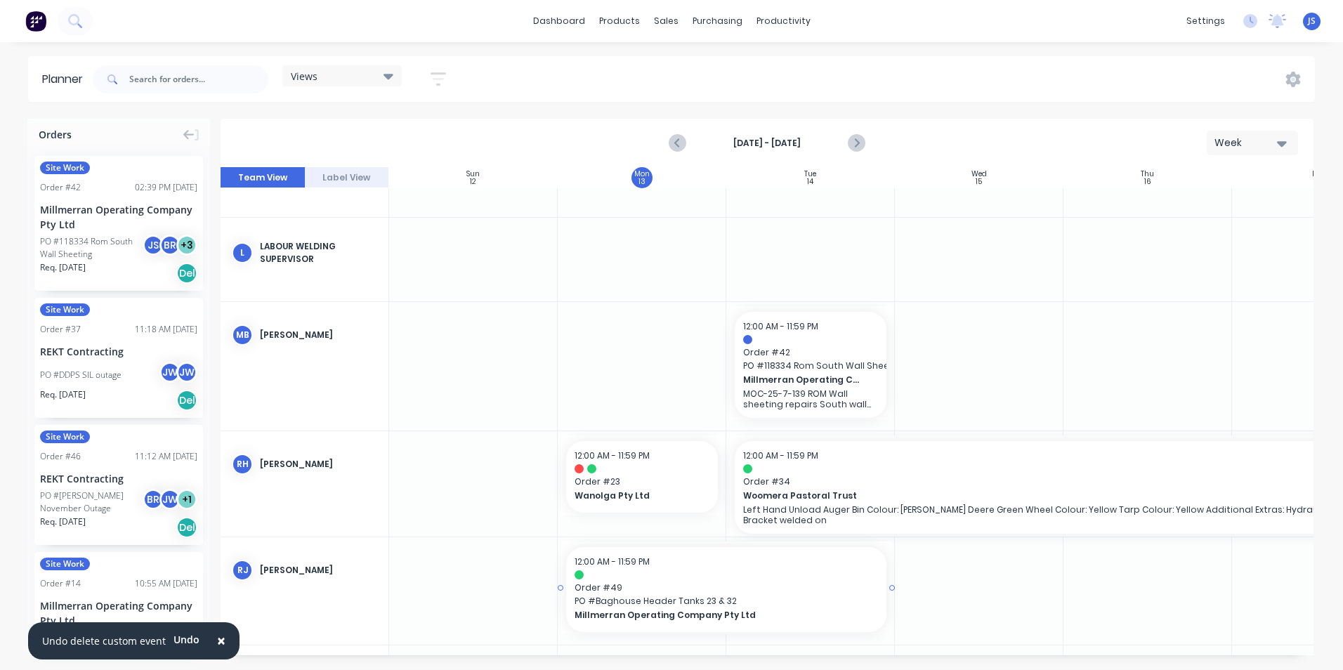
scroll to position [2537, 0]
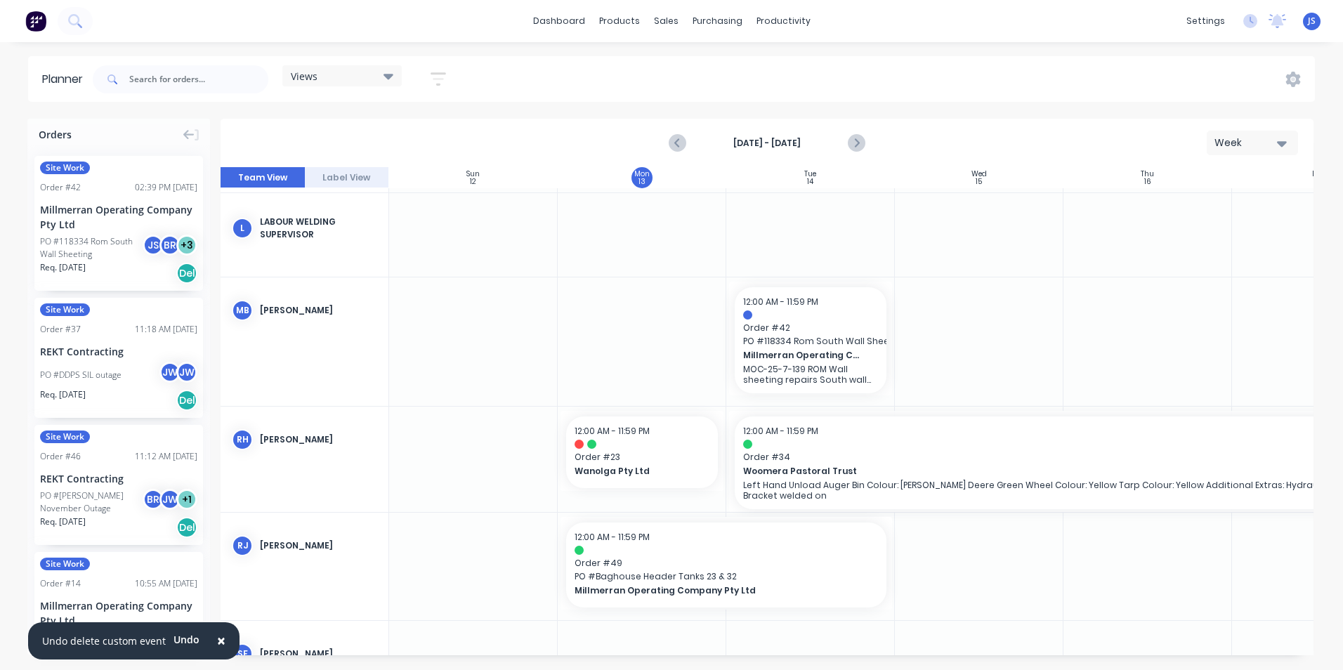
click at [787, 400] on div at bounding box center [810, 341] width 169 height 129
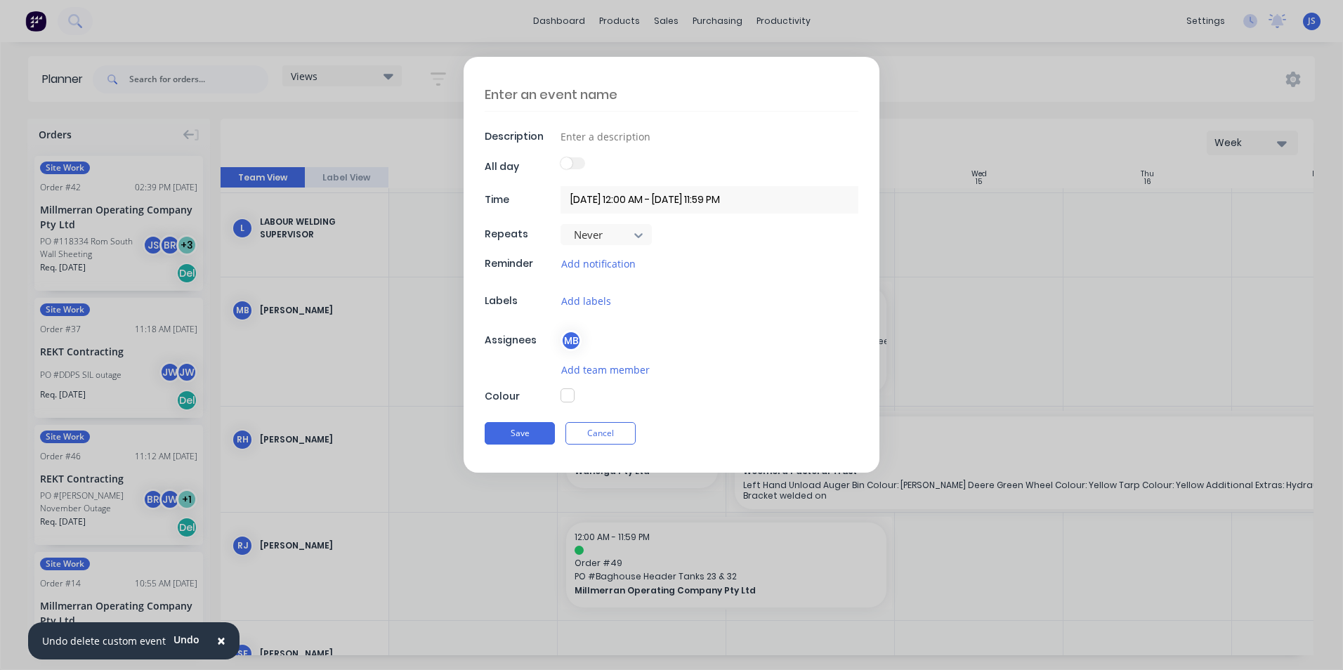
click at [572, 100] on textarea at bounding box center [672, 94] width 374 height 33
click at [591, 139] on input at bounding box center [710, 136] width 298 height 21
click at [584, 304] on button "Add labels" at bounding box center [586, 301] width 51 height 16
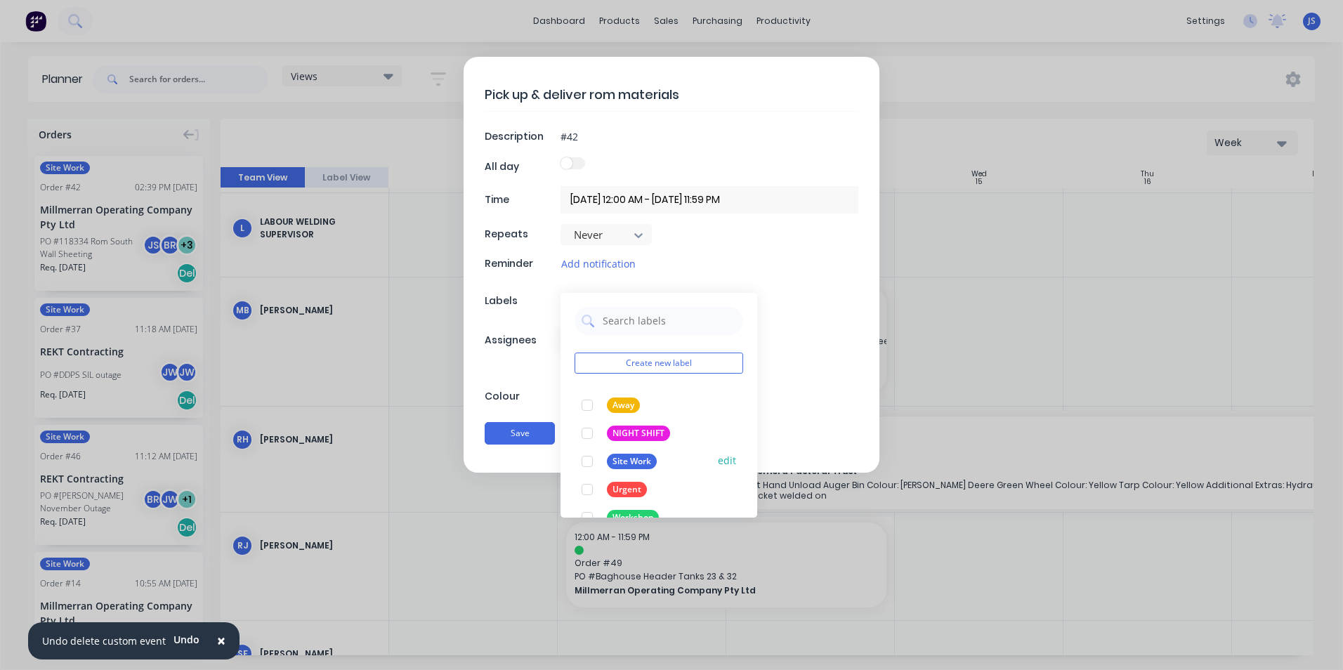
click at [636, 464] on div "Site Work" at bounding box center [632, 461] width 50 height 15
click at [813, 329] on div "Pick up & deliver rom materials Description #42 All day Time [DATE] 12:00 AM - …" at bounding box center [672, 265] width 416 height 416
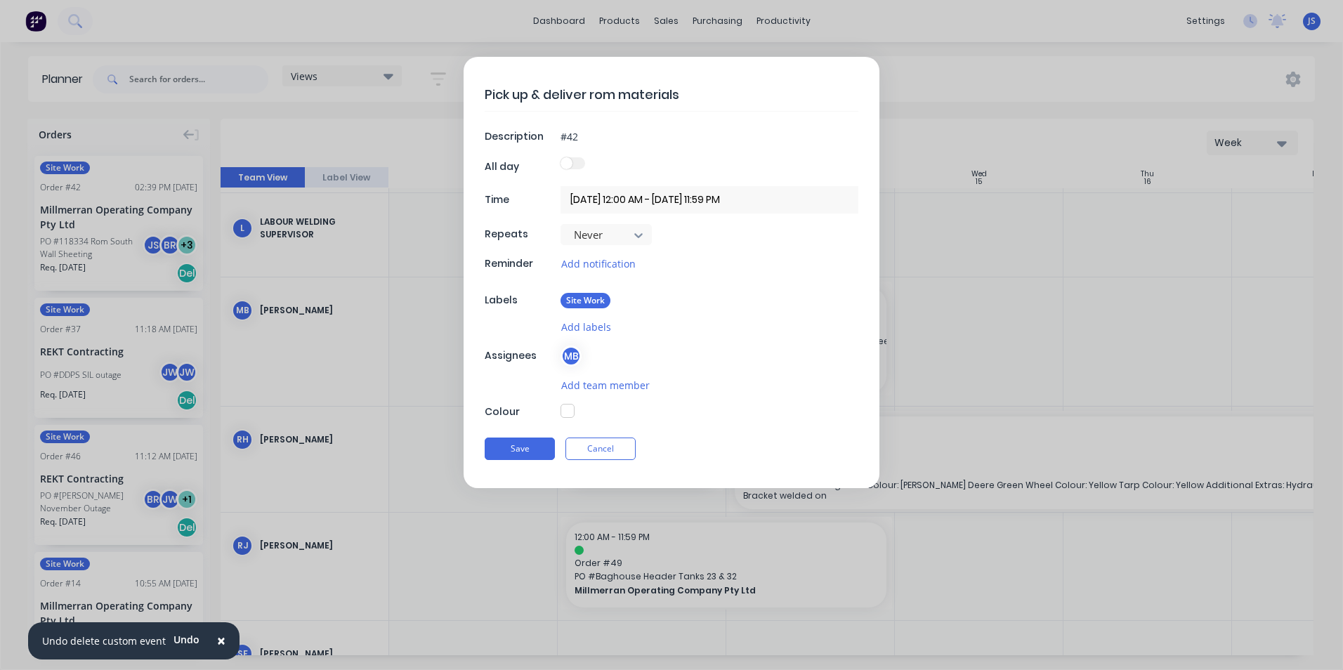
click at [568, 404] on button "button" at bounding box center [568, 411] width 14 height 14
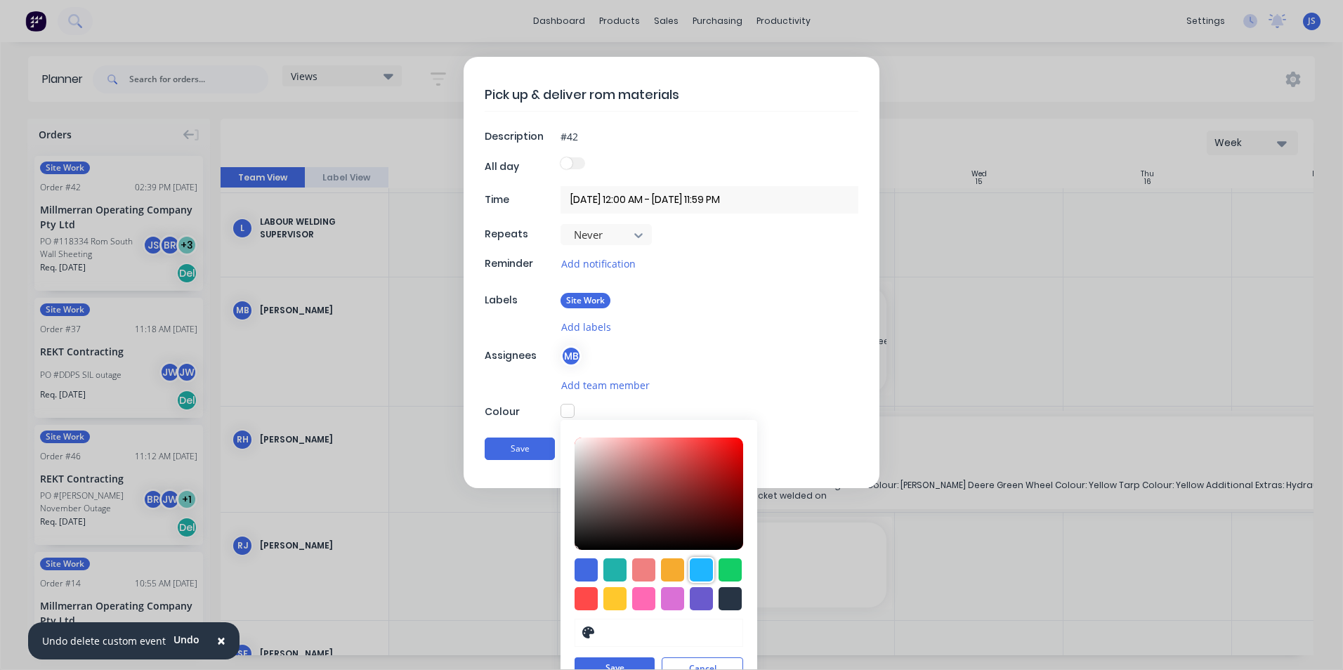
click at [693, 571] on div at bounding box center [701, 569] width 23 height 23
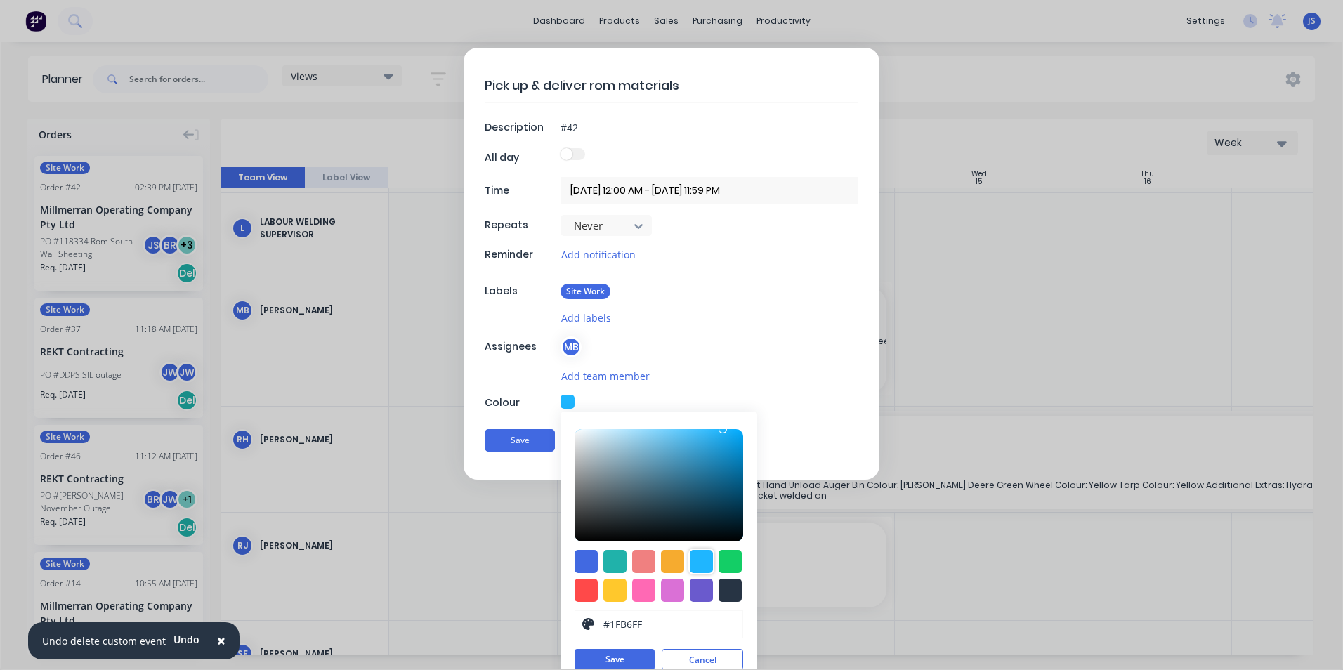
scroll to position [24, 0]
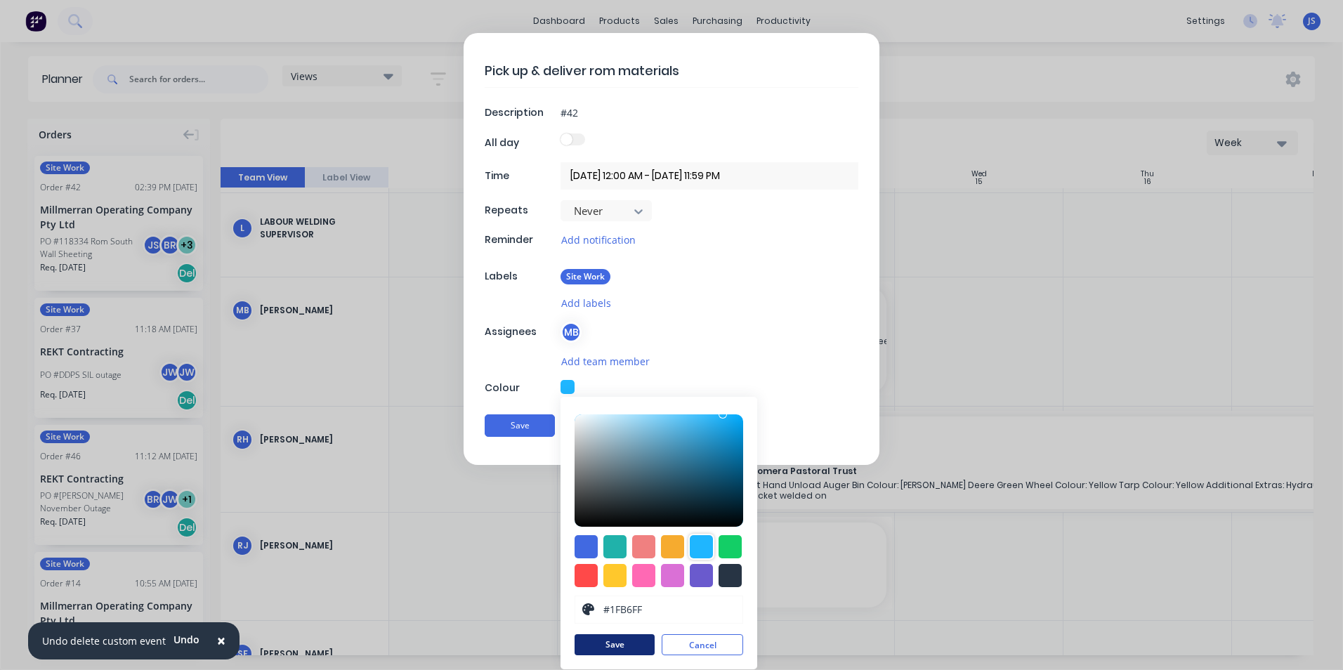
click at [600, 638] on button "Save" at bounding box center [615, 644] width 80 height 21
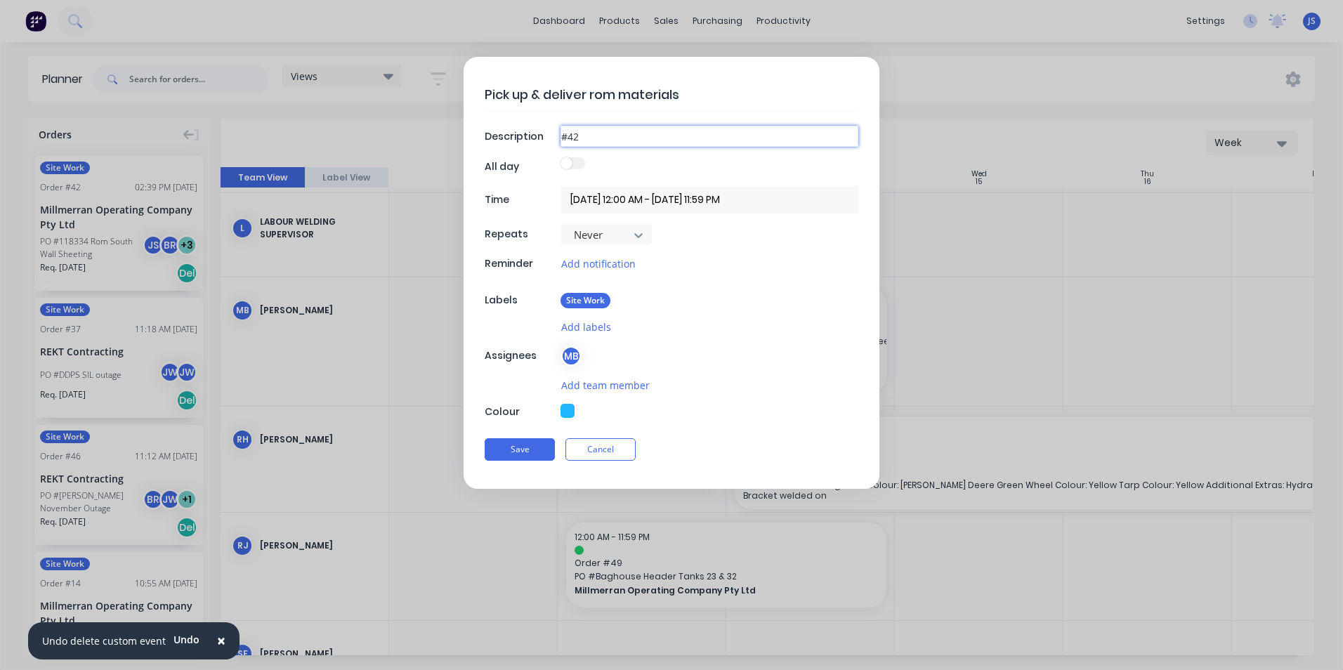
click at [600, 135] on input "#42" at bounding box center [710, 136] width 298 height 21
click at [523, 446] on button "Save" at bounding box center [520, 449] width 70 height 22
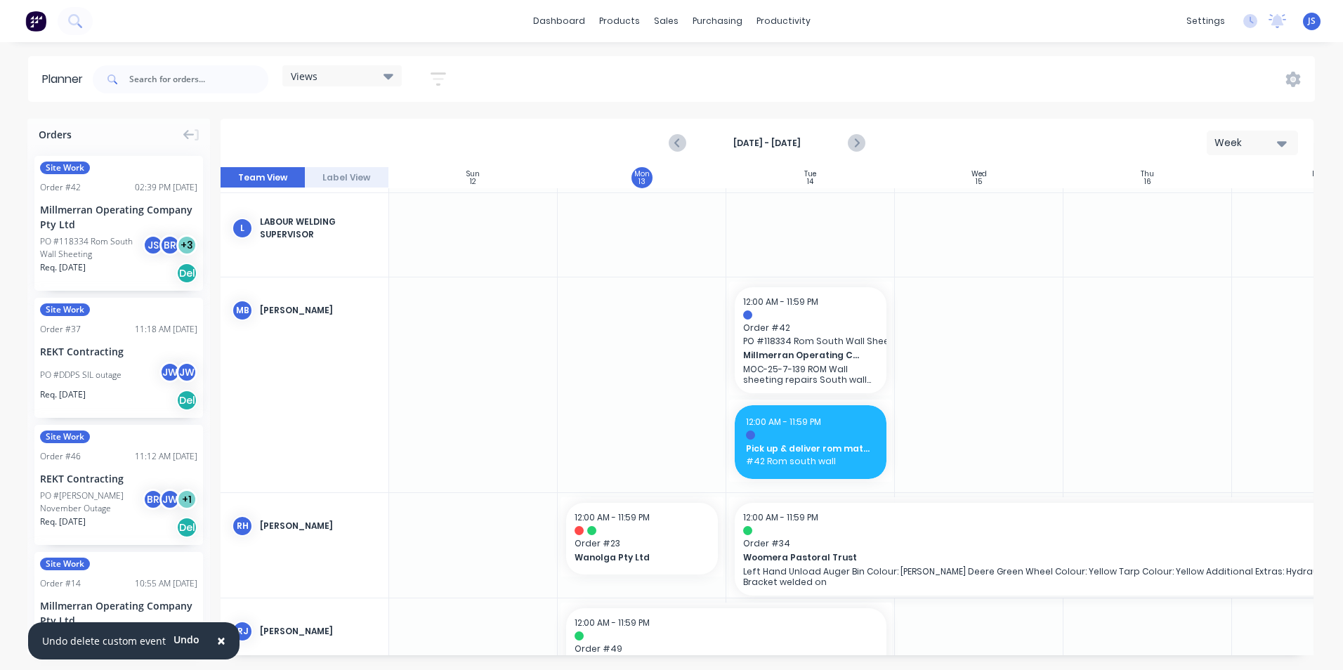
click at [1001, 400] on div at bounding box center [979, 384] width 169 height 214
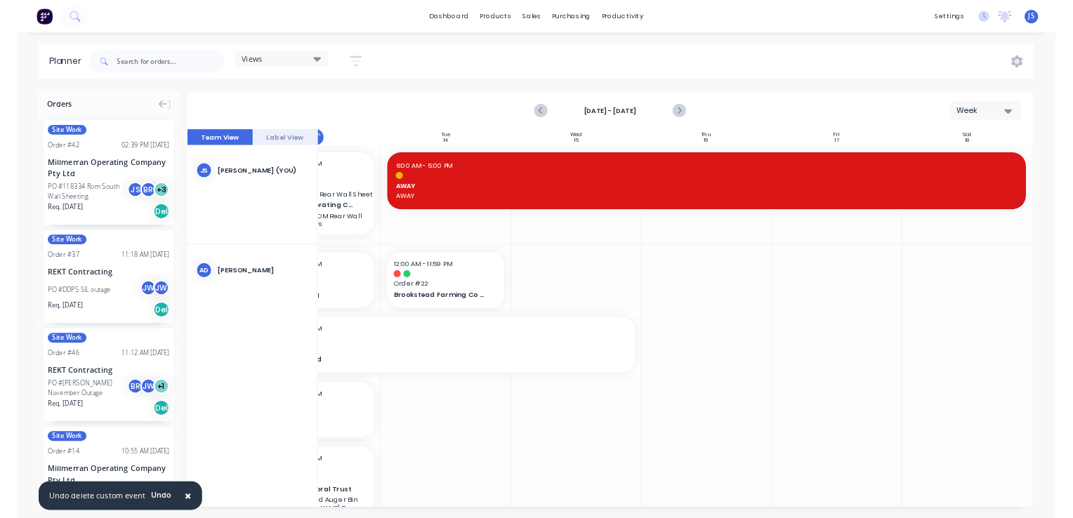
scroll to position [0, 261]
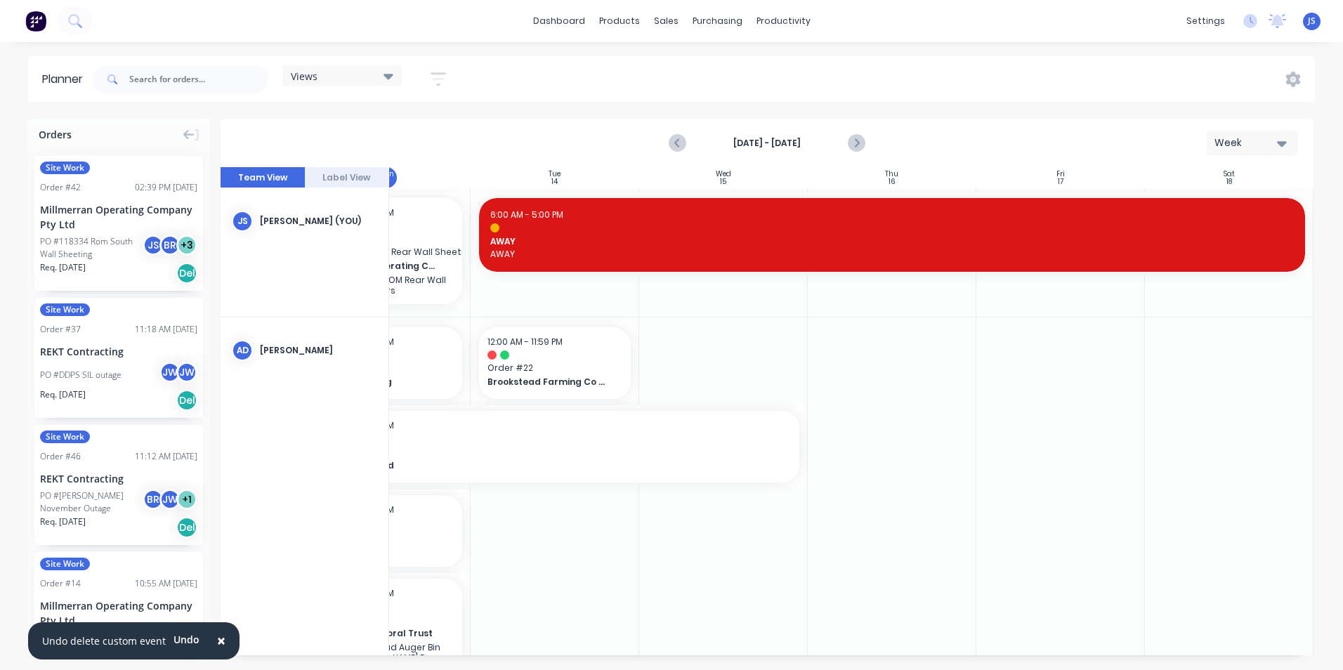
click at [1137, 453] on div at bounding box center [1060, 501] width 169 height 367
